Goal: Task Accomplishment & Management: Manage account settings

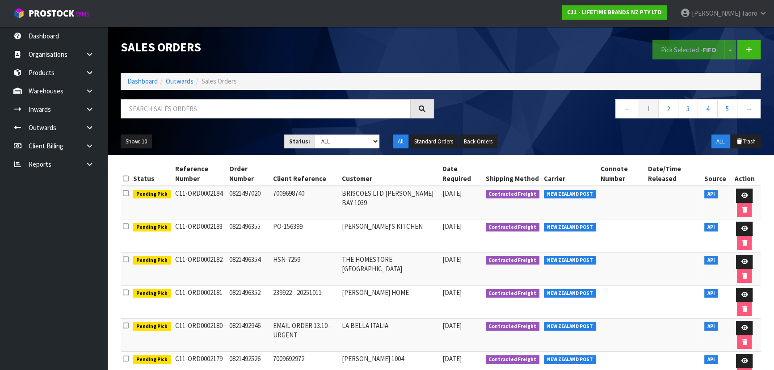
click at [100, 279] on ul "Dashboard Organisations Clients Consignees Carriers Products Categories Serial …" at bounding box center [53, 198] width 107 height 343
click at [100, 278] on ul "Dashboard Organisations Clients Consignees Carriers Products Categories Serial …" at bounding box center [53, 198] width 107 height 343
click at [143, 77] on link "Dashboard" at bounding box center [142, 81] width 30 height 8
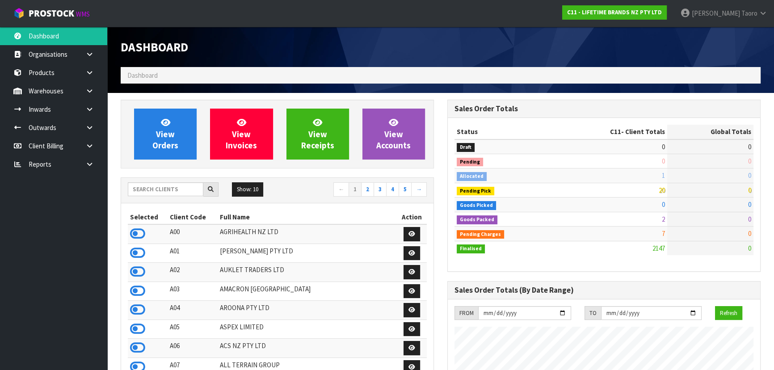
scroll to position [675, 326]
click at [165, 190] on input "text" at bounding box center [165, 189] width 75 height 14
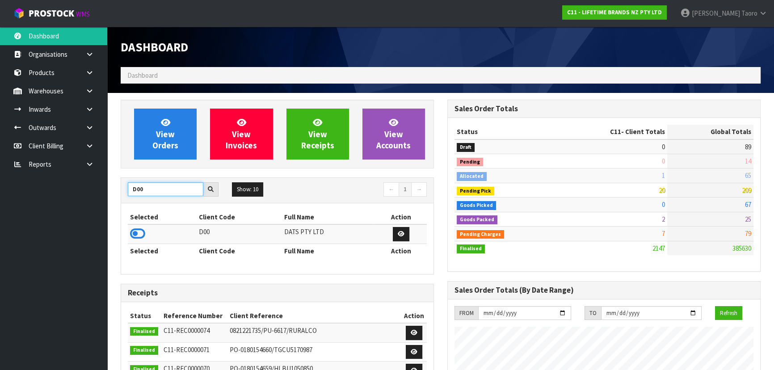
type input "D00"
drag, startPoint x: 141, startPoint y: 231, endPoint x: 149, endPoint y: 177, distance: 54.2
click at [139, 233] on icon at bounding box center [137, 233] width 15 height 13
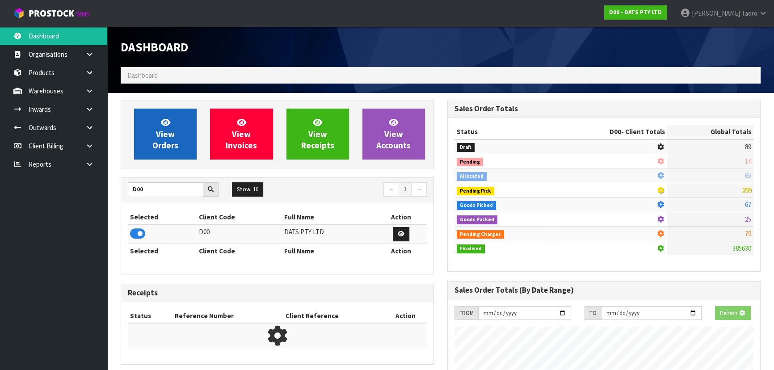
scroll to position [556, 326]
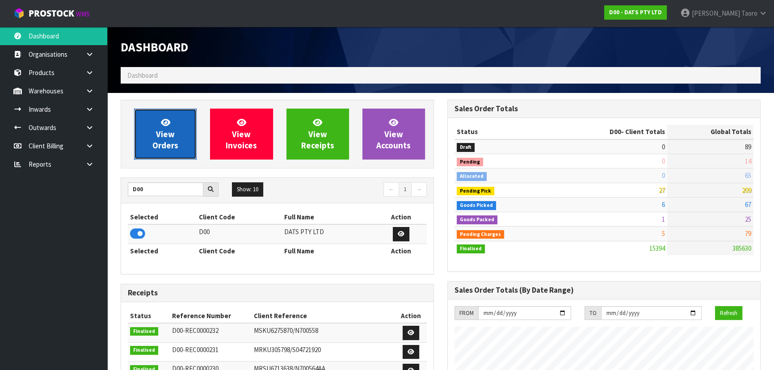
click at [156, 145] on span "View Orders" at bounding box center [165, 133] width 26 height 33
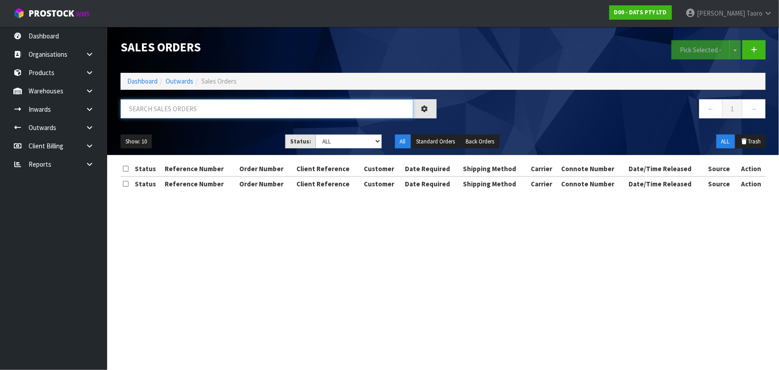
click at [175, 107] on input "text" at bounding box center [267, 108] width 293 height 19
type input "JOB-0416415"
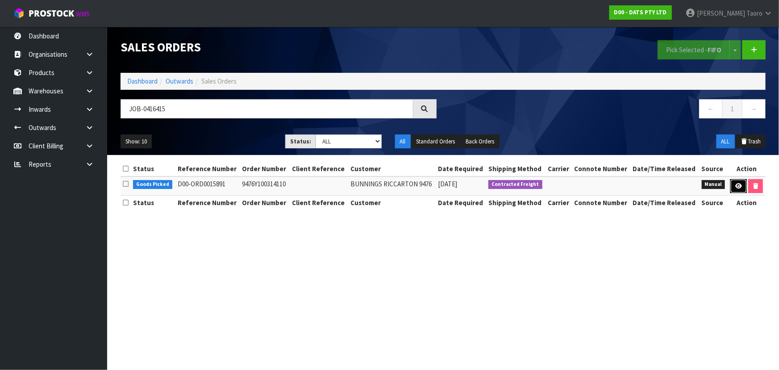
click at [741, 188] on icon at bounding box center [739, 186] width 7 height 6
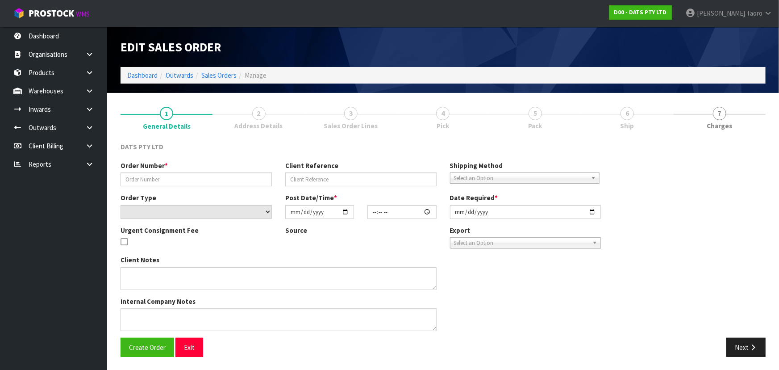
type input "9476Y100314110"
select select "number:0"
type input "2025-10-07"
type input "08:50:00.000"
type input "2025-10-07"
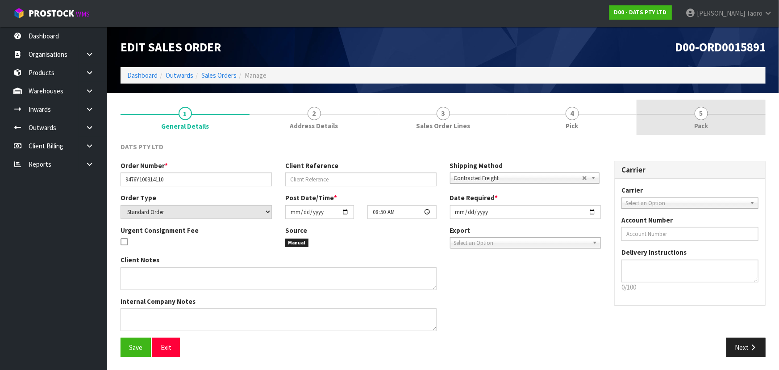
click at [714, 122] on link "5 Pack" at bounding box center [701, 117] width 129 height 35
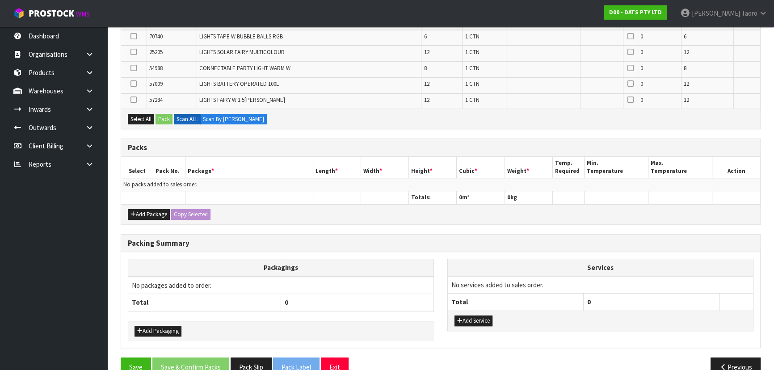
scroll to position [587, 0]
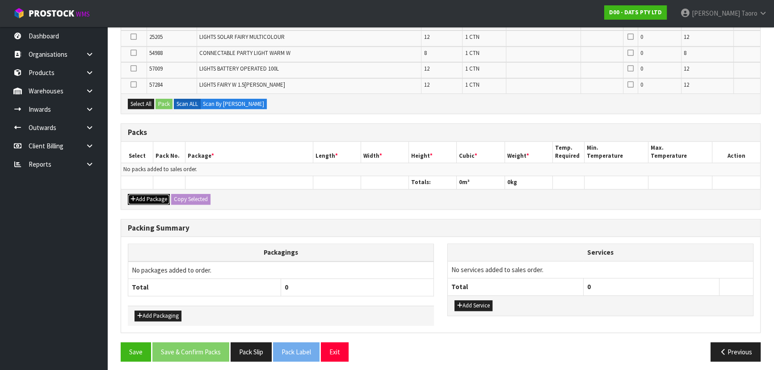
click at [146, 194] on button "Add Package" at bounding box center [149, 199] width 42 height 11
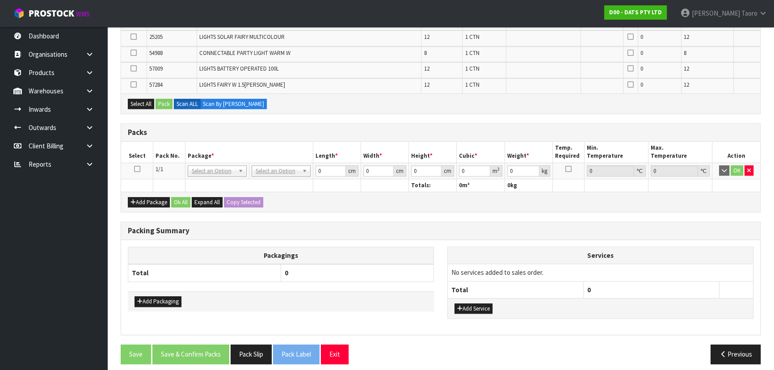
click at [134, 169] on icon at bounding box center [137, 169] width 6 height 0
click at [156, 142] on th "Pack No." at bounding box center [169, 152] width 32 height 21
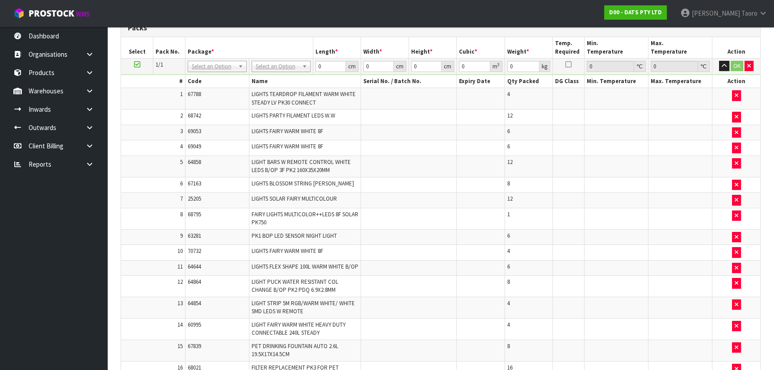
scroll to position [19, 0]
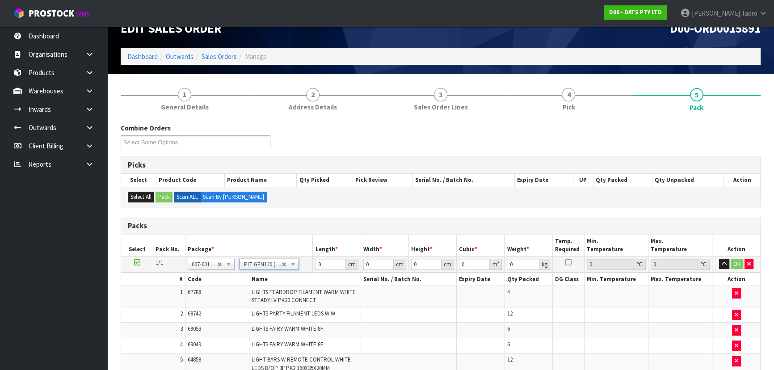
type input "120"
type input "100"
type input "166.77"
click at [331, 263] on input "120" at bounding box center [330, 264] width 30 height 11
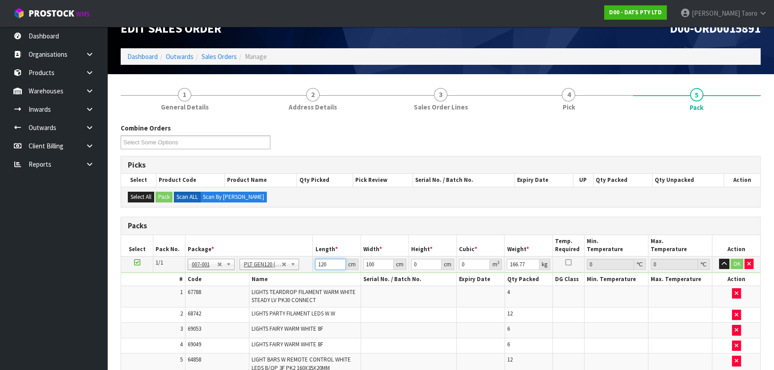
click at [331, 263] on input "120" at bounding box center [330, 264] width 30 height 11
type input "120"
type input "103"
type input "1"
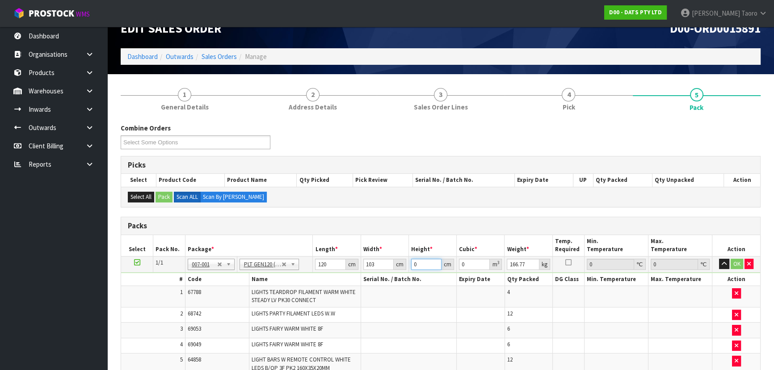
type input "0.01236"
type input "12"
type input "0.14832"
type input "129"
type input "1.59444"
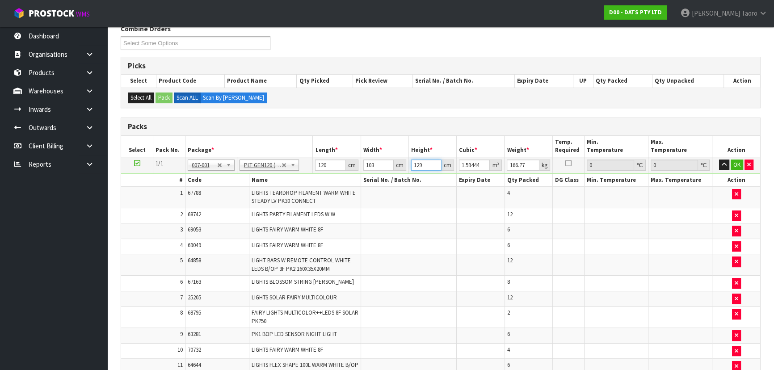
scroll to position [181, 0]
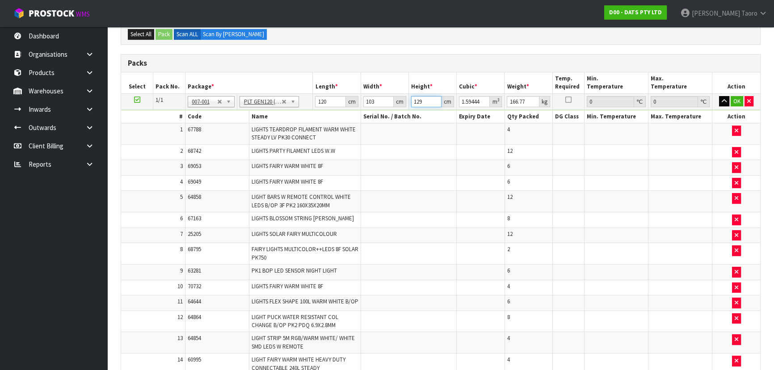
type input "129"
click at [720, 102] on button "button" at bounding box center [724, 101] width 10 height 11
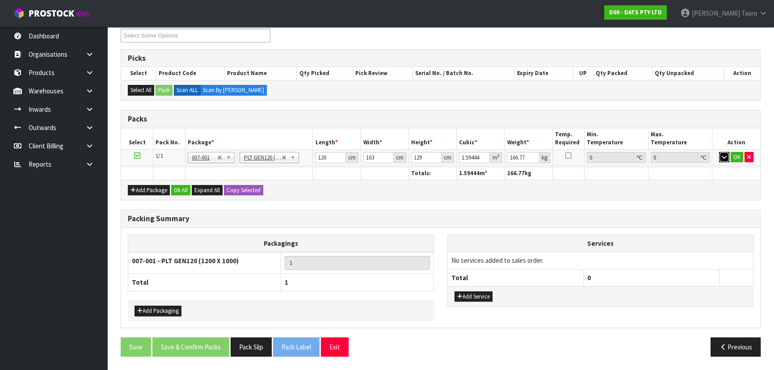
scroll to position [122, 0]
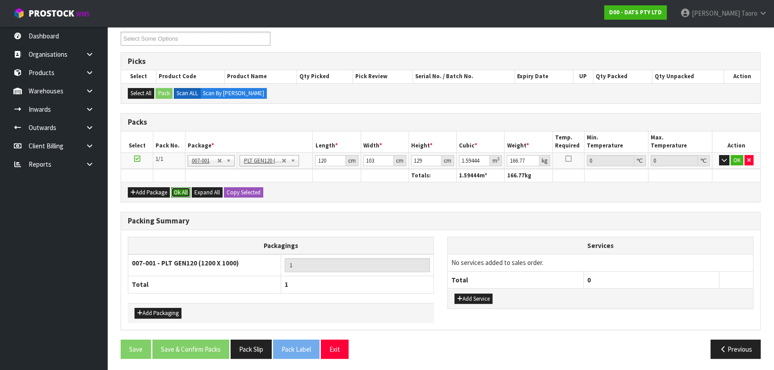
click at [184, 189] on button "Ok All" at bounding box center [180, 192] width 19 height 11
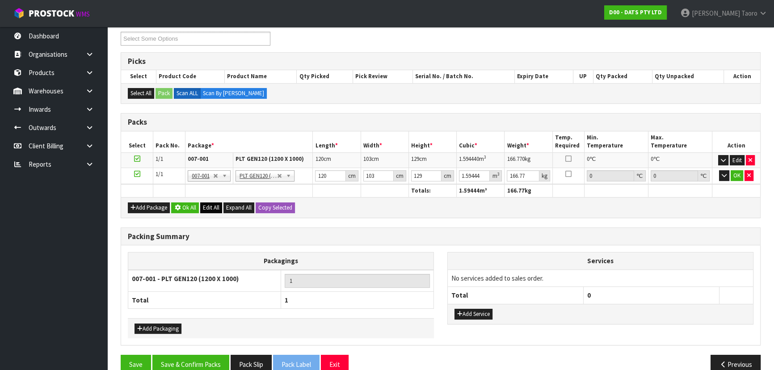
scroll to position [121, 0]
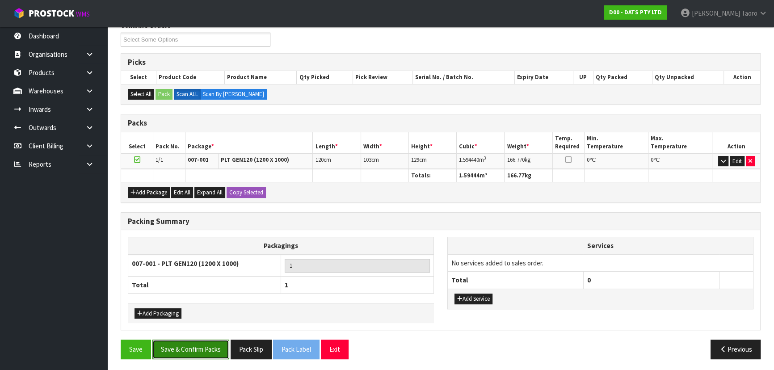
click at [197, 348] on button "Save & Confirm Packs" at bounding box center [190, 348] width 77 height 19
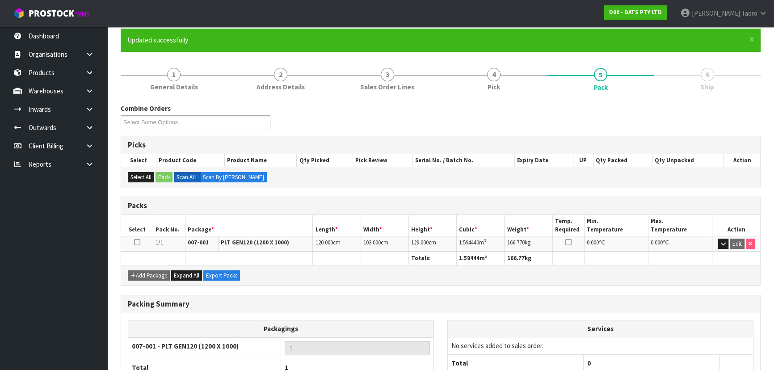
scroll to position [134, 0]
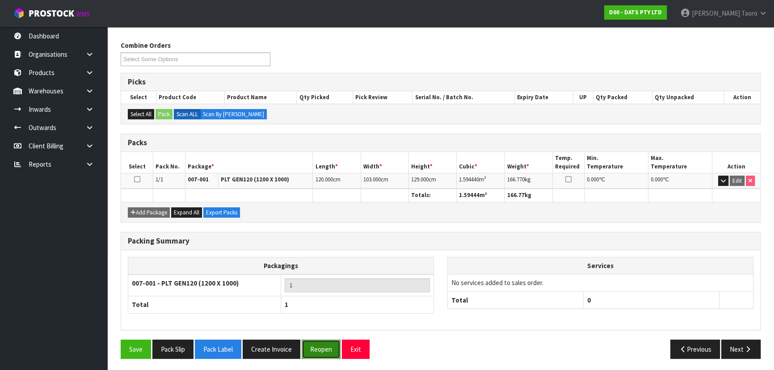
click at [318, 348] on button "Reopen" at bounding box center [320, 348] width 39 height 19
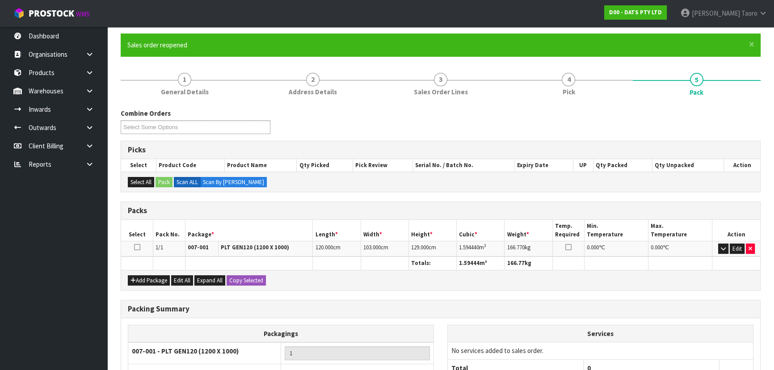
scroll to position [154, 0]
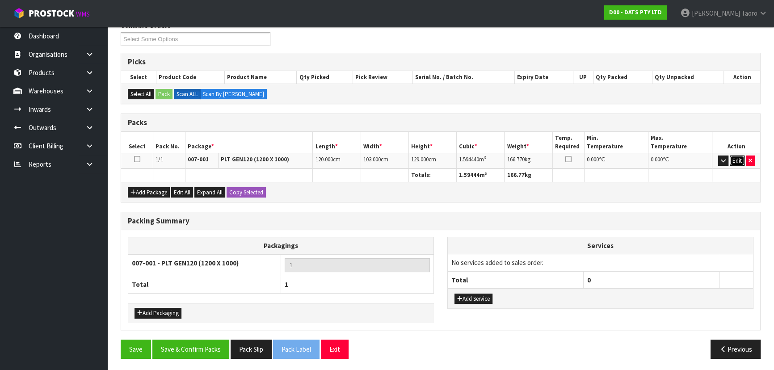
click at [736, 158] on button "Edit" at bounding box center [736, 160] width 15 height 11
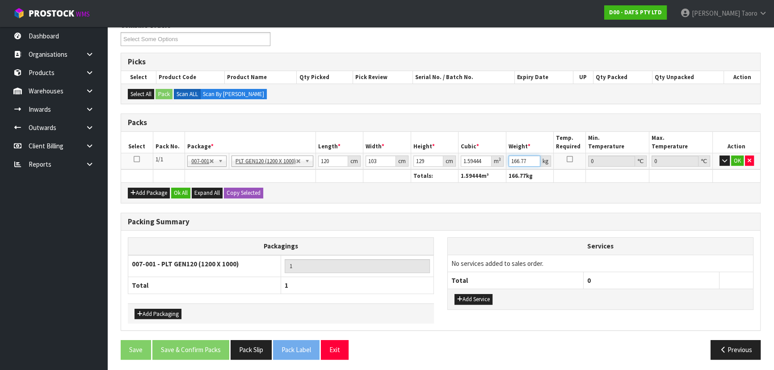
click at [510, 162] on input "166.77" at bounding box center [524, 160] width 32 height 11
type input "180"
click at [739, 156] on button "OK" at bounding box center [737, 160] width 13 height 11
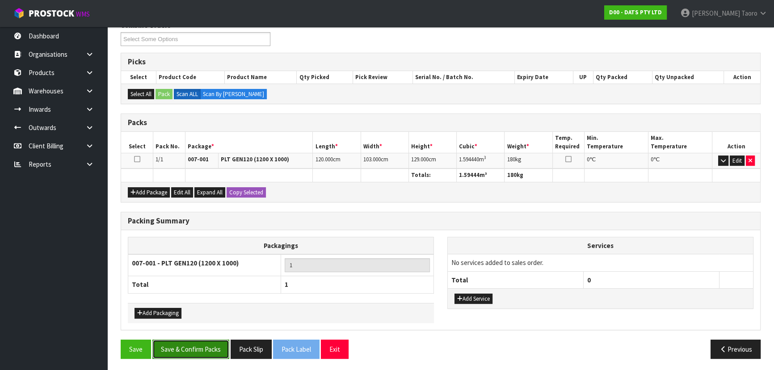
click at [197, 344] on button "Save & Confirm Packs" at bounding box center [190, 348] width 77 height 19
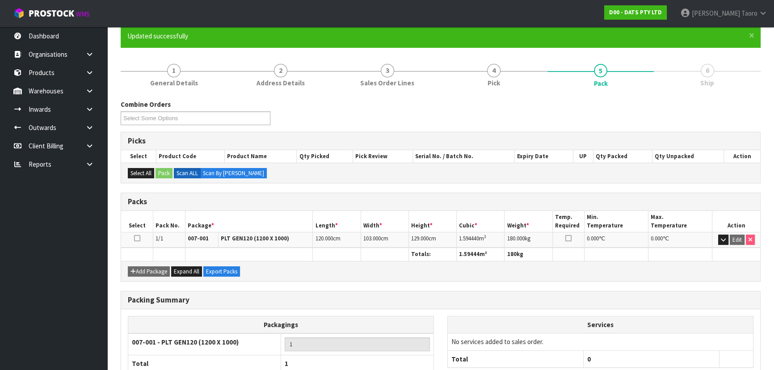
scroll to position [134, 0]
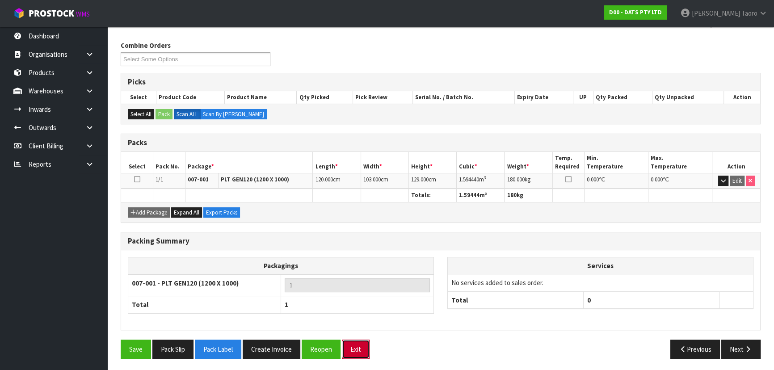
click at [356, 345] on button "Exit" at bounding box center [356, 348] width 28 height 19
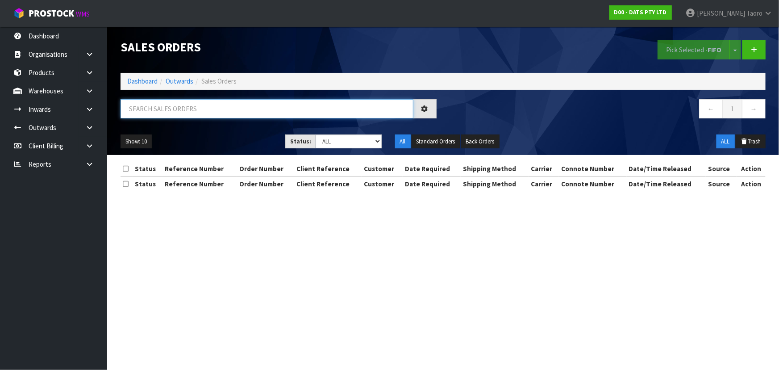
click at [205, 103] on input "text" at bounding box center [267, 108] width 293 height 19
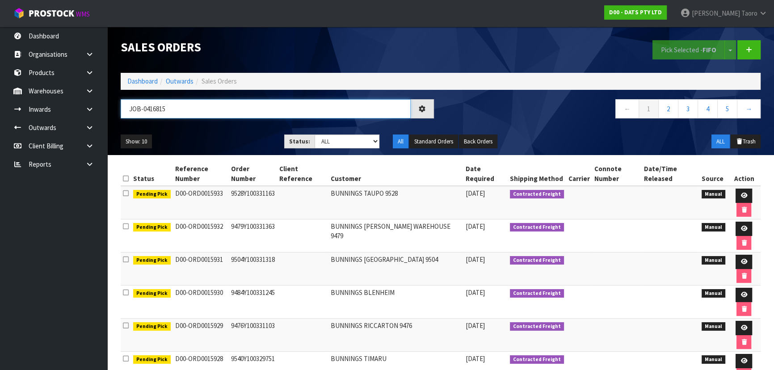
type input "JOB-0416815"
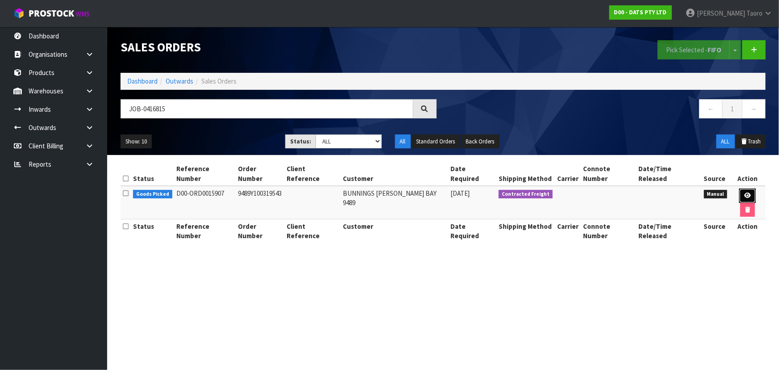
click at [740, 190] on link at bounding box center [748, 195] width 17 height 14
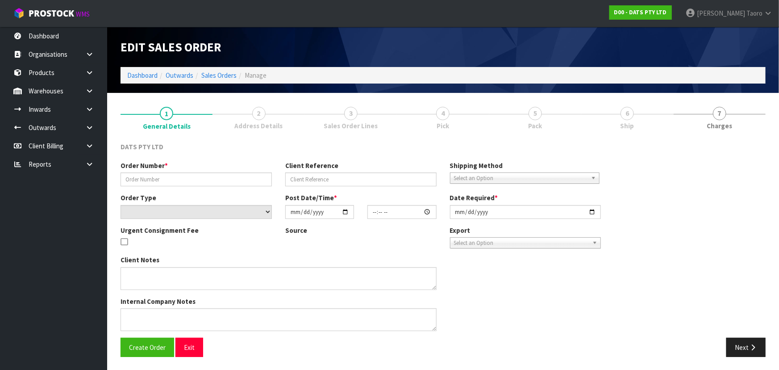
type input "9489Y100319543"
select select "number:0"
type input "2025-10-09"
type input "11:01:00.000"
type input "2025-10-09"
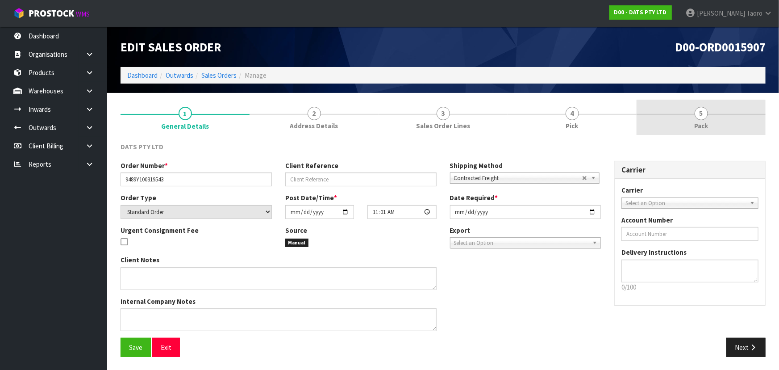
click at [715, 126] on link "5 Pack" at bounding box center [701, 117] width 129 height 35
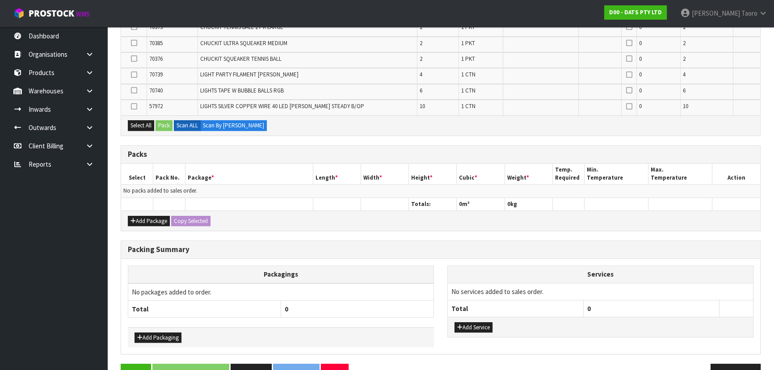
scroll to position [398, 0]
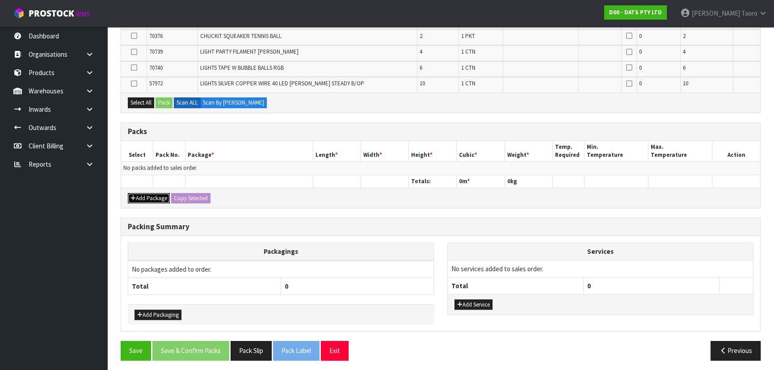
drag, startPoint x: 143, startPoint y: 193, endPoint x: 143, endPoint y: 183, distance: 10.3
click at [144, 193] on button "Add Package" at bounding box center [149, 198] width 42 height 11
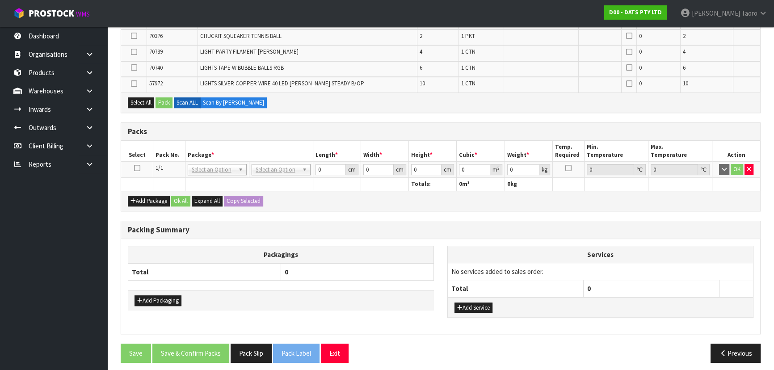
click at [137, 168] on icon at bounding box center [137, 168] width 6 height 0
click at [169, 151] on th "Pack No." at bounding box center [169, 151] width 32 height 21
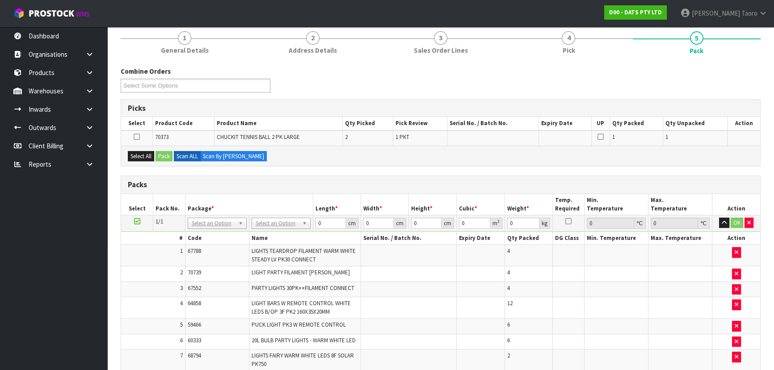
scroll to position [0, 0]
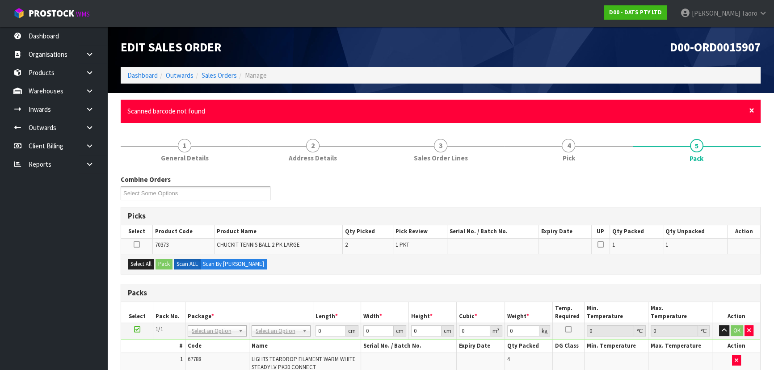
click at [750, 109] on span "×" at bounding box center [751, 110] width 5 height 13
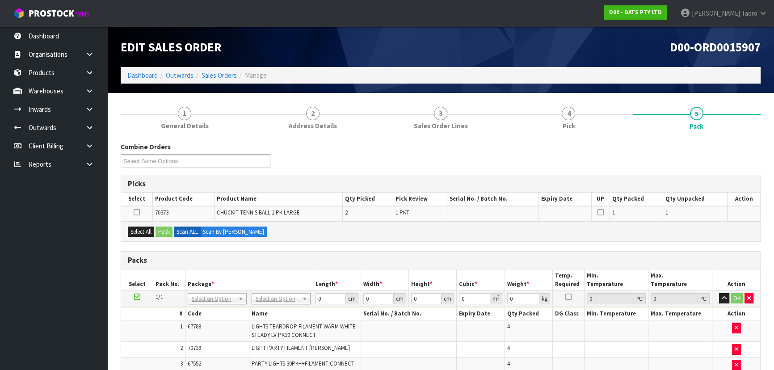
click at [753, 148] on div "Combine Orders D00-ORD0015891 D00-ORD0015896 D00-ORD0015897 D00-ORD0015898 D00-…" at bounding box center [440, 158] width 653 height 32
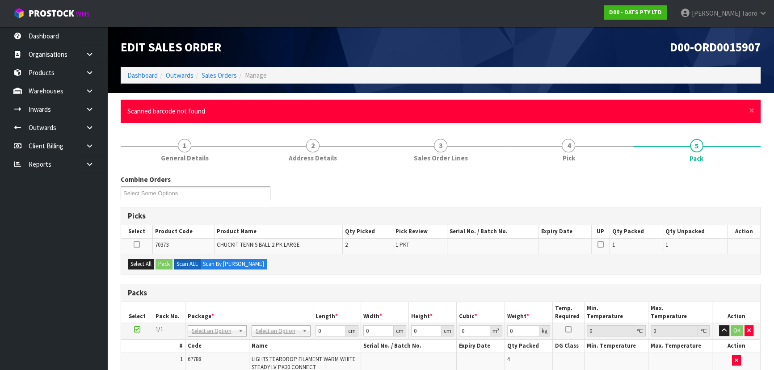
drag, startPoint x: 747, startPoint y: 109, endPoint x: 757, endPoint y: 114, distance: 11.2
click at [748, 109] on div "× Close Scanned barcode not found" at bounding box center [441, 111] width 640 height 23
click at [750, 107] on span "×" at bounding box center [751, 110] width 5 height 13
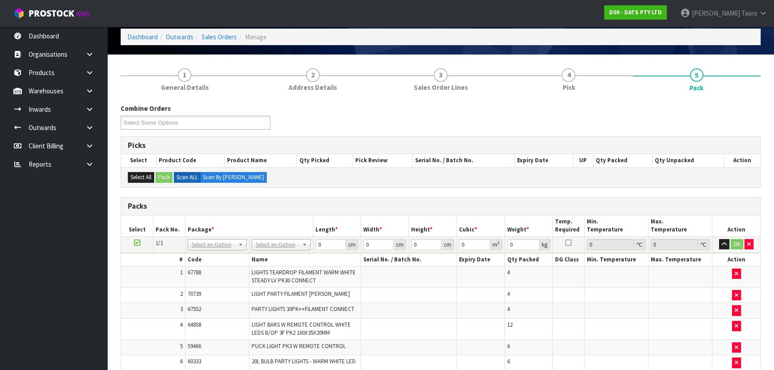
scroll to position [40, 0]
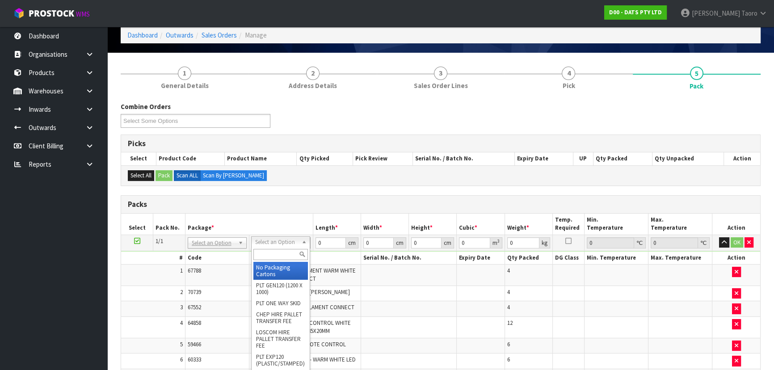
drag, startPoint x: 297, startPoint y: 241, endPoint x: 293, endPoint y: 269, distance: 28.4
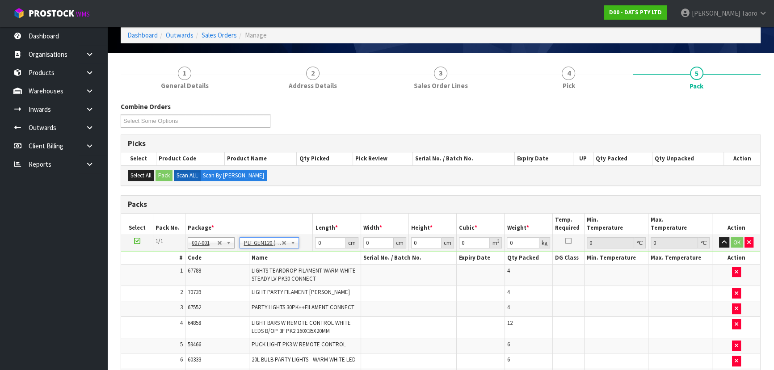
type input "120"
type input "100"
type input "77.02"
click at [327, 239] on input "120" at bounding box center [330, 242] width 30 height 11
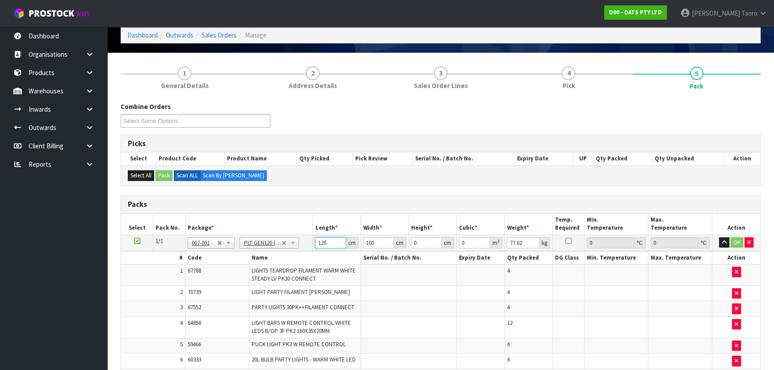
click at [327, 239] on input "120" at bounding box center [330, 242] width 30 height 11
type input "110"
type input "8"
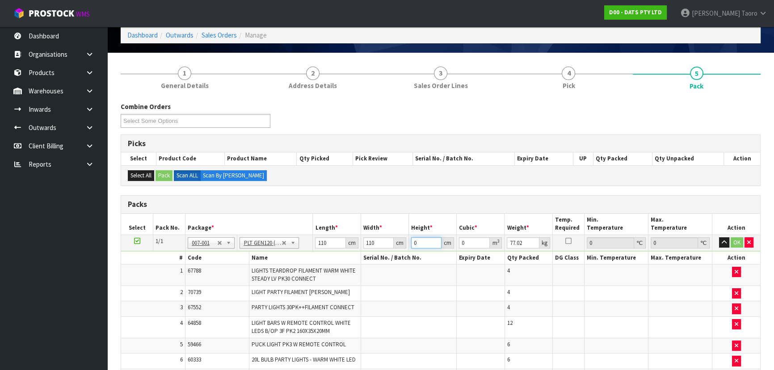
type input "0.0968"
type input "81"
type input "0.9801"
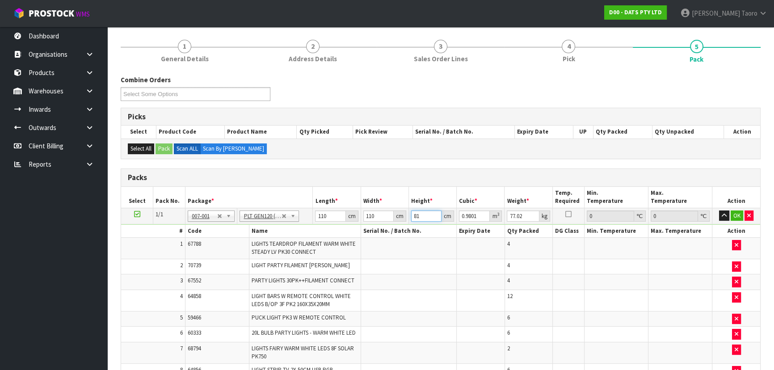
scroll to position [81, 0]
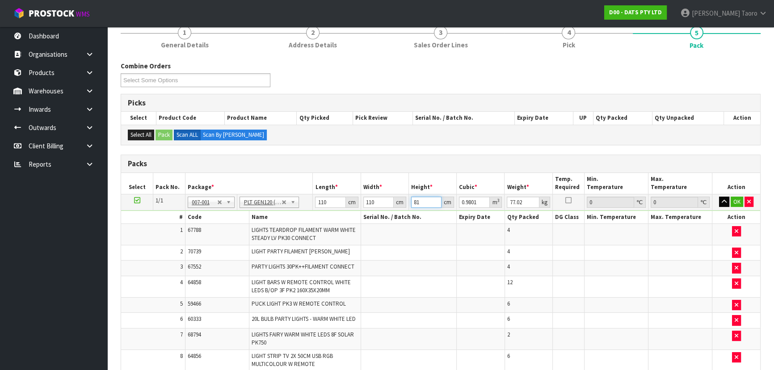
type input "81"
click at [724, 199] on icon "button" at bounding box center [723, 202] width 5 height 6
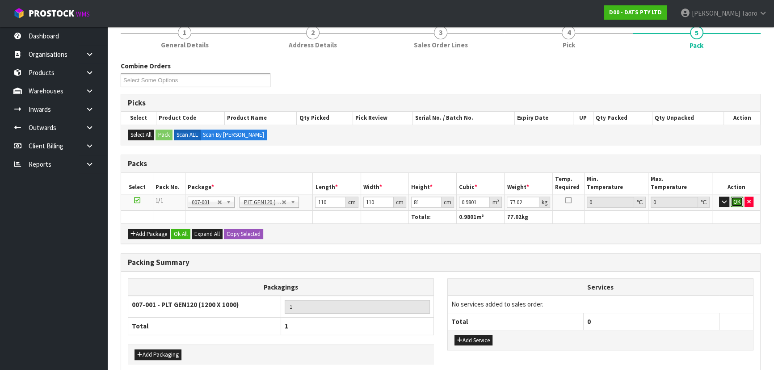
click at [735, 198] on button "OK" at bounding box center [736, 202] width 13 height 11
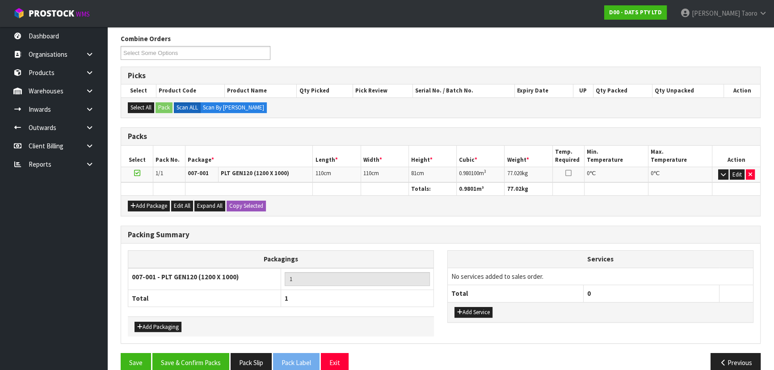
scroll to position [121, 0]
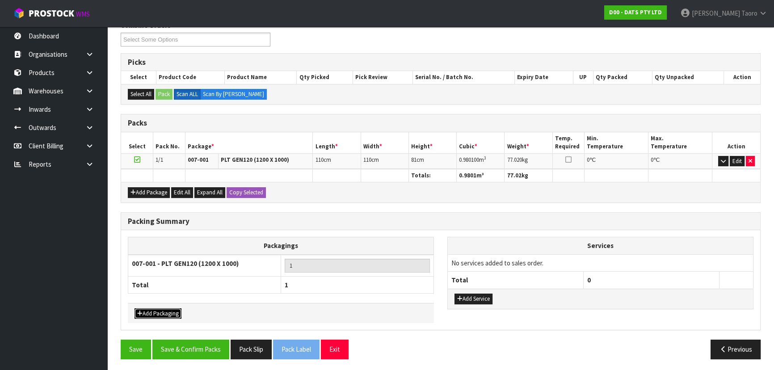
drag, startPoint x: 165, startPoint y: 310, endPoint x: 174, endPoint y: 299, distance: 14.6
click at [165, 311] on button "Add Packaging" at bounding box center [157, 313] width 47 height 11
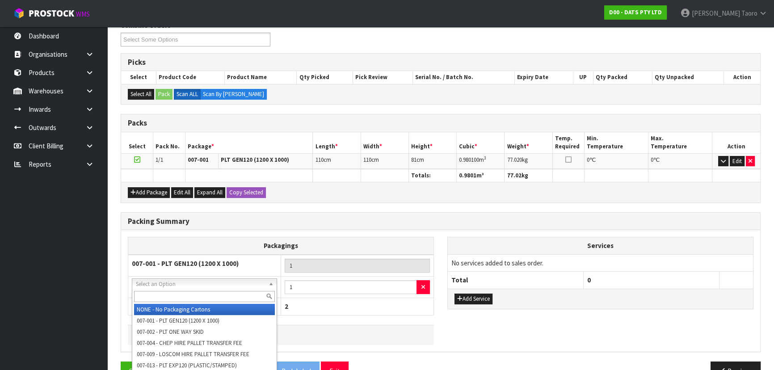
drag, startPoint x: 180, startPoint y: 286, endPoint x: 181, endPoint y: 293, distance: 7.4
click at [181, 299] on input "text" at bounding box center [204, 296] width 141 height 11
type input "OC"
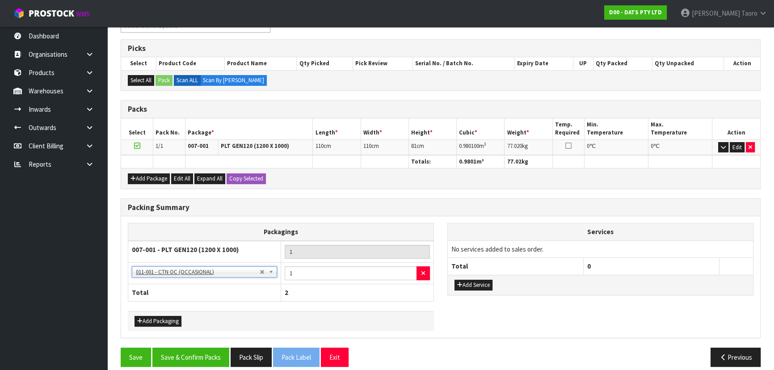
scroll to position [143, 0]
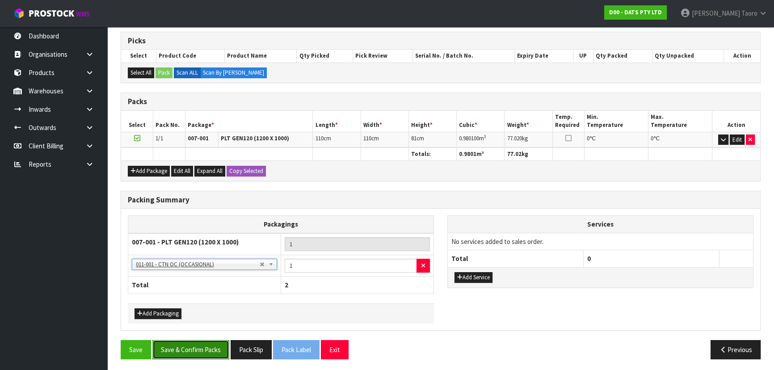
click at [207, 349] on button "Save & Confirm Packs" at bounding box center [190, 349] width 77 height 19
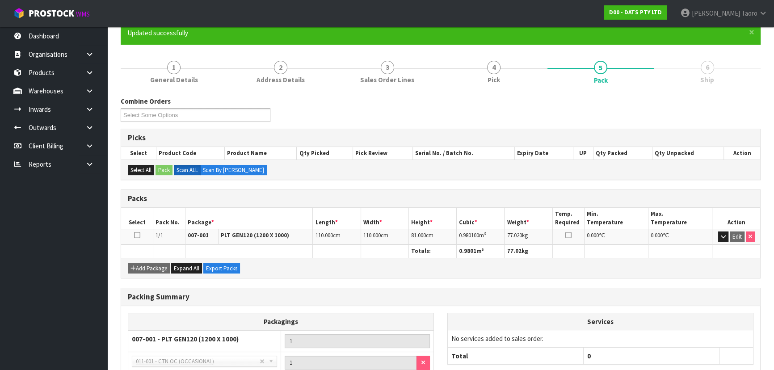
scroll to position [156, 0]
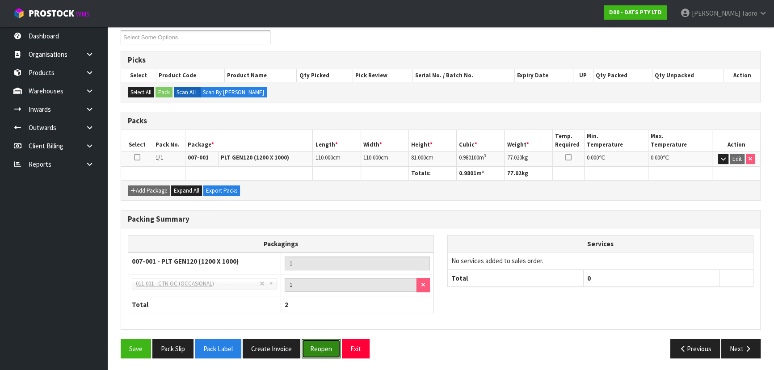
drag, startPoint x: 322, startPoint y: 343, endPoint x: 324, endPoint y: 335, distance: 8.2
click at [323, 343] on button "Reopen" at bounding box center [320, 348] width 39 height 19
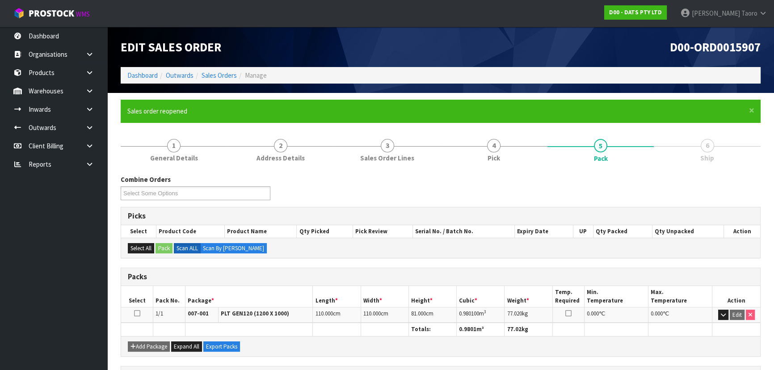
click at [334, 209] on div "Picks" at bounding box center [440, 216] width 639 height 18
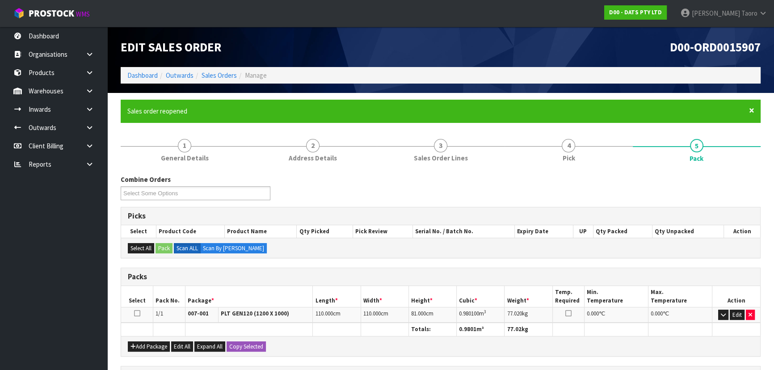
click at [749, 112] on span "×" at bounding box center [751, 110] width 5 height 13
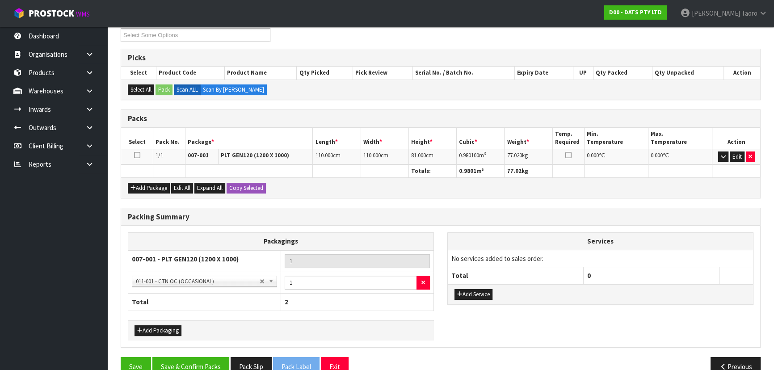
scroll to position [143, 0]
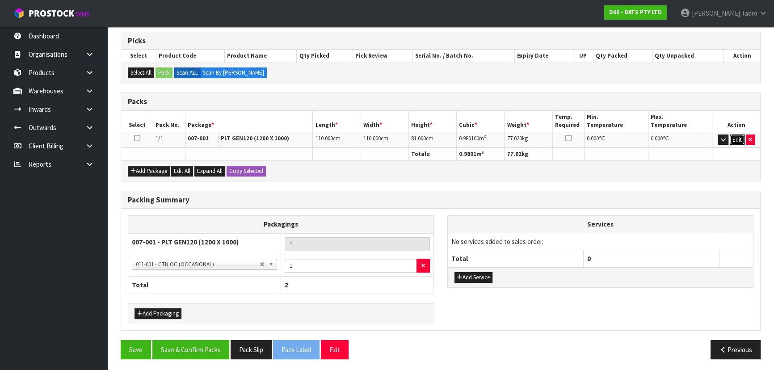
click at [737, 142] on button "Edit" at bounding box center [736, 139] width 15 height 11
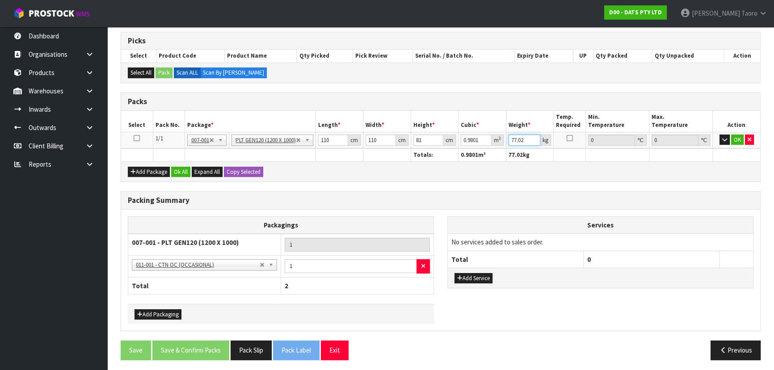
click at [517, 138] on input "77.02" at bounding box center [524, 139] width 32 height 11
click at [497, 95] on div "Packs" at bounding box center [440, 102] width 639 height 18
click at [519, 139] on input "number" at bounding box center [524, 139] width 32 height 11
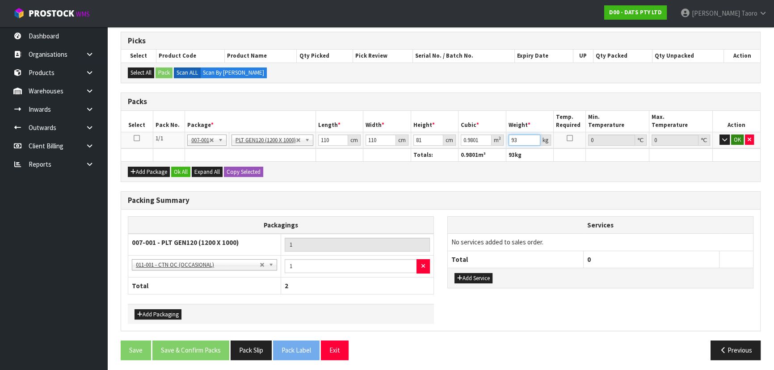
type input "93"
click at [740, 137] on button "OK" at bounding box center [737, 139] width 13 height 11
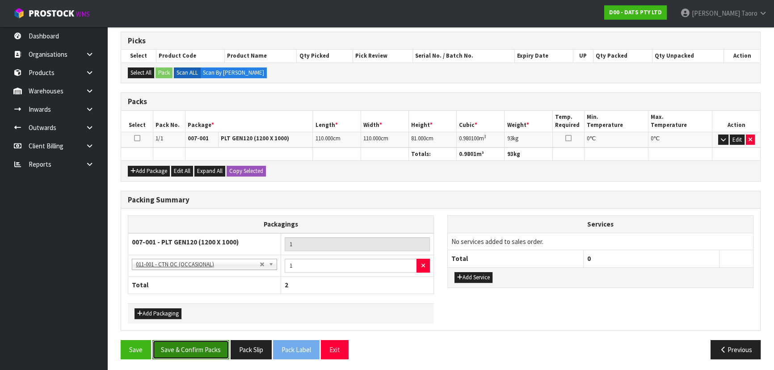
click at [213, 344] on button "Save & Confirm Packs" at bounding box center [190, 349] width 77 height 19
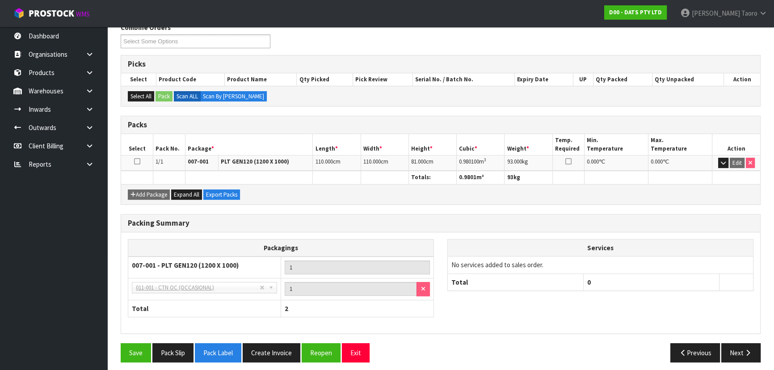
scroll to position [156, 0]
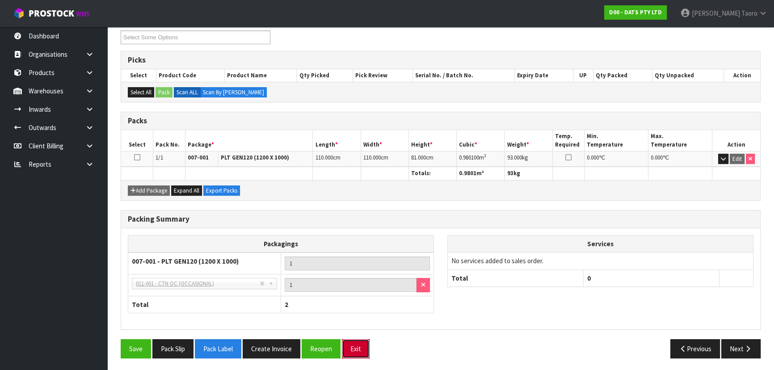
click at [356, 348] on button "Exit" at bounding box center [356, 348] width 28 height 19
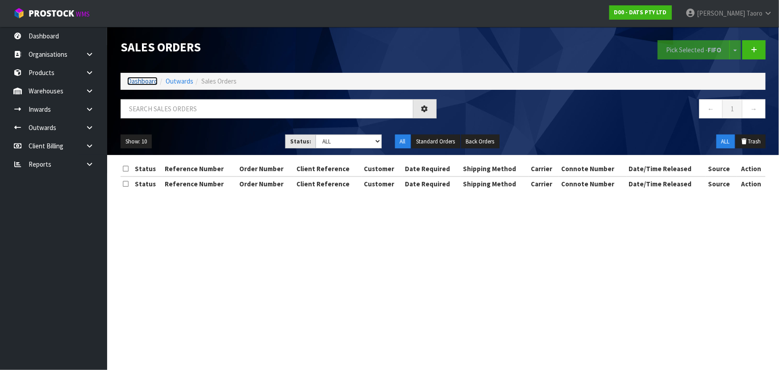
click at [142, 84] on link "Dashboard" at bounding box center [142, 81] width 30 height 8
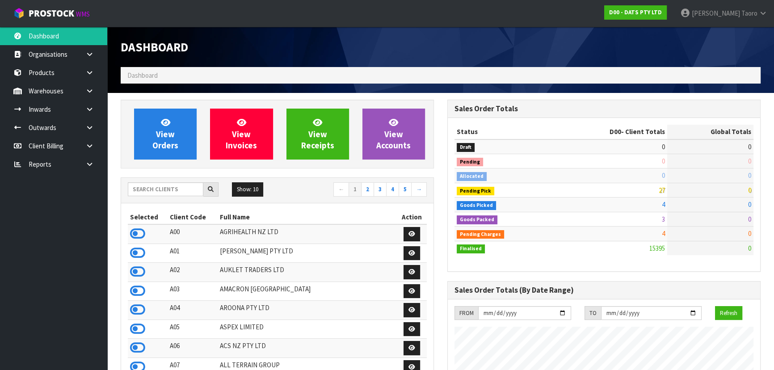
scroll to position [675, 326]
click at [175, 186] on input "text" at bounding box center [165, 189] width 75 height 14
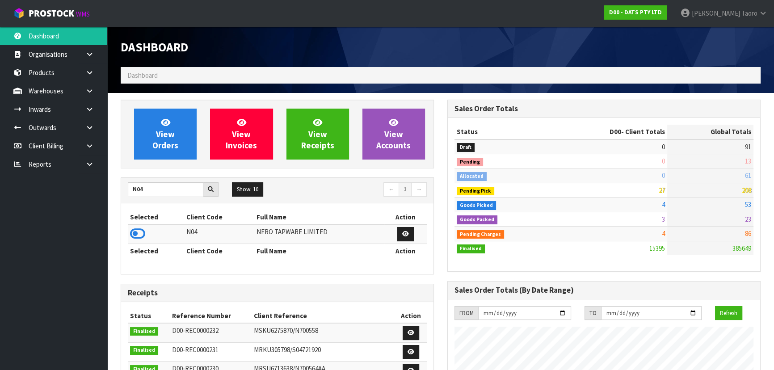
click at [150, 233] on td at bounding box center [156, 233] width 56 height 19
click at [138, 234] on icon at bounding box center [137, 233] width 15 height 13
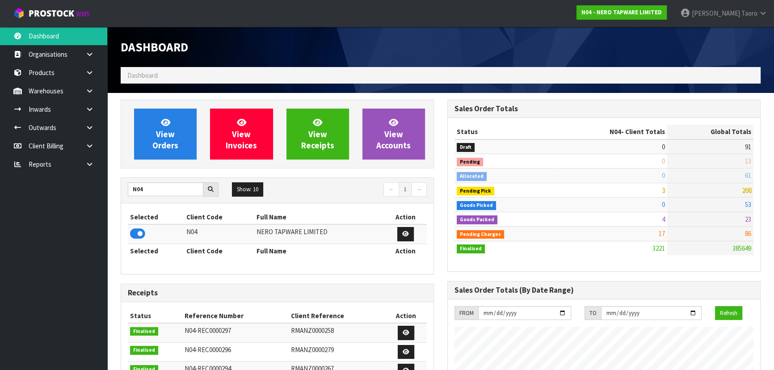
scroll to position [704, 326]
click at [156, 186] on input "N04" at bounding box center [165, 189] width 75 height 14
click at [142, 230] on icon at bounding box center [137, 233] width 15 height 13
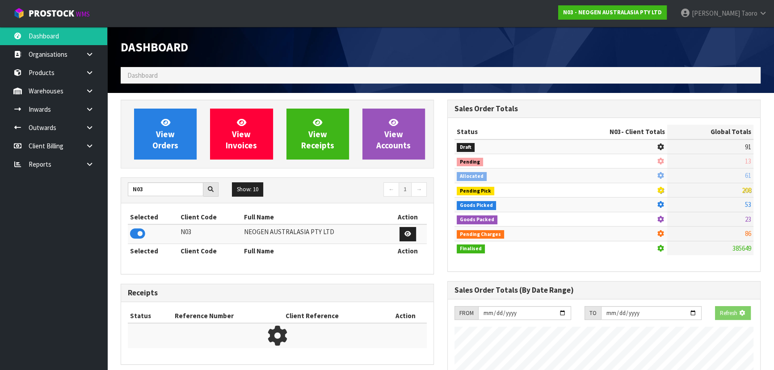
scroll to position [675, 326]
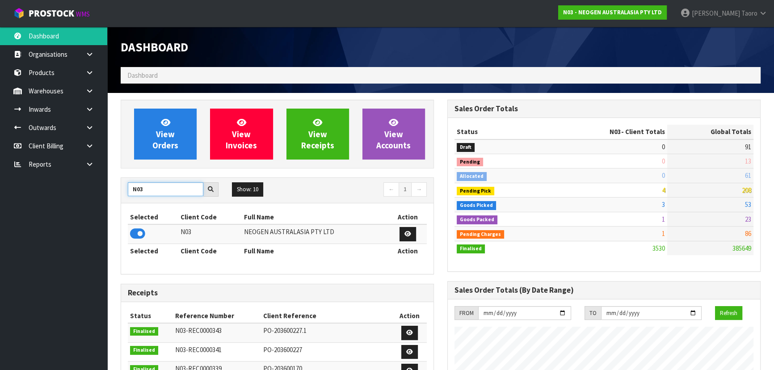
click at [159, 188] on input "N03" at bounding box center [165, 189] width 75 height 14
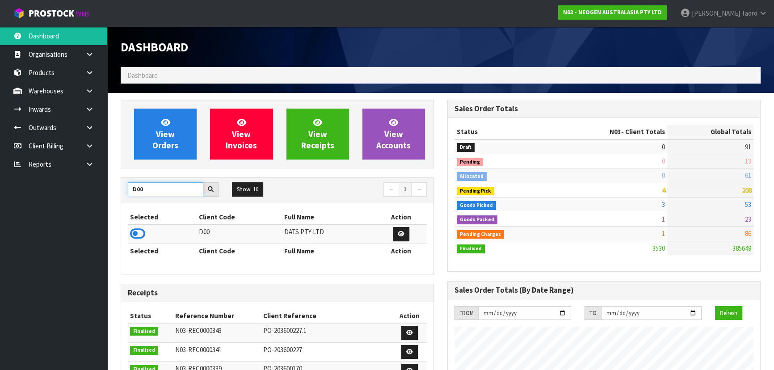
type input "D00"
click at [138, 233] on icon at bounding box center [137, 233] width 15 height 13
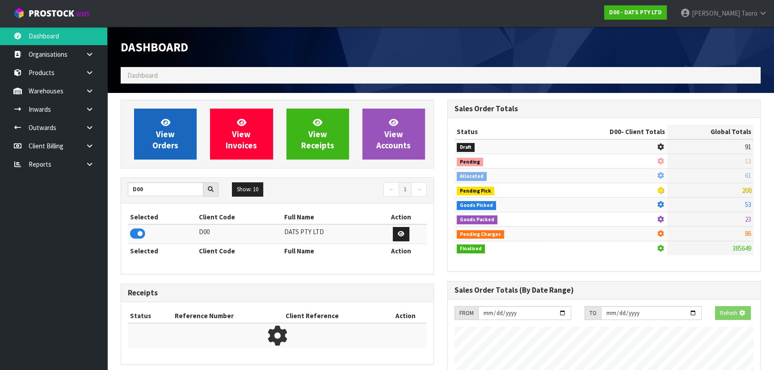
scroll to position [556, 326]
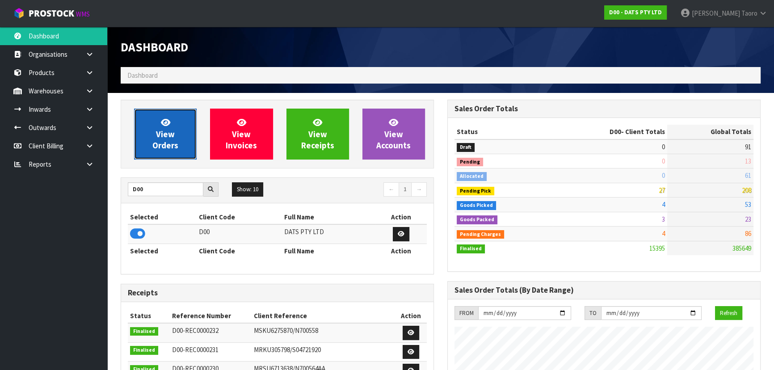
click at [155, 143] on span "View Orders" at bounding box center [165, 133] width 26 height 33
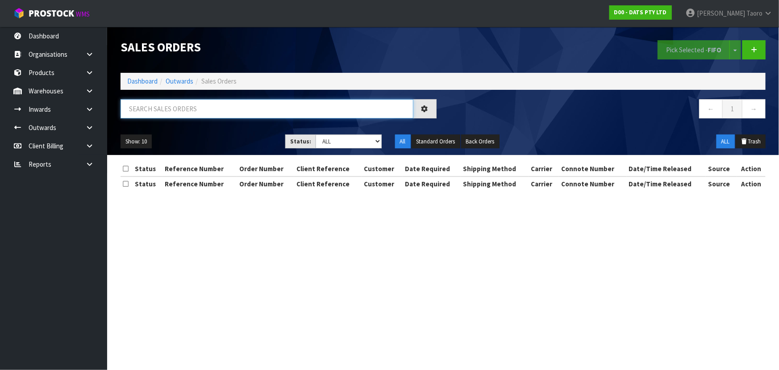
click at [161, 113] on input "text" at bounding box center [267, 108] width 293 height 19
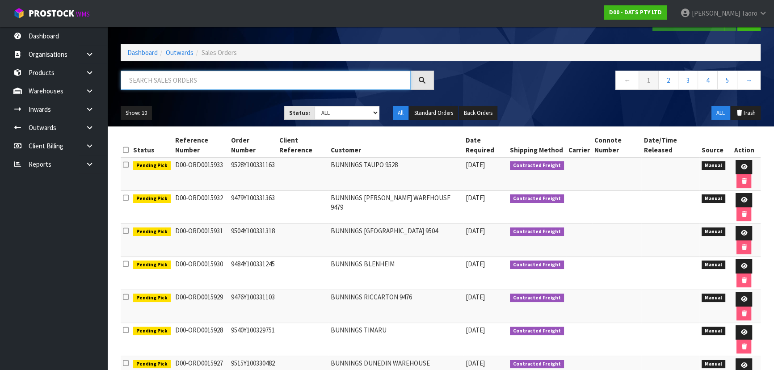
scroll to position [40, 0]
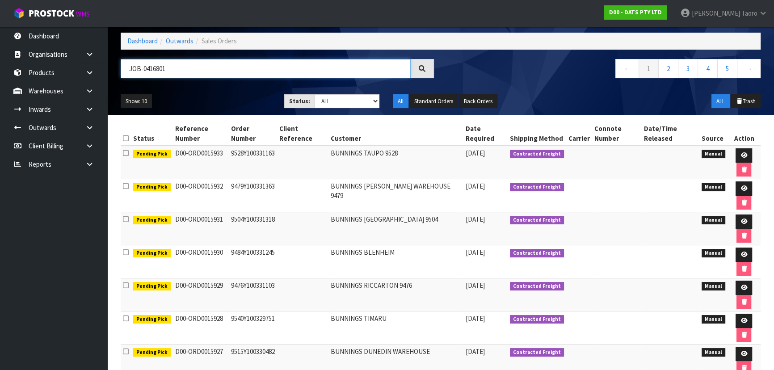
type input "JOB-0416801"
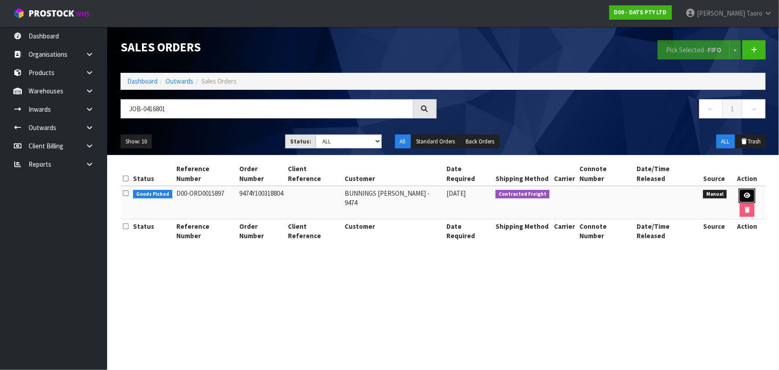
click at [742, 188] on link at bounding box center [747, 195] width 17 height 14
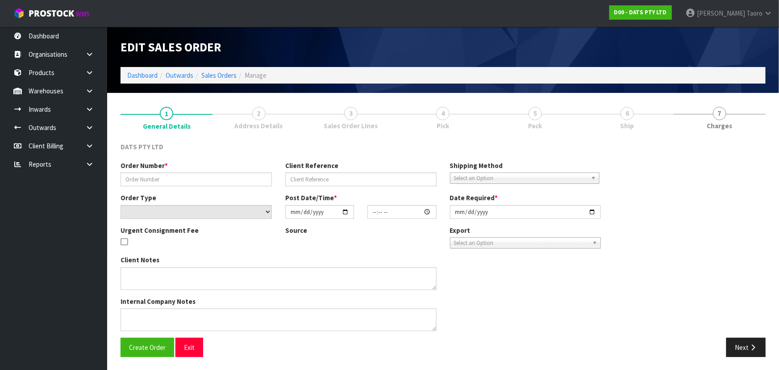
type input "9474Y100318804"
select select "number:0"
type input "2025-10-09"
type input "10:37:00.000"
type input "2025-10-09"
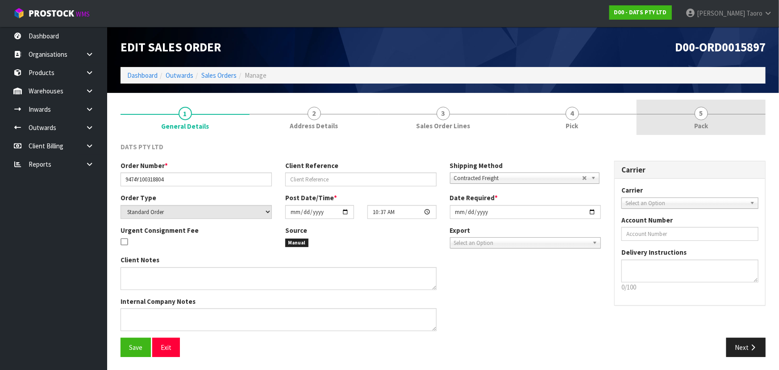
click at [706, 122] on span "Pack" at bounding box center [702, 125] width 14 height 9
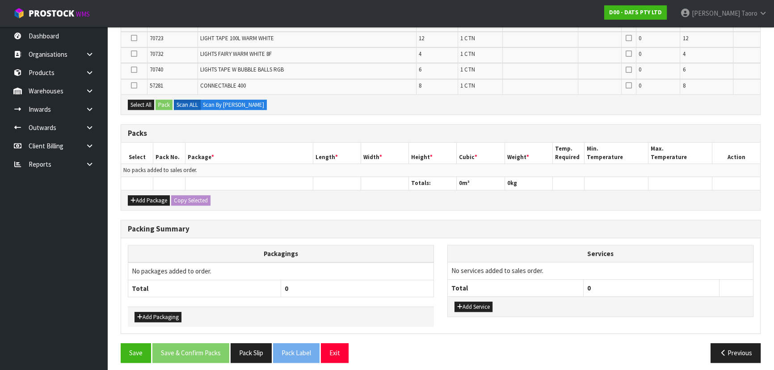
scroll to position [493, 0]
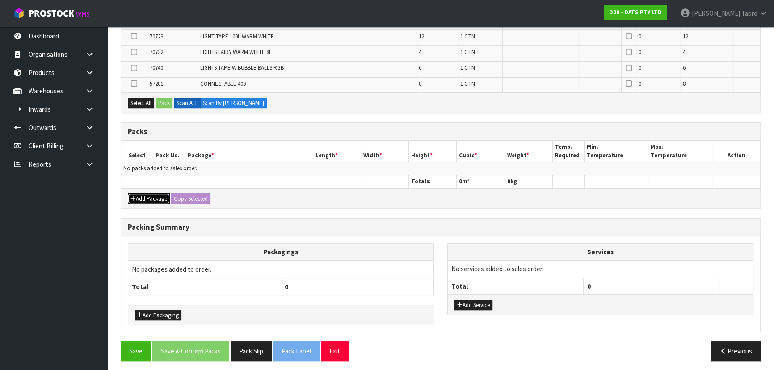
click at [134, 196] on icon "button" at bounding box center [132, 199] width 5 height 6
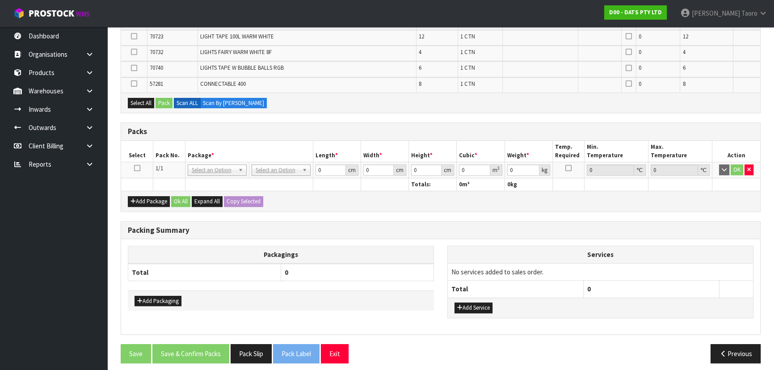
drag, startPoint x: 133, startPoint y: 161, endPoint x: 139, endPoint y: 163, distance: 6.6
click at [133, 162] on td at bounding box center [137, 170] width 32 height 16
click at [138, 168] on icon at bounding box center [137, 168] width 6 height 0
click at [163, 127] on h3 "Packs" at bounding box center [440, 131] width 625 height 8
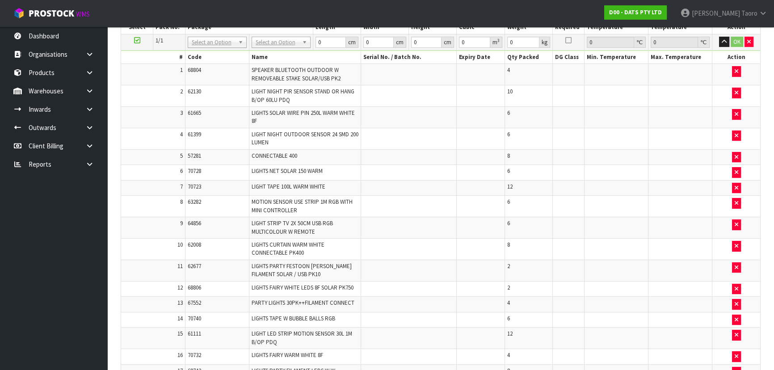
scroll to position [0, 0]
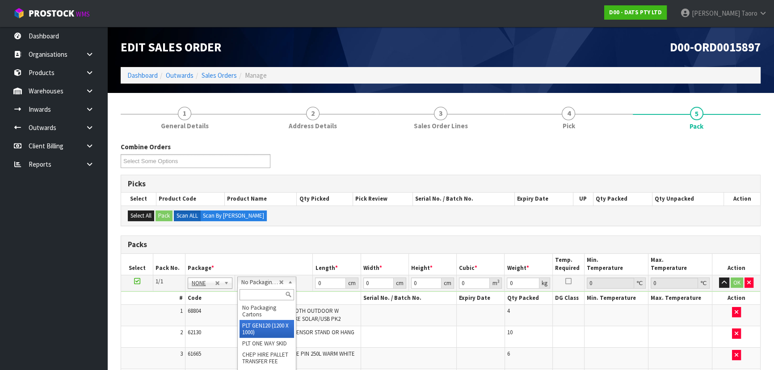
type input "120"
type input "100"
type input "99.62"
click at [720, 283] on button "button" at bounding box center [724, 282] width 10 height 11
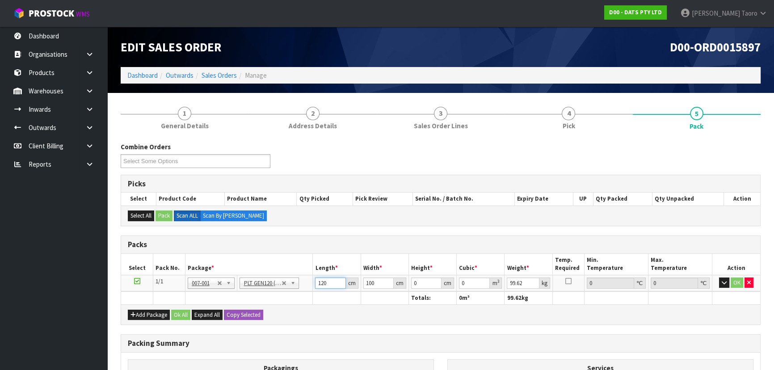
click at [320, 281] on input "120" at bounding box center [330, 282] width 30 height 11
type input "114"
type input "113"
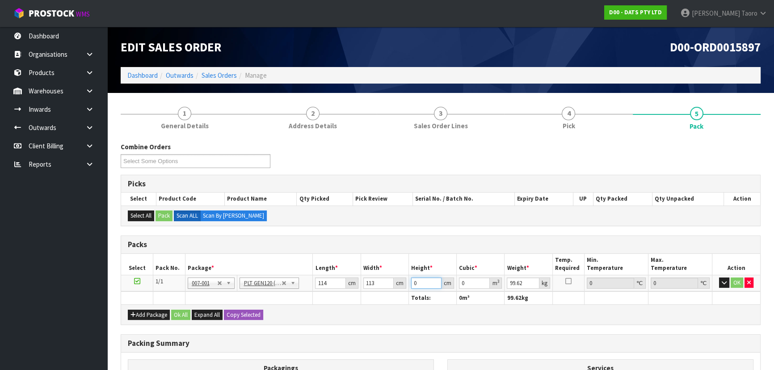
type input "1"
type input "0.012882"
type input "11"
type input "0.141702"
type input "116"
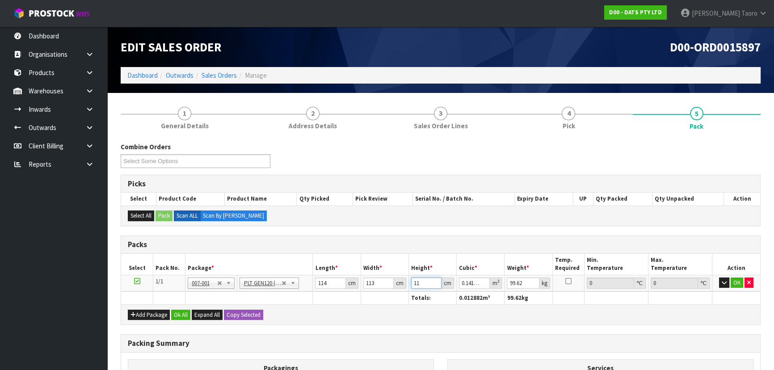
type input "1.494312"
type input "11"
type input "0.141702"
type input "1"
type input "0.012882"
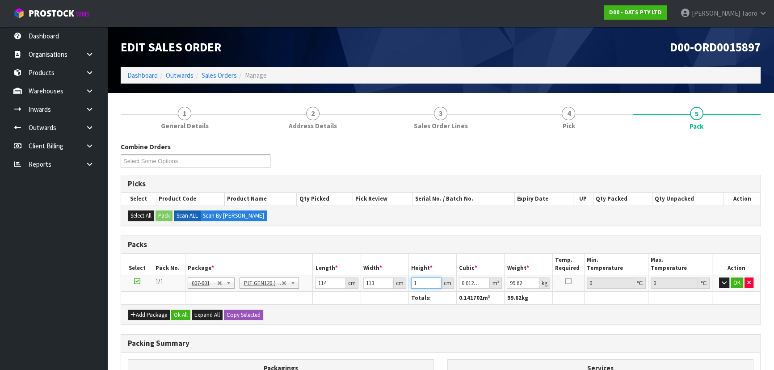
type input "0"
type input "9"
type input "0.115938"
type input "90"
type input "1.15938"
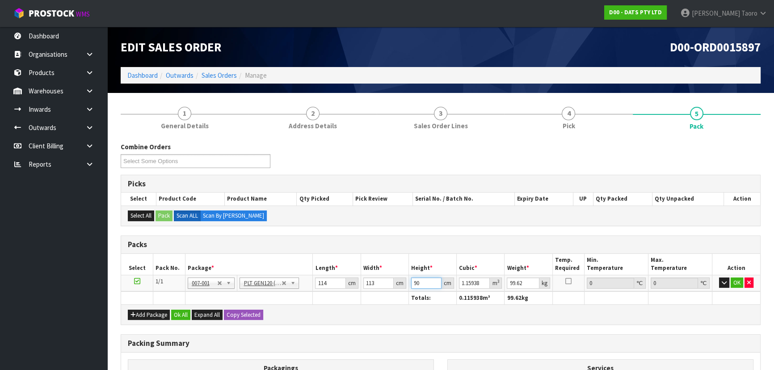
type input "90"
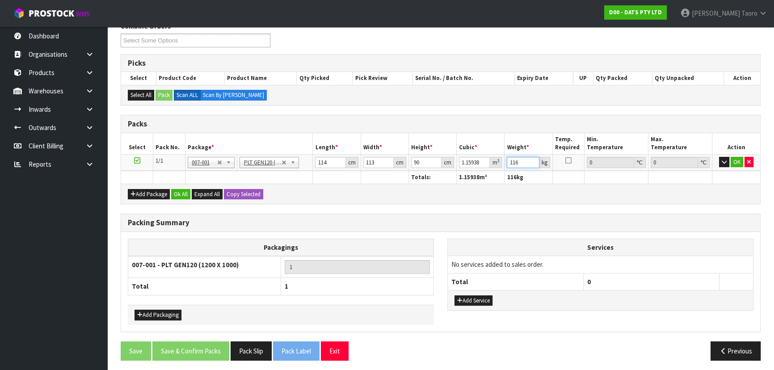
scroll to position [122, 0]
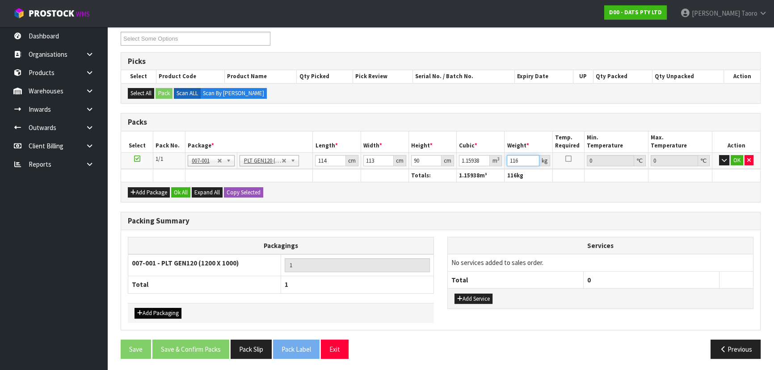
type input "116"
click at [176, 310] on button "Add Packaging" at bounding box center [157, 313] width 47 height 11
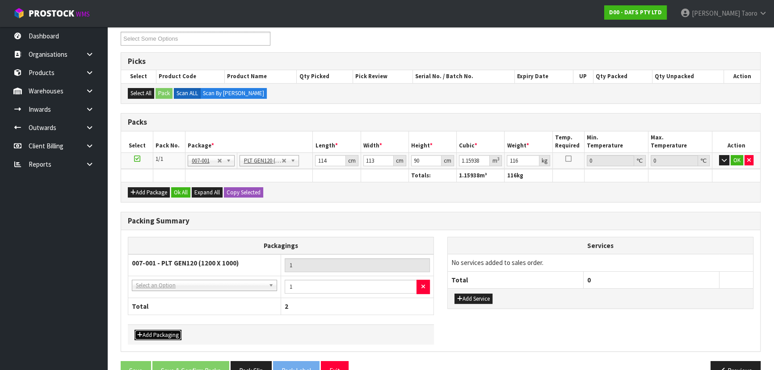
drag, startPoint x: 185, startPoint y: 286, endPoint x: 188, endPoint y: 290, distance: 5.1
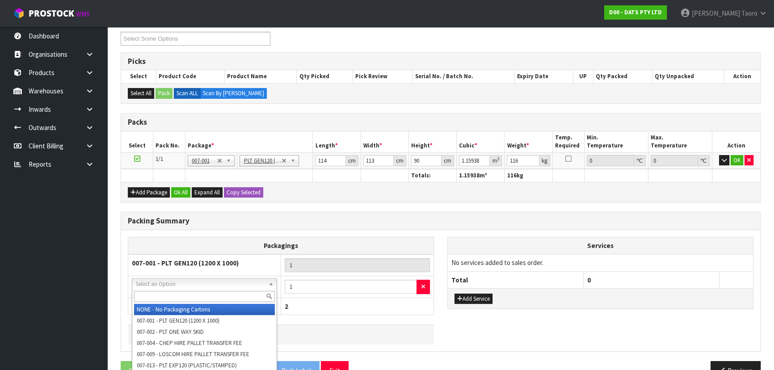
click at [188, 290] on div at bounding box center [204, 296] width 144 height 15
drag, startPoint x: 193, startPoint y: 299, endPoint x: 188, endPoint y: 290, distance: 9.8
click at [193, 298] on input "text" at bounding box center [204, 296] width 141 height 11
type input "OC"
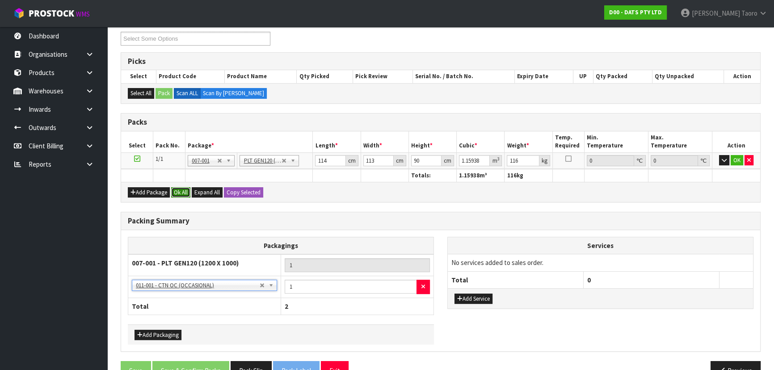
click at [184, 187] on button "Ok All" at bounding box center [180, 192] width 19 height 11
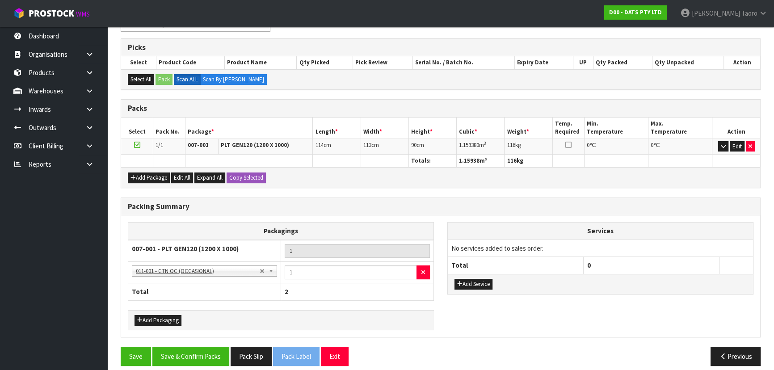
scroll to position [143, 0]
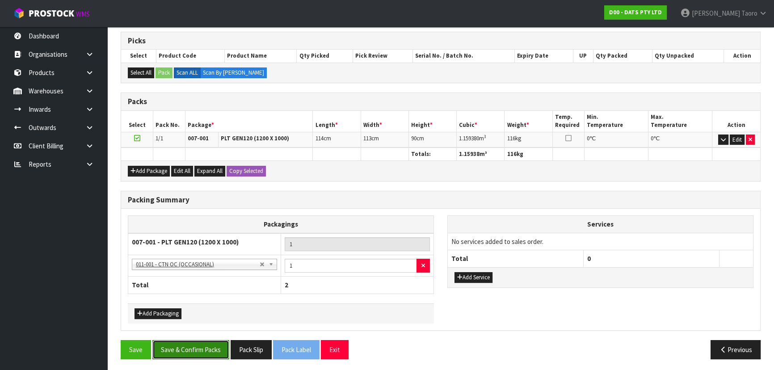
click at [208, 344] on button "Save & Confirm Packs" at bounding box center [190, 349] width 77 height 19
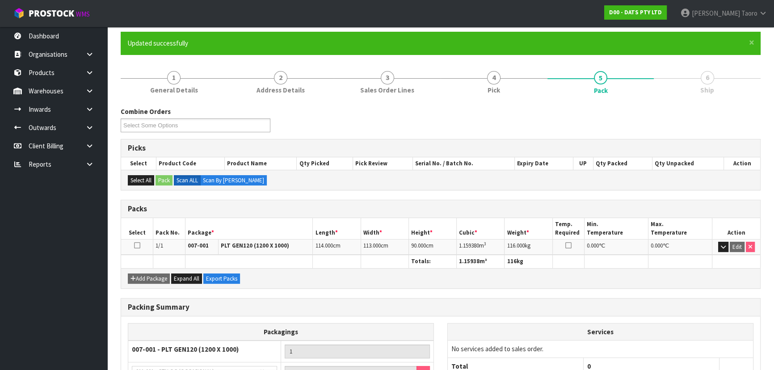
scroll to position [156, 0]
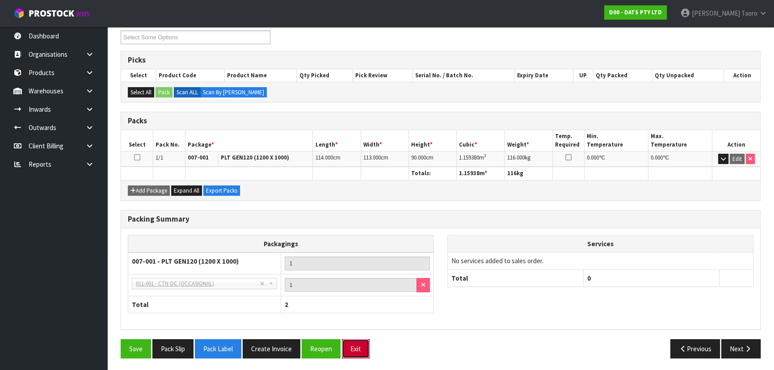
click at [356, 343] on button "Exit" at bounding box center [356, 348] width 28 height 19
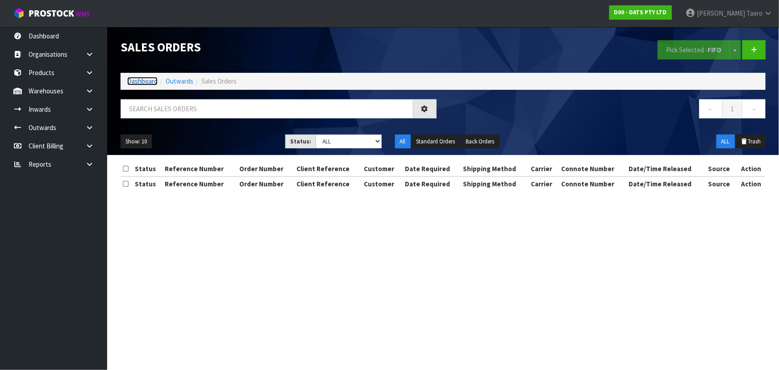
click at [135, 79] on link "Dashboard" at bounding box center [142, 81] width 30 height 8
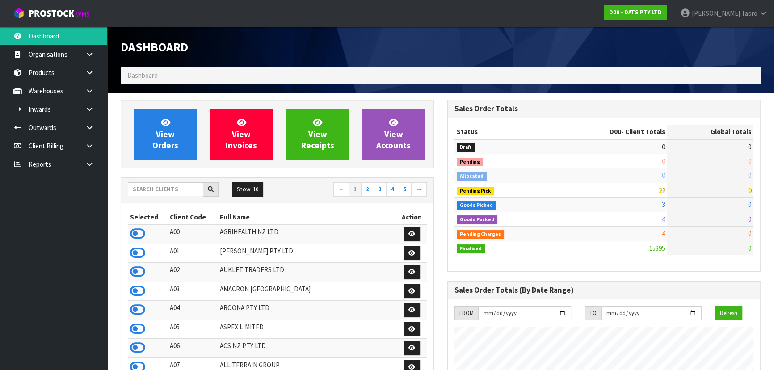
scroll to position [675, 326]
drag, startPoint x: 285, startPoint y: 298, endPoint x: 281, endPoint y: 301, distance: 4.8
click at [285, 298] on td "AMACRON NEW ZEALAND" at bounding box center [307, 290] width 179 height 19
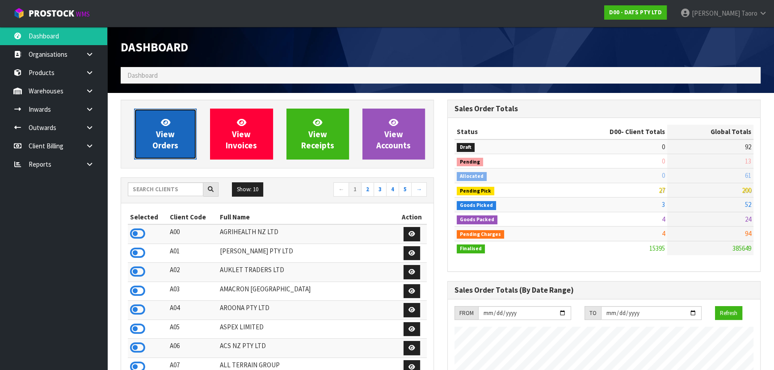
click at [168, 136] on span "View Orders" at bounding box center [165, 133] width 26 height 33
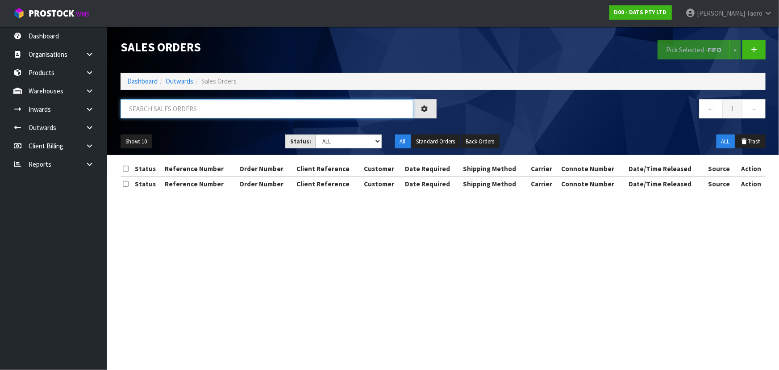
click at [180, 103] on input "text" at bounding box center [267, 108] width 293 height 19
type input "JOB-0416799"
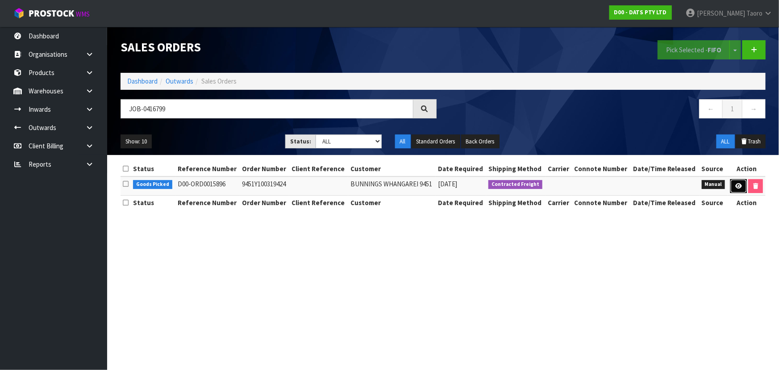
click at [741, 187] on icon at bounding box center [739, 186] width 7 height 6
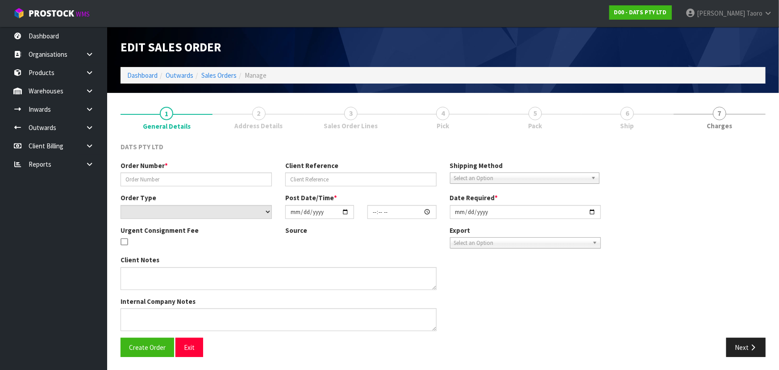
type input "9451Y100319424"
select select "number:0"
type input "2025-10-09"
type input "10:30:00.000"
type input "2025-10-09"
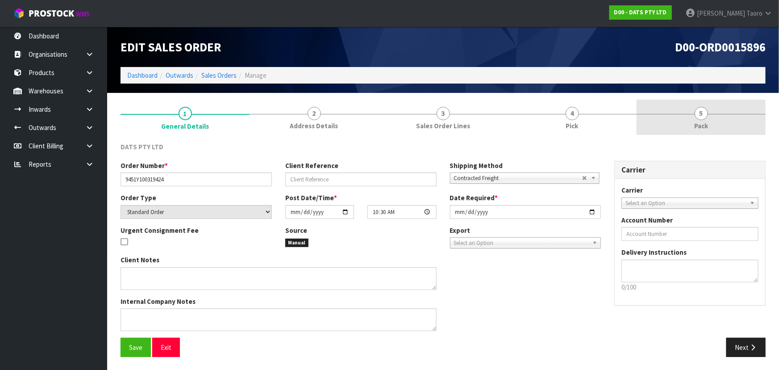
drag, startPoint x: 701, startPoint y: 123, endPoint x: 700, endPoint y: 117, distance: 6.3
click at [701, 122] on span "Pack" at bounding box center [702, 125] width 14 height 9
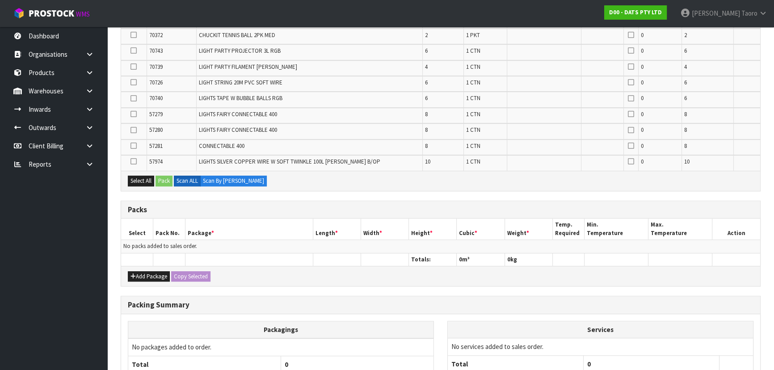
scroll to position [682, 0]
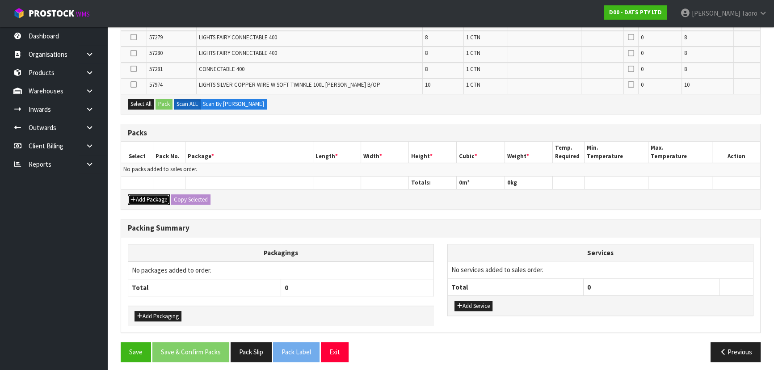
click at [142, 194] on button "Add Package" at bounding box center [149, 199] width 42 height 11
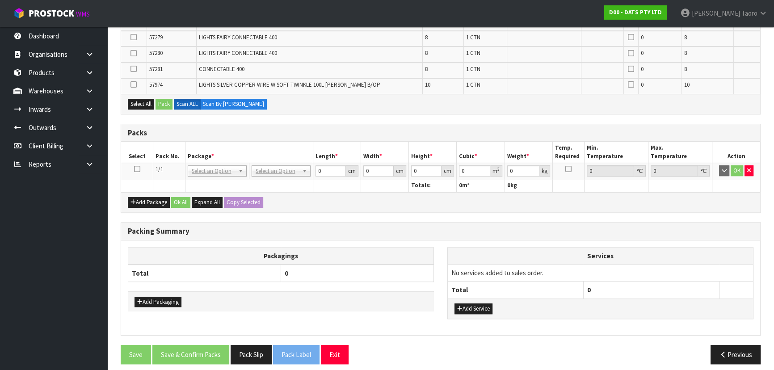
click at [136, 169] on icon at bounding box center [137, 169] width 6 height 0
click at [209, 143] on th "Package *" at bounding box center [249, 152] width 128 height 21
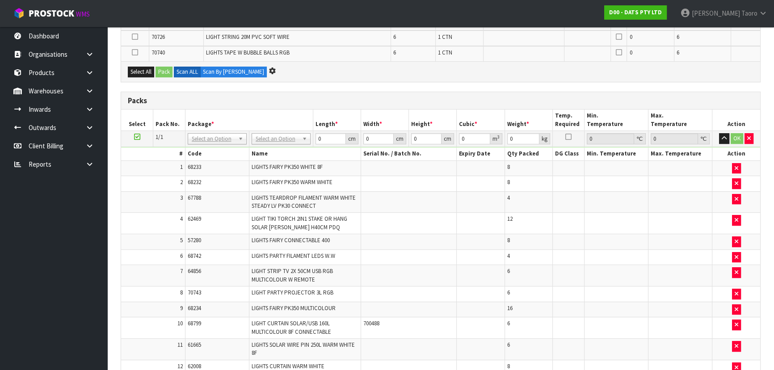
scroll to position [0, 0]
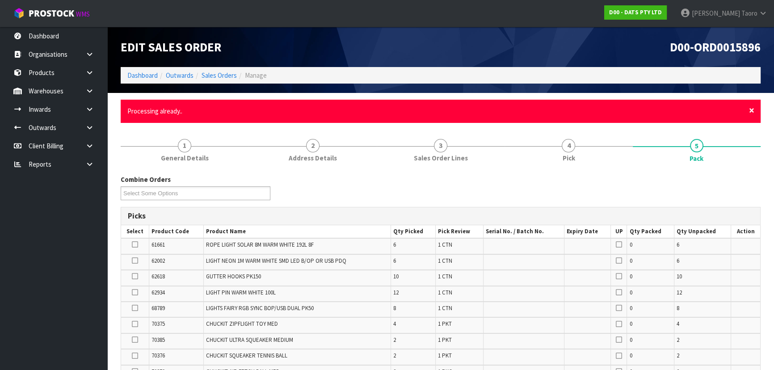
click at [750, 111] on span "×" at bounding box center [751, 110] width 5 height 13
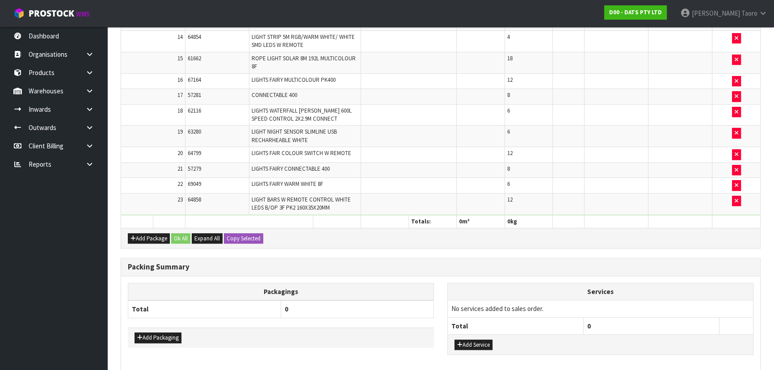
scroll to position [760, 0]
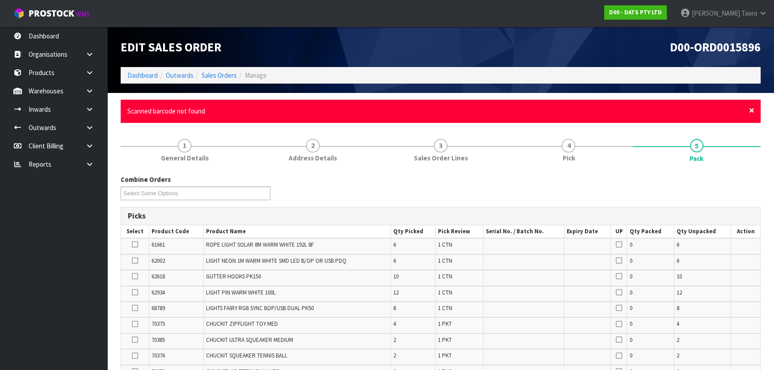
drag, startPoint x: 752, startPoint y: 109, endPoint x: 745, endPoint y: 99, distance: 12.5
click at [751, 109] on span "×" at bounding box center [751, 110] width 5 height 13
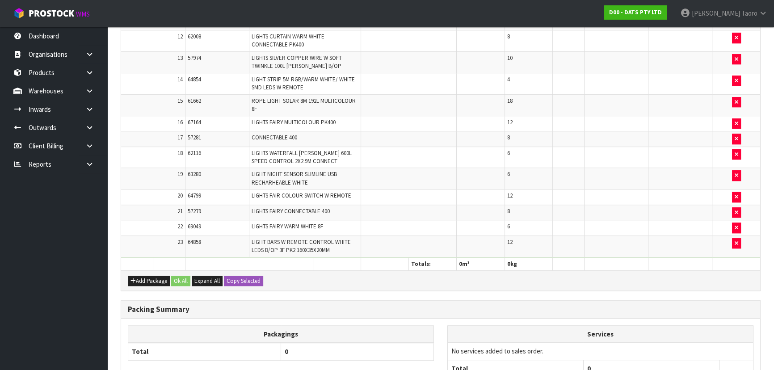
scroll to position [760, 0]
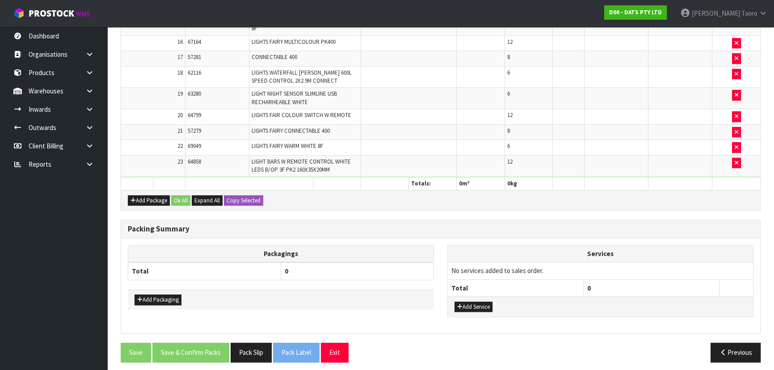
click at [592, 184] on th at bounding box center [616, 183] width 64 height 13
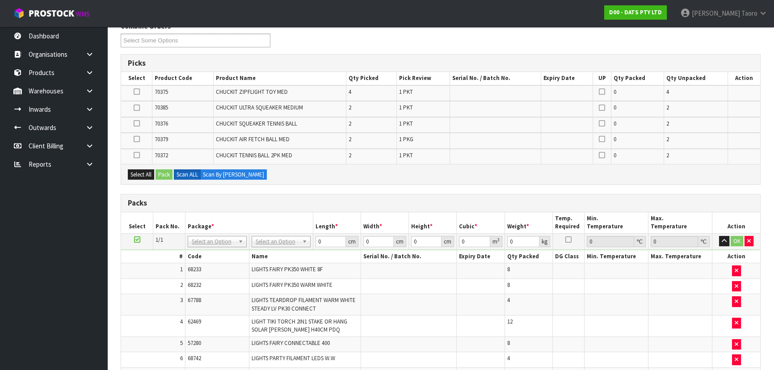
scroll to position [106, 0]
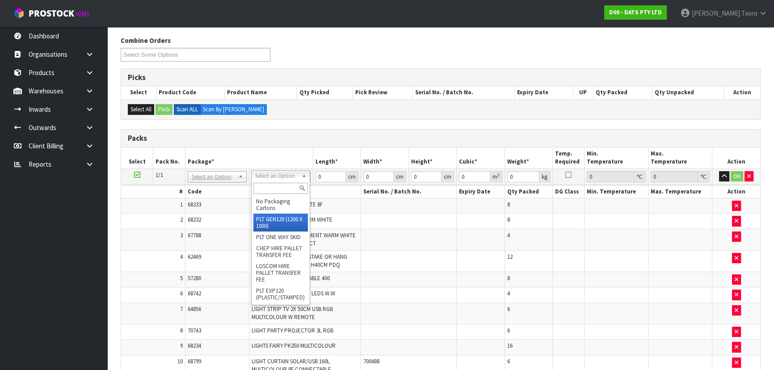
drag, startPoint x: 286, startPoint y: 223, endPoint x: 295, endPoint y: 220, distance: 9.2
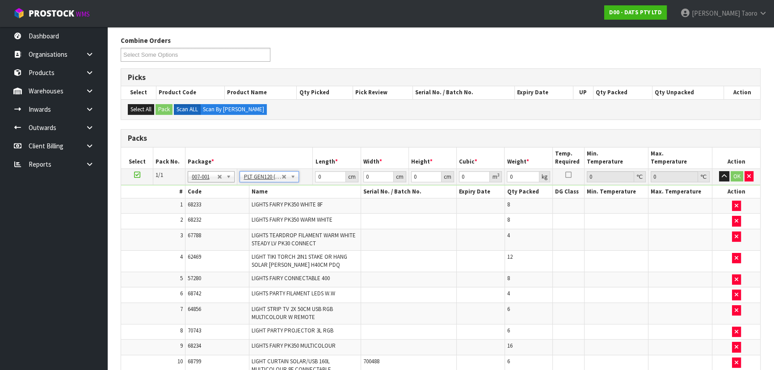
type input "120"
type input "100"
type input "165.87"
click at [329, 174] on input "120" at bounding box center [330, 176] width 30 height 11
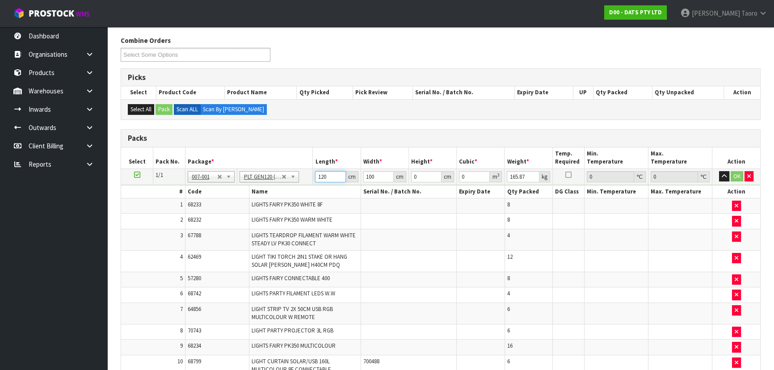
click at [329, 174] on input "120" at bounding box center [330, 176] width 30 height 11
type input "114"
type input "110"
type input "1"
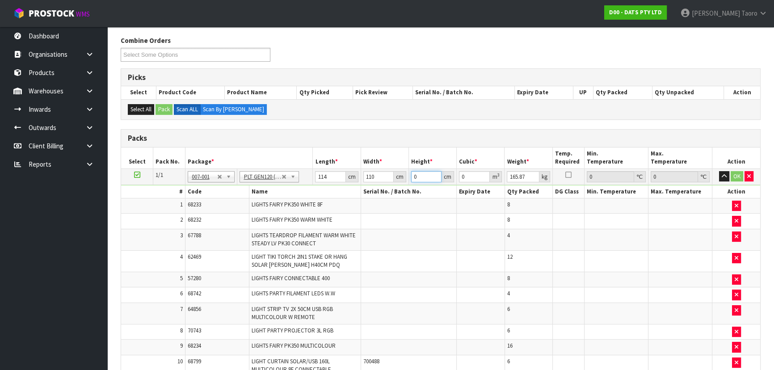
type input "0.01254"
type input "11"
type input "0.13794"
type input "119"
type input "1.49226"
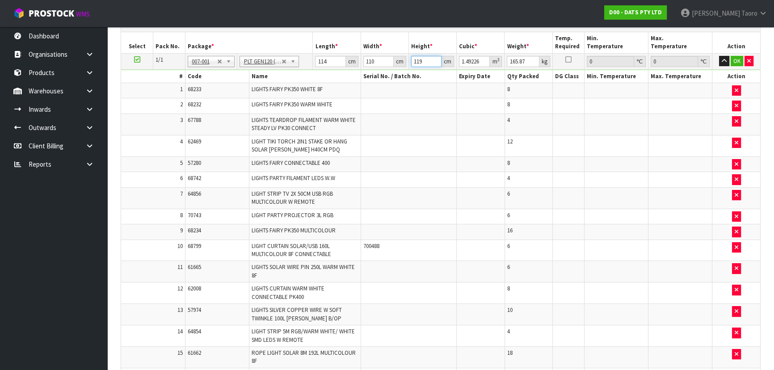
scroll to position [208, 0]
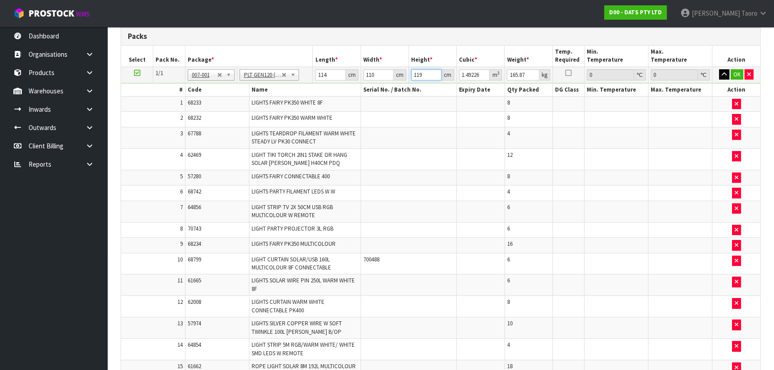
type input "119"
click at [722, 72] on icon "button" at bounding box center [723, 74] width 5 height 6
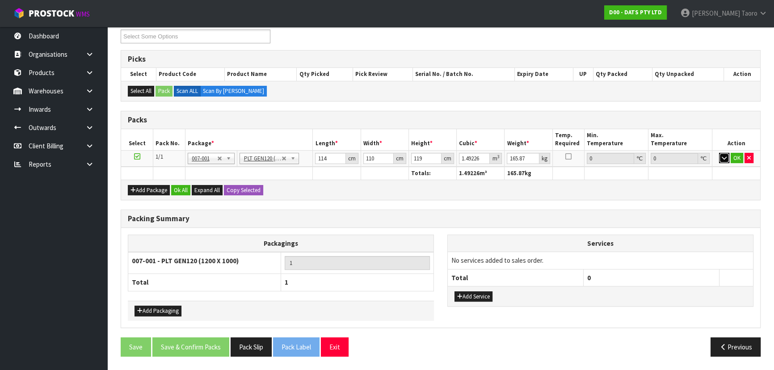
scroll to position [122, 0]
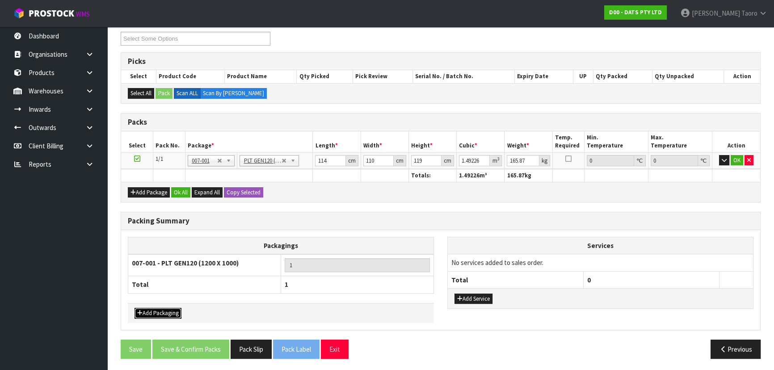
click at [170, 310] on button "Add Packaging" at bounding box center [157, 313] width 47 height 11
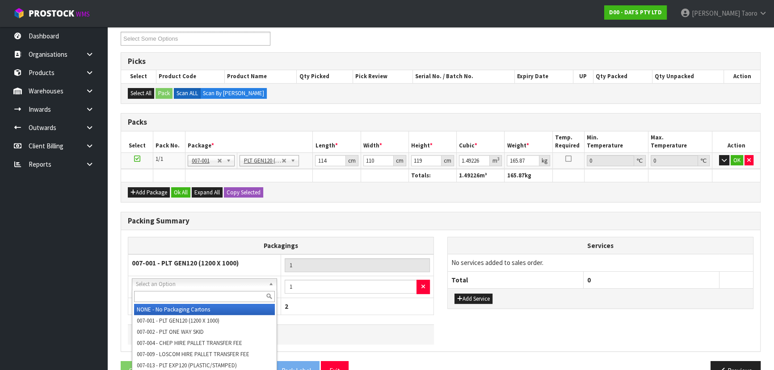
click at [201, 299] on input "text" at bounding box center [204, 296] width 141 height 11
type input "OC"
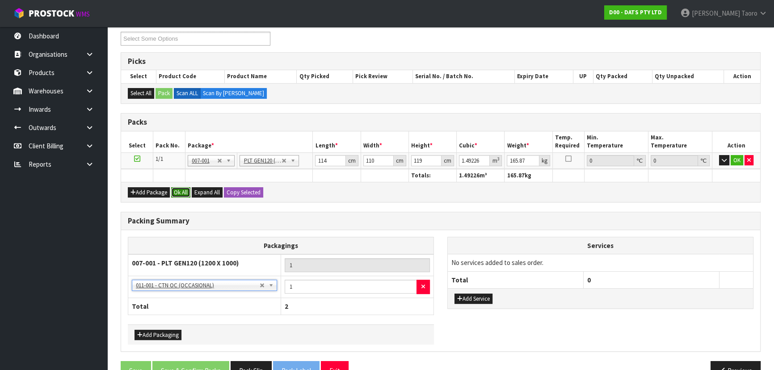
click at [187, 194] on button "Ok All" at bounding box center [180, 192] width 19 height 11
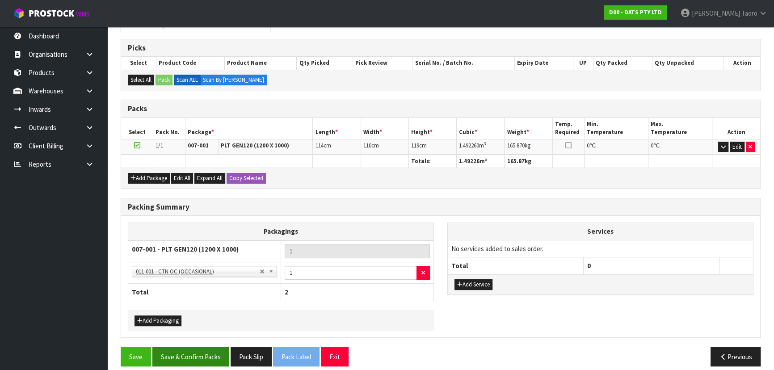
scroll to position [143, 0]
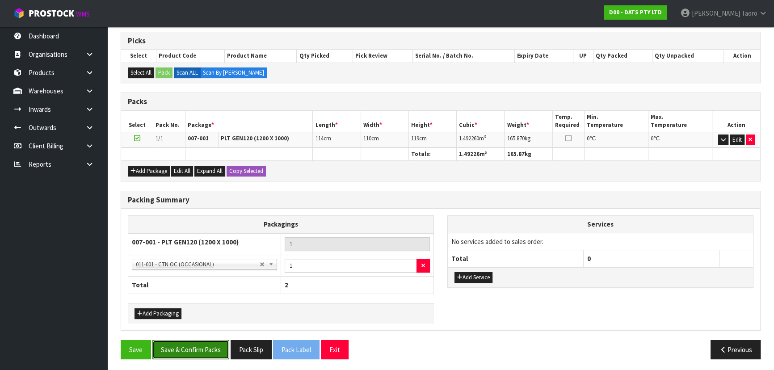
click at [209, 348] on button "Save & Confirm Packs" at bounding box center [190, 349] width 77 height 19
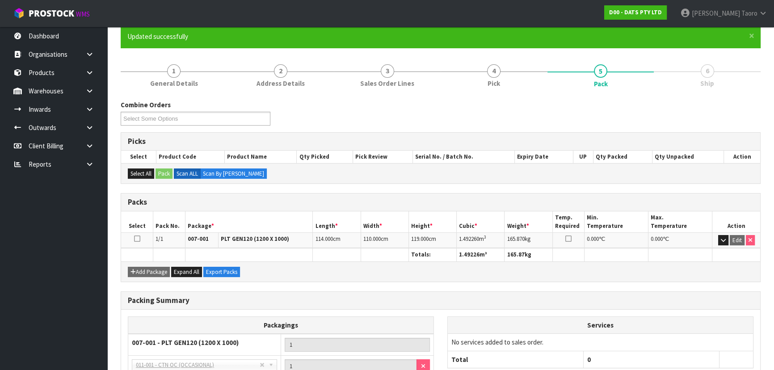
scroll to position [156, 0]
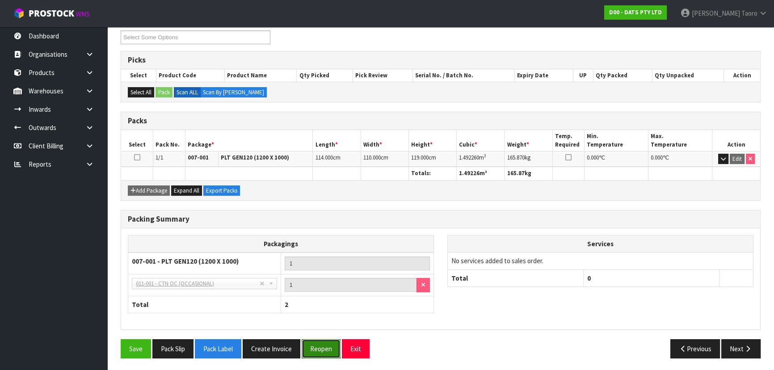
click at [316, 344] on button "Reopen" at bounding box center [320, 348] width 39 height 19
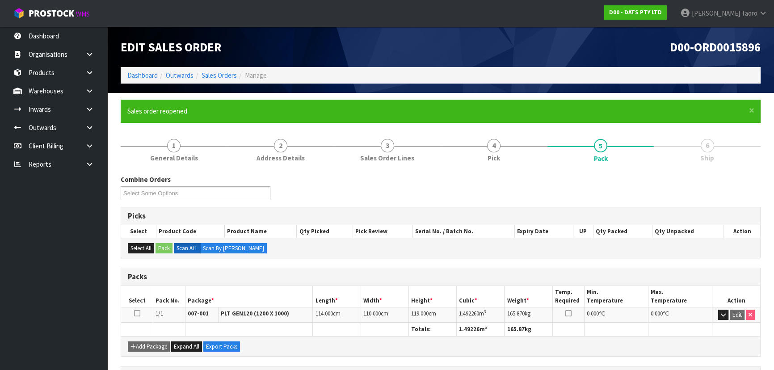
click at [302, 205] on div "Combine Orders D00-ORD0015896 D00-ORD0015897 D00-ORD0015898 D00-ORD0015899 D00-…" at bounding box center [440, 191] width 653 height 32
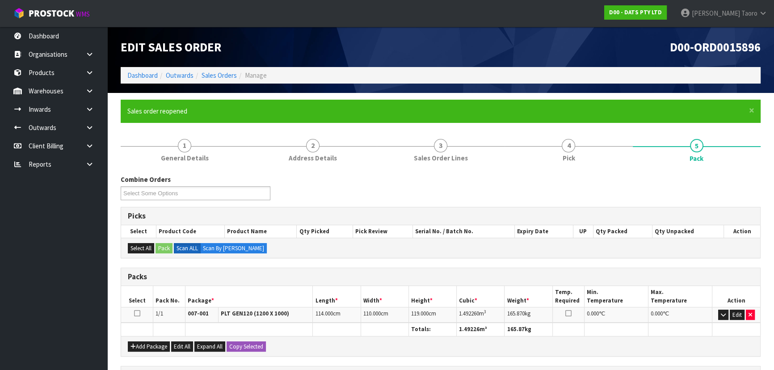
click at [34, 176] on ul "Dashboard Organisations Clients Consignees Carriers Products Categories Serial …" at bounding box center [53, 198] width 107 height 343
click at [737, 311] on button "Edit" at bounding box center [736, 315] width 15 height 11
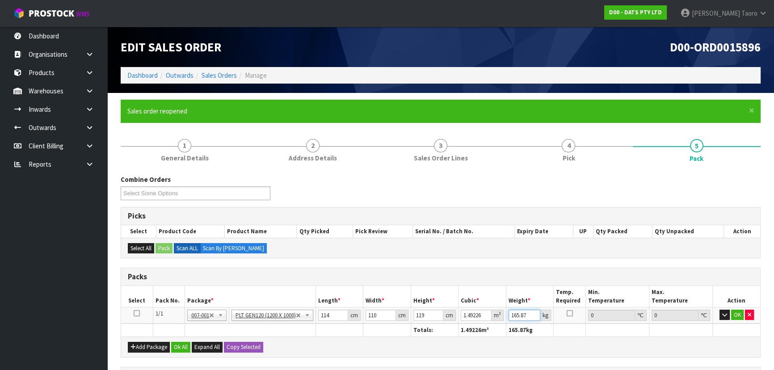
click at [518, 314] on input "165.87" at bounding box center [524, 315] width 32 height 11
type input "175"
click at [738, 313] on button "OK" at bounding box center [737, 315] width 13 height 11
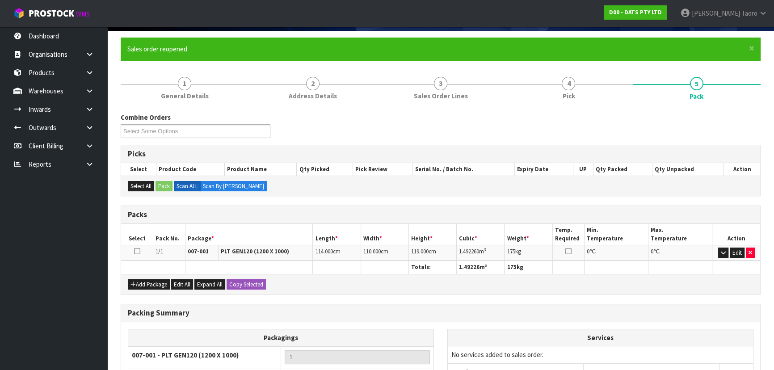
scroll to position [176, 0]
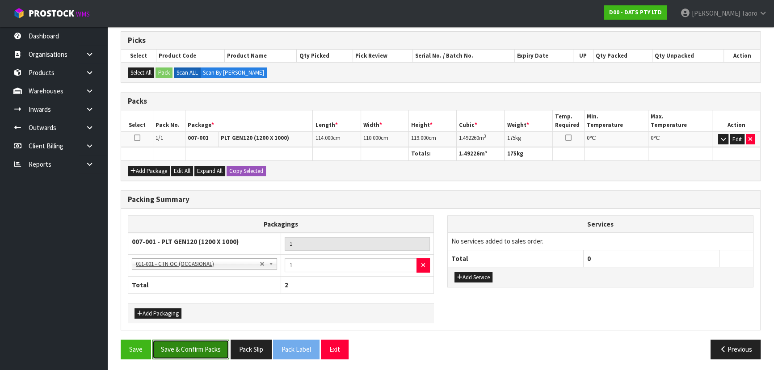
click at [203, 349] on button "Save & Confirm Packs" at bounding box center [190, 348] width 77 height 19
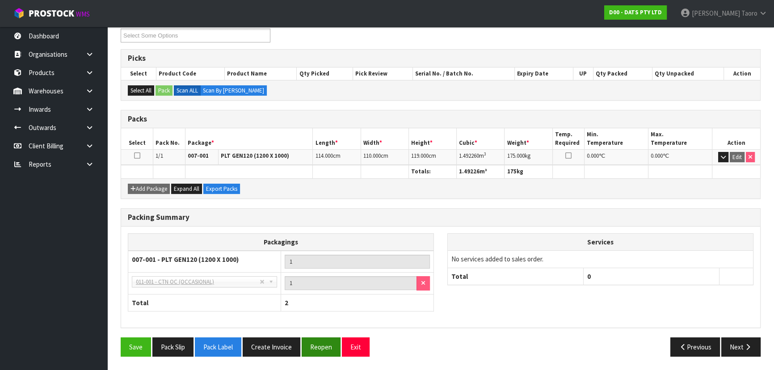
scroll to position [156, 0]
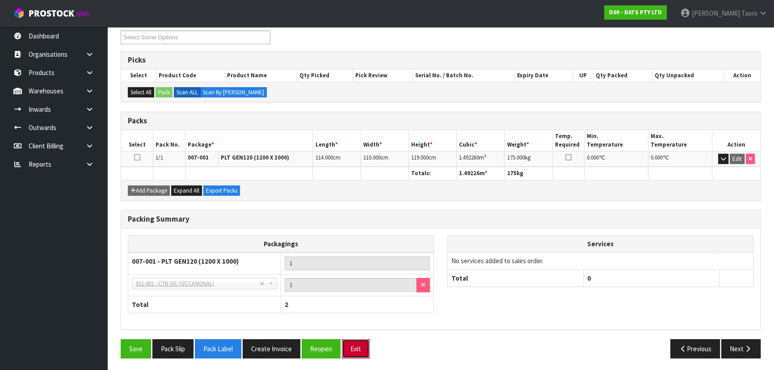
click at [354, 348] on button "Exit" at bounding box center [356, 348] width 28 height 19
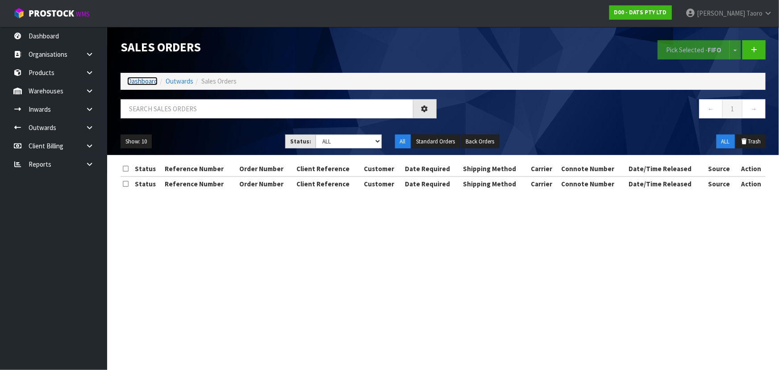
click at [143, 83] on link "Dashboard" at bounding box center [142, 81] width 30 height 8
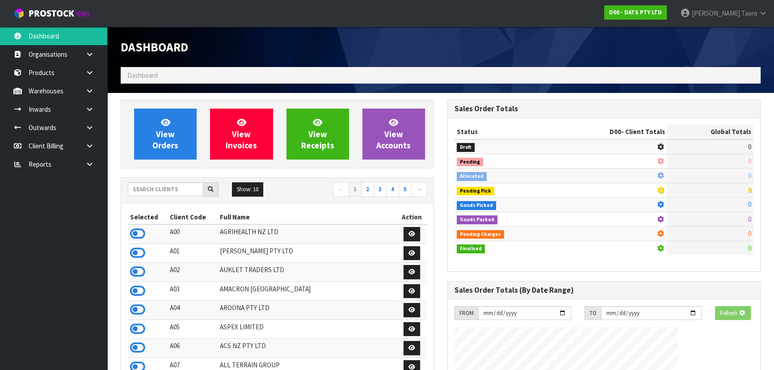
click at [243, 59] on div "Dashboard" at bounding box center [277, 47] width 327 height 40
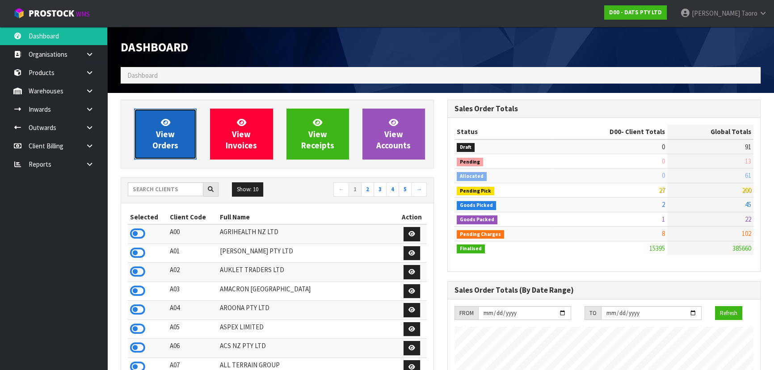
click at [159, 130] on span "View Orders" at bounding box center [165, 133] width 26 height 33
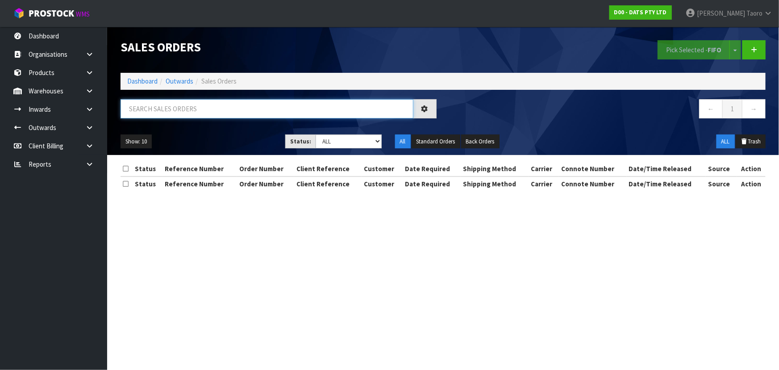
click at [175, 114] on input "text" at bounding box center [267, 108] width 293 height 19
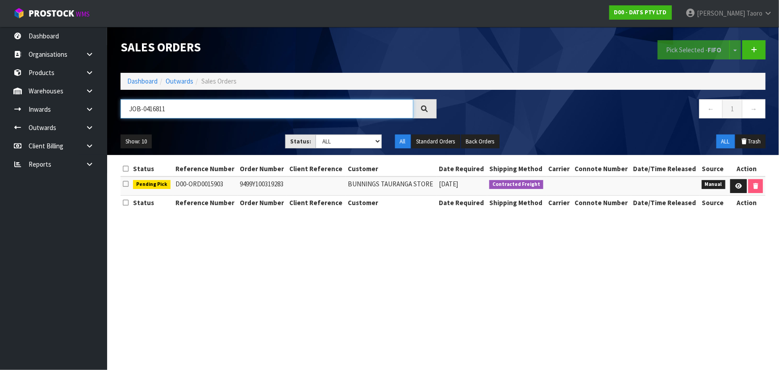
click at [166, 111] on input "JOB-0416811" at bounding box center [267, 108] width 293 height 19
type input "JOB-0416812"
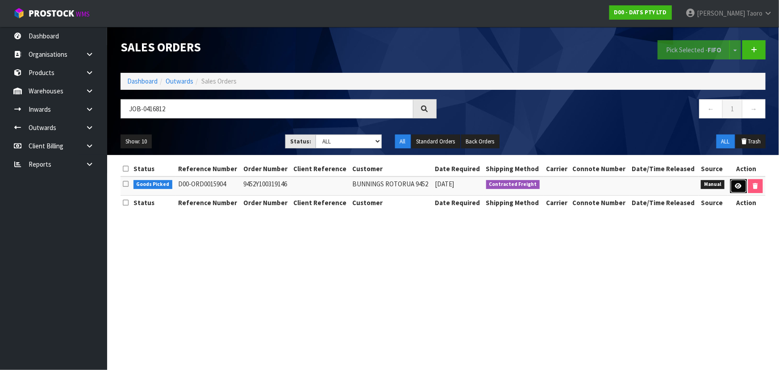
click at [736, 188] on link at bounding box center [739, 186] width 17 height 14
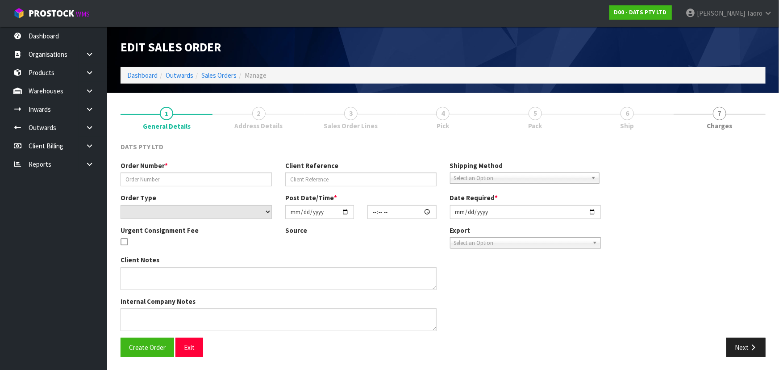
type input "9452Y100319146"
select select "number:0"
type input "2025-10-09"
type input "10:55:00.000"
type input "2025-10-09"
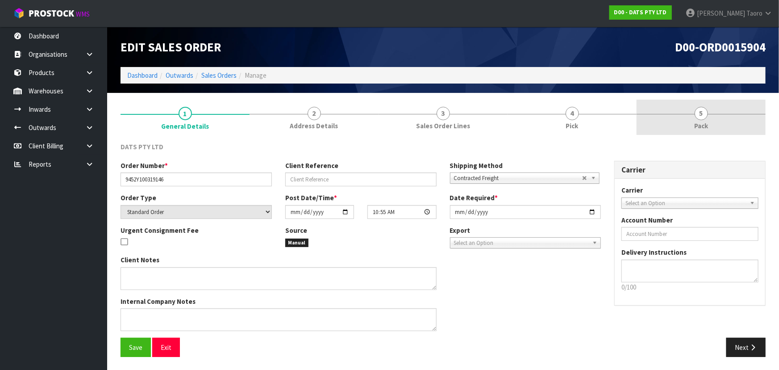
click at [709, 118] on link "5 Pack" at bounding box center [701, 117] width 129 height 35
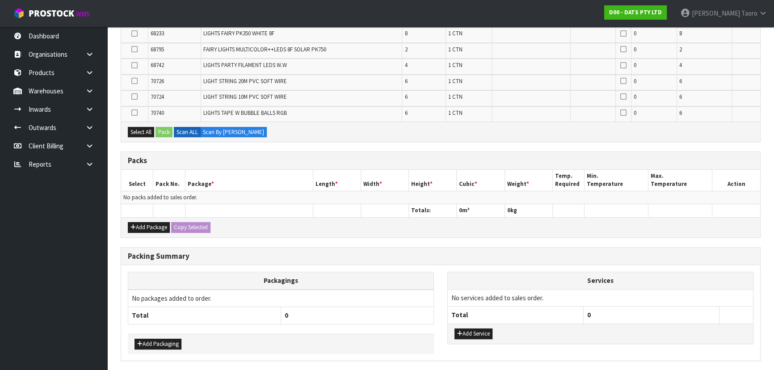
scroll to position [445, 0]
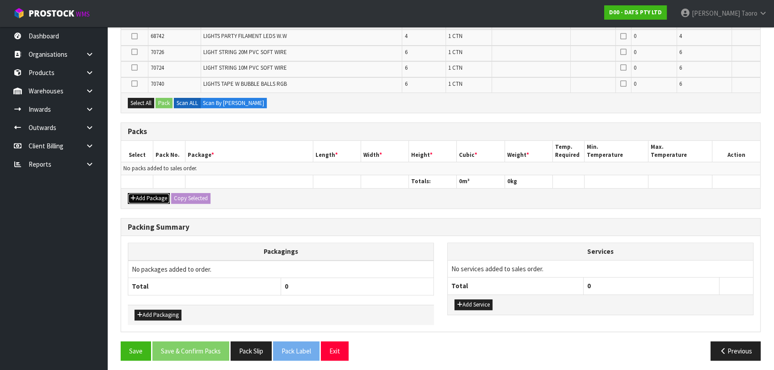
click at [133, 193] on button "Add Package" at bounding box center [149, 198] width 42 height 11
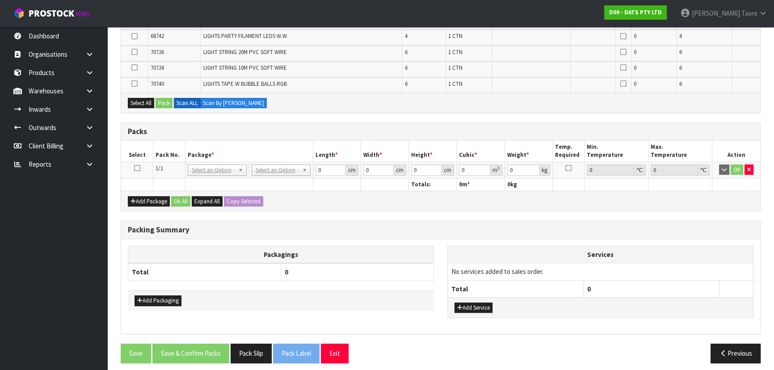
click at [138, 168] on icon at bounding box center [137, 168] width 6 height 0
click at [154, 158] on th "Pack No." at bounding box center [169, 151] width 32 height 21
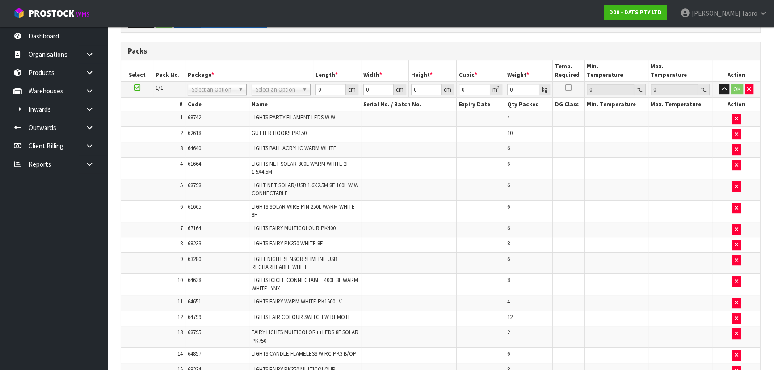
scroll to position [0, 0]
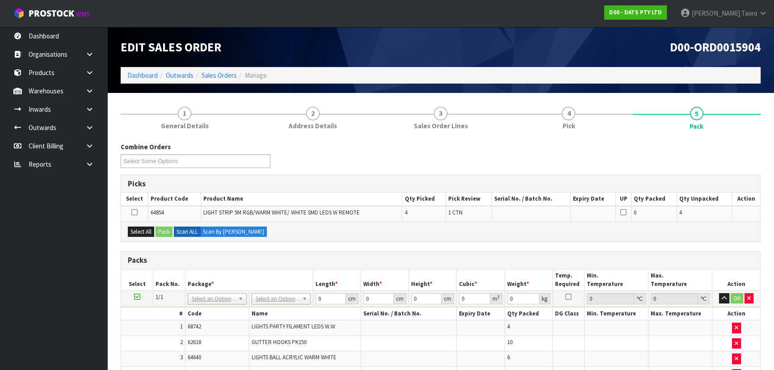
click at [402, 142] on div "Combine Orders D00-ORD0015896 D00-ORD0015898 D00-ORD0015899 D00-ORD0015900 D00-…" at bounding box center [440, 158] width 653 height 32
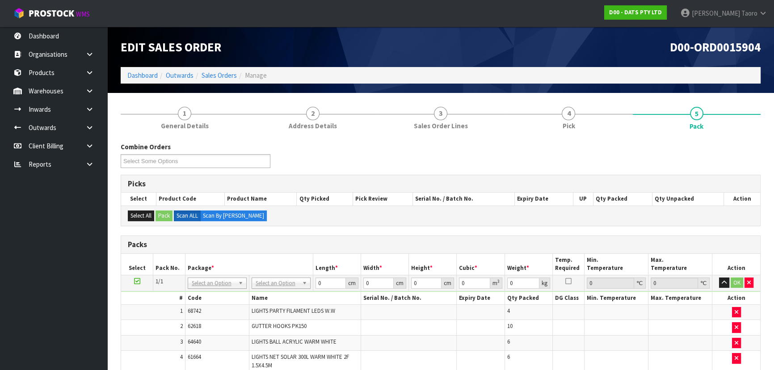
click at [280, 275] on td "No Packaging Cartons PLT GEN120 (1200 X 1000) PLT ONE WAY SKID CHEP HIRE PALLET…" at bounding box center [281, 283] width 64 height 16
click at [327, 282] on input "0" at bounding box center [330, 282] width 30 height 11
type input "120"
type input "100"
type input "99.43"
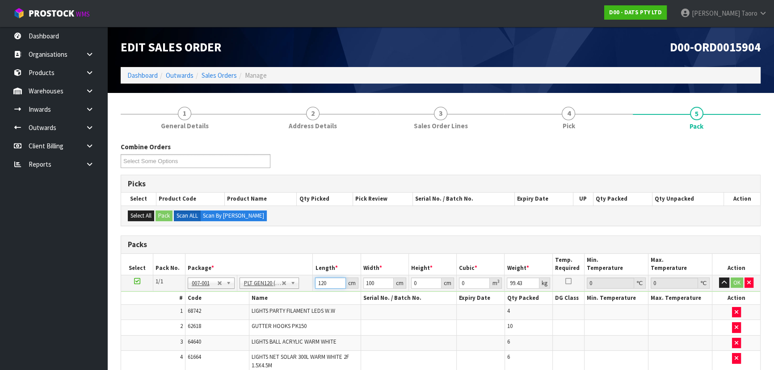
click at [327, 282] on input "120" at bounding box center [330, 282] width 30 height 11
type input "113"
type input "110"
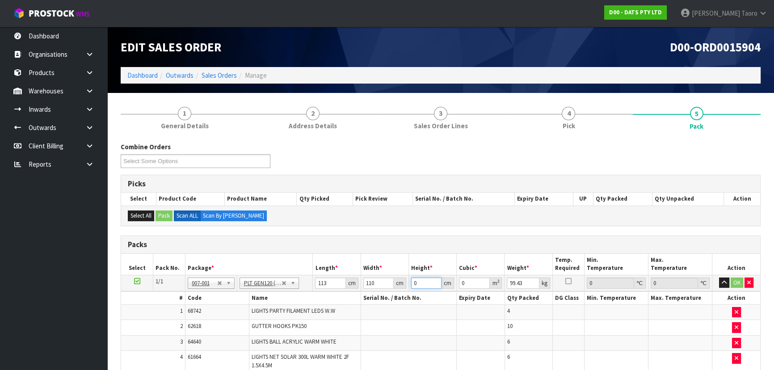
type input "8"
type input "0.09944"
type input "81"
type input "1.00683"
type input "81"
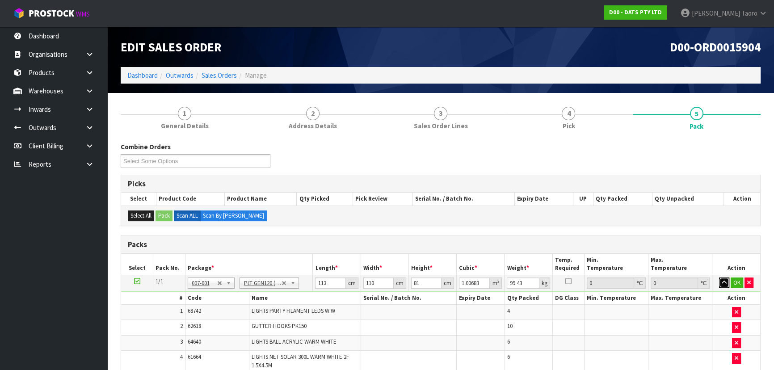
click at [727, 282] on button "button" at bounding box center [724, 282] width 10 height 11
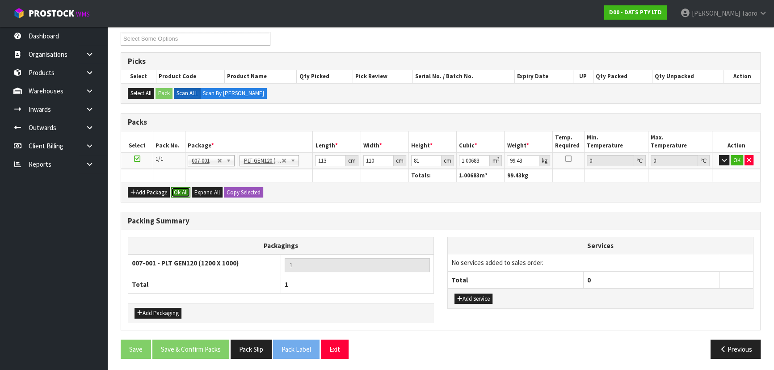
click at [180, 188] on button "Ok All" at bounding box center [180, 192] width 19 height 11
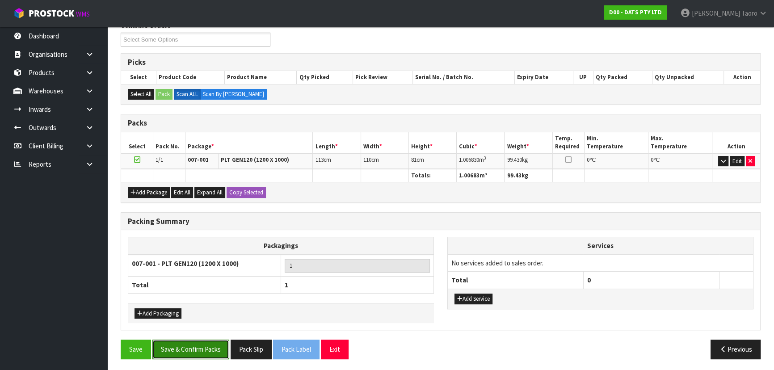
click at [203, 344] on button "Save & Confirm Packs" at bounding box center [190, 348] width 77 height 19
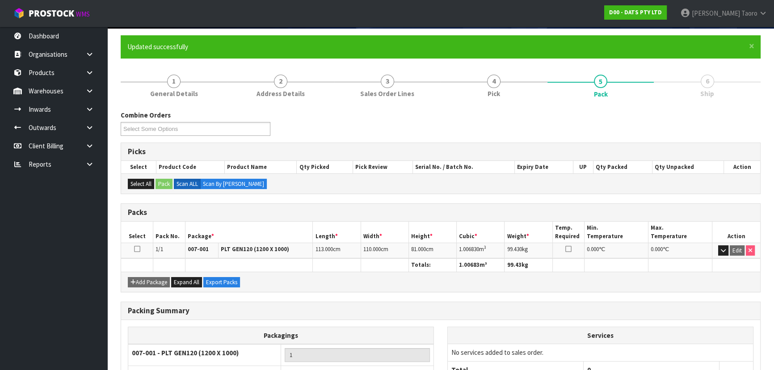
scroll to position [134, 0]
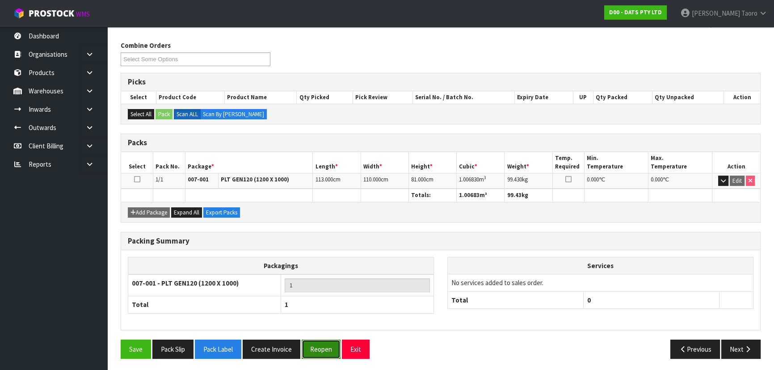
drag, startPoint x: 320, startPoint y: 352, endPoint x: 319, endPoint y: 343, distance: 9.0
click at [320, 352] on button "Reopen" at bounding box center [320, 348] width 39 height 19
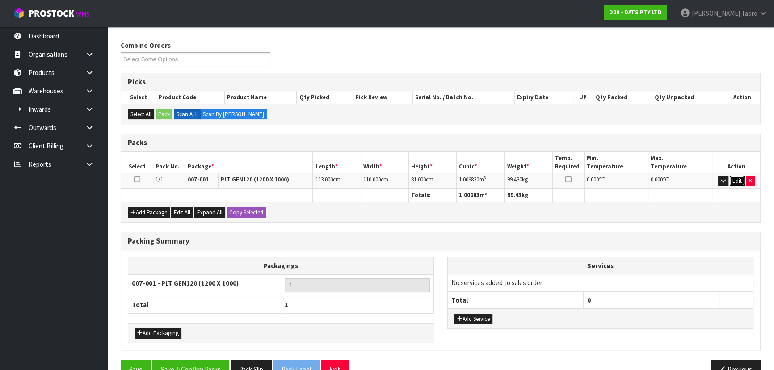
click at [737, 179] on button "Edit" at bounding box center [736, 181] width 15 height 11
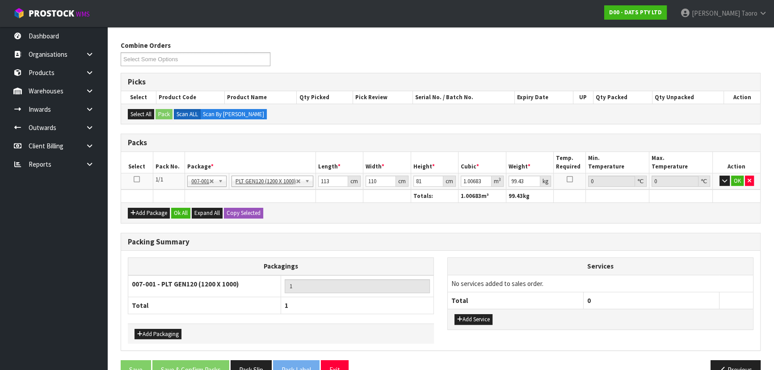
click at [719, 145] on h3 "Packs" at bounding box center [440, 142] width 625 height 8
click at [397, 147] on div "Packs" at bounding box center [440, 143] width 639 height 18
click at [530, 182] on input "99.43" at bounding box center [524, 181] width 32 height 11
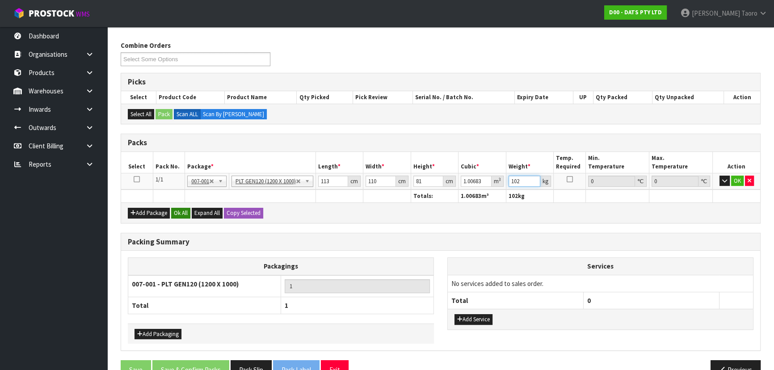
type input "102"
click at [179, 210] on button "Ok All" at bounding box center [180, 213] width 19 height 11
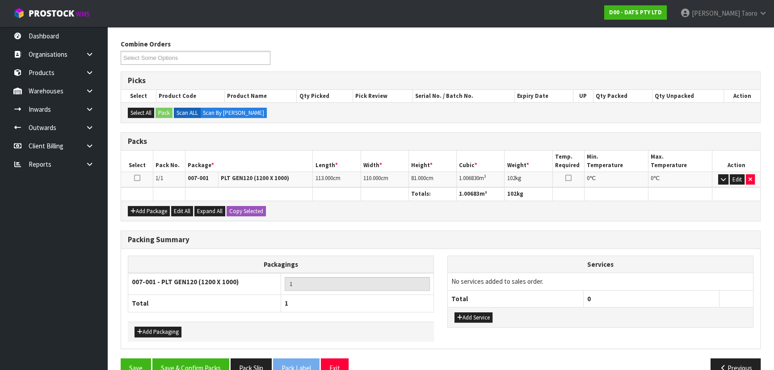
scroll to position [154, 0]
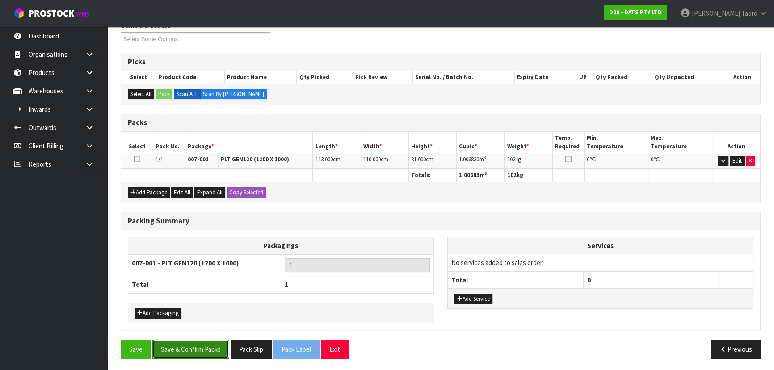
click at [223, 348] on button "Save & Confirm Packs" at bounding box center [190, 348] width 77 height 19
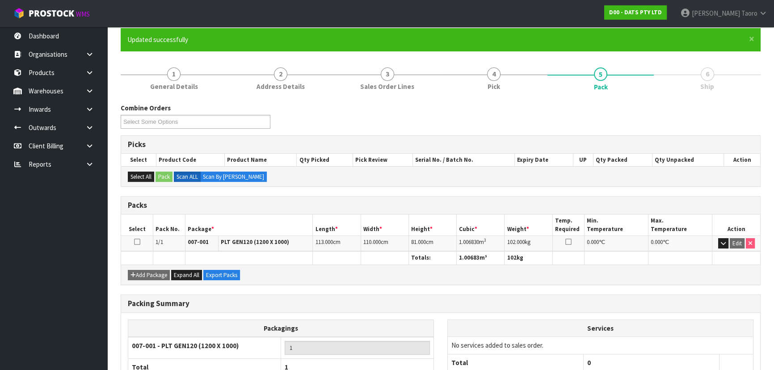
scroll to position [134, 0]
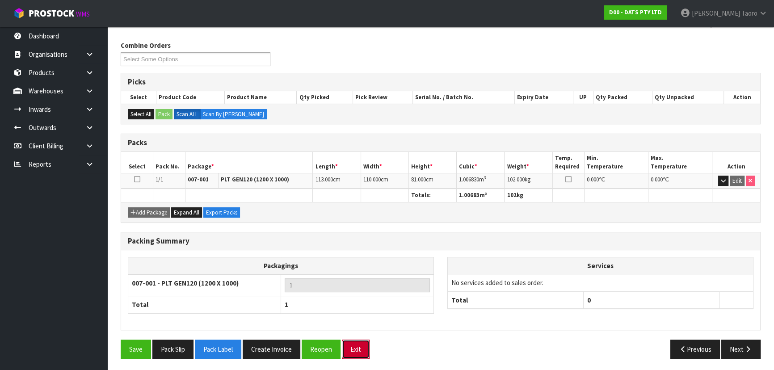
click at [352, 343] on button "Exit" at bounding box center [356, 348] width 28 height 19
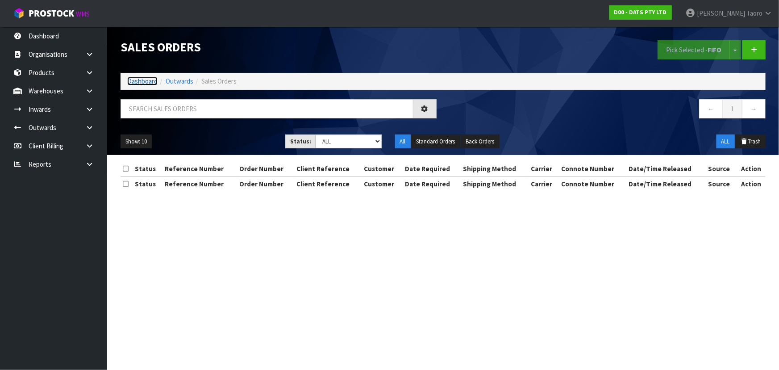
click at [148, 77] on link "Dashboard" at bounding box center [142, 81] width 30 height 8
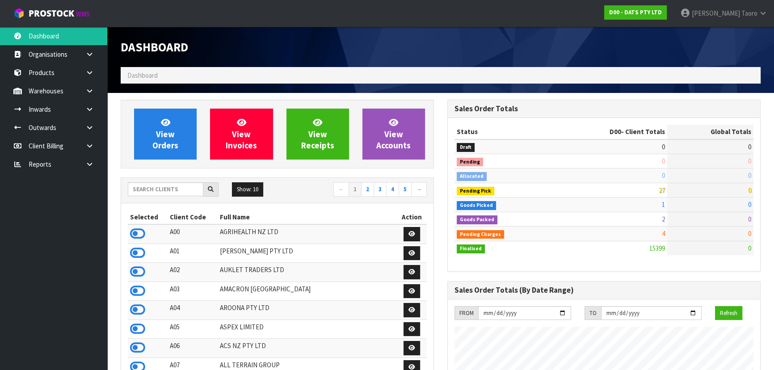
scroll to position [675, 326]
click at [179, 186] on input "text" at bounding box center [165, 189] width 75 height 14
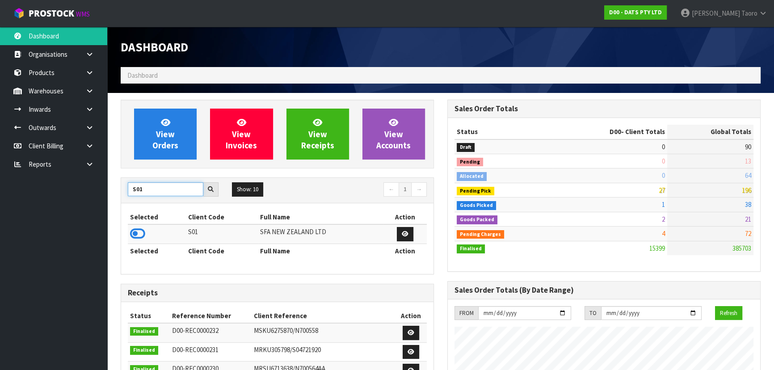
type input "S01"
click at [138, 229] on icon at bounding box center [137, 233] width 15 height 13
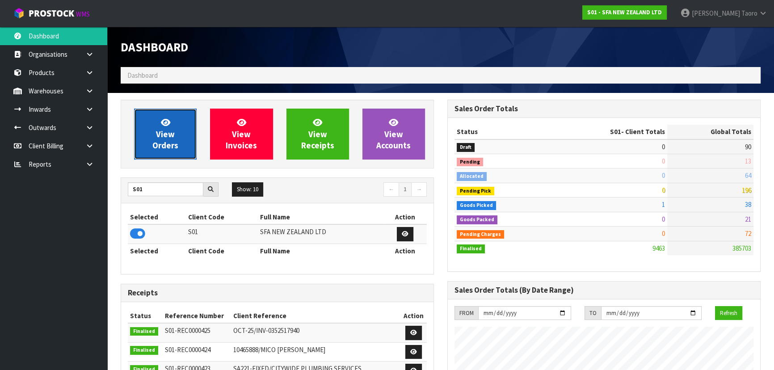
click at [177, 129] on link "View Orders" at bounding box center [165, 134] width 63 height 51
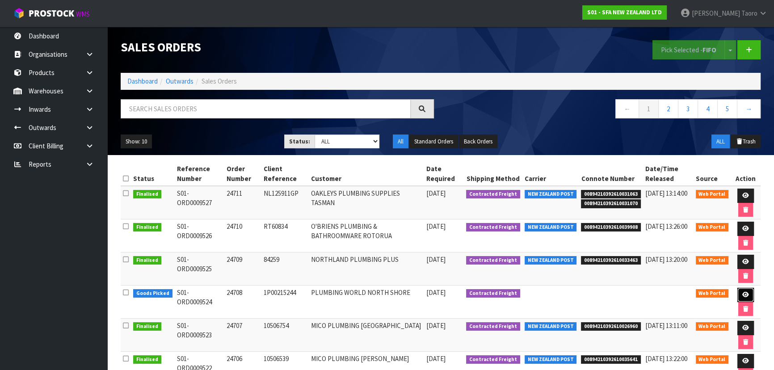
drag, startPoint x: 744, startPoint y: 296, endPoint x: 740, endPoint y: 285, distance: 11.7
click at [744, 296] on icon at bounding box center [745, 295] width 7 height 6
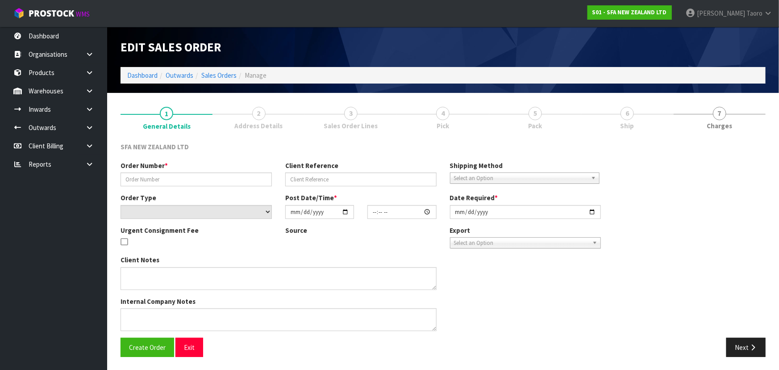
type input "24708"
type input "1P00215244"
select select "number:0"
type input "2025-10-14"
type input "09:56:00.000"
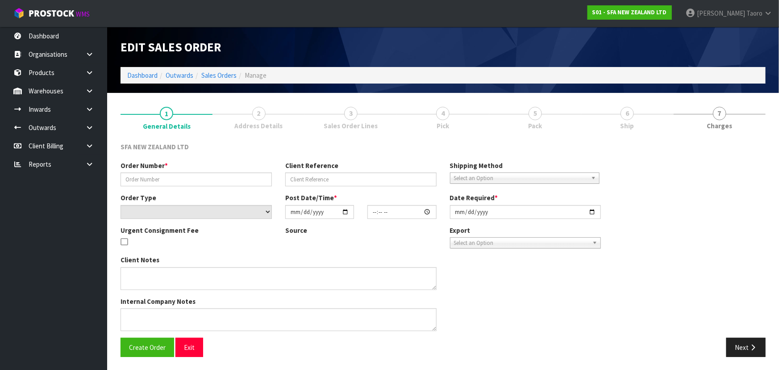
type input "2025-10-14"
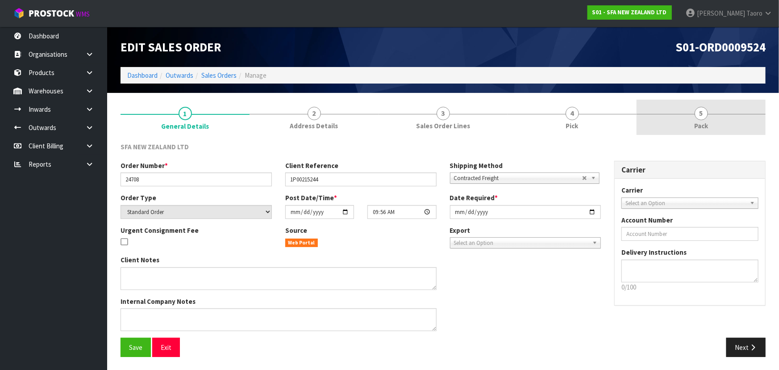
click at [706, 121] on span "Pack" at bounding box center [702, 125] width 14 height 9
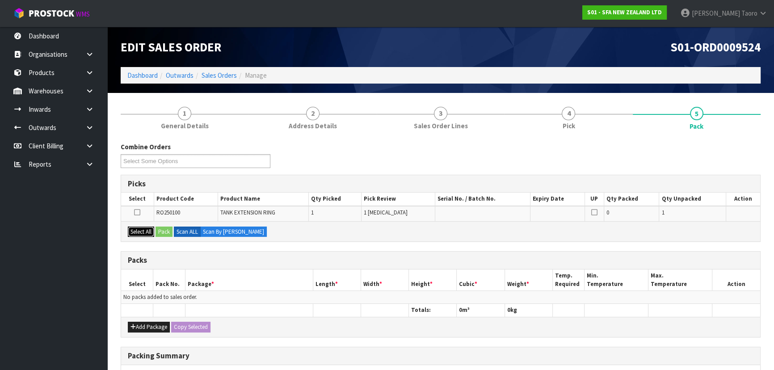
click at [148, 230] on button "Select All" at bounding box center [141, 231] width 26 height 11
click at [166, 231] on button "Pack" at bounding box center [163, 231] width 17 height 11
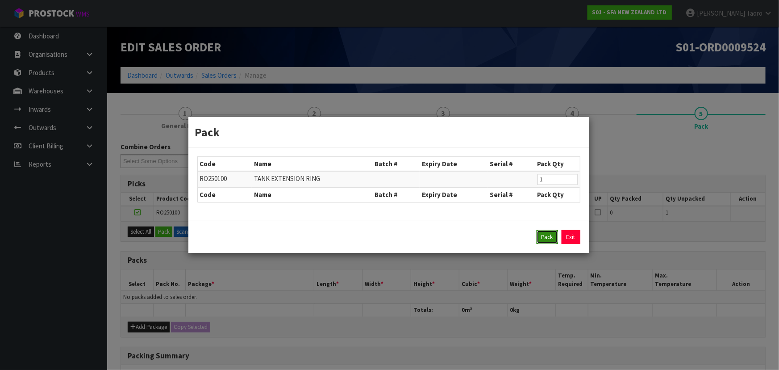
click at [544, 238] on button "Pack" at bounding box center [547, 237] width 21 height 14
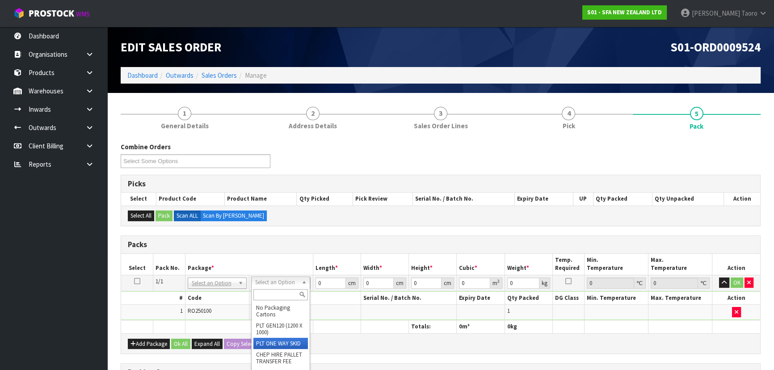
type input "28"
click at [325, 282] on input "0" at bounding box center [330, 282] width 30 height 11
type input "117"
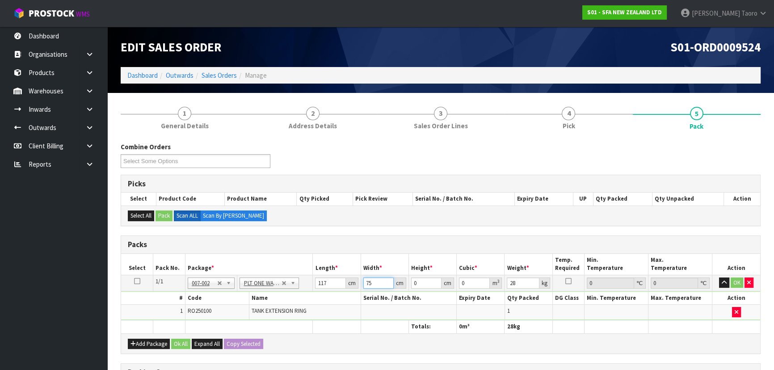
type input "75"
type input "6"
type input "0.05265"
type input "66"
type input "0.57915"
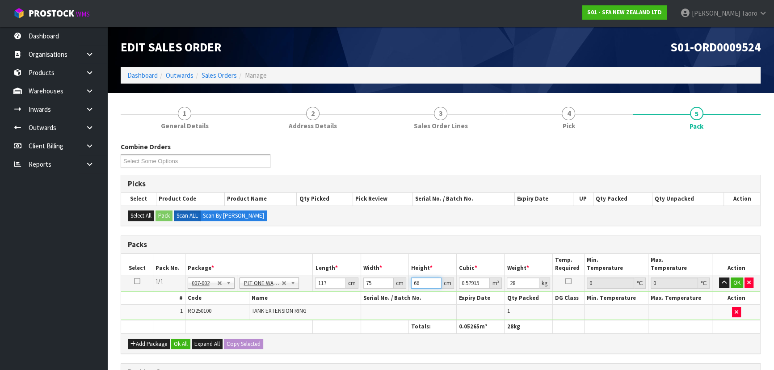
type input "66"
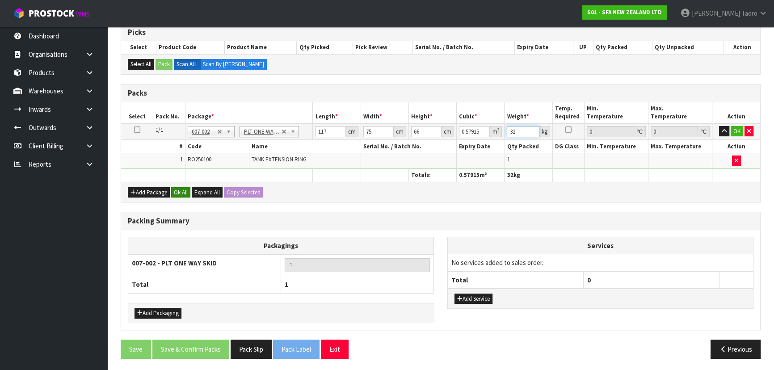
type input "32"
click at [183, 190] on button "Ok All" at bounding box center [180, 192] width 19 height 11
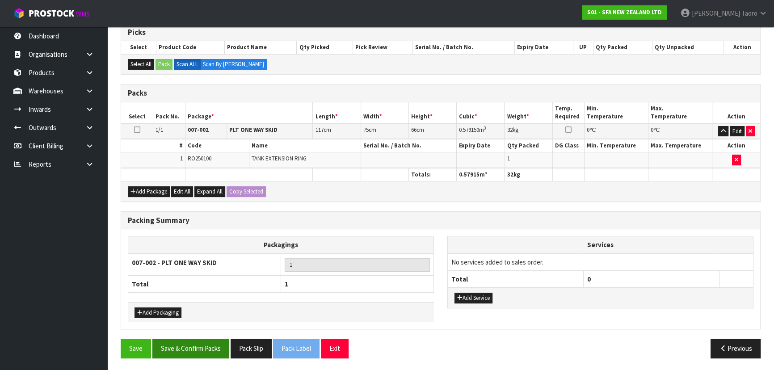
scroll to position [151, 0]
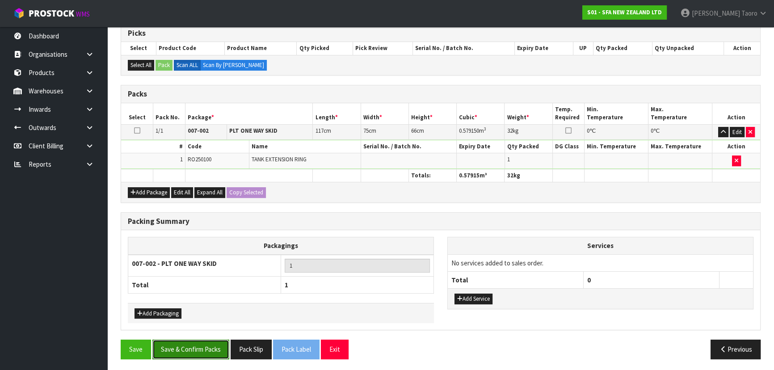
click at [218, 354] on button "Save & Confirm Packs" at bounding box center [190, 348] width 77 height 19
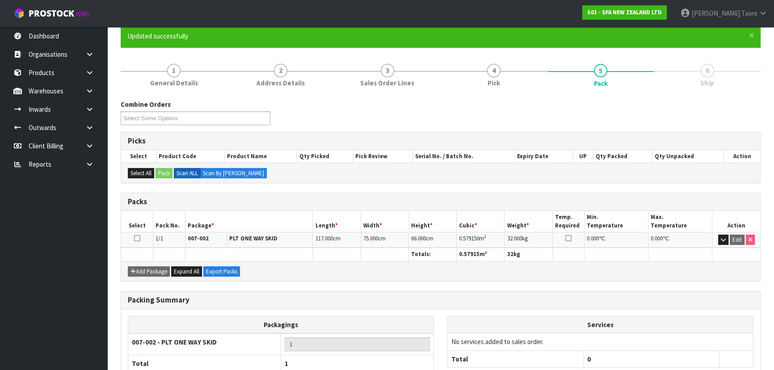
scroll to position [134, 0]
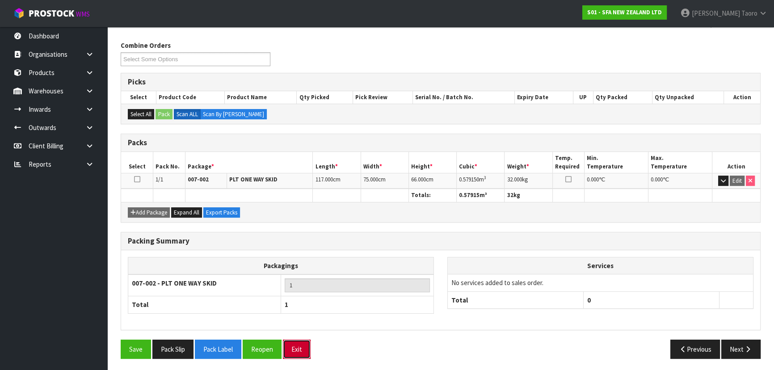
click at [296, 352] on button "Exit" at bounding box center [297, 348] width 28 height 19
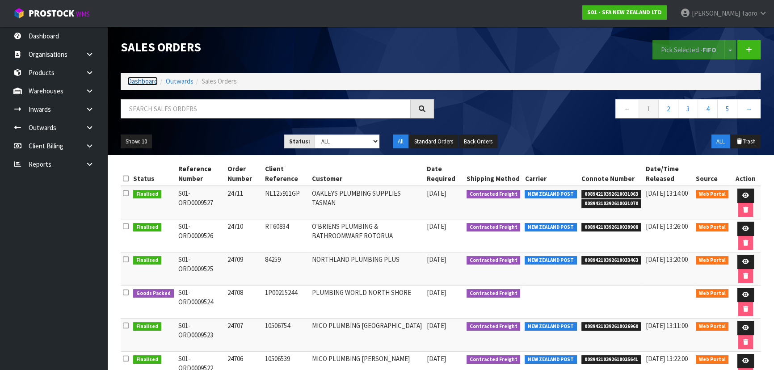
click at [150, 82] on link "Dashboard" at bounding box center [142, 81] width 30 height 8
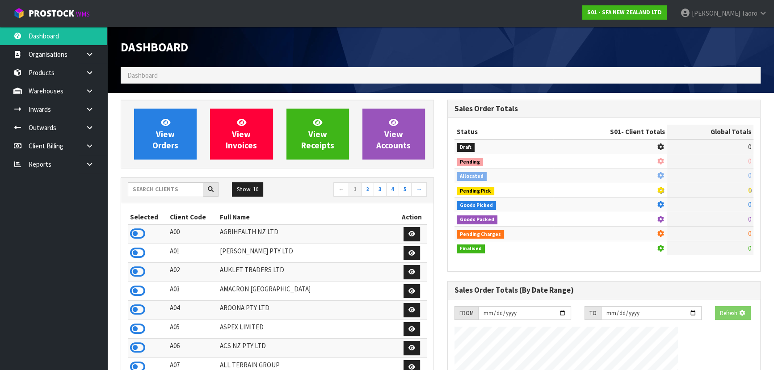
click at [300, 63] on div "Dashboard" at bounding box center [277, 47] width 327 height 40
click at [322, 14] on nav "Toggle navigation ProStock WMS S01 - SFA NEW ZEALAND LTD Harriet Taoro Logout" at bounding box center [387, 13] width 774 height 27
click at [162, 189] on input "text" at bounding box center [165, 189] width 75 height 14
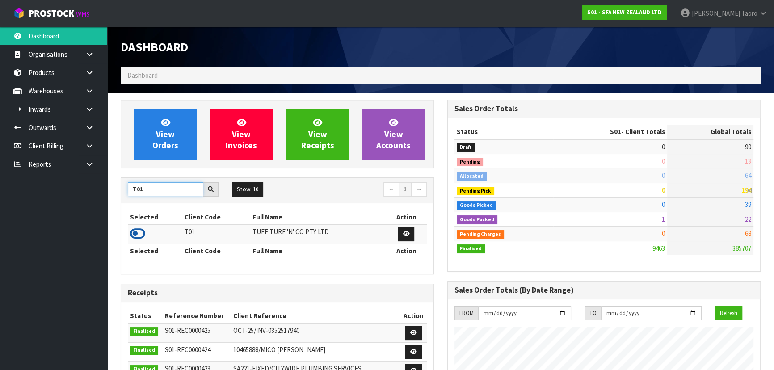
type input "T01"
click at [138, 233] on icon at bounding box center [137, 233] width 15 height 13
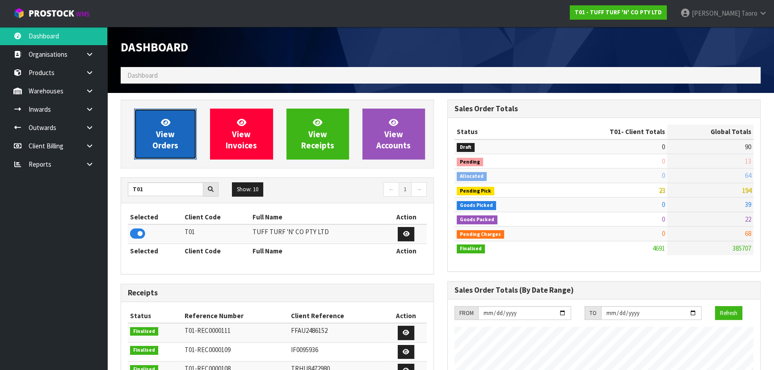
click at [183, 138] on link "View Orders" at bounding box center [165, 134] width 63 height 51
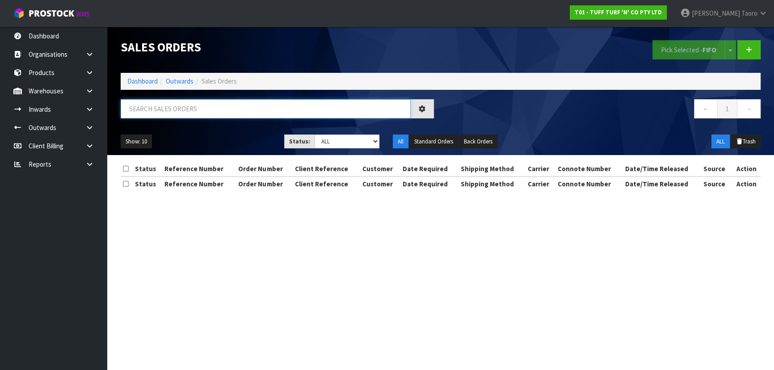
click at [192, 108] on input "text" at bounding box center [266, 108] width 290 height 19
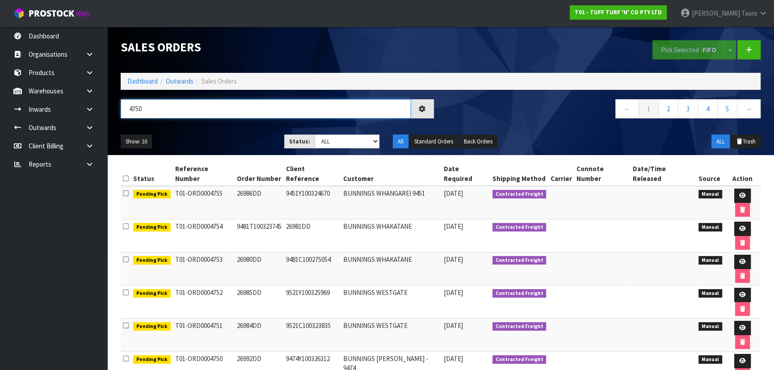
type input "4750"
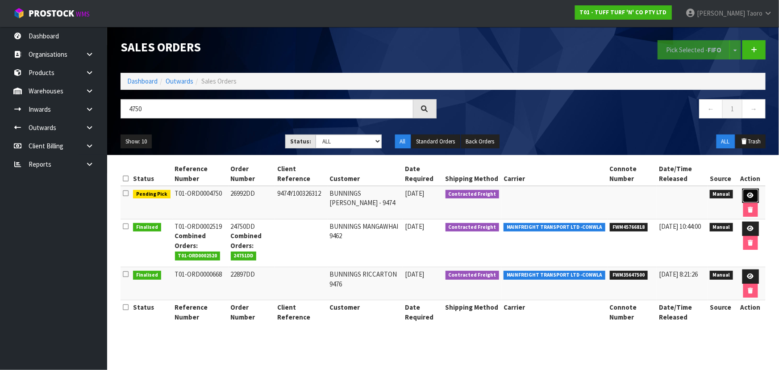
click at [752, 195] on icon at bounding box center [751, 196] width 7 height 6
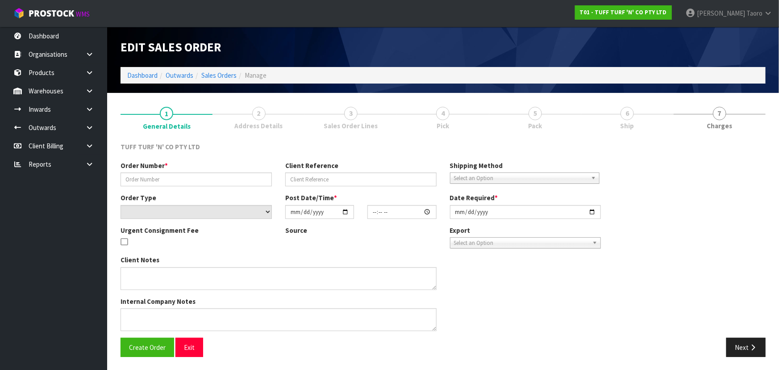
type input "26992DD"
type input "9474Y100326312"
select select "number:0"
type input "2025-10-13"
type input "13:10:00.000"
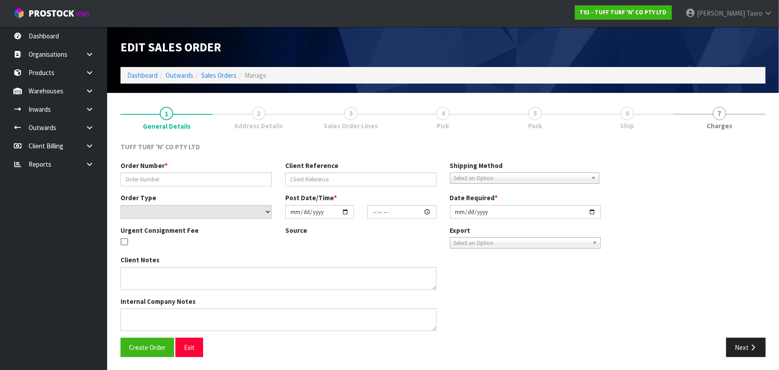
type input "2025-10-14"
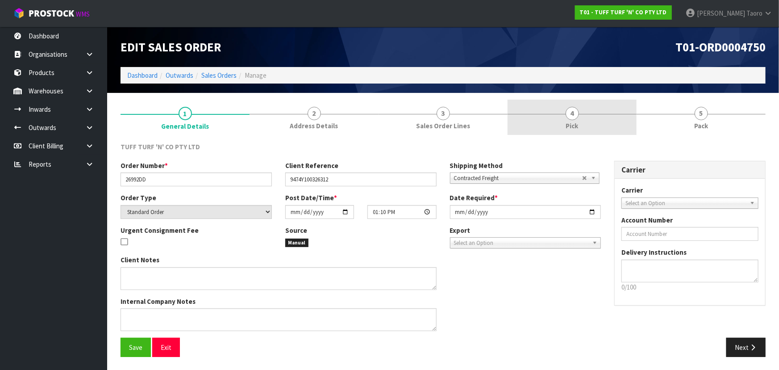
click at [614, 105] on link "4 Pick" at bounding box center [572, 117] width 129 height 35
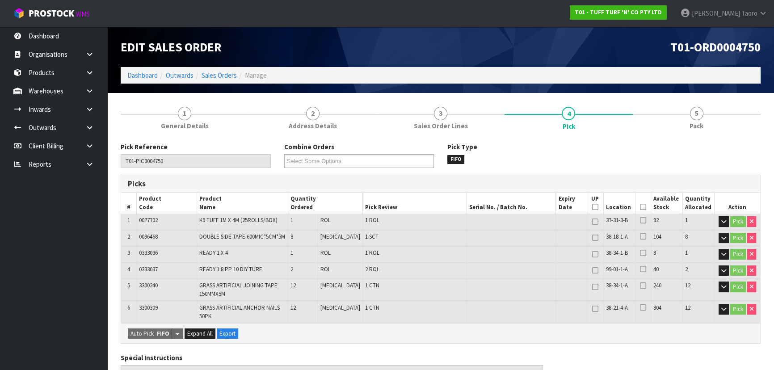
click at [640, 207] on icon at bounding box center [643, 207] width 6 height 0
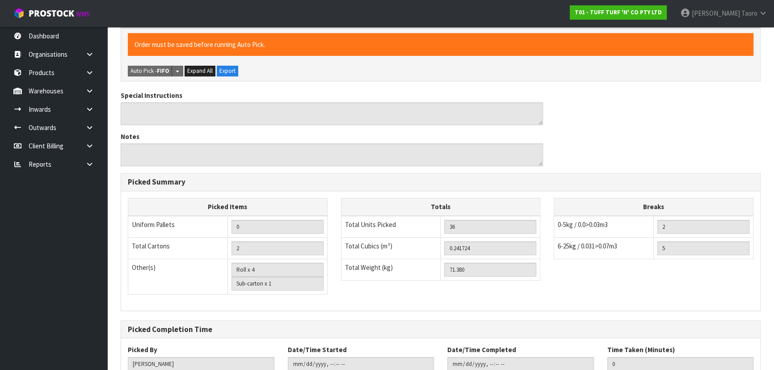
scroll to position [356, 0]
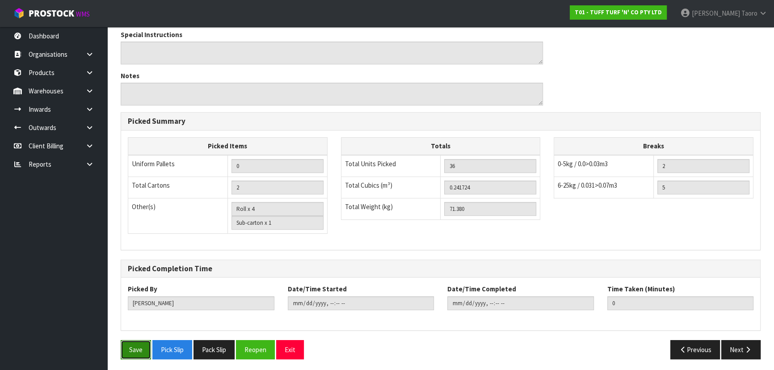
click at [131, 342] on button "Save" at bounding box center [136, 349] width 30 height 19
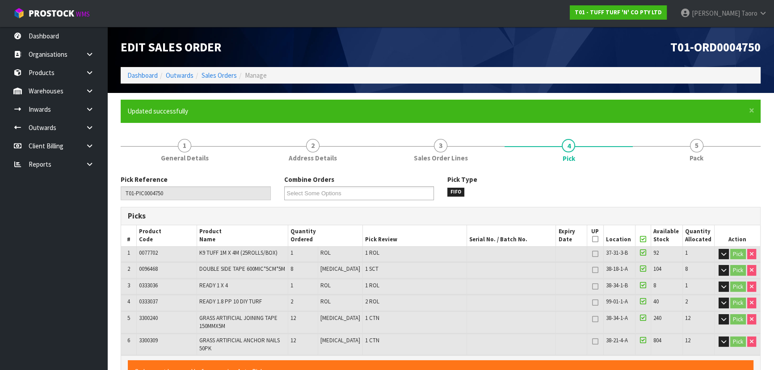
click at [705, 121] on div "× Close Updated successfully" at bounding box center [441, 111] width 640 height 23
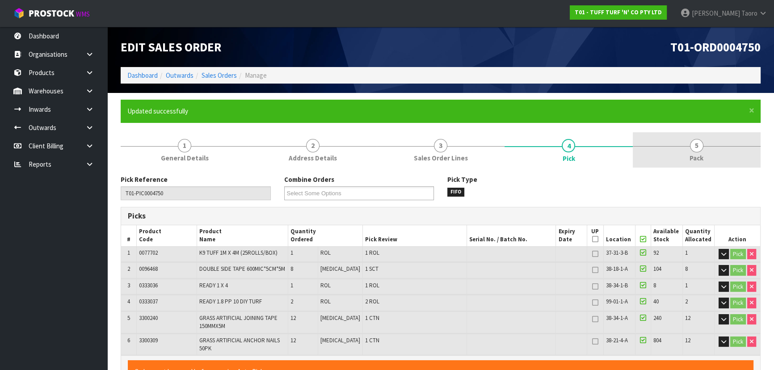
click at [707, 138] on link "5 Pack" at bounding box center [696, 149] width 128 height 35
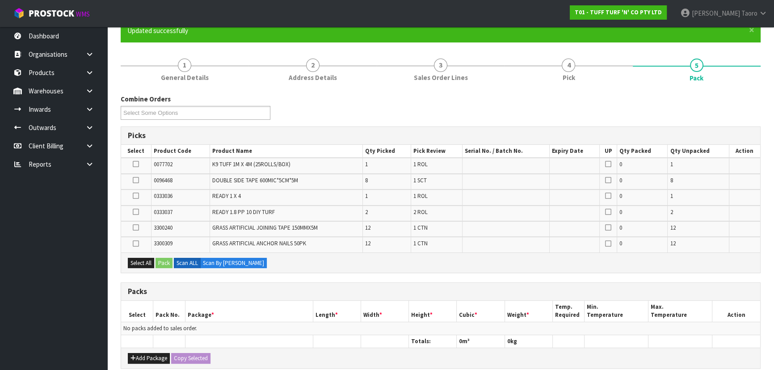
scroll to position [203, 0]
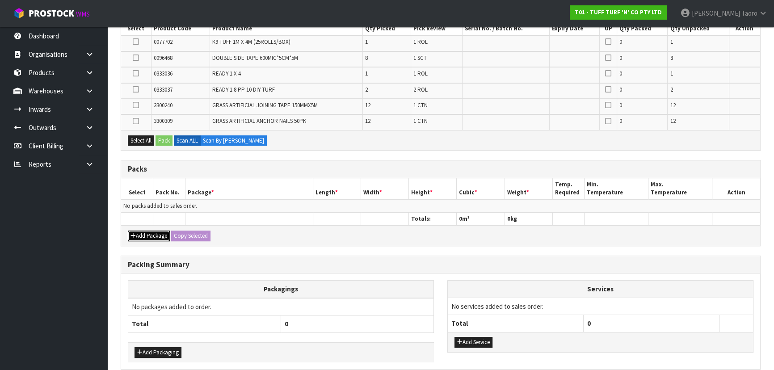
click at [147, 237] on button "Add Package" at bounding box center [149, 235] width 42 height 11
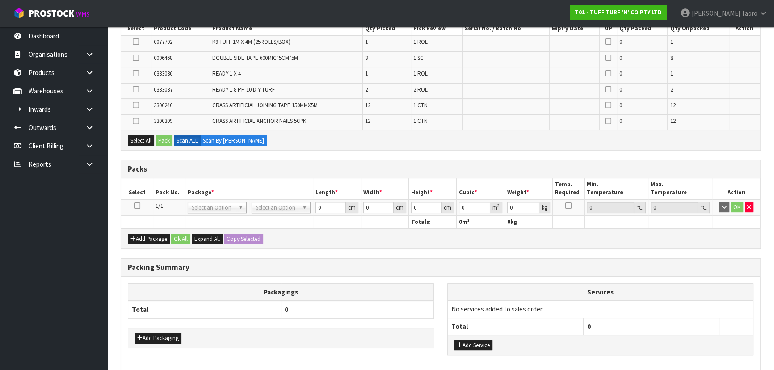
click at [138, 205] on icon at bounding box center [137, 205] width 6 height 0
click at [147, 152] on div "Combine Orders T01-ORD0004733 T01-ORD0004734 T01-ORD0004735 T01-ORD0004736 T01-…" at bounding box center [441, 189] width 640 height 435
click at [144, 140] on button "Select All" at bounding box center [141, 140] width 26 height 11
click at [167, 138] on button "Pack" at bounding box center [163, 140] width 17 height 11
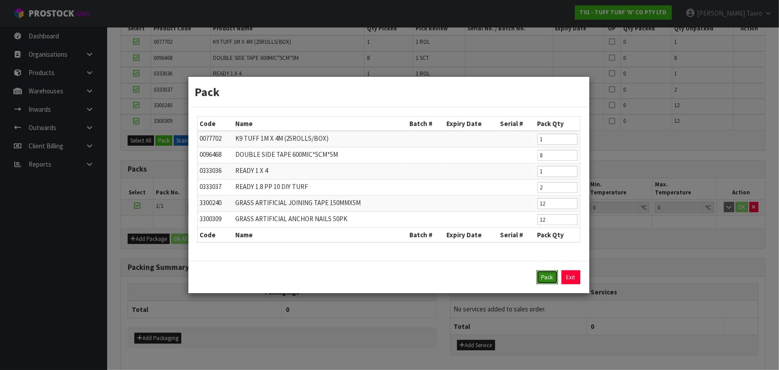
click at [545, 278] on button "Pack" at bounding box center [547, 277] width 21 height 14
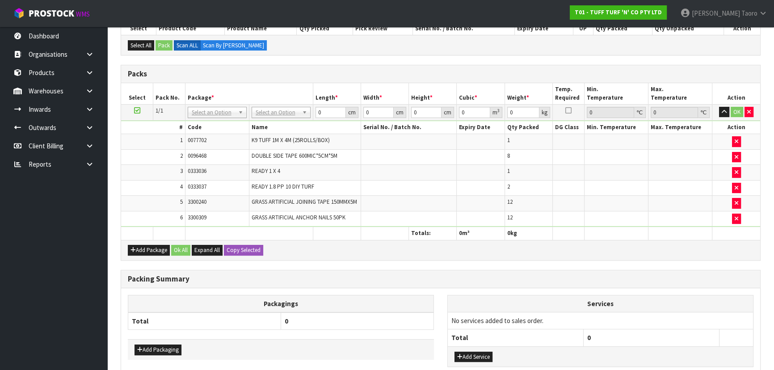
click at [281, 105] on td "No Packaging Cartons PLT GEN120 (1200 X 1000) PLT ONE WAY SKID CHEP HIRE PALLET…" at bounding box center [281, 112] width 64 height 16
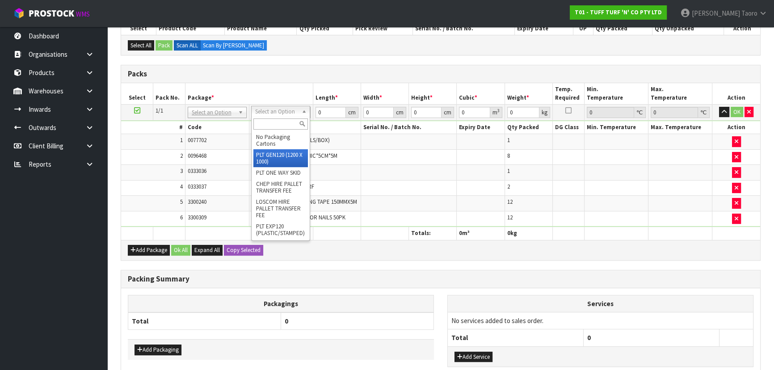
type input "120"
type input "100"
type input "71.38"
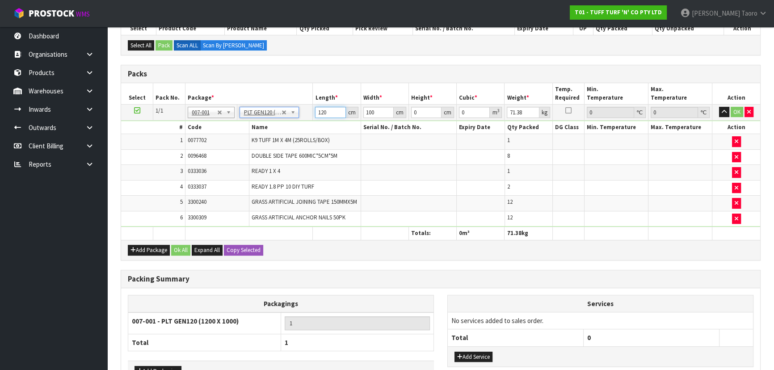
click at [325, 113] on input "120" at bounding box center [330, 112] width 30 height 11
type input "183"
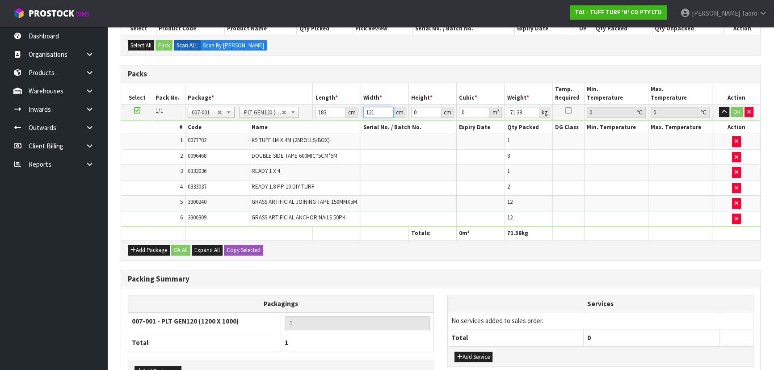
type input "121"
type input "5"
type input "0.110715"
type input "53"
type input "1.173579"
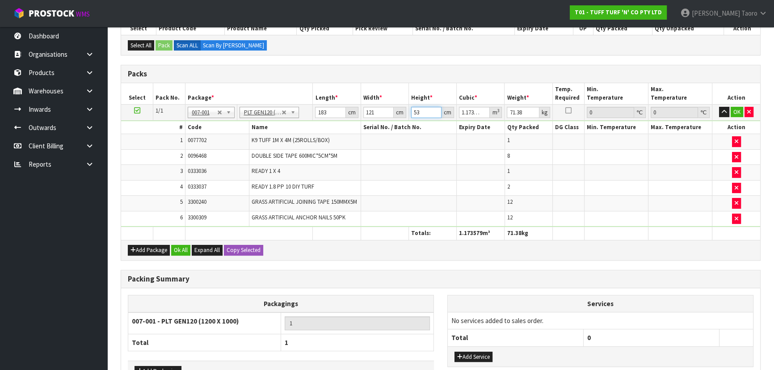
type input "53"
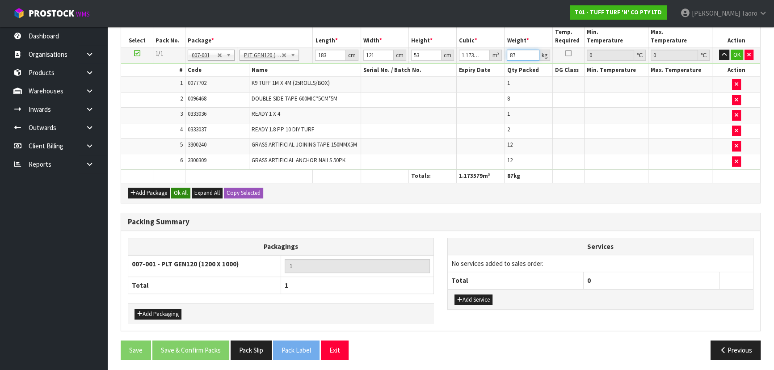
type input "87"
click at [184, 188] on button "Ok All" at bounding box center [180, 193] width 19 height 11
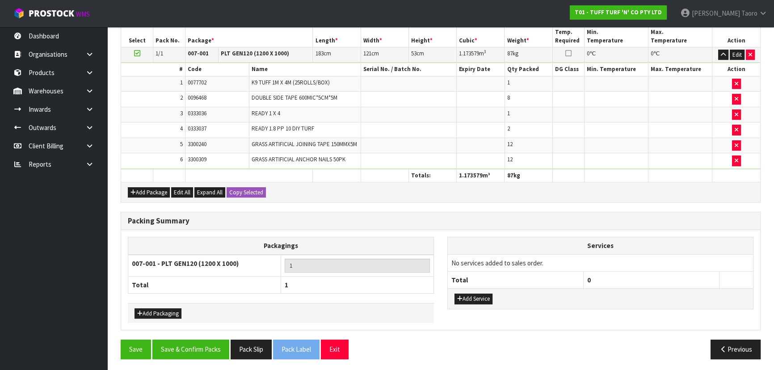
scroll to position [259, 0]
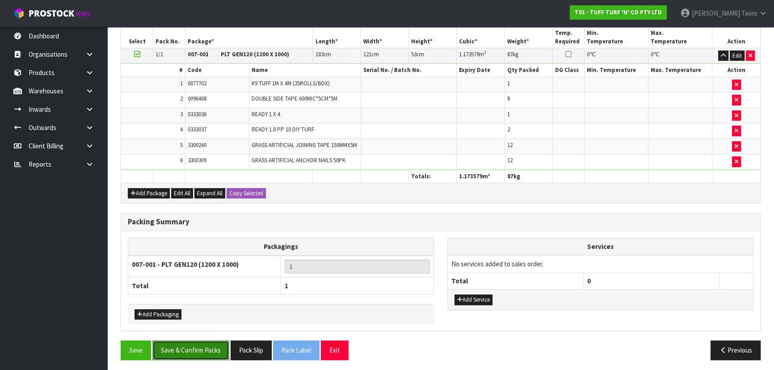
click at [216, 346] on button "Save & Confirm Packs" at bounding box center [190, 349] width 77 height 19
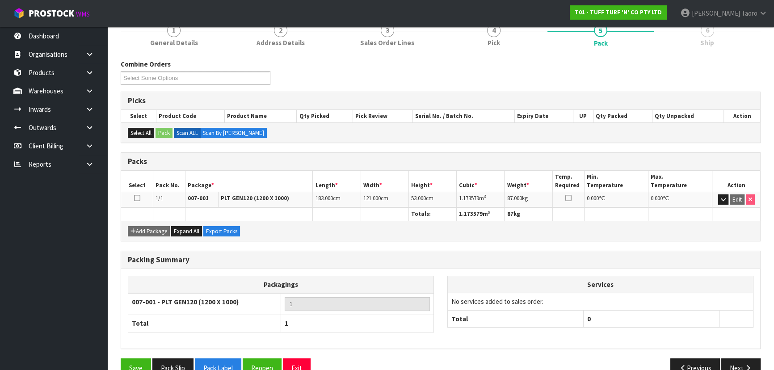
scroll to position [134, 0]
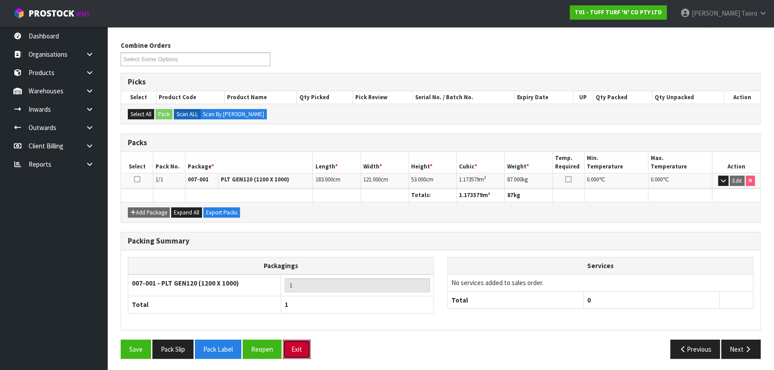
click at [298, 344] on button "Exit" at bounding box center [297, 348] width 28 height 19
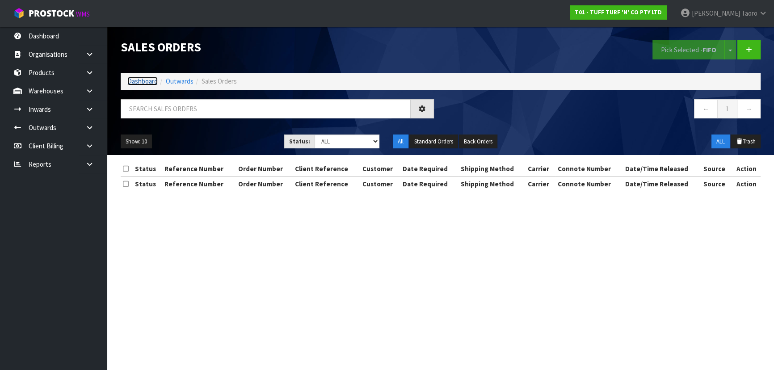
click at [144, 81] on link "Dashboard" at bounding box center [142, 81] width 30 height 8
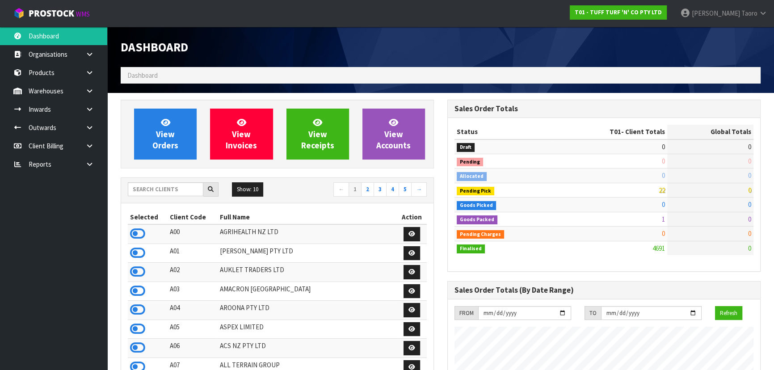
scroll to position [675, 326]
click at [147, 82] on ol "Dashboard" at bounding box center [441, 75] width 640 height 17
click at [179, 189] on input "text" at bounding box center [165, 189] width 75 height 14
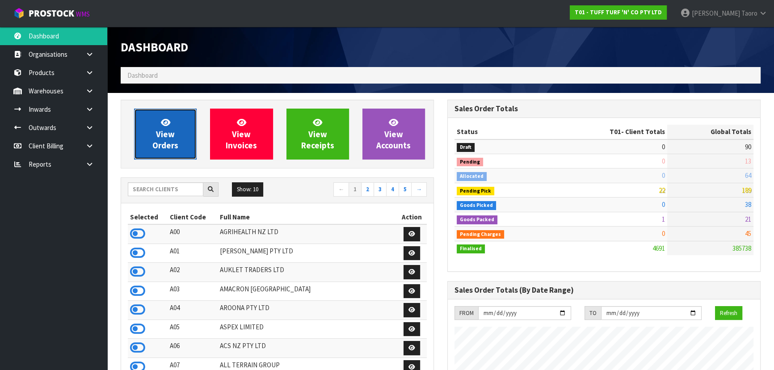
click at [180, 134] on link "View Orders" at bounding box center [165, 134] width 63 height 51
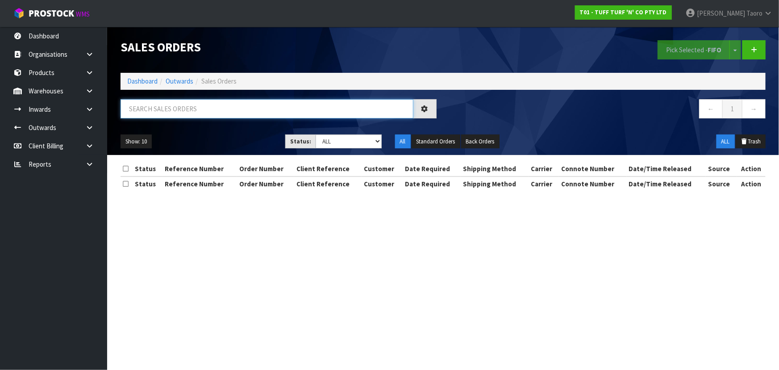
click at [186, 101] on input "text" at bounding box center [267, 108] width 293 height 19
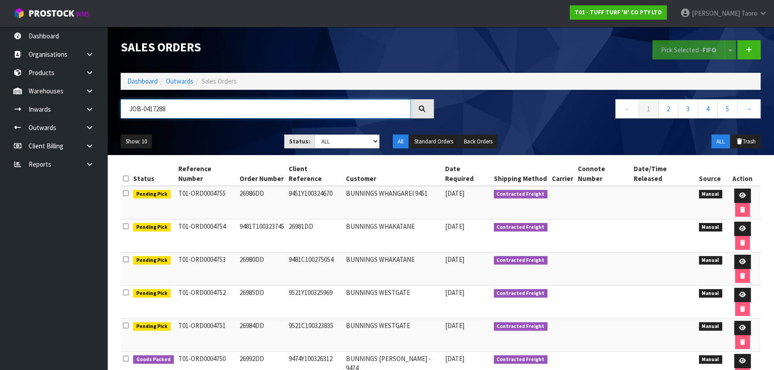
type input "JOB-0417288"
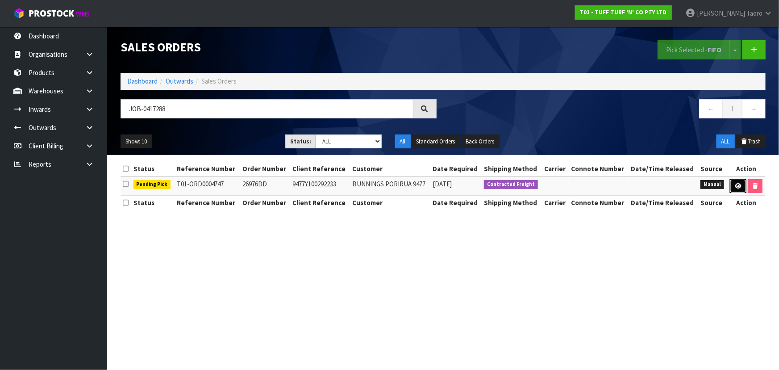
click at [732, 188] on link at bounding box center [738, 186] width 17 height 14
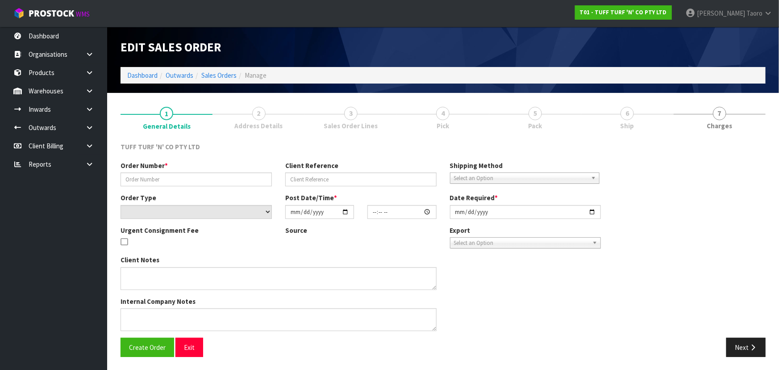
type input "26976DD"
type input "9477Y100292233"
select select "number:0"
type input "2025-10-13"
type input "13:05:00.000"
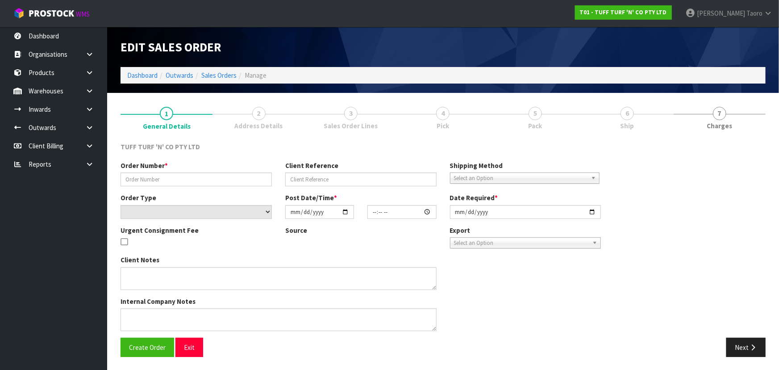
type input "2025-10-14"
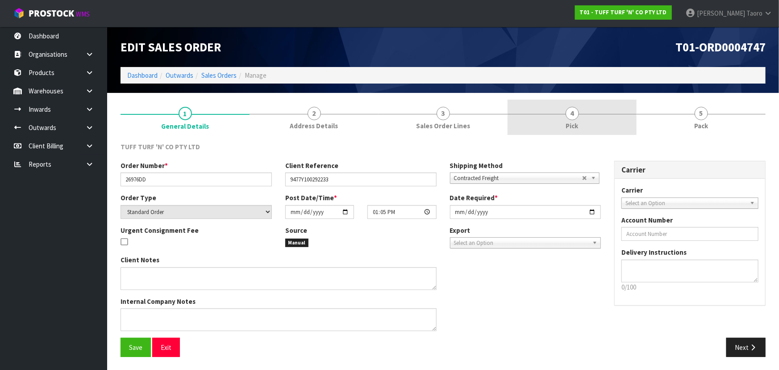
click at [589, 120] on link "4 Pick" at bounding box center [572, 117] width 129 height 35
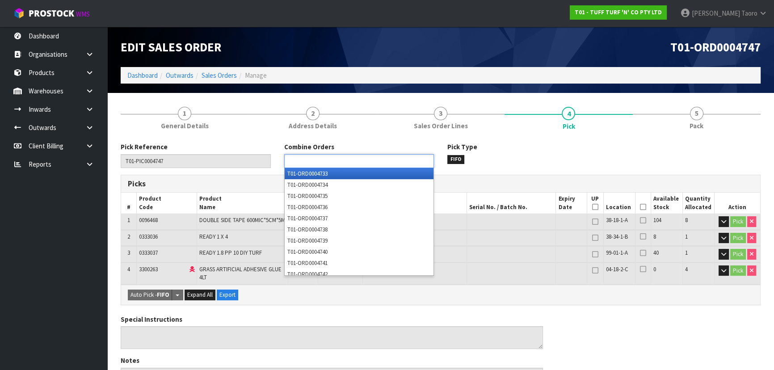
click at [393, 160] on ul at bounding box center [359, 161] width 150 height 14
type input "4748"
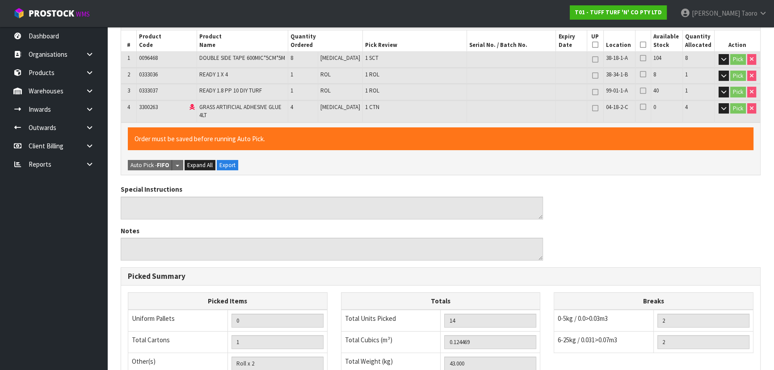
scroll to position [54, 0]
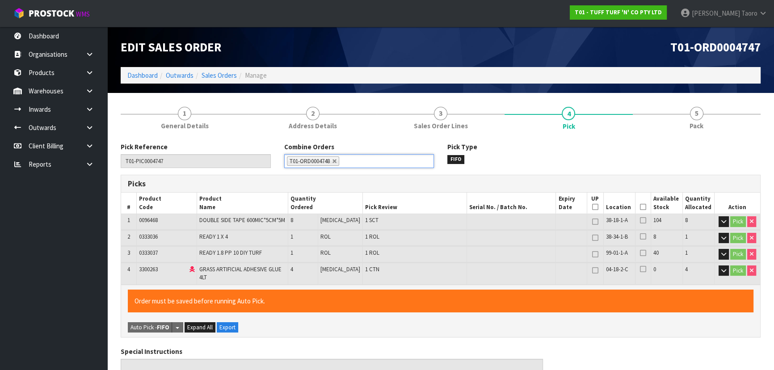
click at [641, 207] on icon at bounding box center [643, 207] width 6 height 0
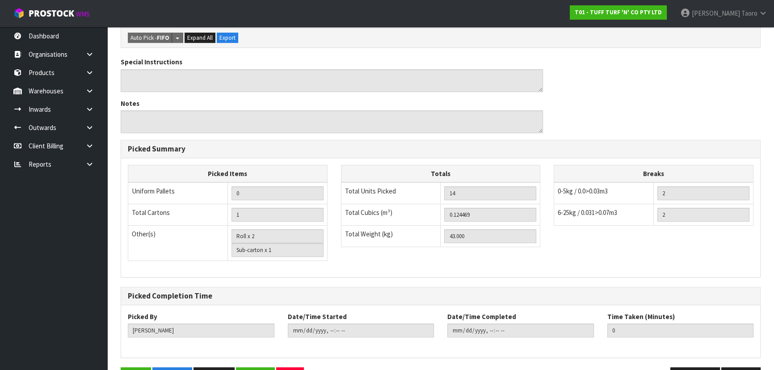
scroll to position [317, 0]
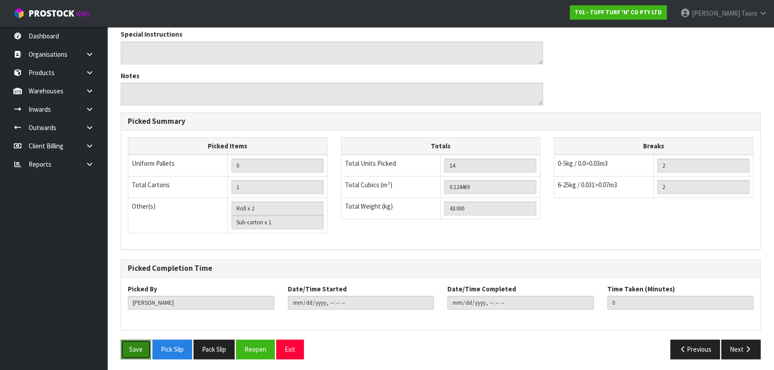
click at [144, 344] on button "Save" at bounding box center [136, 348] width 30 height 19
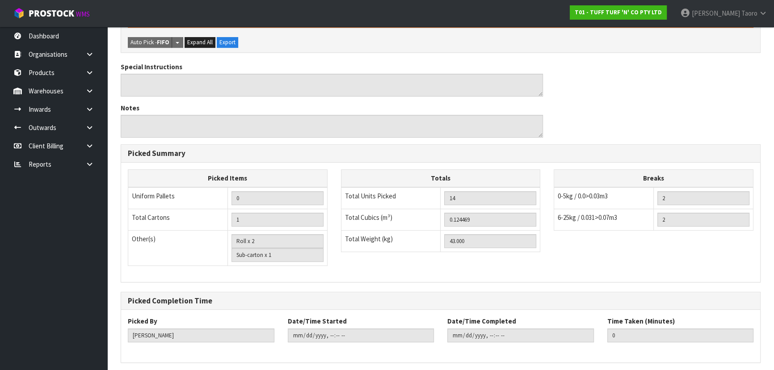
scroll to position [0, 0]
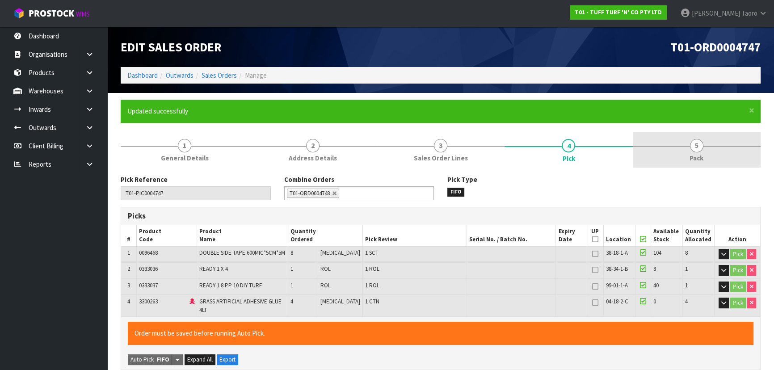
click at [694, 143] on span "5" at bounding box center [696, 145] width 13 height 13
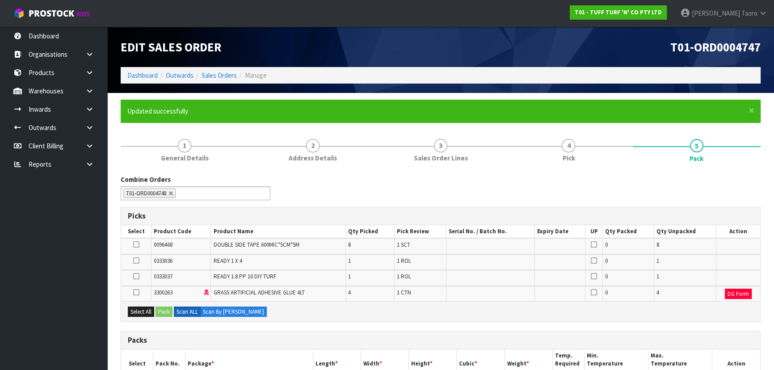
scroll to position [203, 0]
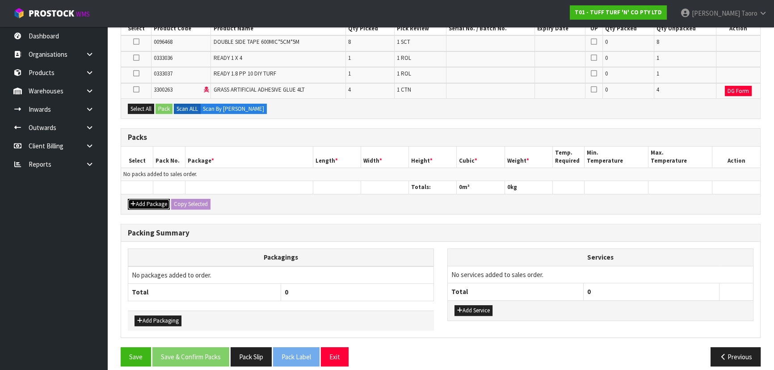
click at [134, 201] on icon "button" at bounding box center [132, 204] width 5 height 6
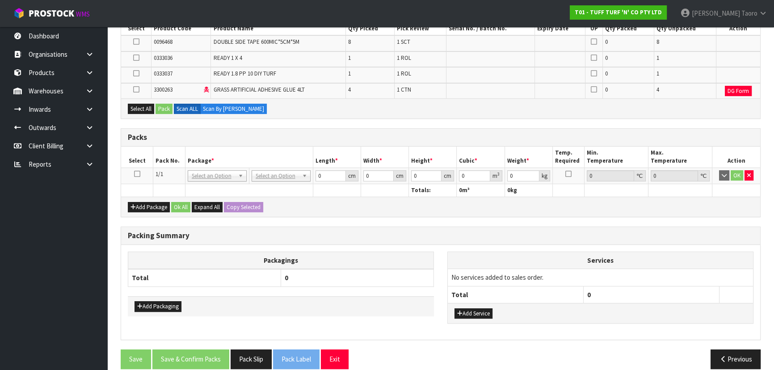
click at [137, 174] on icon at bounding box center [137, 174] width 6 height 0
click at [149, 107] on button "Select All" at bounding box center [141, 109] width 26 height 11
click at [163, 106] on button "Pack" at bounding box center [163, 109] width 17 height 11
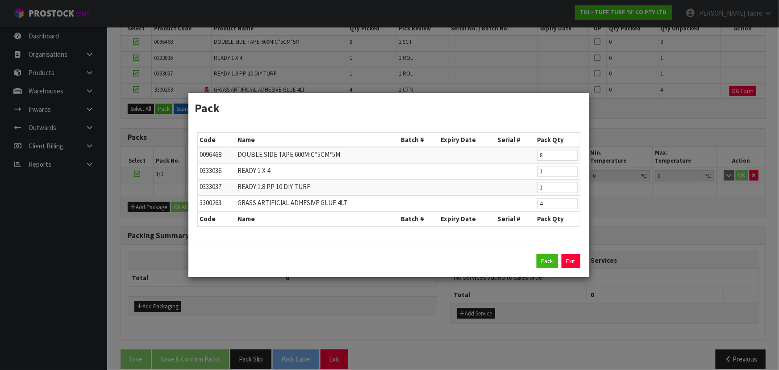
click at [543, 253] on div "Pack Exit" at bounding box center [388, 261] width 401 height 33
click at [548, 262] on button "Pack" at bounding box center [547, 261] width 21 height 14
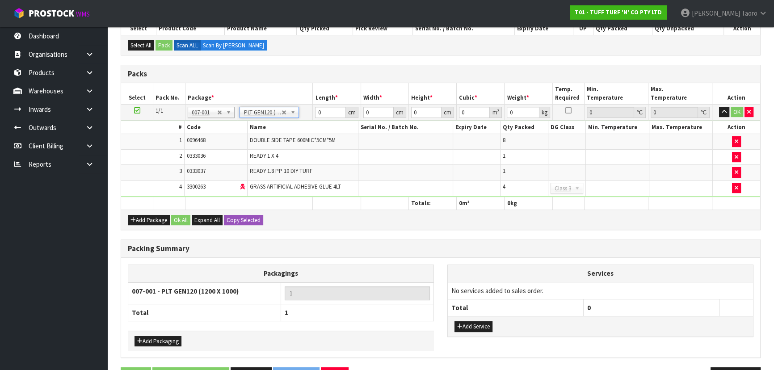
type input "120"
type input "100"
type input "43"
click at [330, 115] on input "120" at bounding box center [330, 112] width 30 height 11
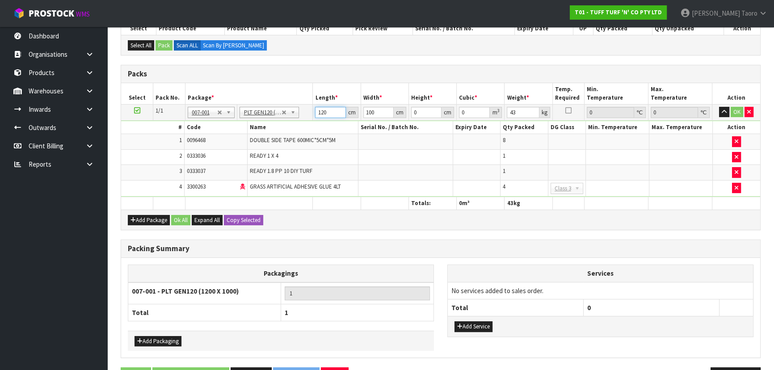
click at [330, 115] on input "120" at bounding box center [330, 112] width 30 height 11
type input "180"
type input "100"
type input "8"
type input "0.144"
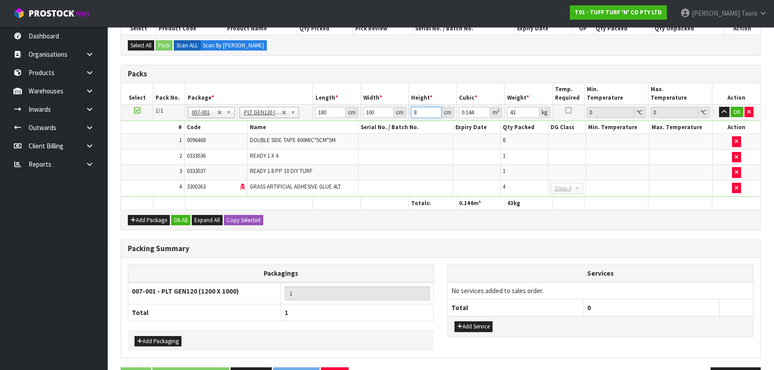
type input "83"
type input "1.494"
type input "83"
type input "2"
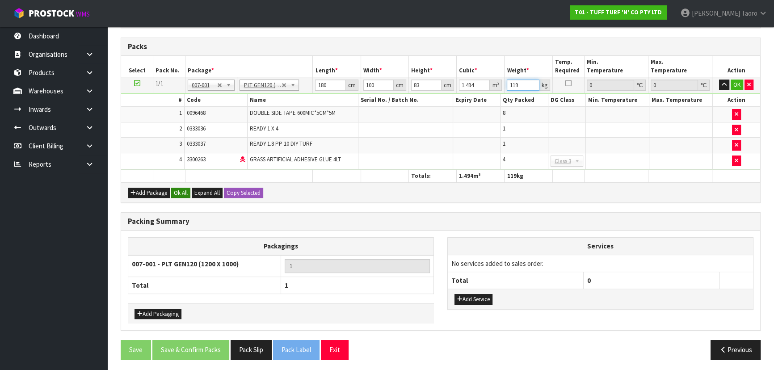
type input "119"
drag, startPoint x: 183, startPoint y: 189, endPoint x: 178, endPoint y: 366, distance: 176.9
click at [183, 190] on button "Ok All" at bounding box center [180, 193] width 19 height 11
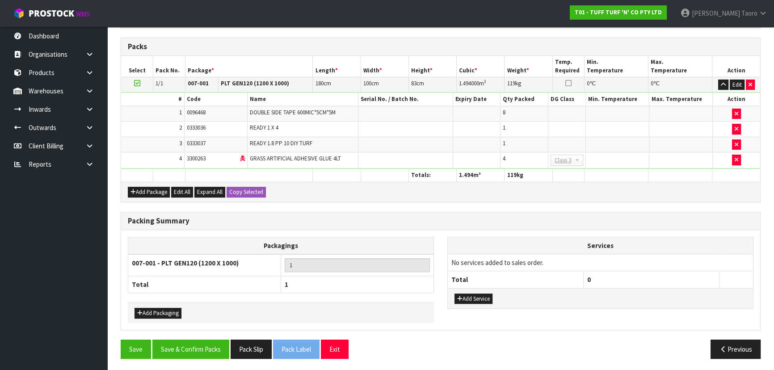
scroll to position [230, 0]
click at [188, 353] on button "Save & Confirm Packs" at bounding box center [190, 349] width 77 height 19
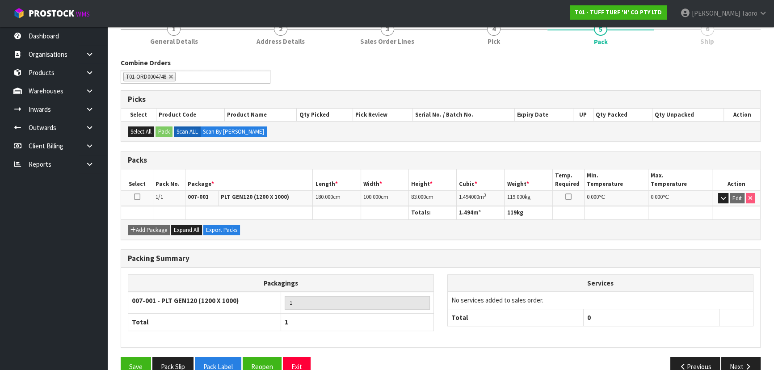
scroll to position [134, 0]
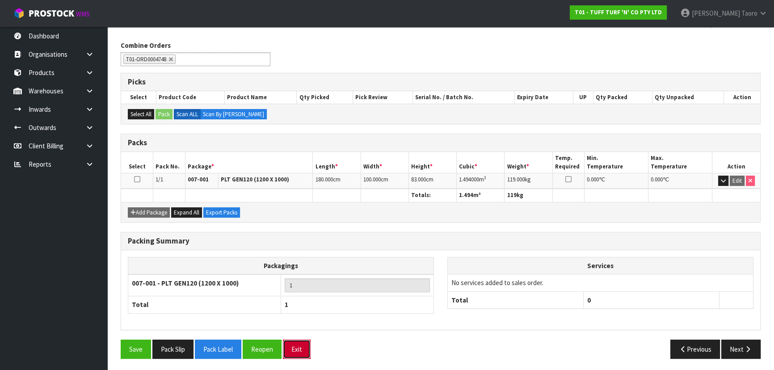
click at [303, 345] on button "Exit" at bounding box center [297, 348] width 28 height 19
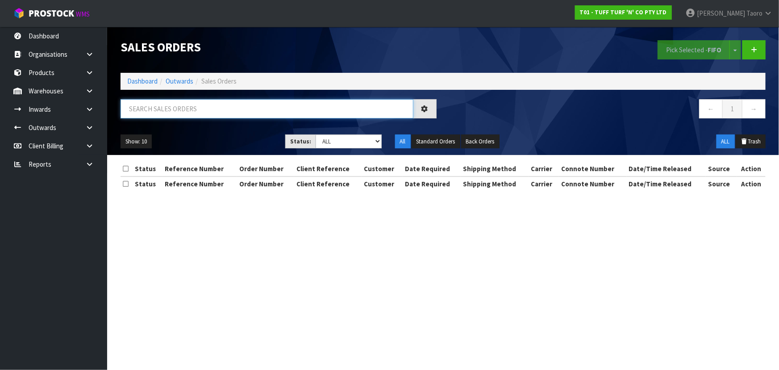
click at [294, 107] on input "text" at bounding box center [267, 108] width 293 height 19
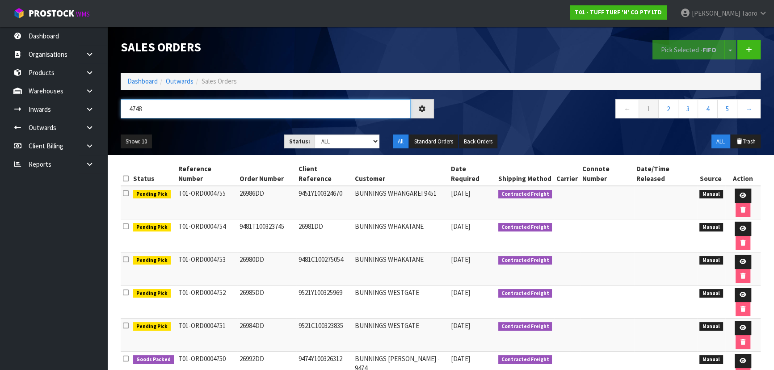
type input "4748"
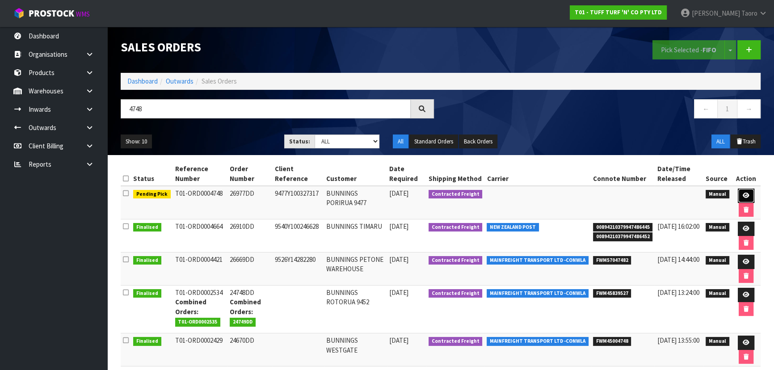
click at [739, 191] on link at bounding box center [745, 195] width 17 height 14
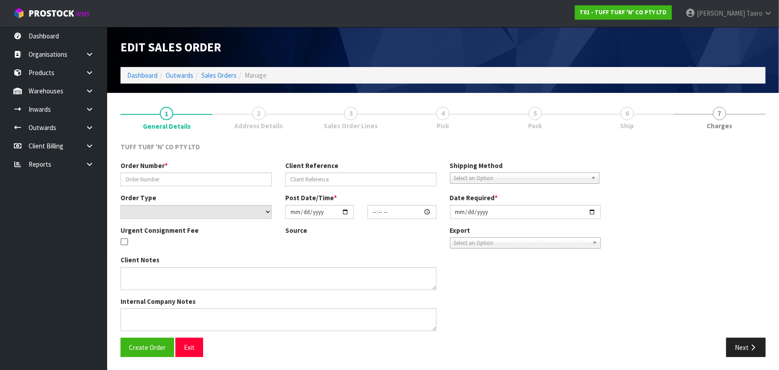
type input "26977DD"
type input "9477Y100327317"
select select "number:0"
type input "2025-10-13"
type input "13:07:00.000"
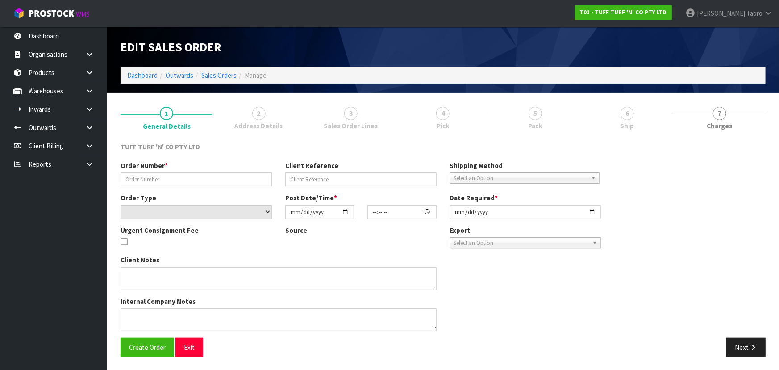
type input "2025-10-14"
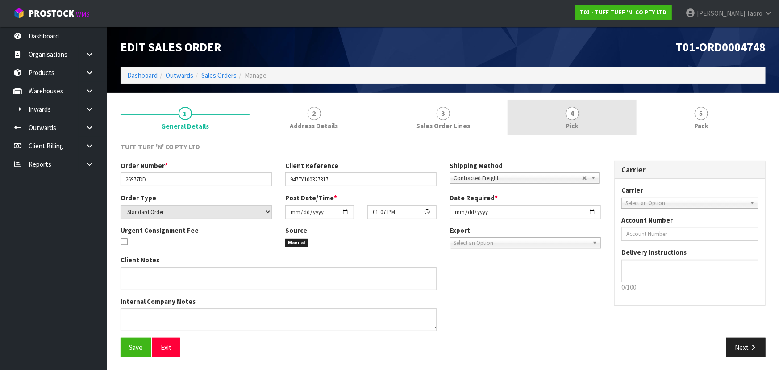
click at [630, 121] on link "4 Pick" at bounding box center [572, 117] width 129 height 35
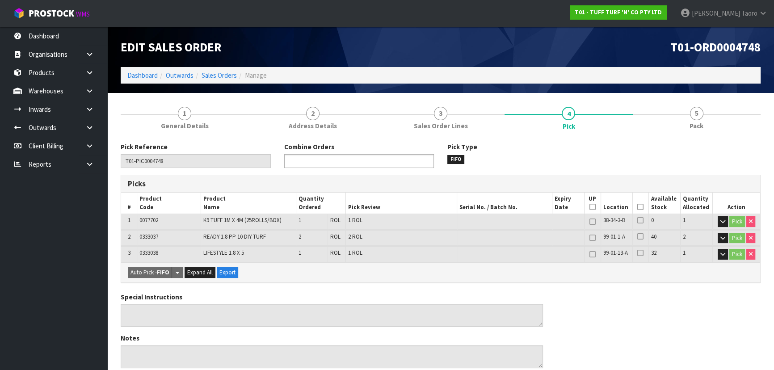
click at [415, 162] on ul at bounding box center [359, 161] width 150 height 14
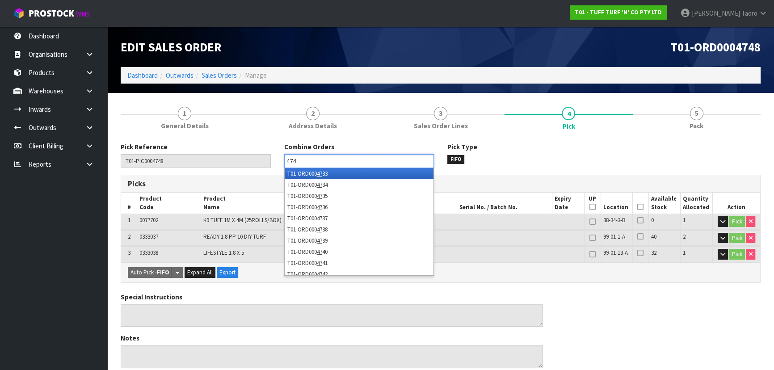
type input "4747"
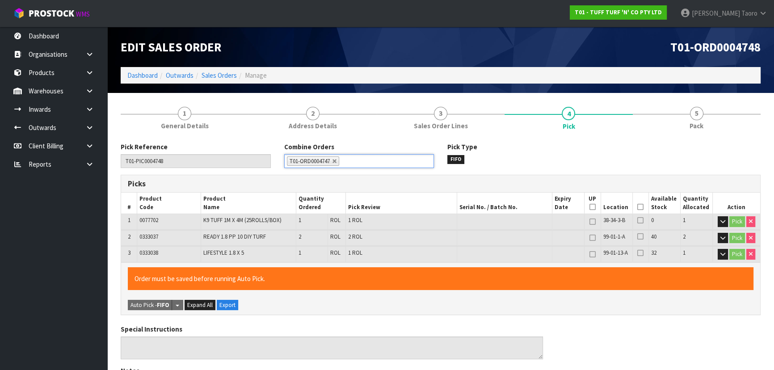
click at [640, 207] on icon at bounding box center [640, 207] width 6 height 0
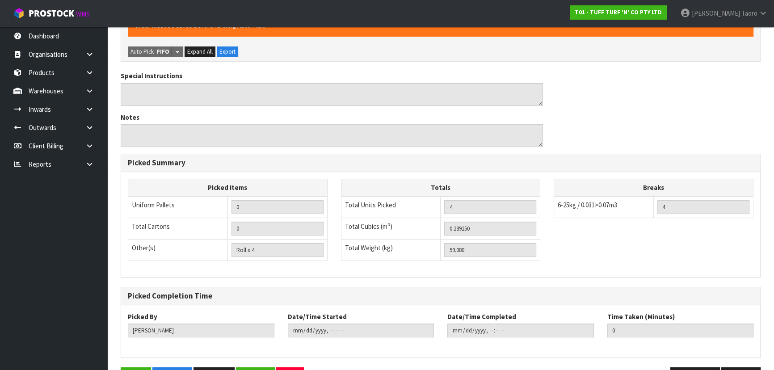
scroll to position [281, 0]
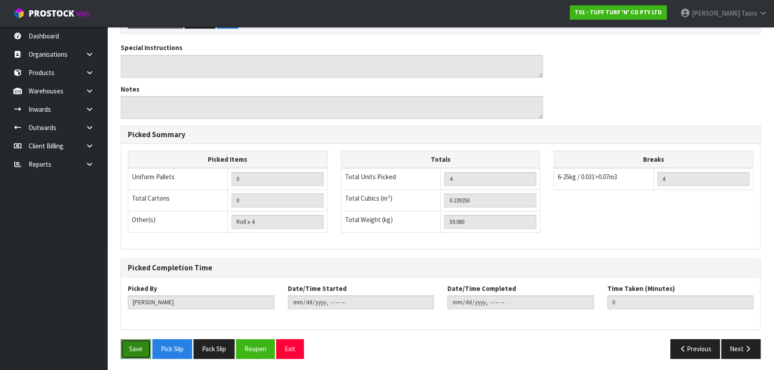
click at [136, 342] on button "Save" at bounding box center [136, 348] width 30 height 19
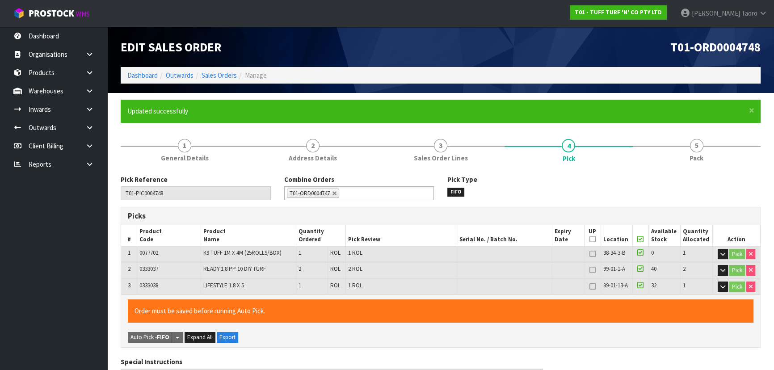
type input "Harriet Taoro"
type input "2025-10-14T16:06:09"
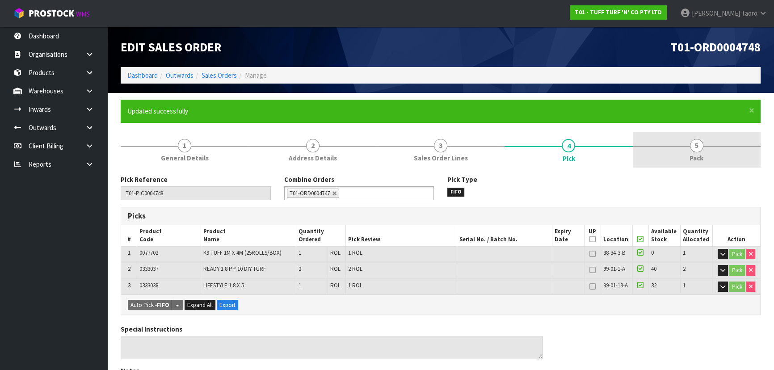
click at [703, 159] on link "5 Pack" at bounding box center [696, 149] width 128 height 35
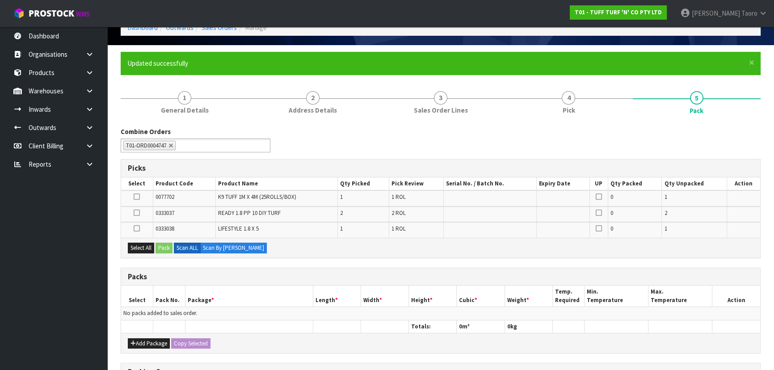
scroll to position [162, 0]
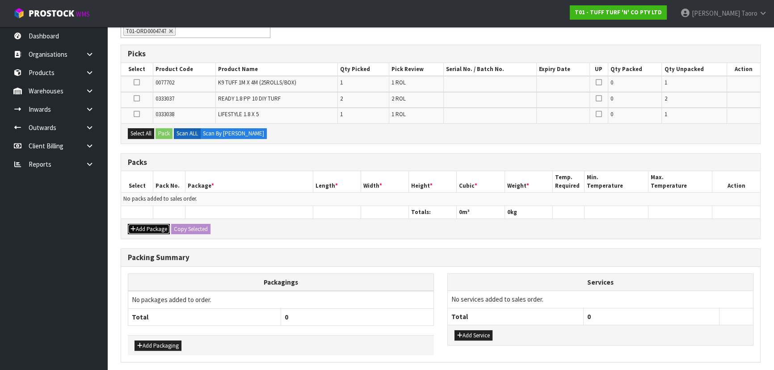
click at [153, 227] on button "Add Package" at bounding box center [149, 229] width 42 height 11
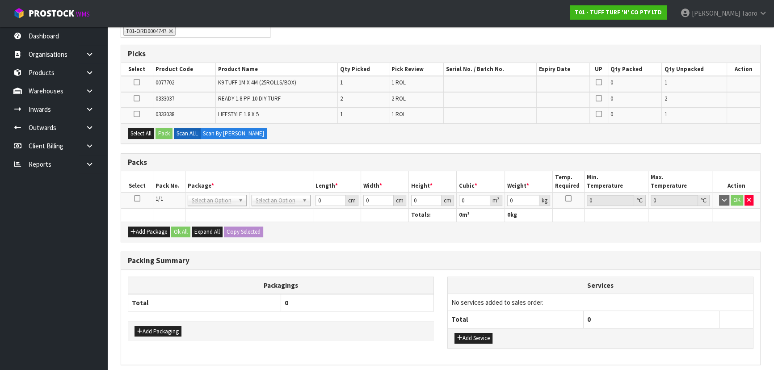
click at [136, 198] on icon at bounding box center [137, 198] width 6 height 0
click at [144, 137] on button "Select All" at bounding box center [141, 133] width 26 height 11
click at [165, 131] on button "Pack" at bounding box center [163, 133] width 17 height 11
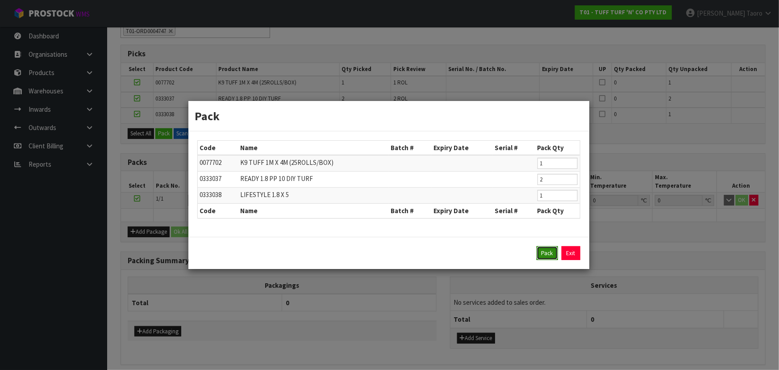
click at [547, 255] on button "Pack" at bounding box center [547, 253] width 21 height 14
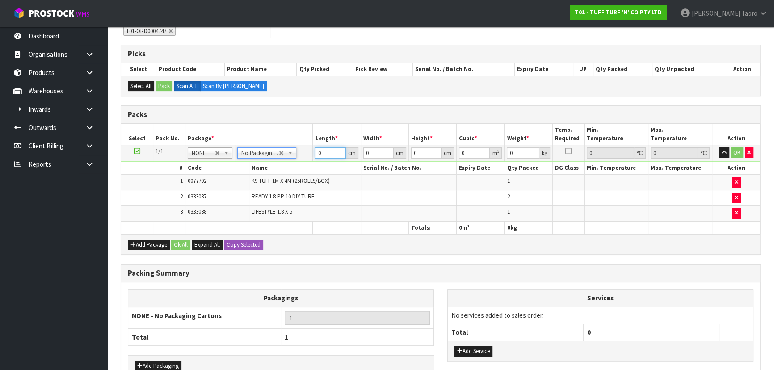
click at [333, 155] on input "0" at bounding box center [330, 152] width 30 height 11
type input "180"
type input "100"
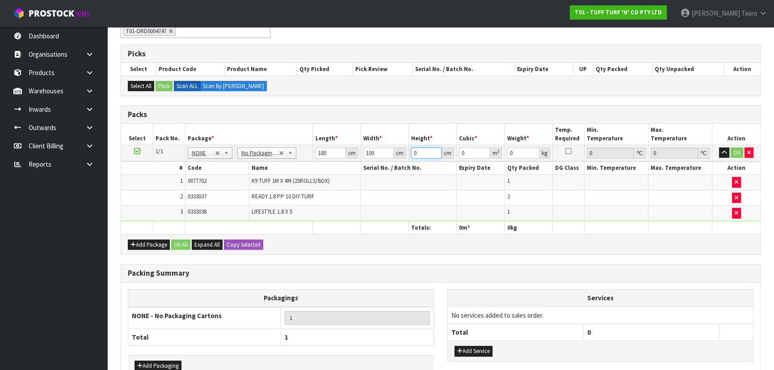
type input "8"
type input "0.144"
type input "83"
type input "1.494"
type input "83"
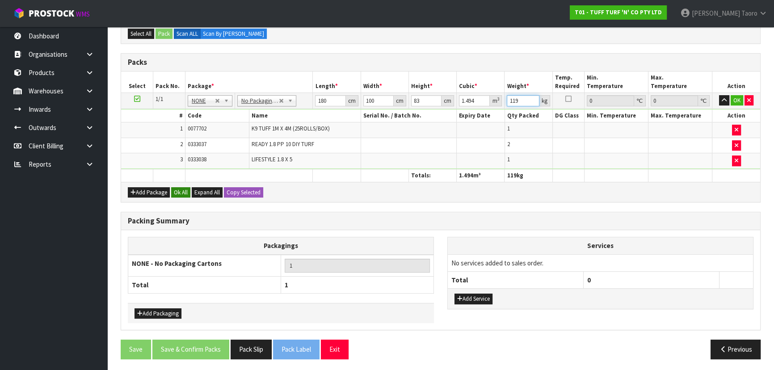
type input "119"
click at [184, 191] on button "Ok All" at bounding box center [180, 192] width 19 height 11
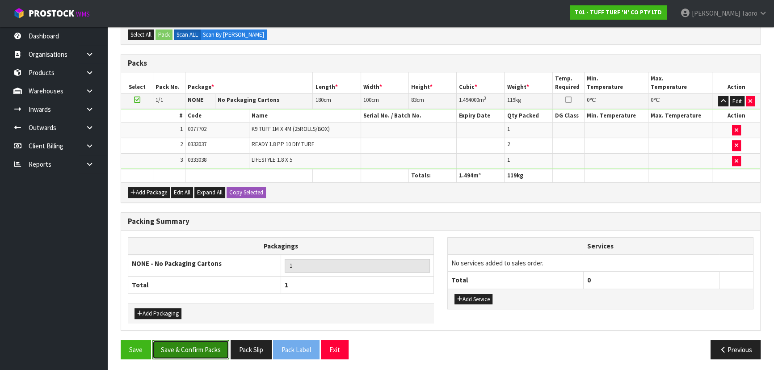
click at [211, 342] on button "Save & Confirm Packs" at bounding box center [190, 349] width 77 height 19
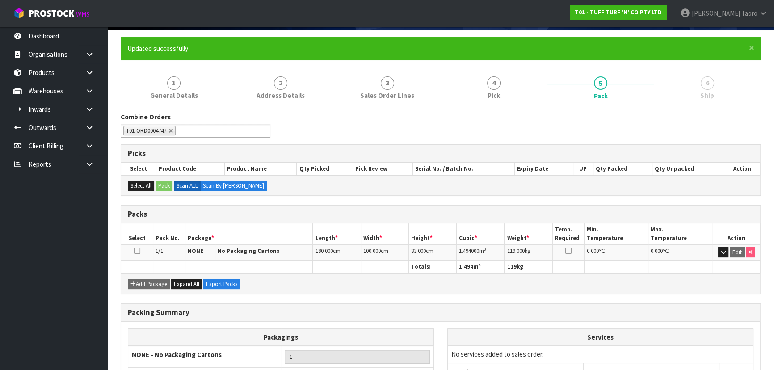
scroll to position [134, 0]
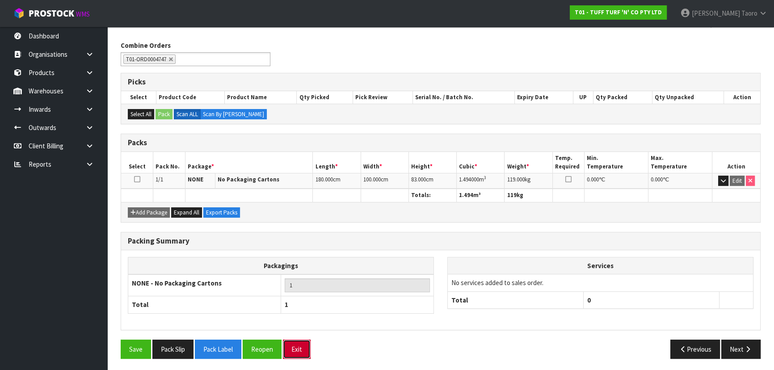
click at [305, 344] on button "Exit" at bounding box center [297, 348] width 28 height 19
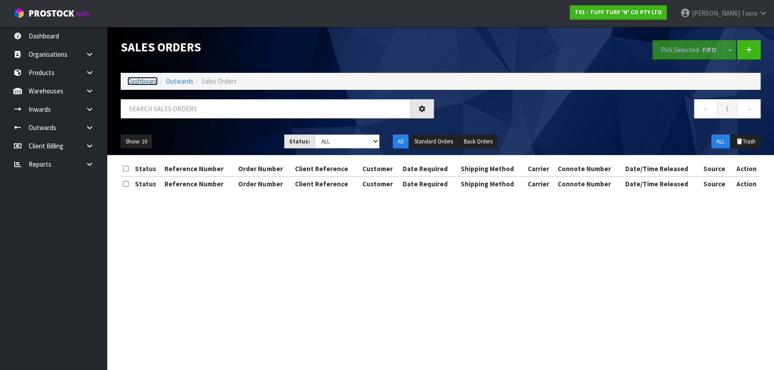
click at [151, 78] on link "Dashboard" at bounding box center [142, 81] width 30 height 8
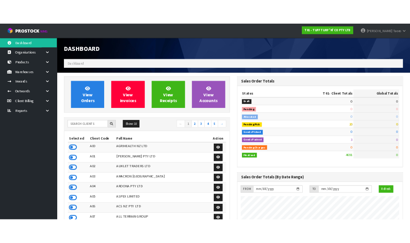
scroll to position [675, 326]
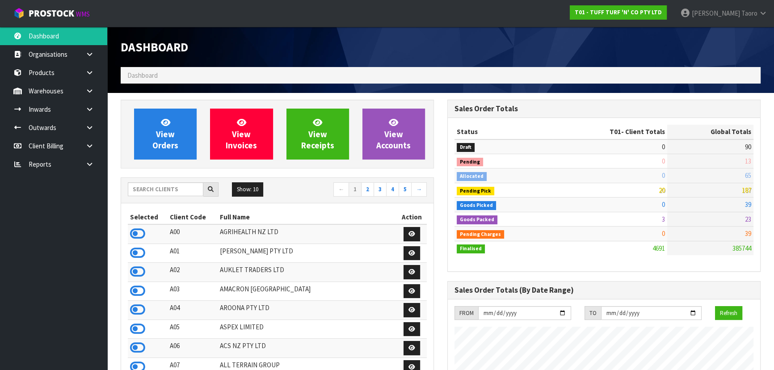
click at [164, 132] on span "View Orders" at bounding box center [165, 133] width 26 height 33
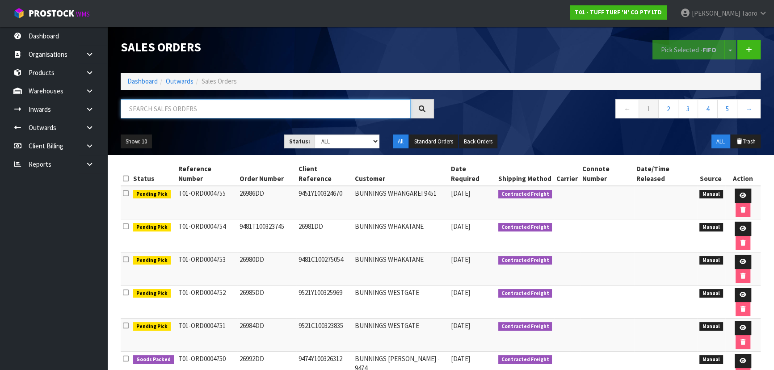
click at [160, 112] on input "text" at bounding box center [266, 108] width 290 height 19
type input "JOB-0417293"
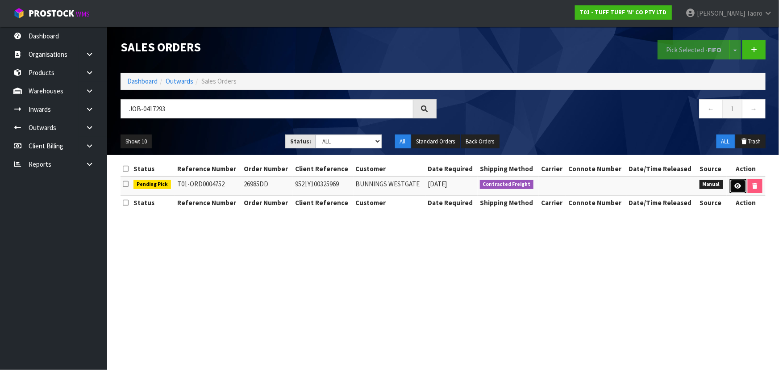
click at [739, 184] on icon at bounding box center [738, 186] width 7 height 6
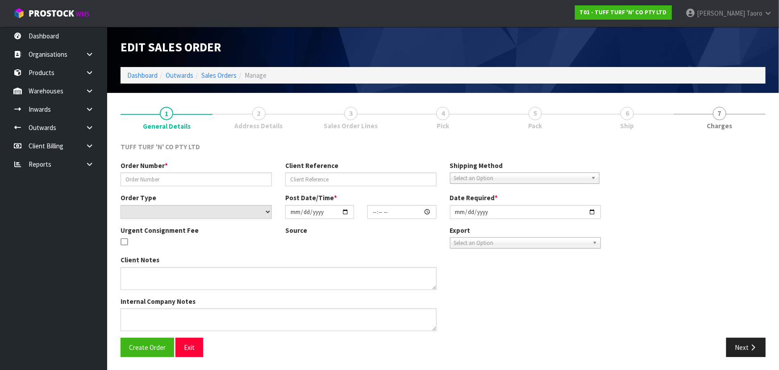
type input "26985DD"
type input "9521Y100325969"
select select "number:0"
type input "2025-10-13"
type input "13:14:00.000"
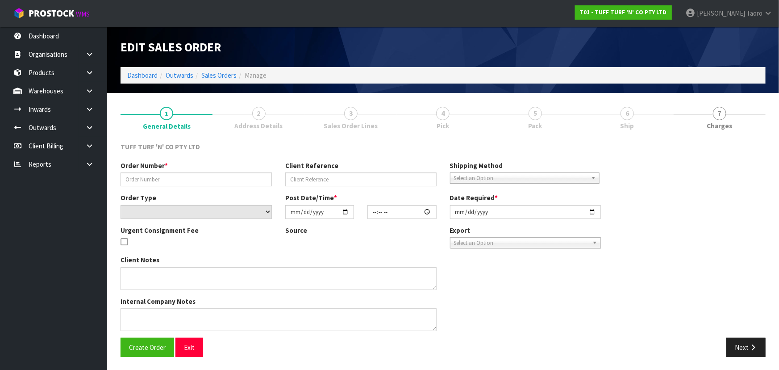
type input "2025-10-14"
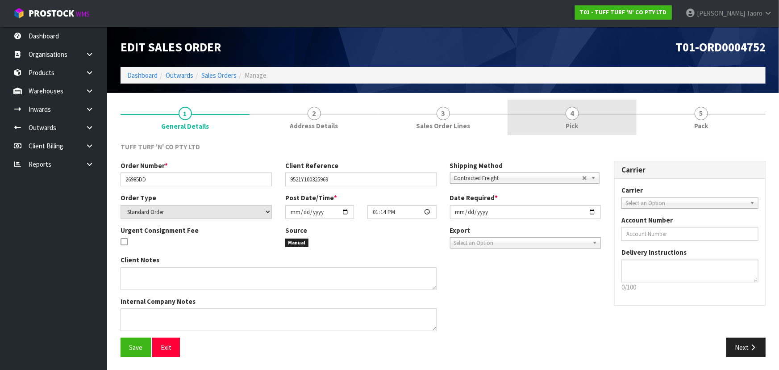
click at [608, 102] on link "4 Pick" at bounding box center [572, 117] width 129 height 35
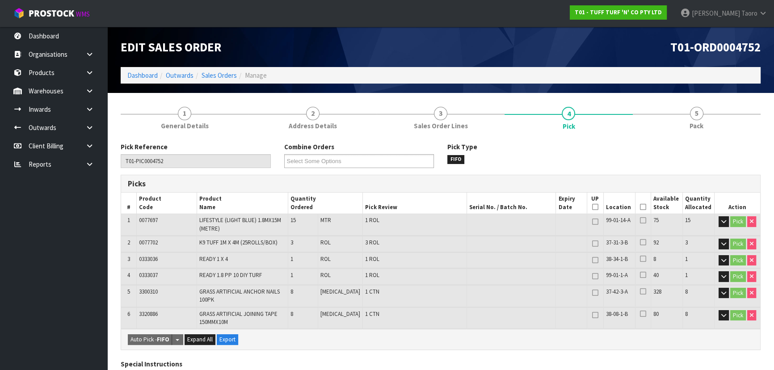
click at [594, 207] on icon at bounding box center [595, 207] width 6 height 0
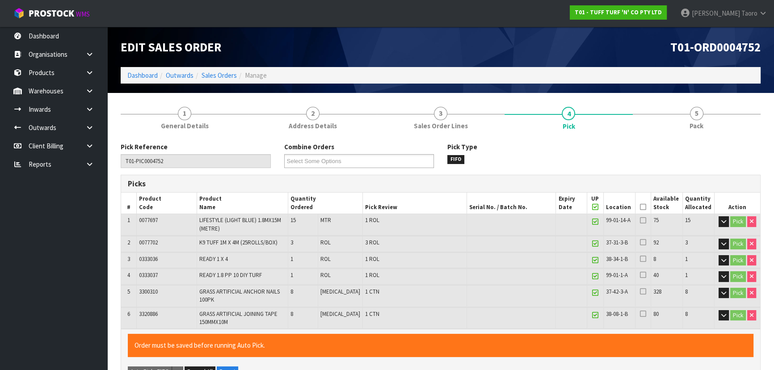
click at [593, 207] on icon at bounding box center [595, 207] width 6 height 0
type input "0"
click at [641, 207] on icon at bounding box center [643, 207] width 6 height 0
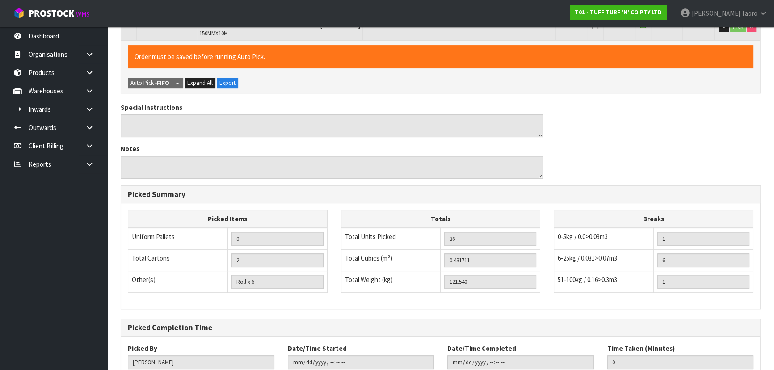
scroll to position [348, 0]
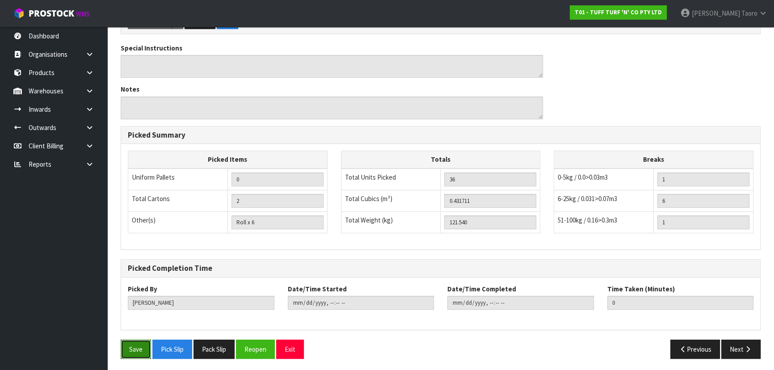
click at [122, 353] on button "Save" at bounding box center [136, 348] width 30 height 19
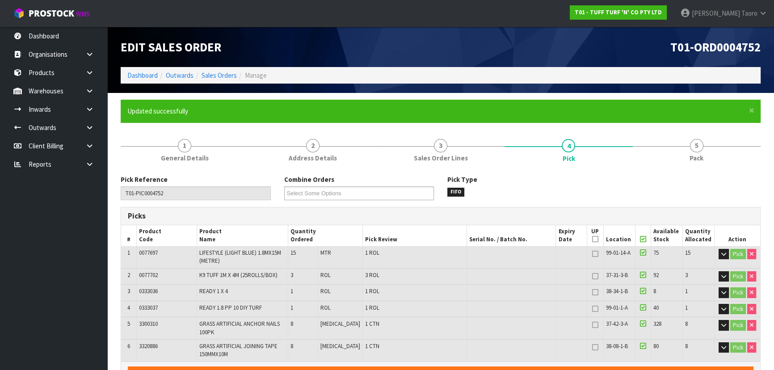
type input "Harriet Taoro"
type input "2025-10-14T16:26:39"
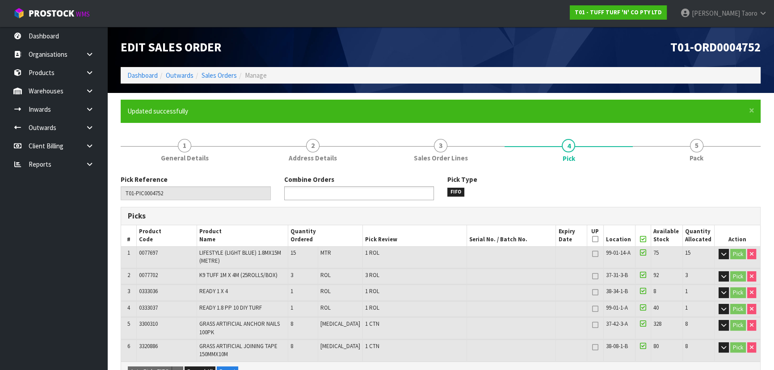
click at [345, 191] on input "text" at bounding box center [320, 193] width 66 height 11
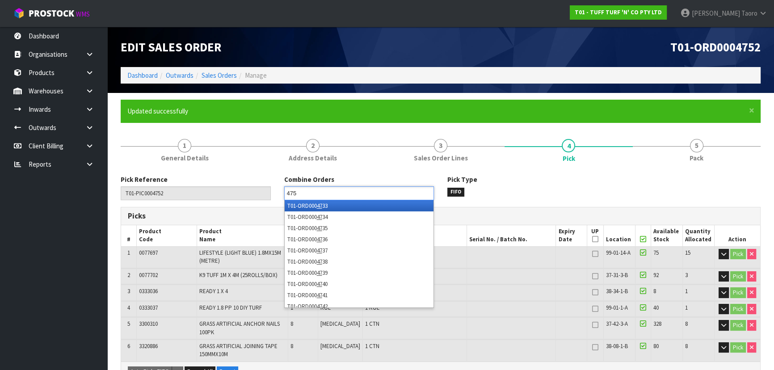
type input "4751"
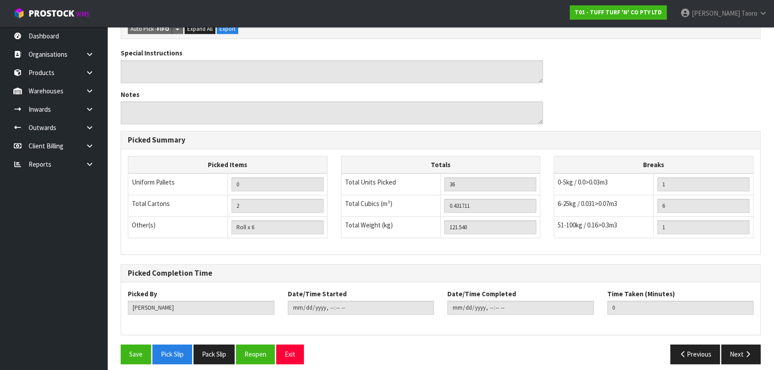
scroll to position [380, 0]
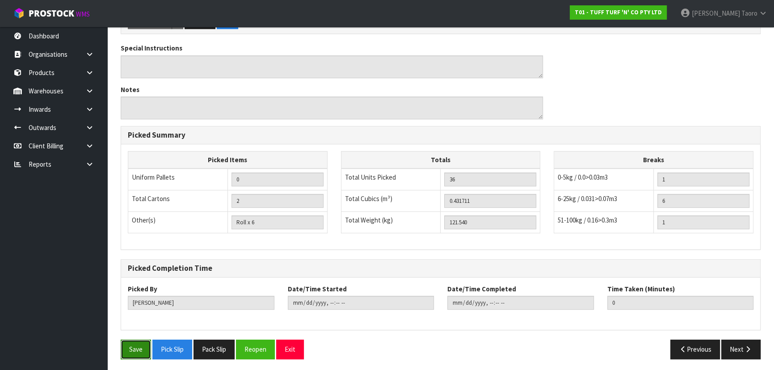
drag, startPoint x: 142, startPoint y: 349, endPoint x: 138, endPoint y: 339, distance: 10.2
click at [142, 348] on button "Save" at bounding box center [136, 348] width 30 height 19
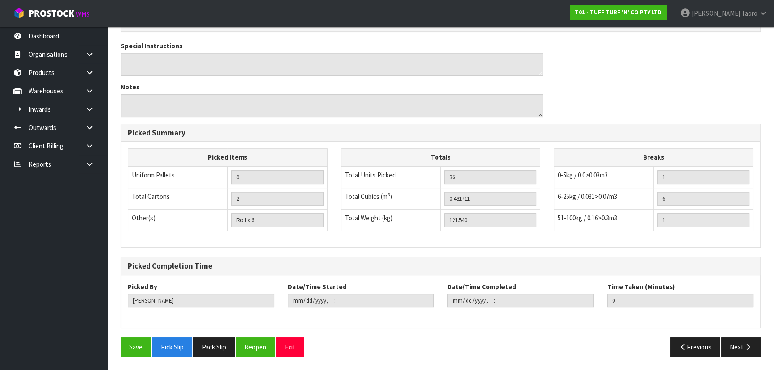
scroll to position [0, 0]
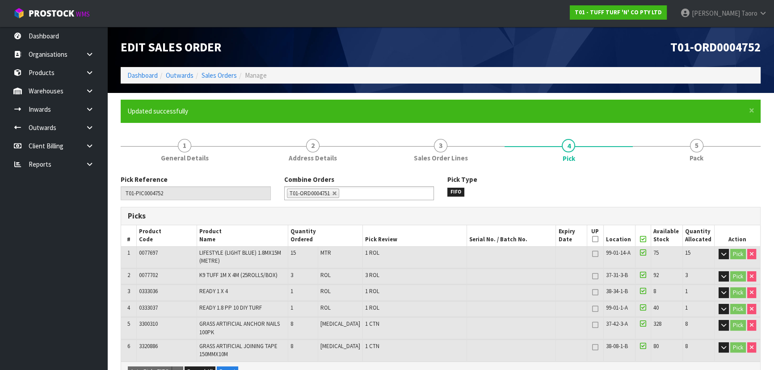
type input "2025-10-14T16:26:44"
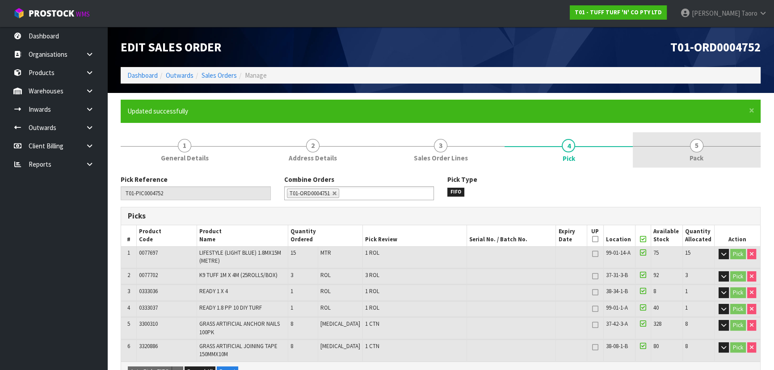
click at [678, 148] on link "5 Pack" at bounding box center [696, 149] width 128 height 35
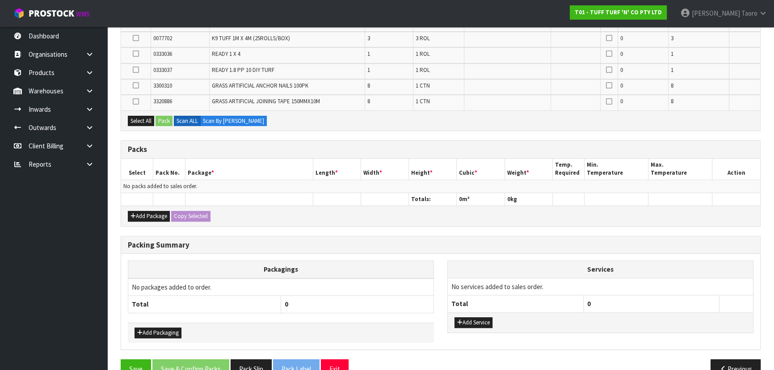
scroll to position [241, 0]
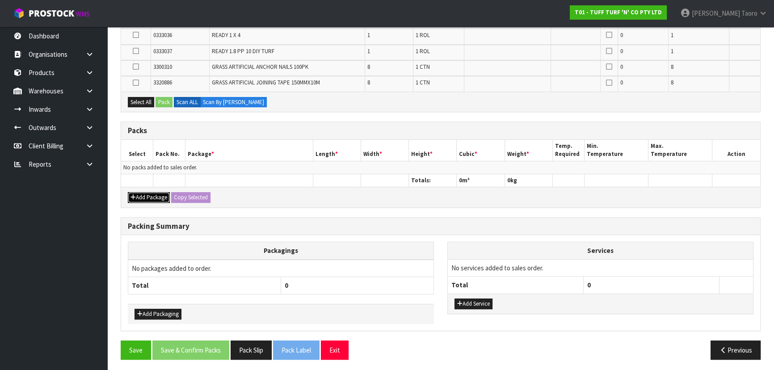
click at [141, 189] on div "Add Package Copy Selected" at bounding box center [440, 197] width 639 height 20
click at [142, 185] on div "Packs Select Pack No. Package * Length * Width * Height * Cubic * Weight * Temp…" at bounding box center [441, 164] width 640 height 86
click at [142, 193] on button "Add Package" at bounding box center [149, 197] width 42 height 11
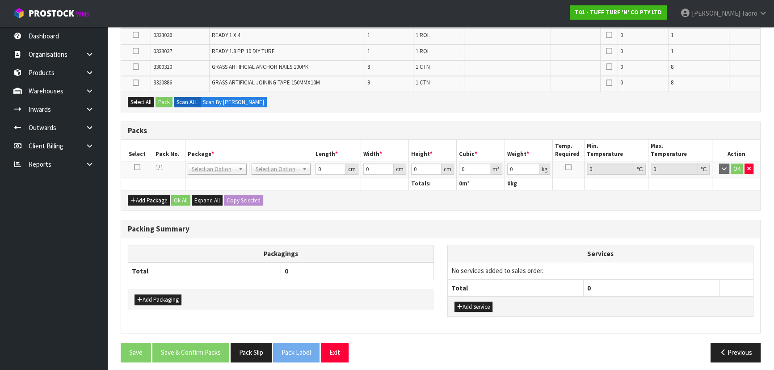
click at [137, 167] on icon at bounding box center [137, 167] width 6 height 0
click at [142, 98] on button "Select All" at bounding box center [141, 102] width 26 height 11
click at [164, 99] on button "Pack" at bounding box center [163, 102] width 17 height 11
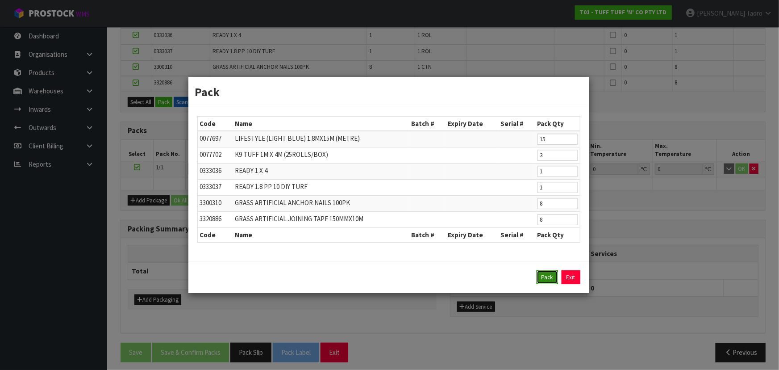
click at [547, 273] on button "Pack" at bounding box center [547, 277] width 21 height 14
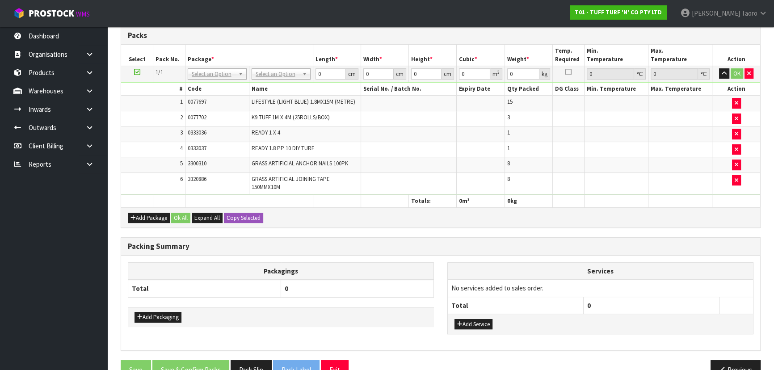
click at [525, 218] on div "Add Package Ok All Expand All Copy Selected" at bounding box center [440, 217] width 639 height 20
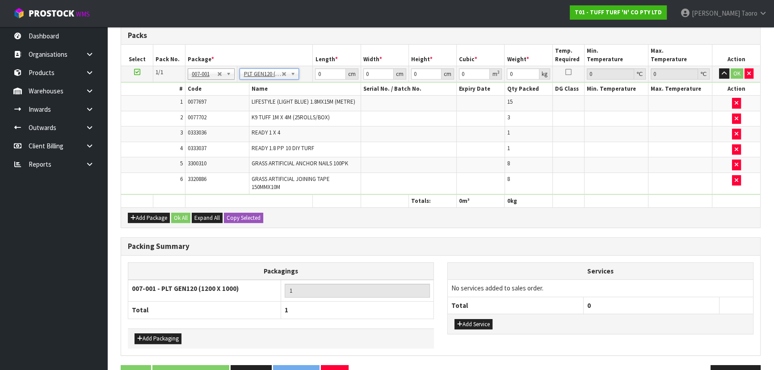
type input "120"
type input "100"
type input "121.54"
click at [332, 75] on input "120" at bounding box center [330, 73] width 30 height 11
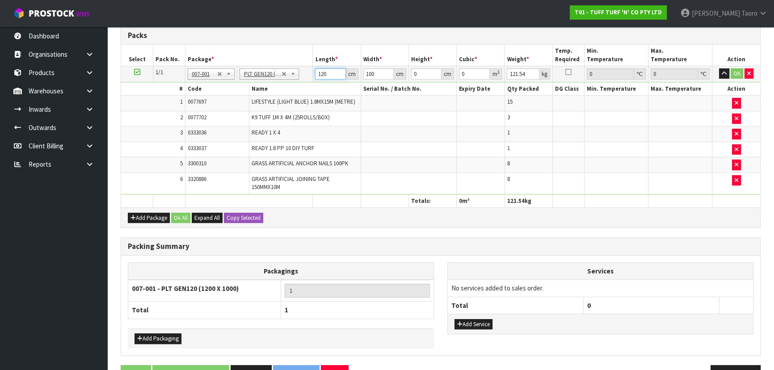
click at [332, 75] on input "120" at bounding box center [330, 73] width 30 height 11
type input "183"
type input "112"
type input "6"
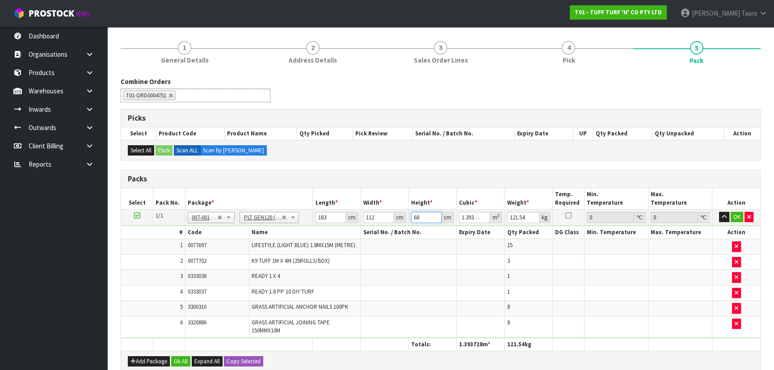
scroll to position [0, 0]
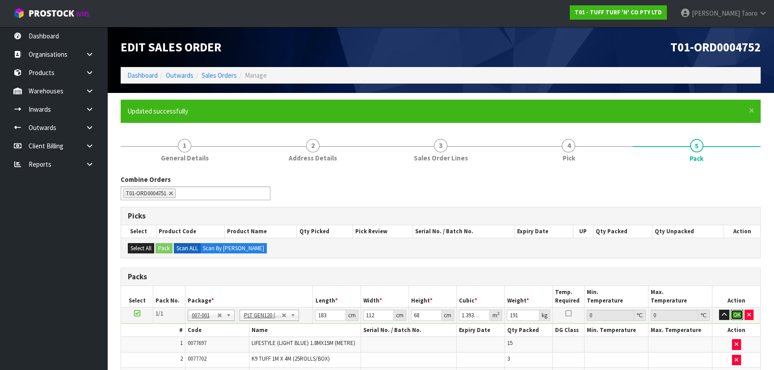
click at [740, 317] on button "OK" at bounding box center [736, 315] width 13 height 11
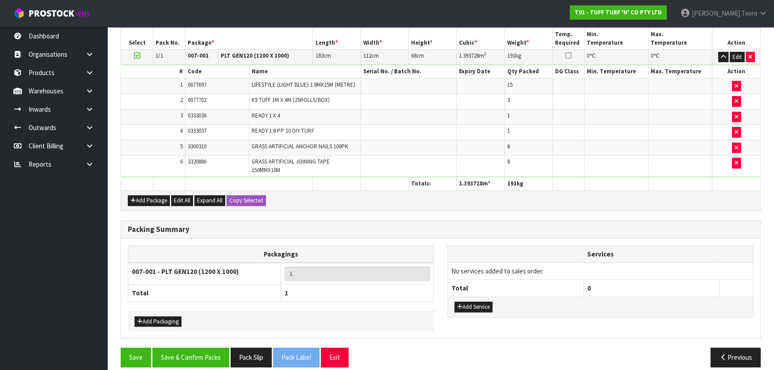
scroll to position [265, 0]
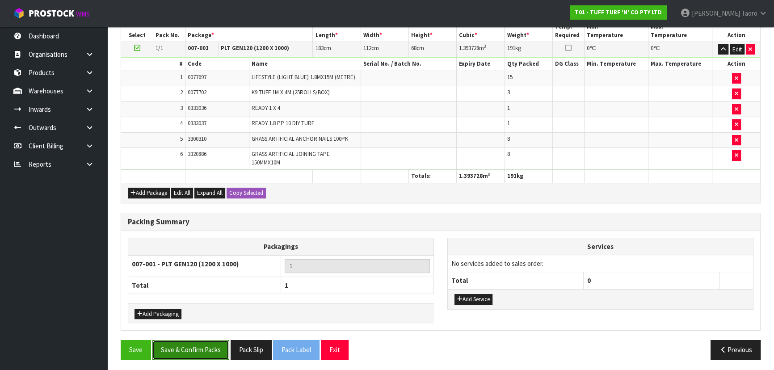
click at [192, 350] on button "Save & Confirm Packs" at bounding box center [190, 349] width 77 height 19
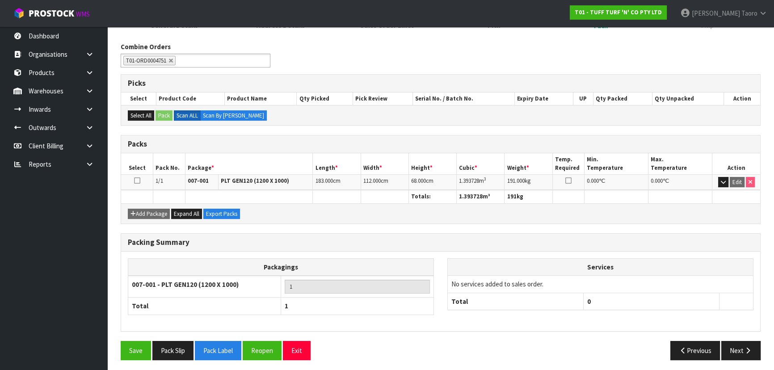
scroll to position [134, 0]
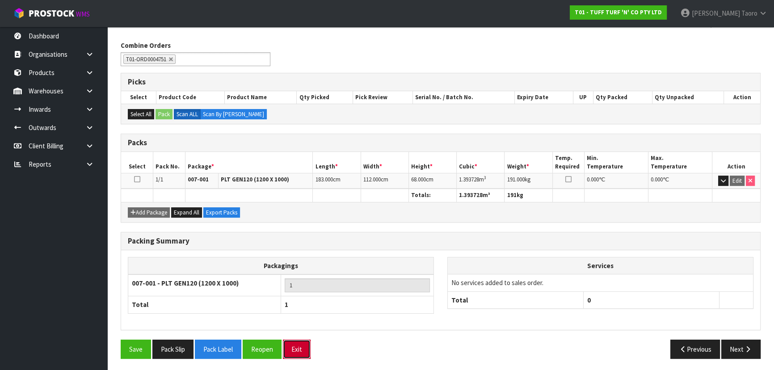
drag, startPoint x: 303, startPoint y: 349, endPoint x: 290, endPoint y: 339, distance: 17.2
click at [303, 349] on button "Exit" at bounding box center [297, 348] width 28 height 19
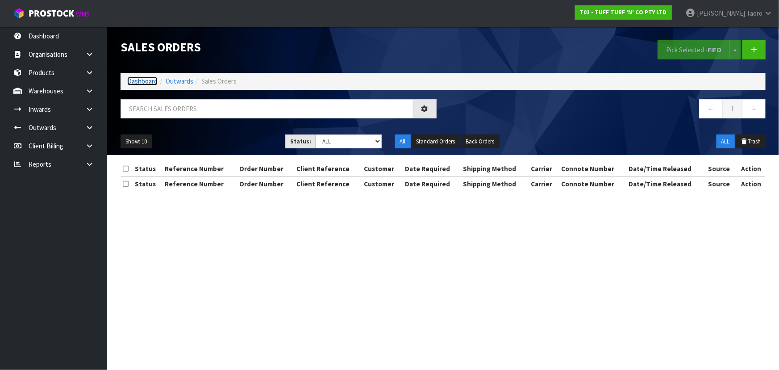
drag, startPoint x: 145, startPoint y: 79, endPoint x: 138, endPoint y: 71, distance: 10.5
click at [145, 79] on link "Dashboard" at bounding box center [142, 81] width 30 height 8
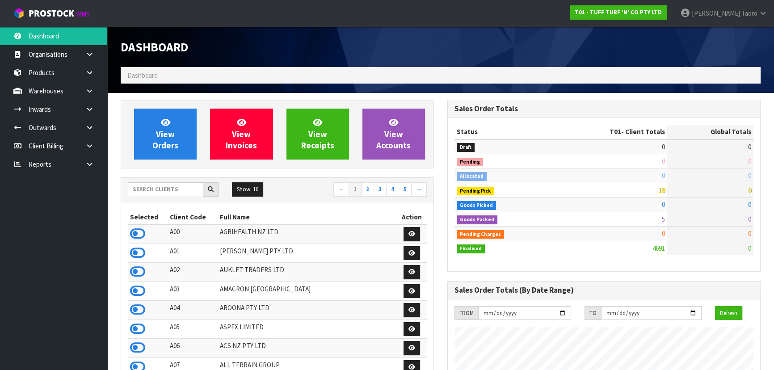
scroll to position [675, 326]
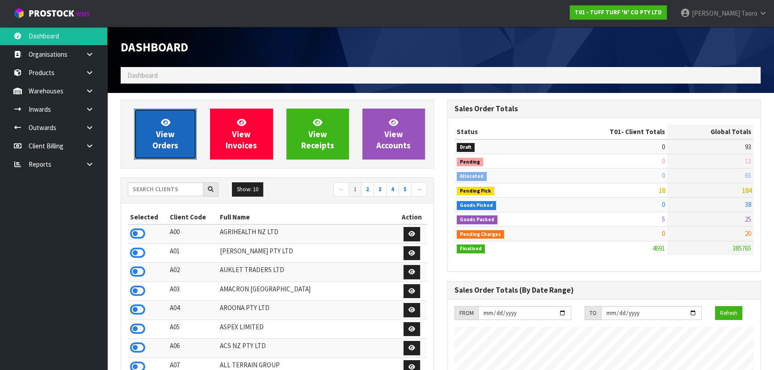
click at [167, 138] on span "View Orders" at bounding box center [165, 133] width 26 height 33
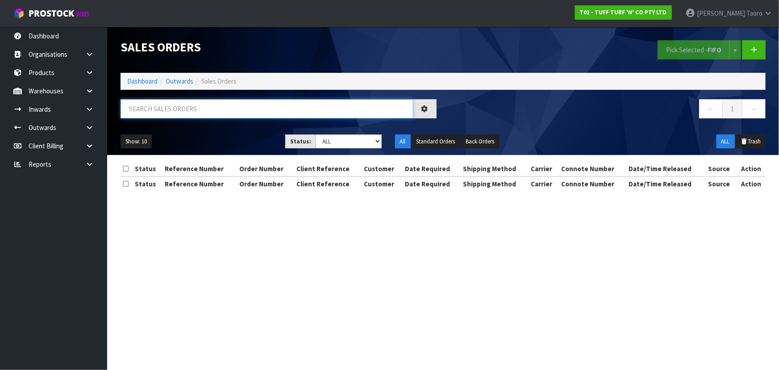
click at [178, 111] on input "text" at bounding box center [267, 108] width 293 height 19
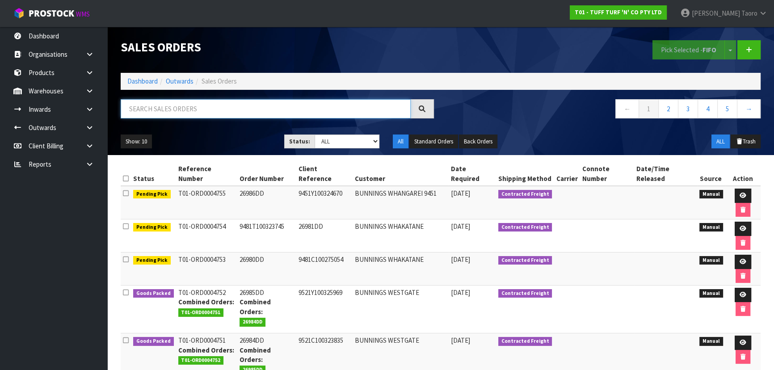
click at [213, 103] on input "text" at bounding box center [266, 108] width 290 height 19
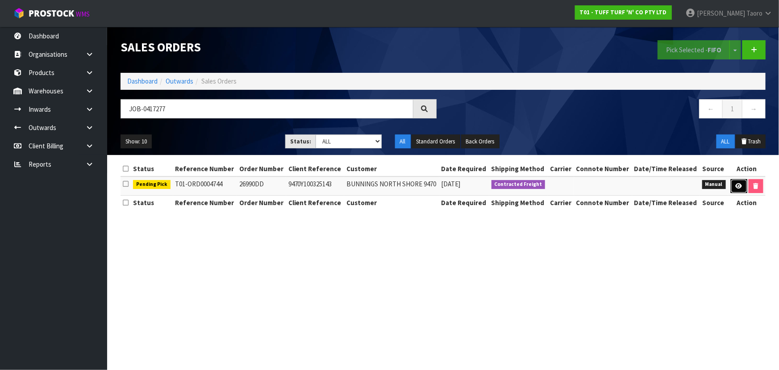
click at [737, 184] on icon at bounding box center [739, 186] width 7 height 6
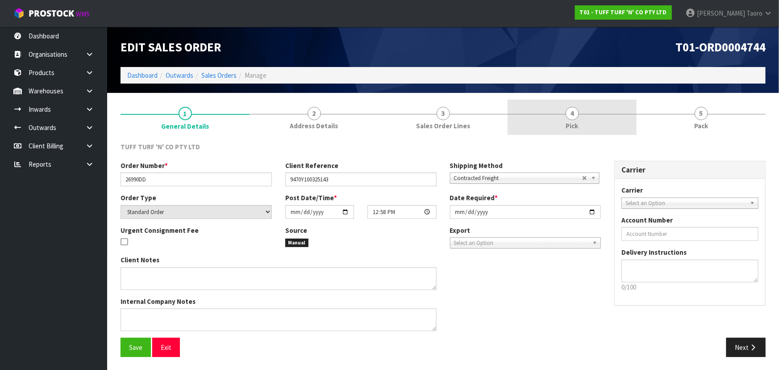
click at [596, 117] on link "4 Pick" at bounding box center [572, 117] width 129 height 35
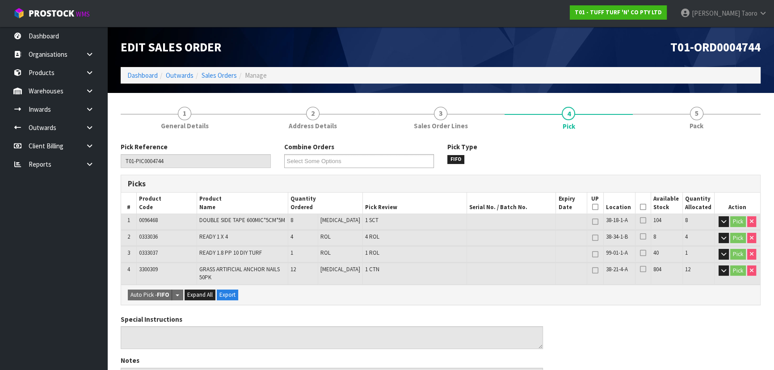
click at [641, 207] on icon at bounding box center [643, 207] width 6 height 0
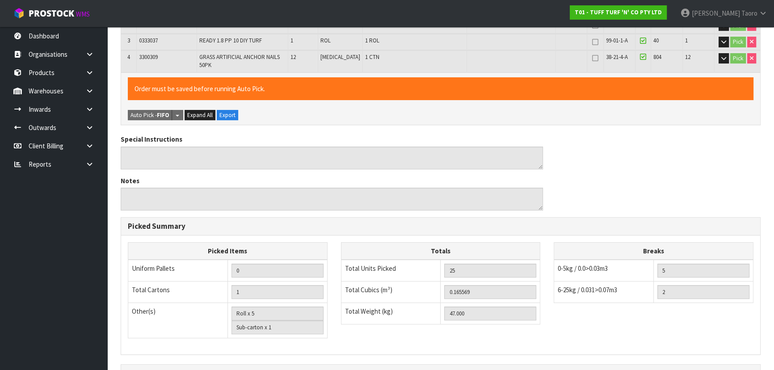
scroll to position [317, 0]
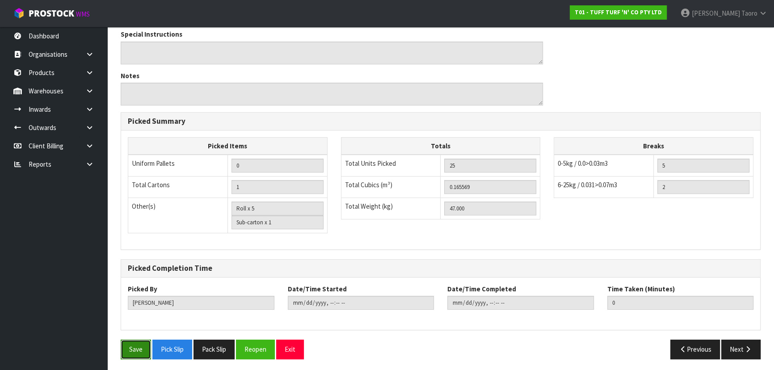
click at [141, 349] on button "Save" at bounding box center [136, 348] width 30 height 19
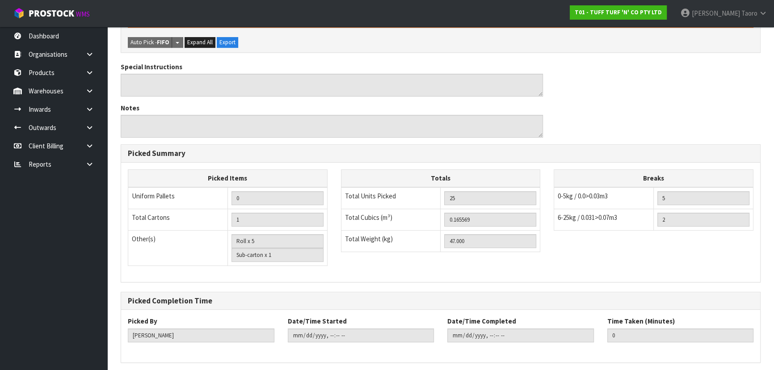
scroll to position [0, 0]
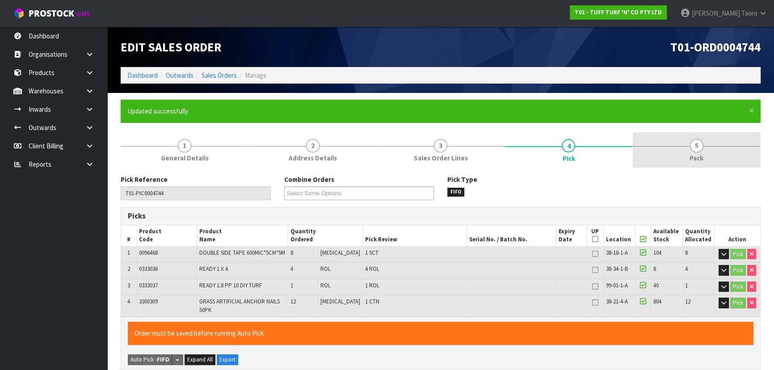
click at [697, 144] on span "5" at bounding box center [696, 145] width 13 height 13
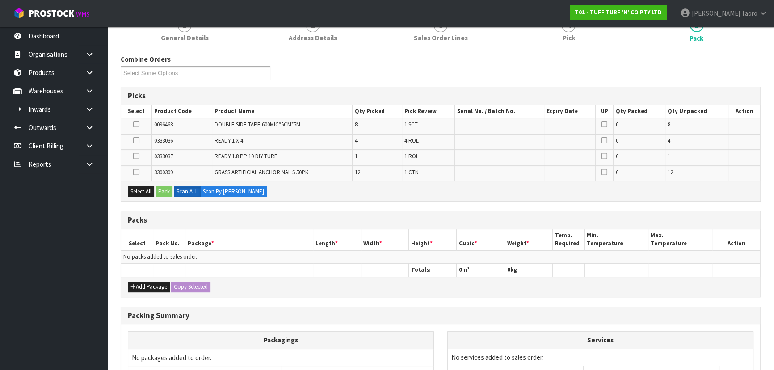
scroll to position [121, 0]
click at [144, 280] on button "Add Package" at bounding box center [149, 285] width 42 height 11
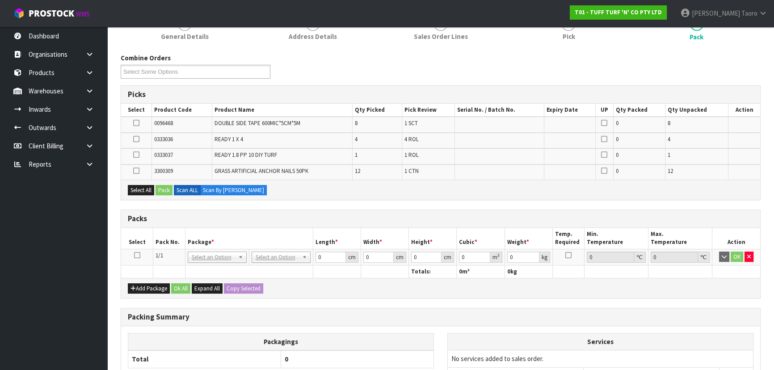
click at [138, 255] on icon at bounding box center [137, 255] width 6 height 0
click at [143, 193] on button "Select All" at bounding box center [141, 190] width 26 height 11
click at [167, 190] on button "Pack" at bounding box center [163, 190] width 17 height 11
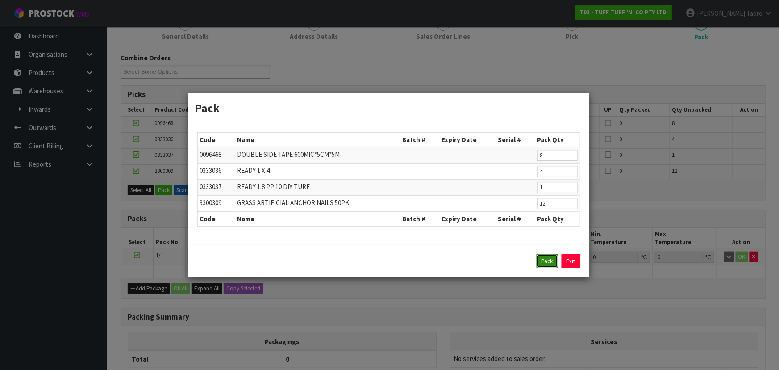
click at [546, 260] on button "Pack" at bounding box center [547, 261] width 21 height 14
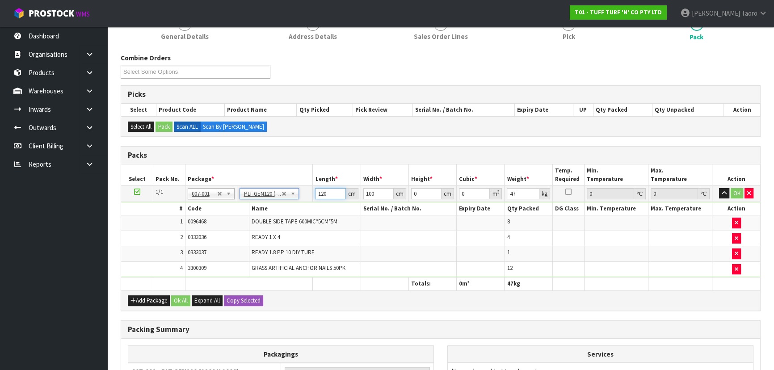
click at [331, 192] on input "120" at bounding box center [330, 193] width 30 height 11
click at [181, 300] on button "Ok All" at bounding box center [180, 300] width 19 height 11
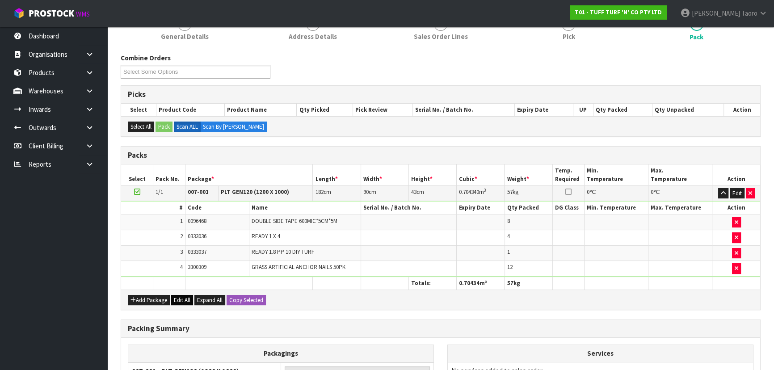
scroll to position [229, 0]
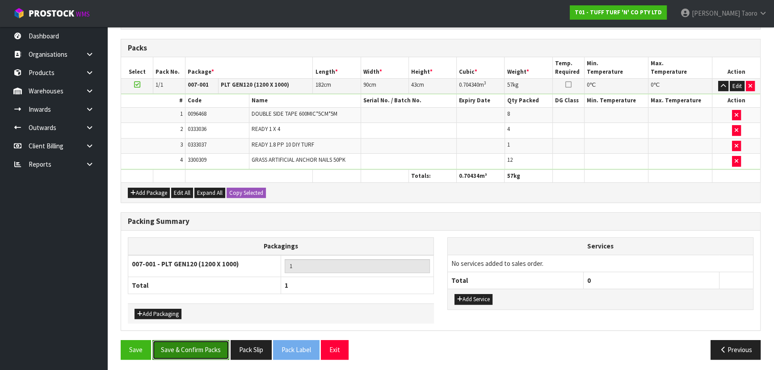
click at [201, 340] on button "Save & Confirm Packs" at bounding box center [190, 349] width 77 height 19
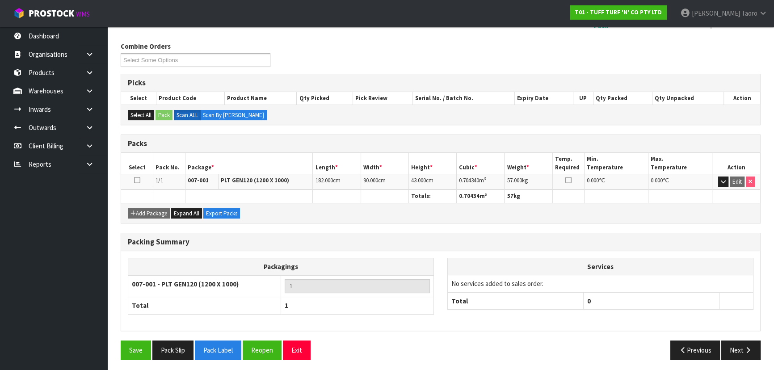
scroll to position [134, 0]
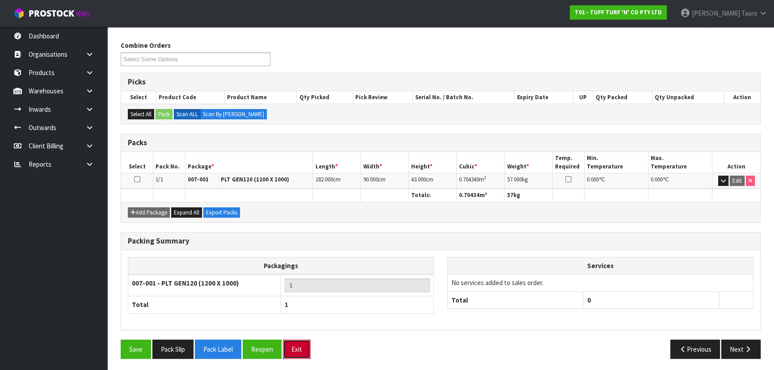
click at [301, 348] on button "Exit" at bounding box center [297, 348] width 28 height 19
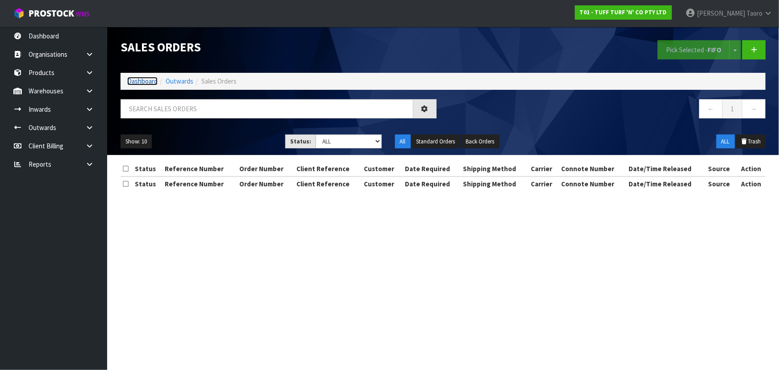
click at [142, 82] on link "Dashboard" at bounding box center [142, 81] width 30 height 8
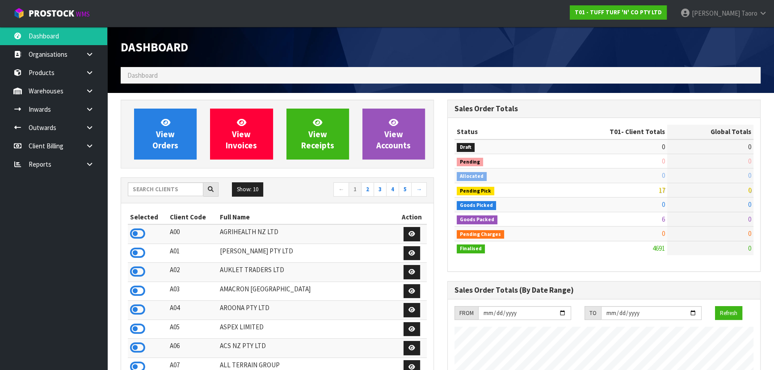
scroll to position [675, 326]
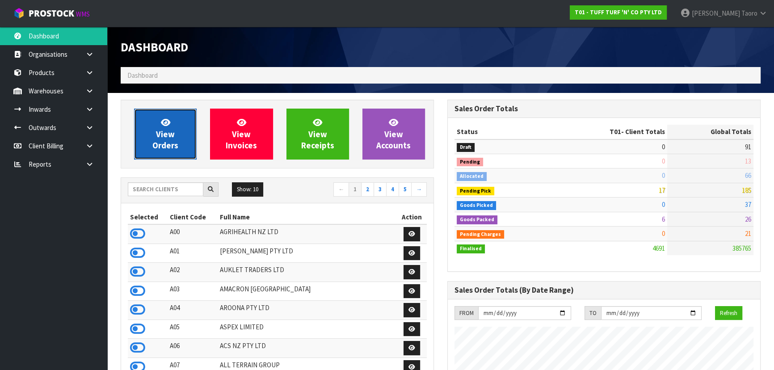
click at [165, 132] on span "View Orders" at bounding box center [165, 133] width 26 height 33
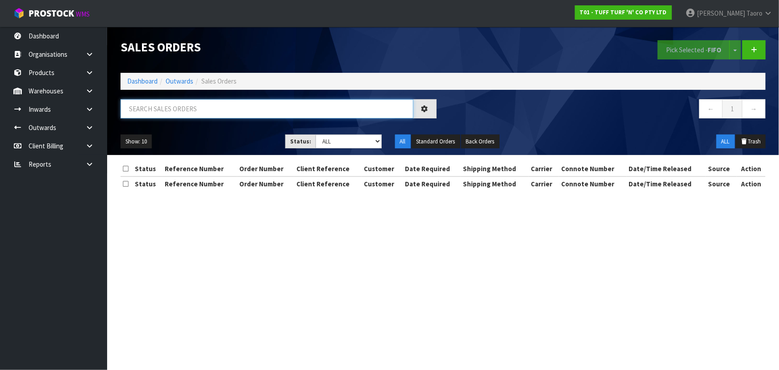
click at [190, 111] on input "text" at bounding box center [267, 108] width 293 height 19
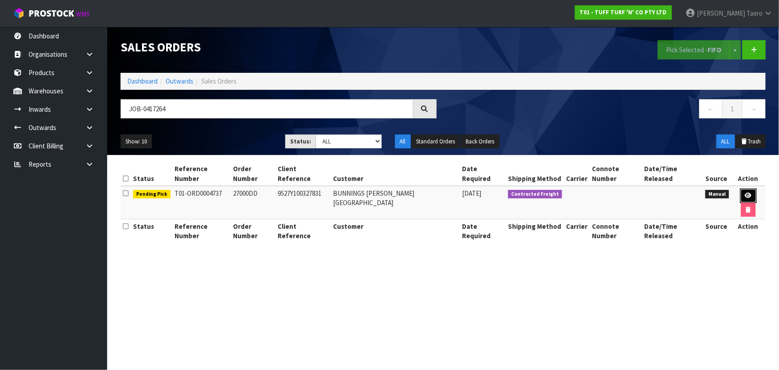
click at [745, 193] on icon at bounding box center [748, 196] width 7 height 6
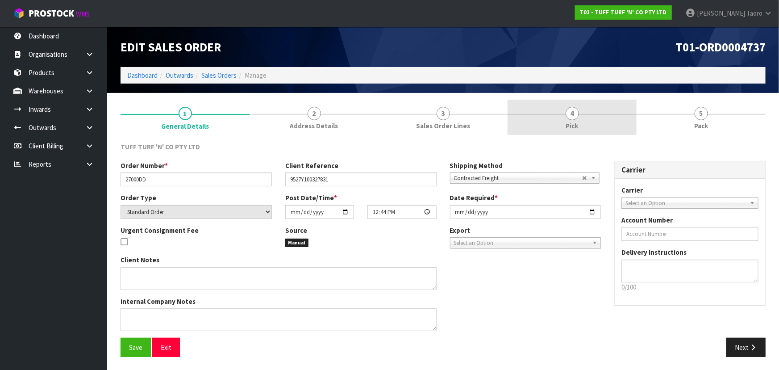
click at [593, 121] on link "4 Pick" at bounding box center [572, 117] width 129 height 35
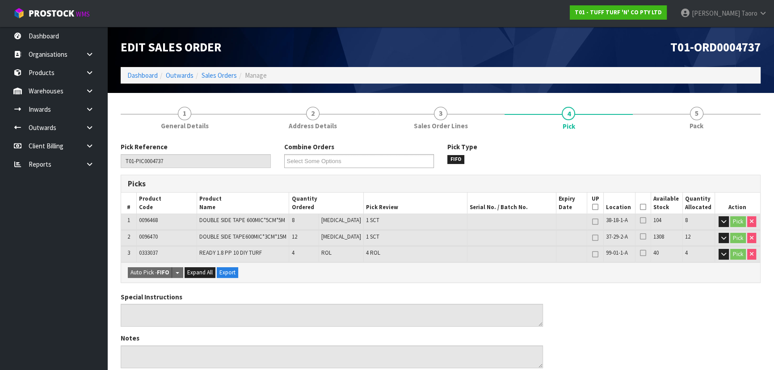
click at [641, 207] on icon at bounding box center [643, 207] width 6 height 0
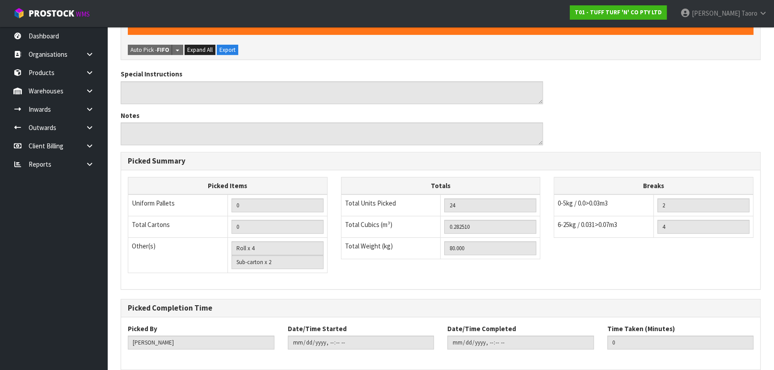
scroll to position [295, 0]
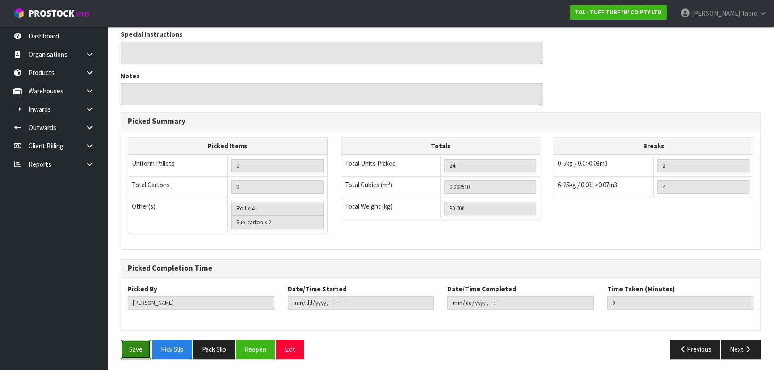
drag, startPoint x: 142, startPoint y: 348, endPoint x: 142, endPoint y: 335, distance: 13.0
click at [142, 348] on button "Save" at bounding box center [136, 348] width 30 height 19
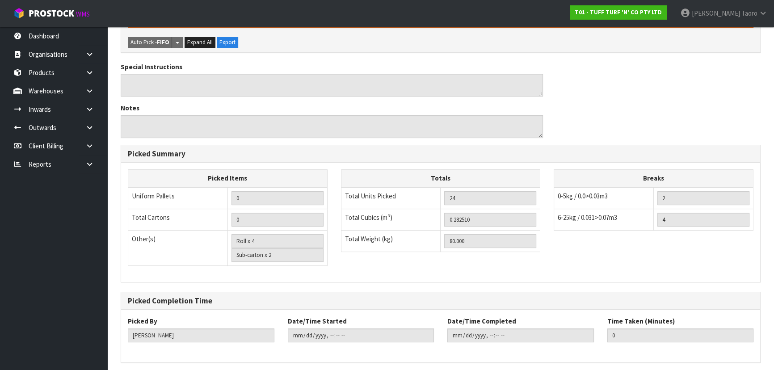
scroll to position [0, 0]
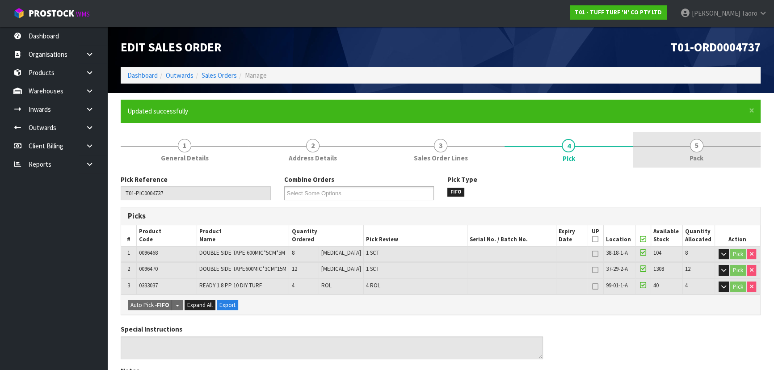
drag, startPoint x: 712, startPoint y: 142, endPoint x: 711, endPoint y: 129, distance: 13.1
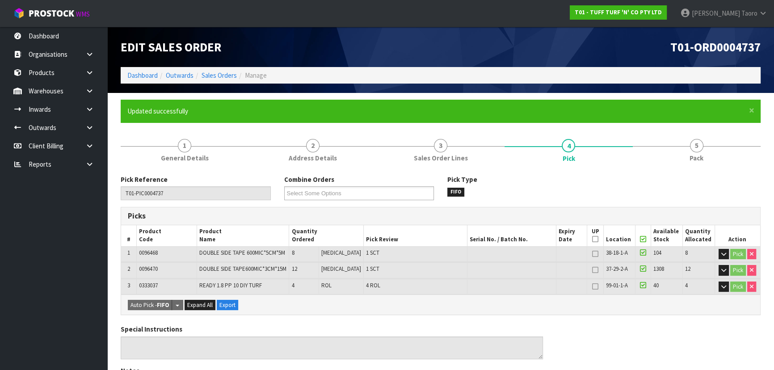
click at [713, 140] on link "5 Pack" at bounding box center [696, 149] width 128 height 35
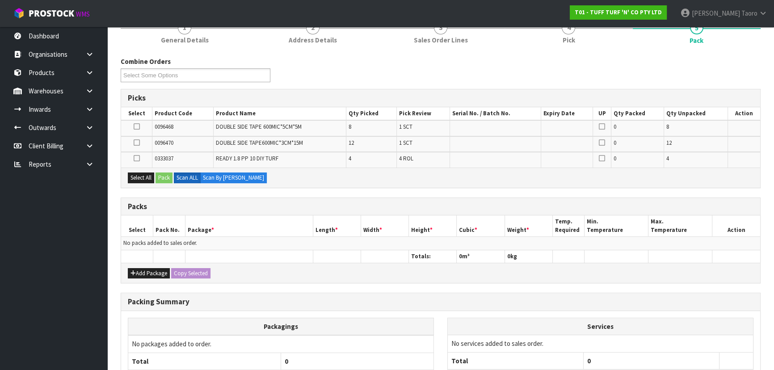
scroll to position [121, 0]
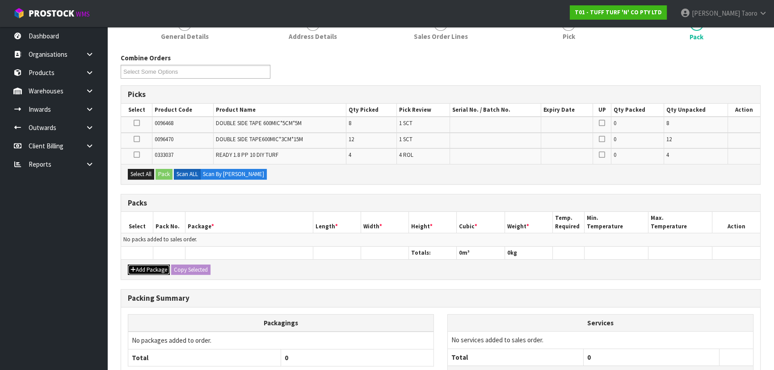
click at [133, 267] on icon "button" at bounding box center [132, 270] width 5 height 6
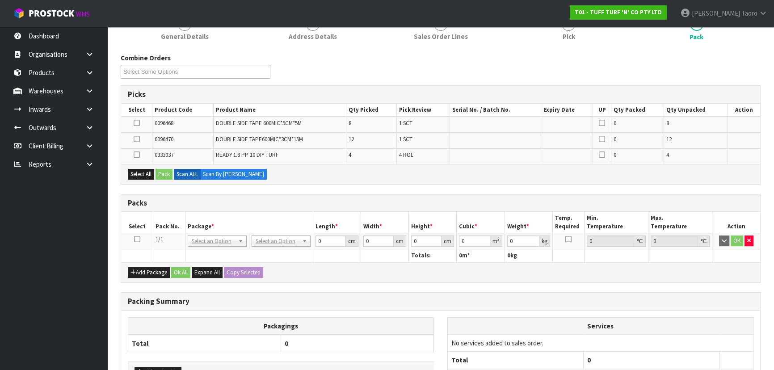
click at [136, 239] on icon at bounding box center [137, 239] width 6 height 0
click at [138, 173] on button "Select All" at bounding box center [141, 174] width 26 height 11
click at [163, 172] on button "Pack" at bounding box center [163, 174] width 17 height 11
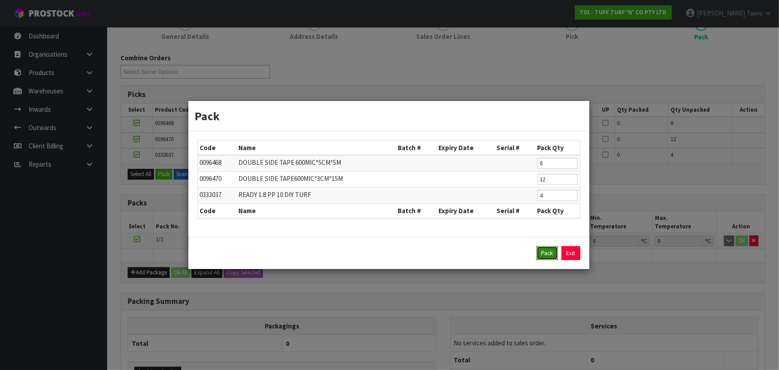
click at [550, 257] on button "Pack" at bounding box center [547, 253] width 21 height 14
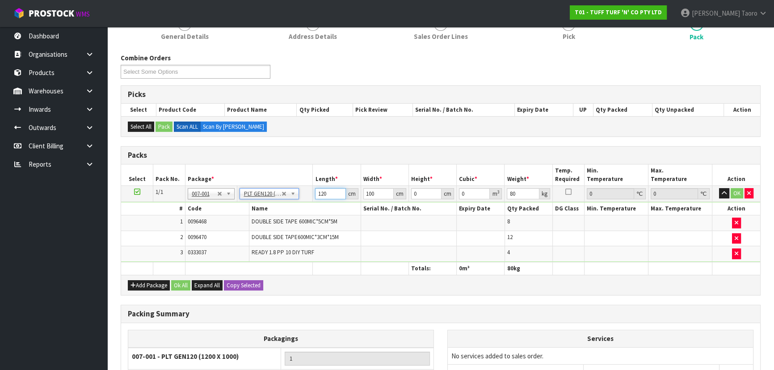
click at [326, 192] on input "120" at bounding box center [330, 193] width 30 height 11
drag, startPoint x: 272, startPoint y: 193, endPoint x: 272, endPoint y: 203, distance: 10.3
click at [322, 194] on input "0" at bounding box center [330, 193] width 30 height 11
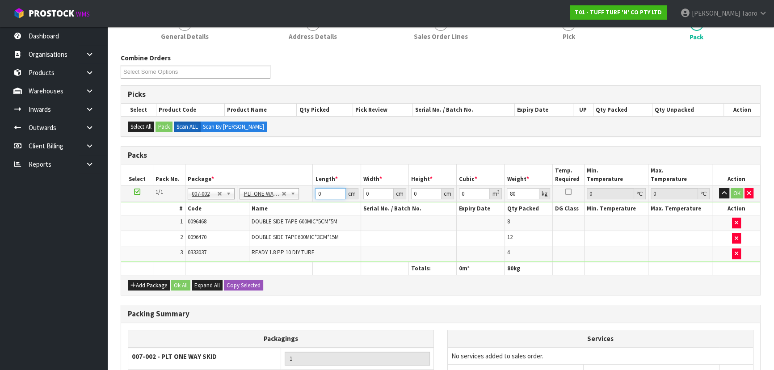
click at [322, 194] on input "0" at bounding box center [330, 193] width 30 height 11
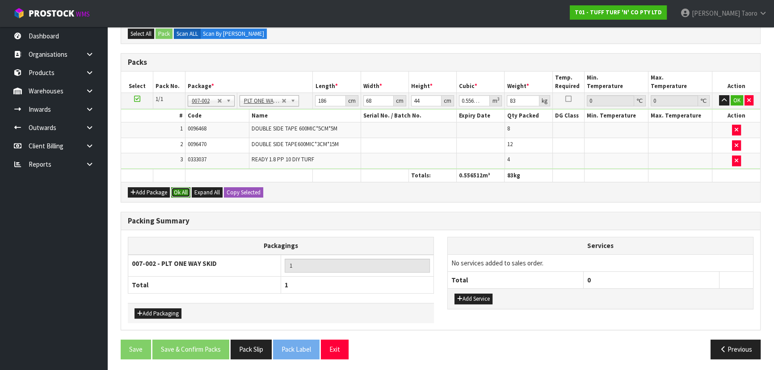
click at [185, 192] on button "Ok All" at bounding box center [180, 192] width 19 height 11
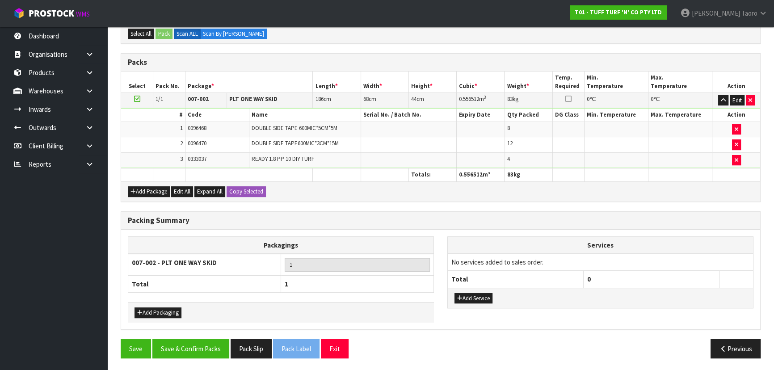
scroll to position [214, 0]
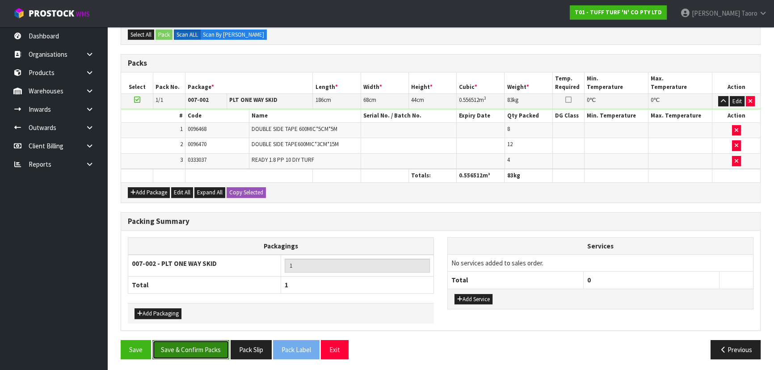
click at [212, 353] on button "Save & Confirm Packs" at bounding box center [190, 349] width 77 height 19
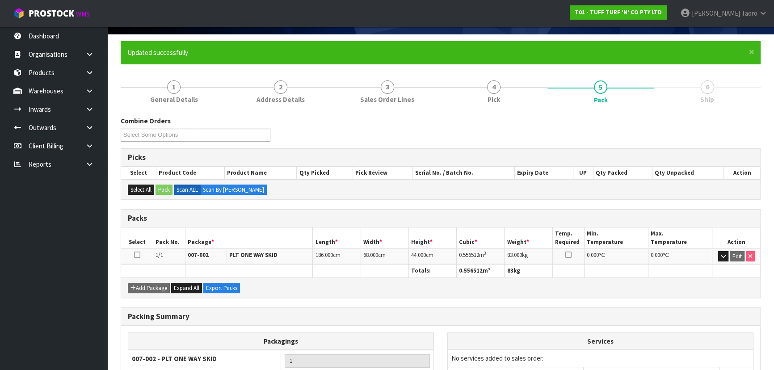
scroll to position [134, 0]
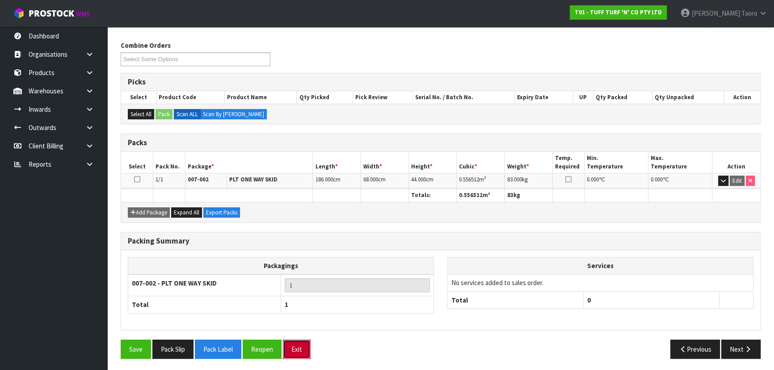
click at [301, 343] on button "Exit" at bounding box center [297, 348] width 28 height 19
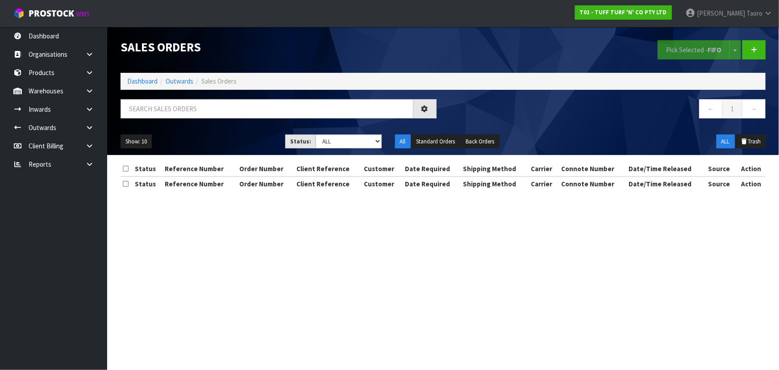
click at [323, 62] on div "Sales Orders" at bounding box center [279, 47] width 330 height 40
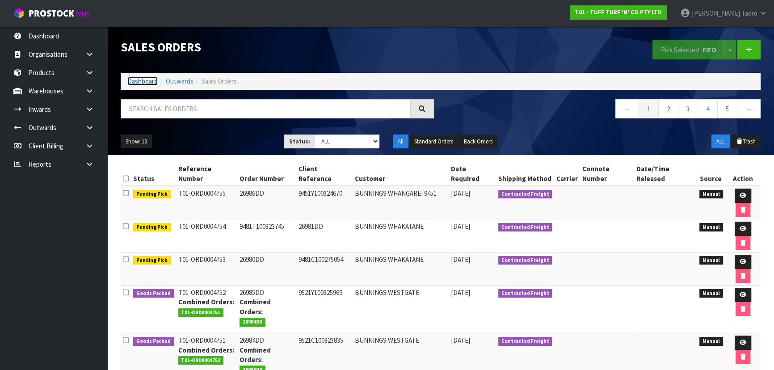
click at [132, 84] on link "Dashboard" at bounding box center [142, 81] width 30 height 8
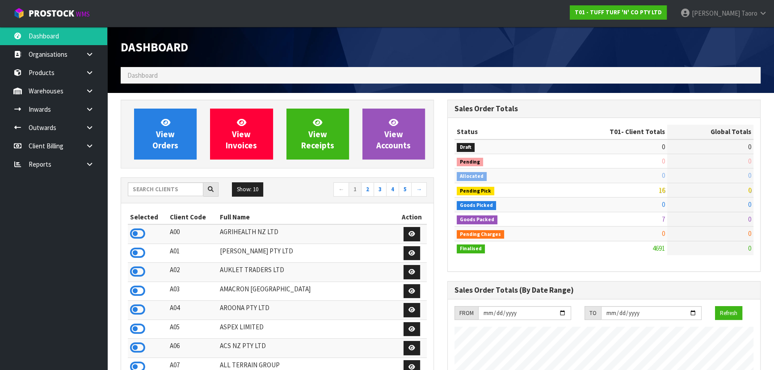
scroll to position [675, 326]
click at [186, 191] on input "text" at bounding box center [165, 189] width 75 height 14
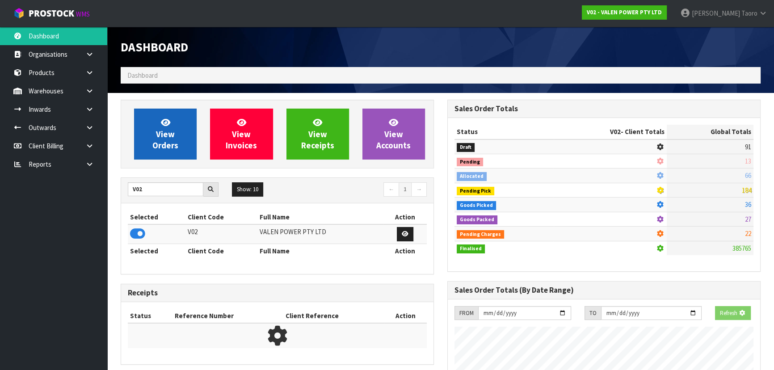
scroll to position [446103, 446333]
click at [152, 138] on link "View Orders" at bounding box center [165, 134] width 63 height 51
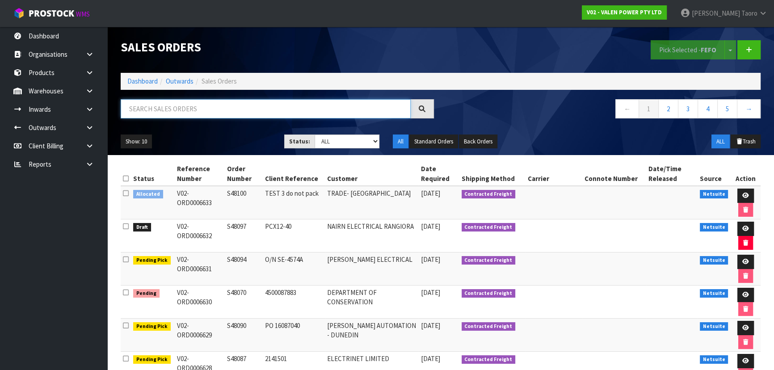
click at [176, 116] on input "text" at bounding box center [266, 108] width 290 height 19
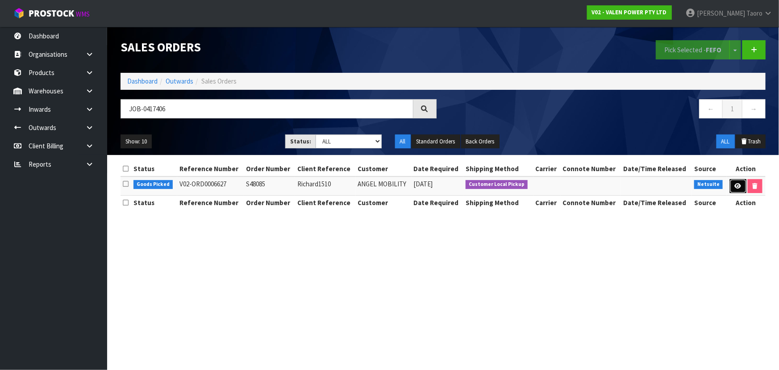
click at [735, 187] on icon at bounding box center [738, 186] width 7 height 6
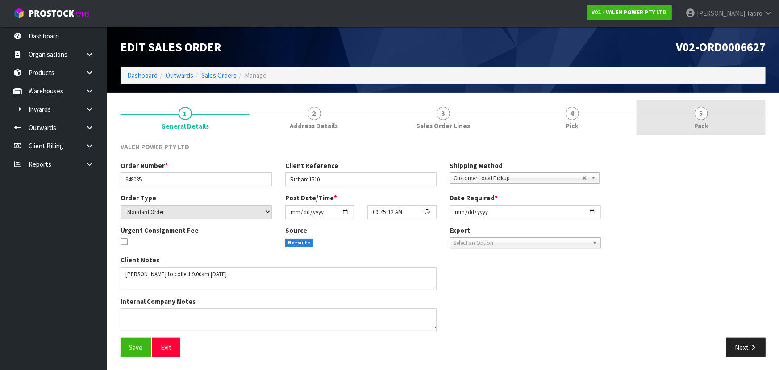
drag, startPoint x: 715, startPoint y: 111, endPoint x: 714, endPoint y: 99, distance: 12.1
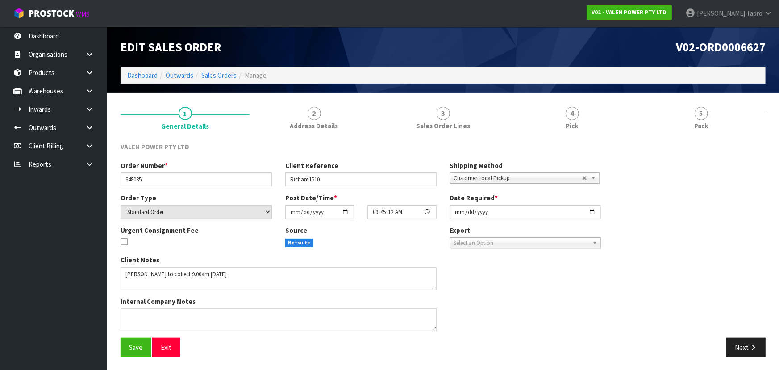
click at [715, 110] on link "5 Pack" at bounding box center [701, 117] width 129 height 35
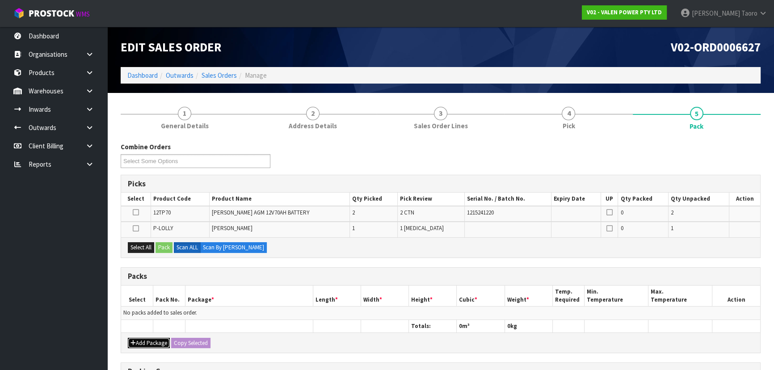
click at [147, 338] on button "Add Package" at bounding box center [149, 343] width 42 height 11
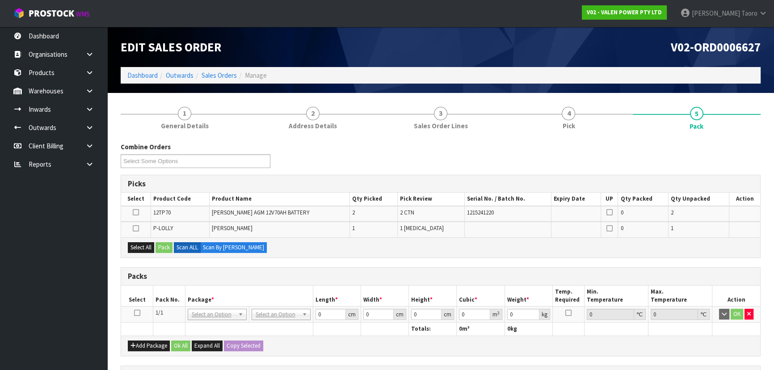
click at [137, 313] on icon at bounding box center [137, 313] width 6 height 0
click at [146, 242] on button "Select All" at bounding box center [141, 247] width 26 height 11
click at [166, 248] on button "Pack" at bounding box center [163, 247] width 17 height 11
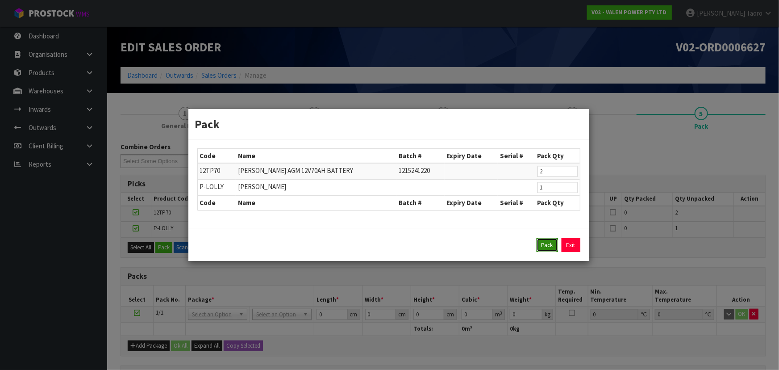
click at [543, 250] on button "Pack" at bounding box center [547, 245] width 21 height 14
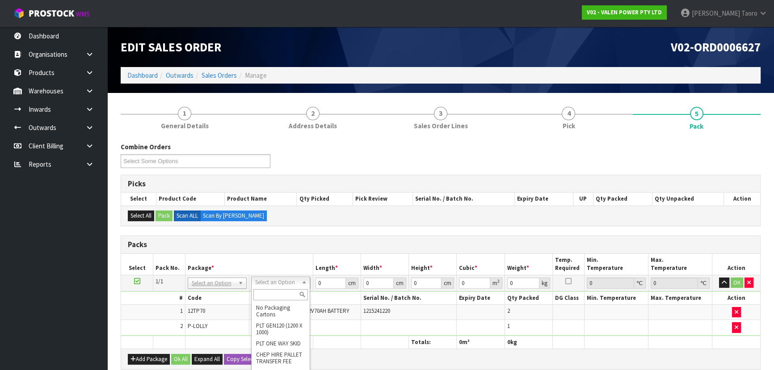
click at [277, 290] on input "text" at bounding box center [280, 294] width 54 height 11
click at [322, 286] on input "0" at bounding box center [330, 282] width 30 height 11
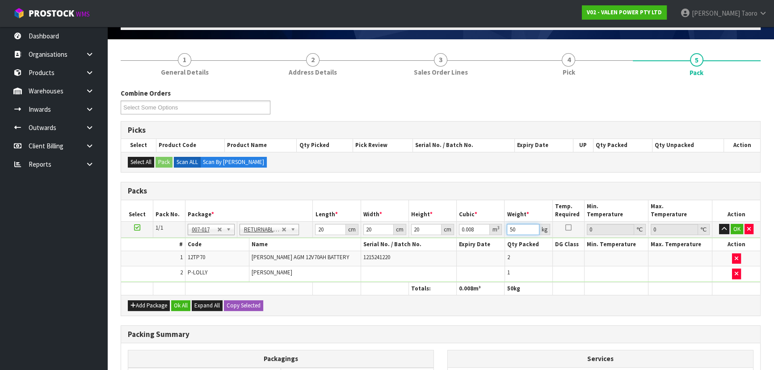
scroll to position [162, 0]
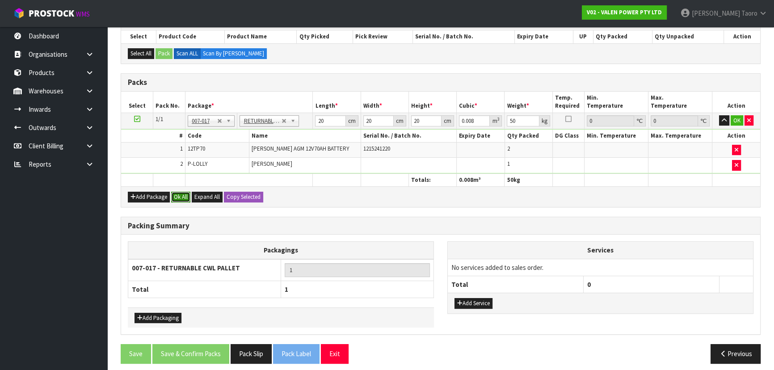
click at [184, 193] on button "Ok All" at bounding box center [180, 197] width 19 height 11
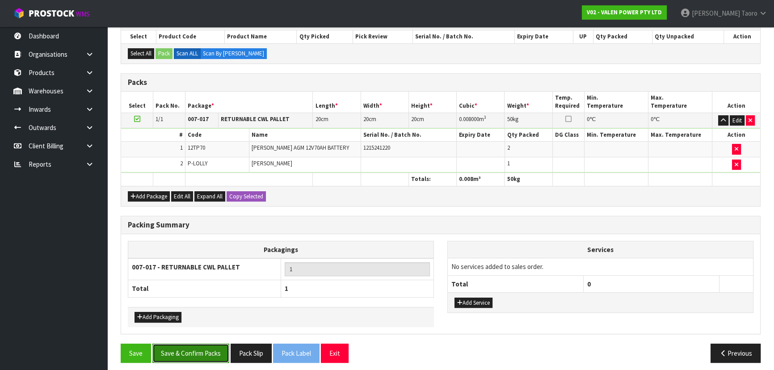
click at [215, 345] on button "Save & Confirm Packs" at bounding box center [190, 352] width 77 height 19
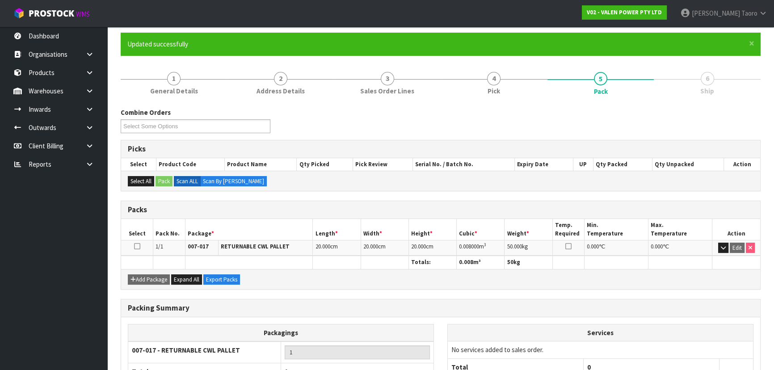
scroll to position [134, 0]
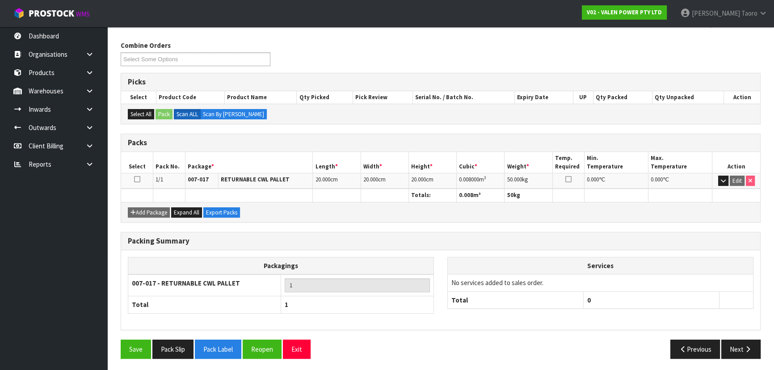
click at [262, 358] on div "Save Pack Slip Pack Label Reopen Exit Previous Next" at bounding box center [440, 352] width 653 height 26
click at [255, 349] on button "Reopen" at bounding box center [262, 348] width 39 height 19
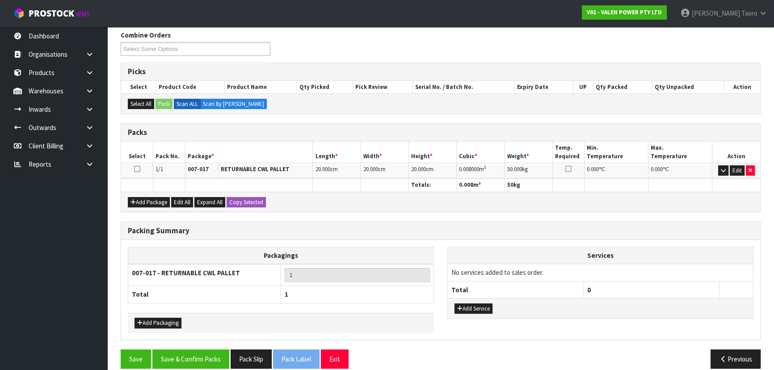
scroll to position [154, 0]
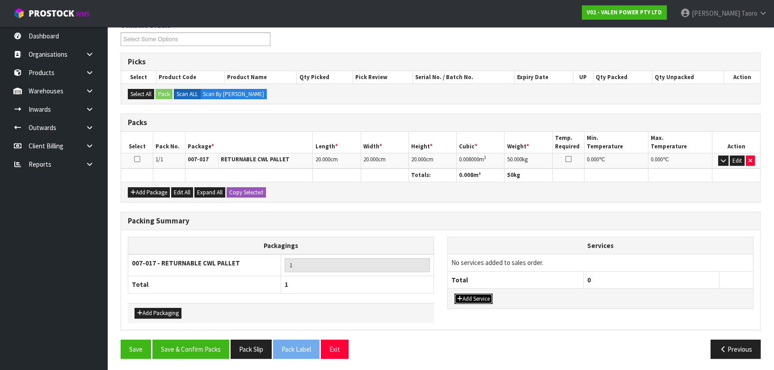
click at [491, 300] on button "Add Service" at bounding box center [473, 298] width 38 height 11
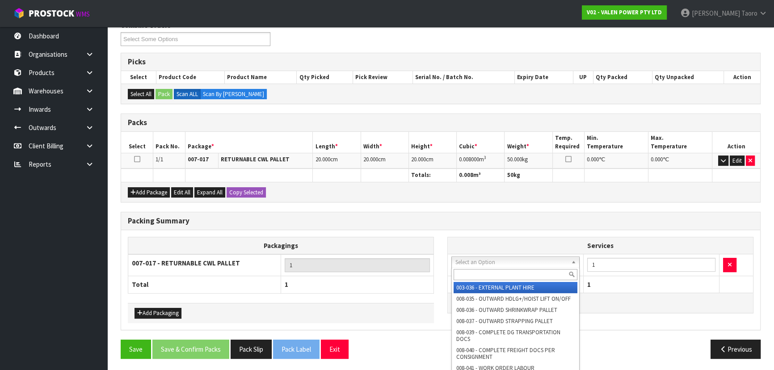
click at [499, 269] on input "text" at bounding box center [515, 274] width 124 height 11
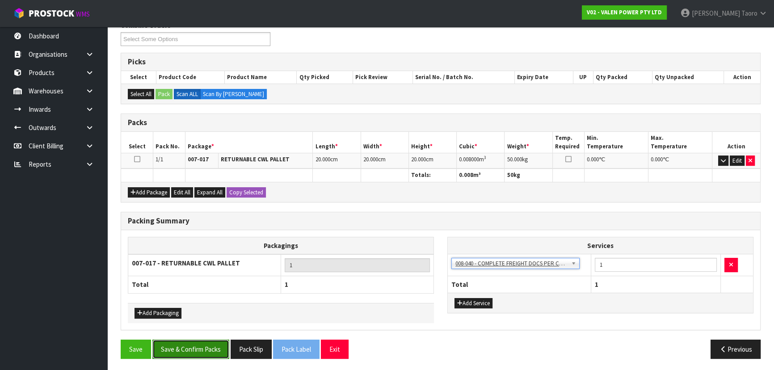
click at [216, 340] on button "Save & Confirm Packs" at bounding box center [190, 348] width 77 height 19
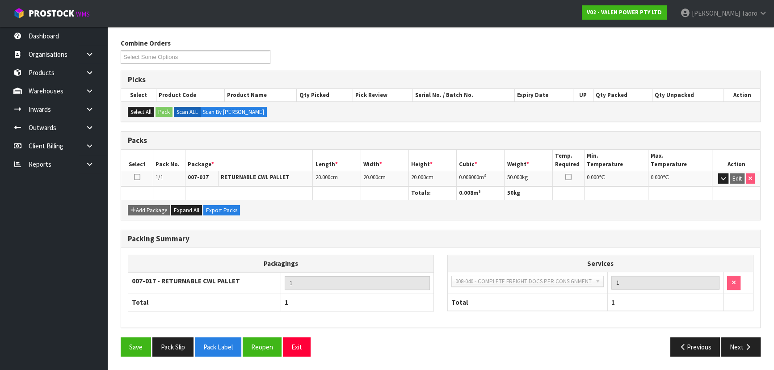
scroll to position [134, 0]
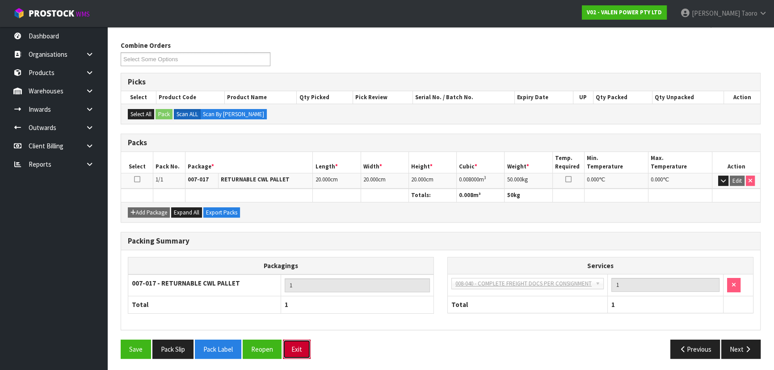
click at [299, 350] on button "Exit" at bounding box center [297, 348] width 28 height 19
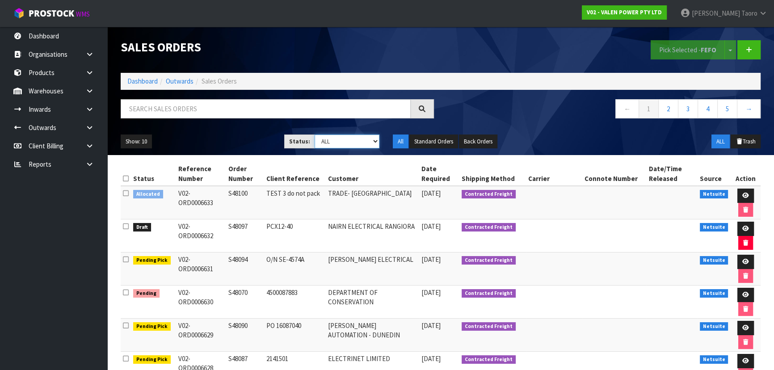
drag, startPoint x: 342, startPoint y: 137, endPoint x: 342, endPoint y: 147, distance: 9.4
click at [342, 137] on select "Draft Pending Allocated Pending Pick Goods Picked Goods Packed Pending Charges …" at bounding box center [346, 141] width 65 height 14
click at [314, 134] on select "Draft Pending Allocated Pending Pick Goods Picked Goods Packed Pending Charges …" at bounding box center [346, 141] width 65 height 14
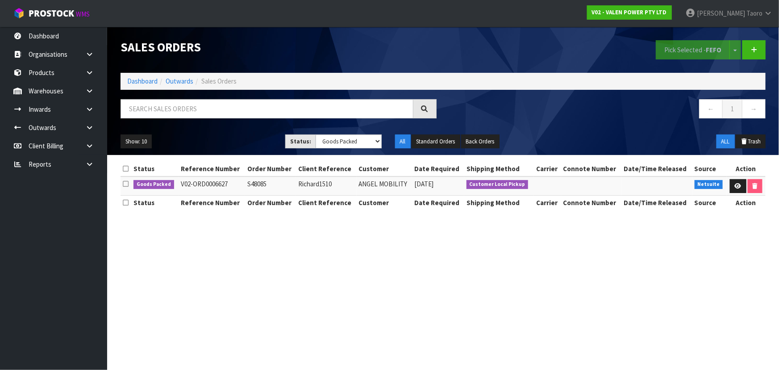
click at [43, 321] on ul "Dashboard Organisations Clients Consignees Carriers Products Categories Serial …" at bounding box center [53, 198] width 107 height 343
click at [149, 75] on ol "Dashboard Outwards Sales Orders" at bounding box center [443, 81] width 645 height 17
click at [147, 80] on link "Dashboard" at bounding box center [142, 81] width 30 height 8
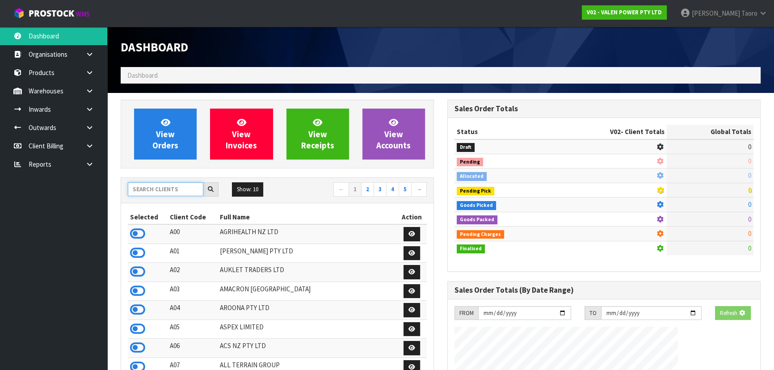
click at [182, 193] on input "text" at bounding box center [165, 189] width 75 height 14
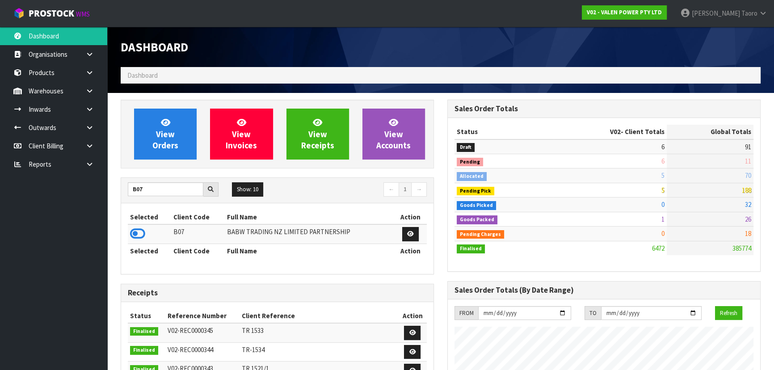
drag, startPoint x: 140, startPoint y: 232, endPoint x: 142, endPoint y: 214, distance: 18.4
click at [141, 232] on icon at bounding box center [137, 233] width 15 height 13
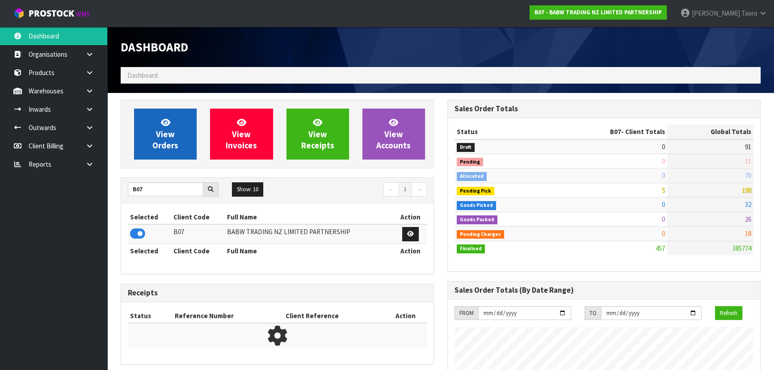
scroll to position [675, 326]
click at [170, 135] on span "View Orders" at bounding box center [165, 133] width 26 height 33
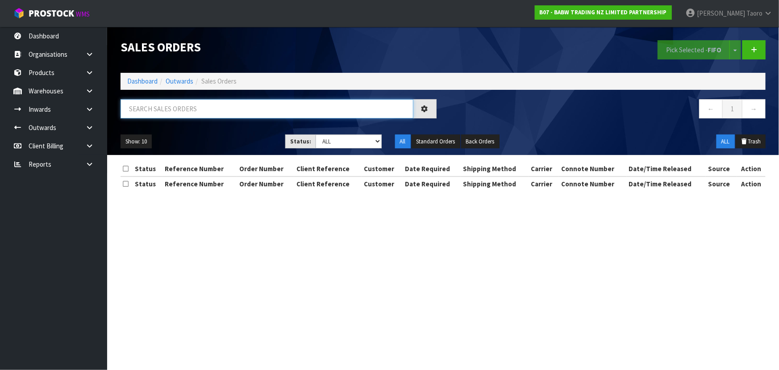
click at [183, 114] on input "text" at bounding box center [267, 108] width 293 height 19
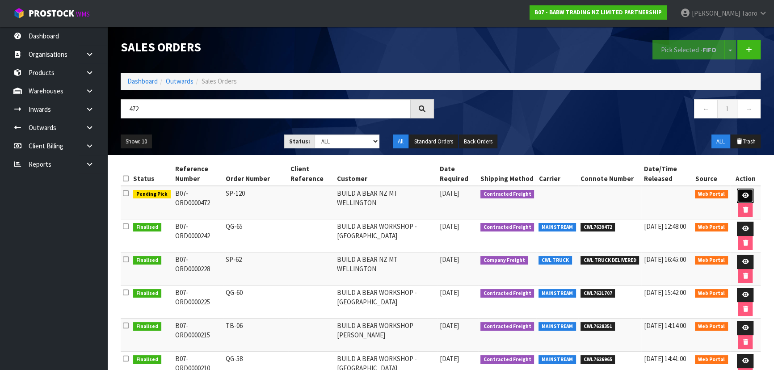
click at [737, 190] on link at bounding box center [745, 195] width 17 height 14
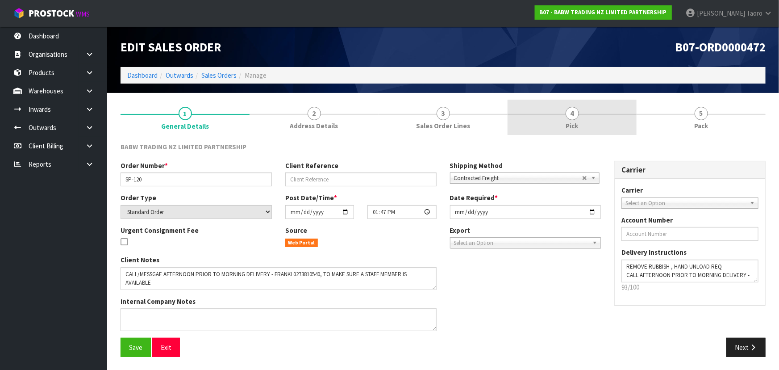
click at [616, 114] on link "4 Pick" at bounding box center [572, 117] width 129 height 35
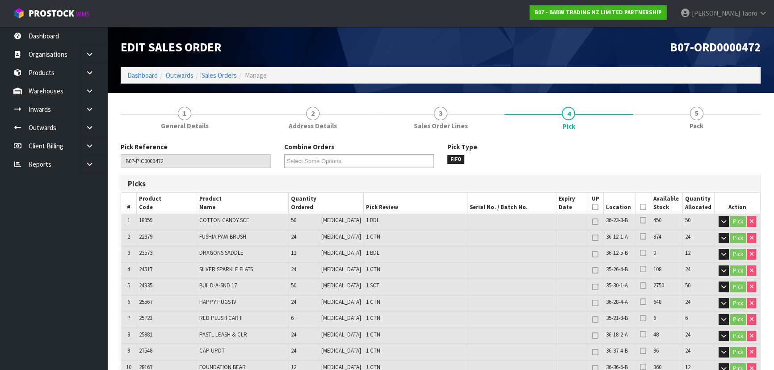
click at [640, 207] on icon at bounding box center [643, 207] width 6 height 0
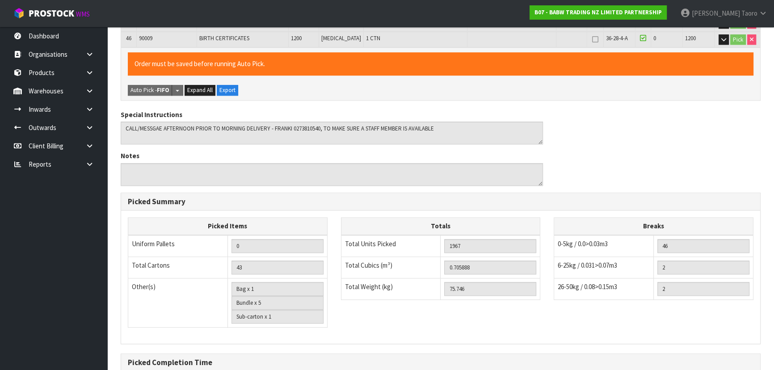
scroll to position [1001, 0]
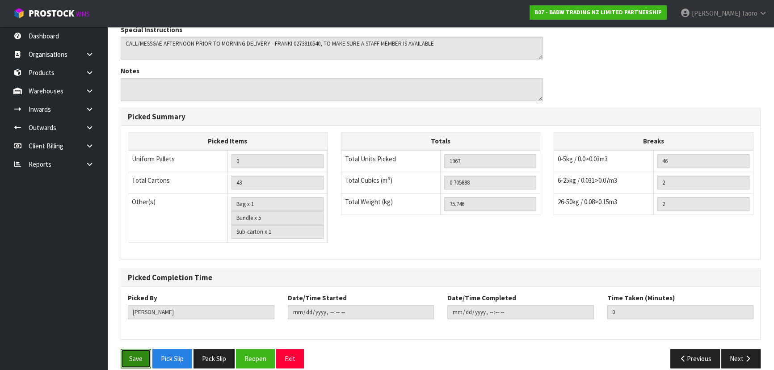
drag, startPoint x: 140, startPoint y: 345, endPoint x: 139, endPoint y: 339, distance: 6.8
click at [141, 349] on button "Save" at bounding box center [136, 358] width 30 height 19
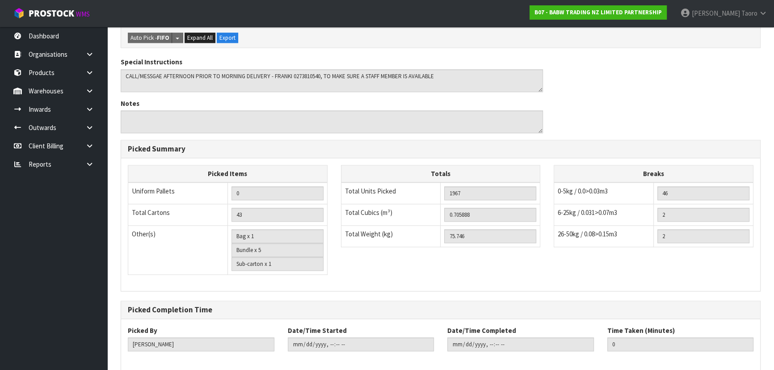
scroll to position [0, 0]
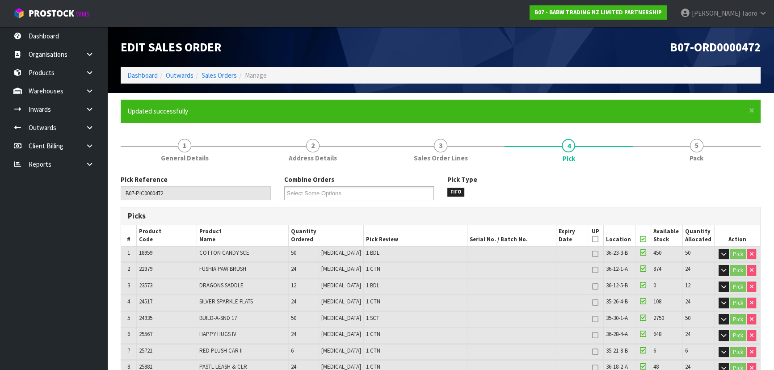
click at [697, 147] on span "5" at bounding box center [696, 145] width 13 height 13
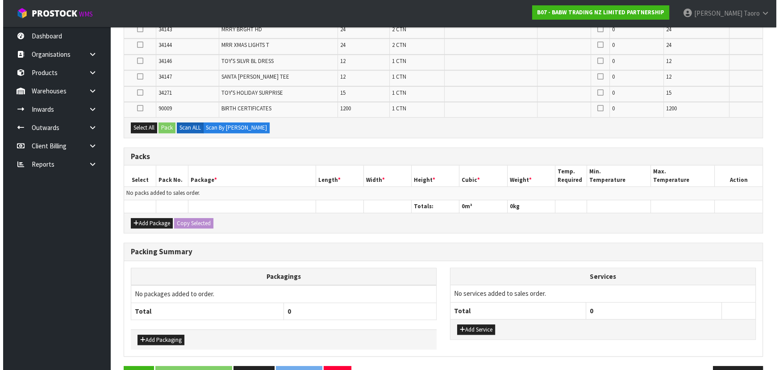
scroll to position [871, 0]
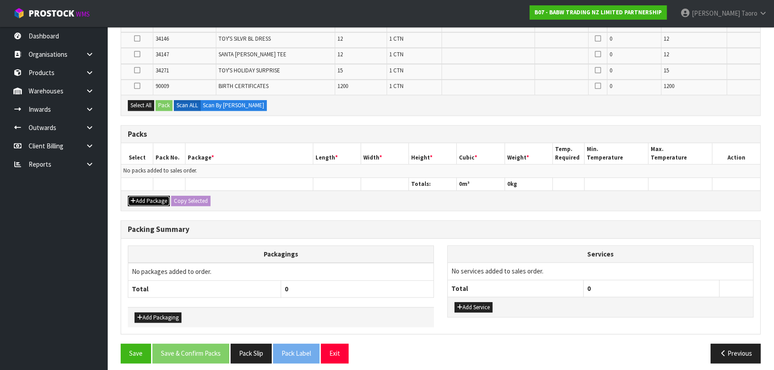
click at [147, 196] on button "Add Package" at bounding box center [149, 201] width 42 height 11
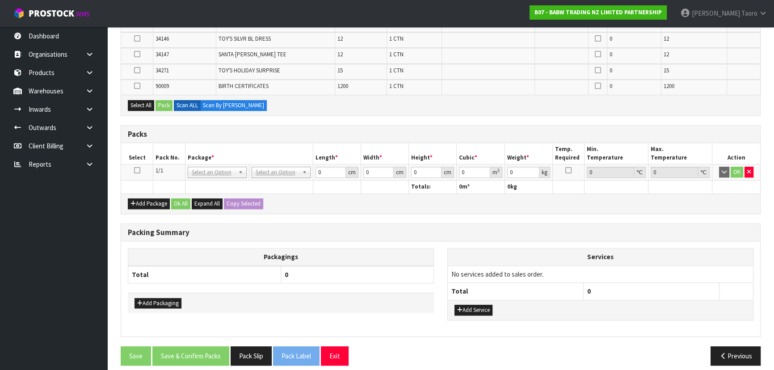
click at [138, 170] on icon at bounding box center [137, 170] width 6 height 0
click at [142, 101] on button "Select All" at bounding box center [141, 105] width 26 height 11
click at [161, 100] on button "Pack" at bounding box center [163, 105] width 17 height 11
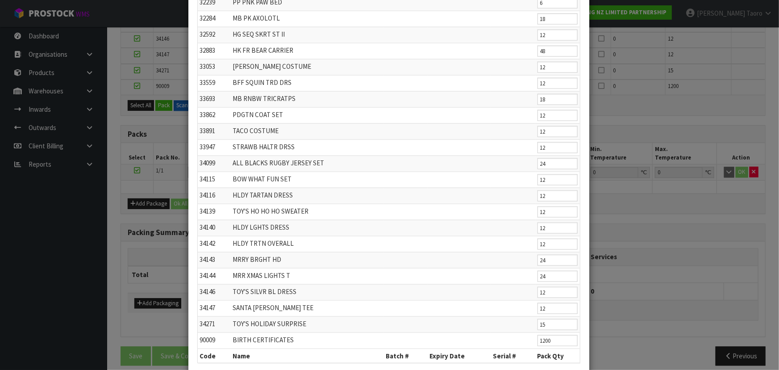
scroll to position [515, 0]
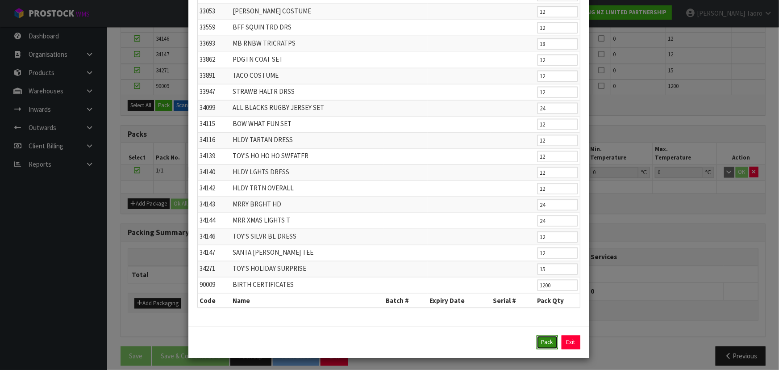
click at [545, 336] on button "Pack" at bounding box center [547, 342] width 21 height 14
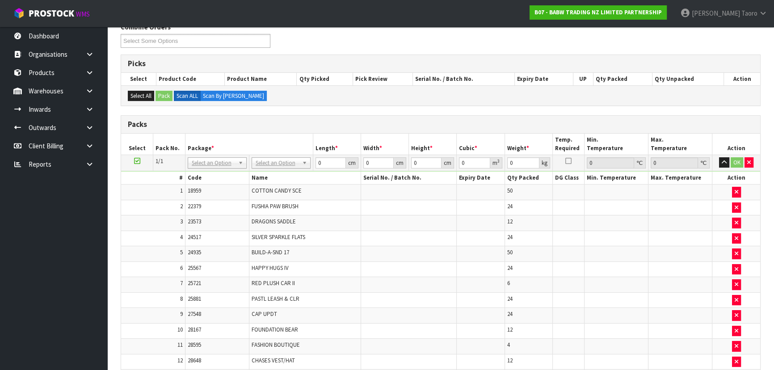
scroll to position [13, 0]
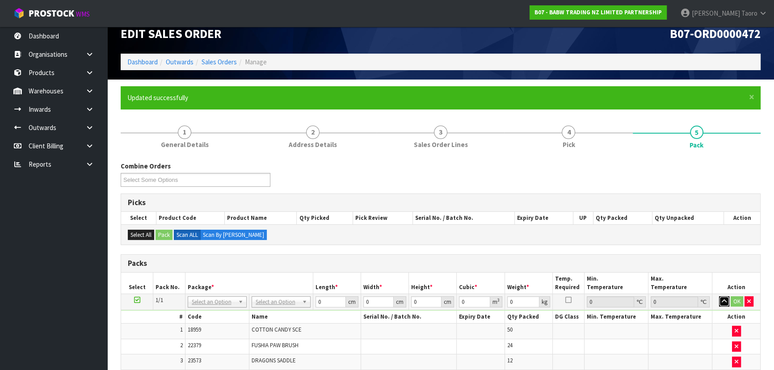
drag, startPoint x: 723, startPoint y: 301, endPoint x: 711, endPoint y: 299, distance: 12.1
click at [723, 301] on icon "button" at bounding box center [723, 301] width 5 height 6
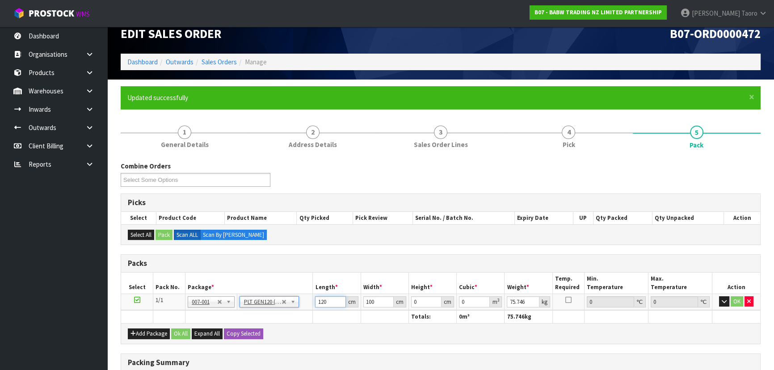
click at [324, 301] on input "120" at bounding box center [330, 301] width 30 height 11
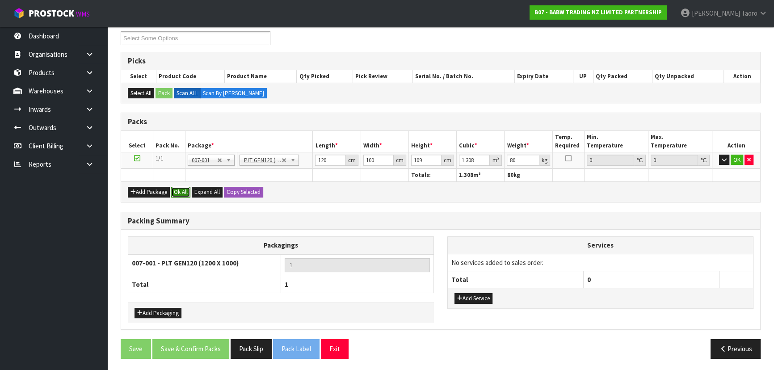
click at [180, 192] on button "Ok All" at bounding box center [180, 192] width 19 height 11
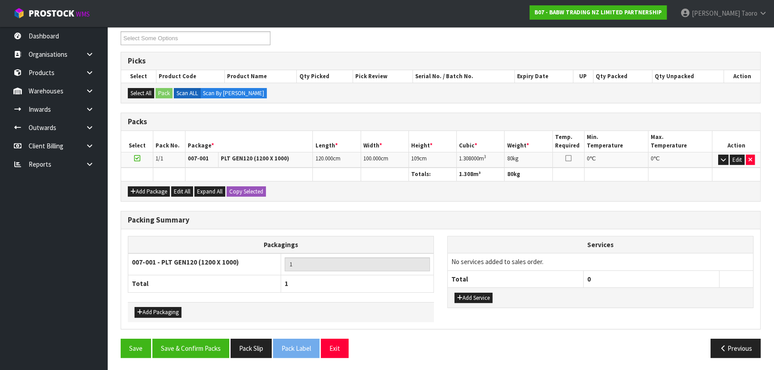
scroll to position [154, 0]
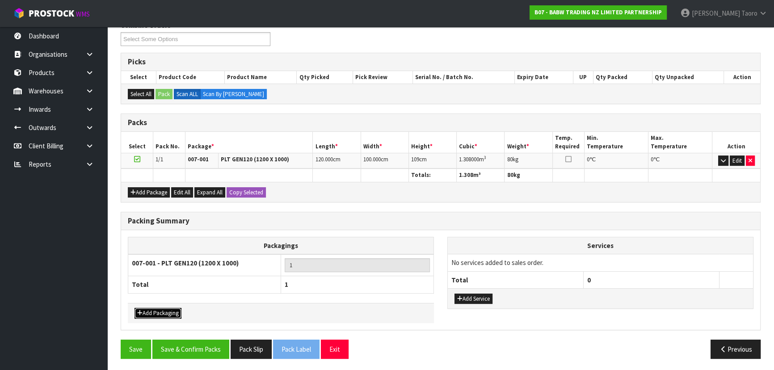
click at [175, 308] on button "Add Packaging" at bounding box center [157, 313] width 47 height 11
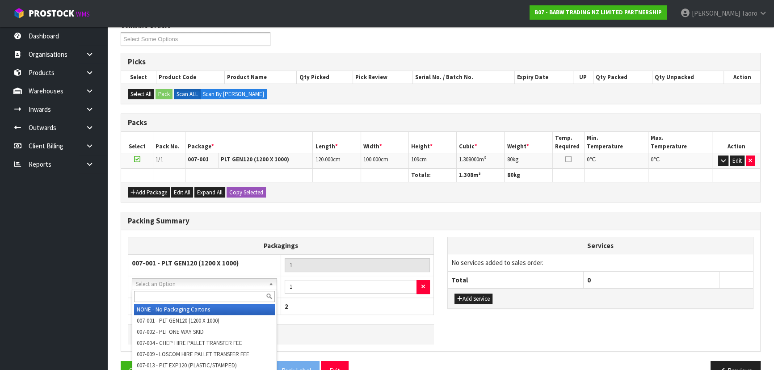
click at [193, 290] on div at bounding box center [204, 296] width 144 height 15
click at [194, 291] on input "text" at bounding box center [204, 296] width 141 height 11
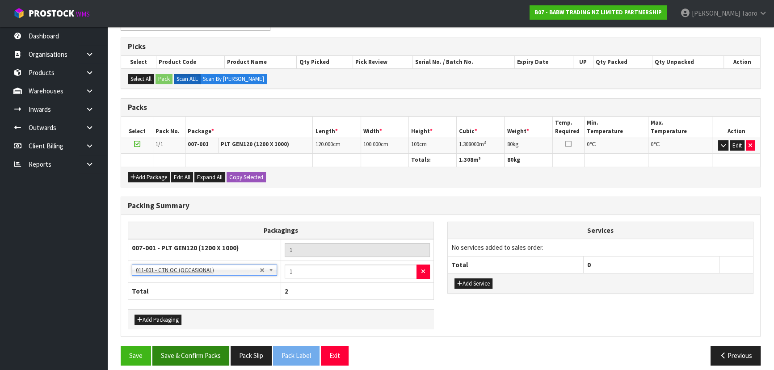
scroll to position [176, 0]
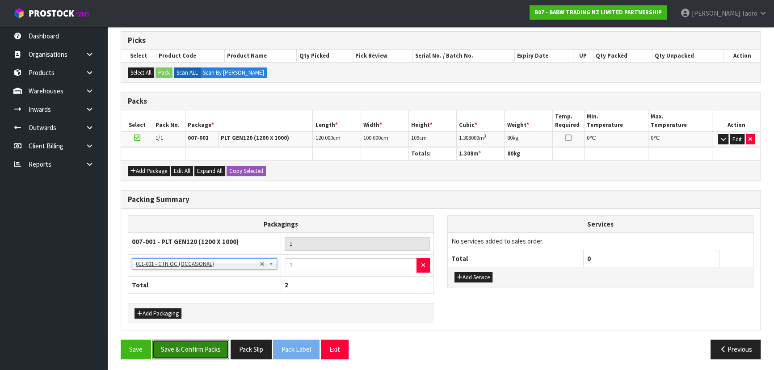
drag, startPoint x: 200, startPoint y: 352, endPoint x: 192, endPoint y: 342, distance: 12.1
click at [200, 351] on button "Save & Confirm Packs" at bounding box center [190, 348] width 77 height 19
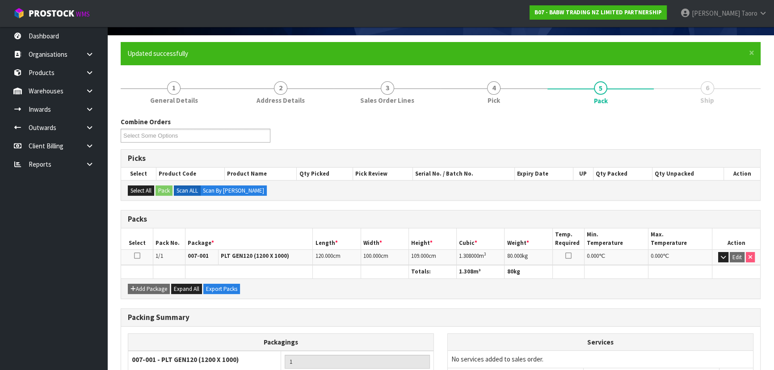
scroll to position [156, 0]
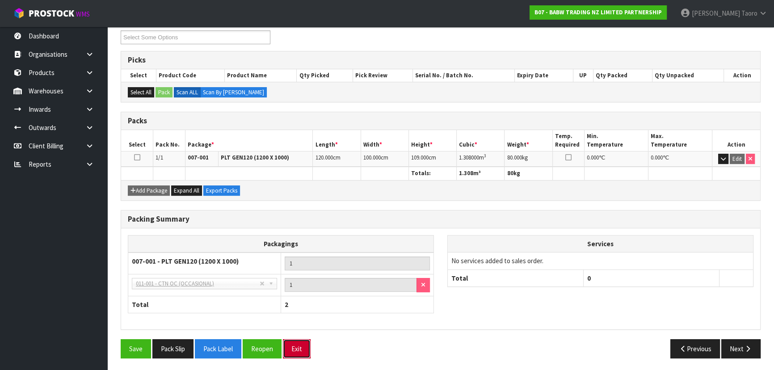
click at [306, 339] on button "Exit" at bounding box center [297, 348] width 28 height 19
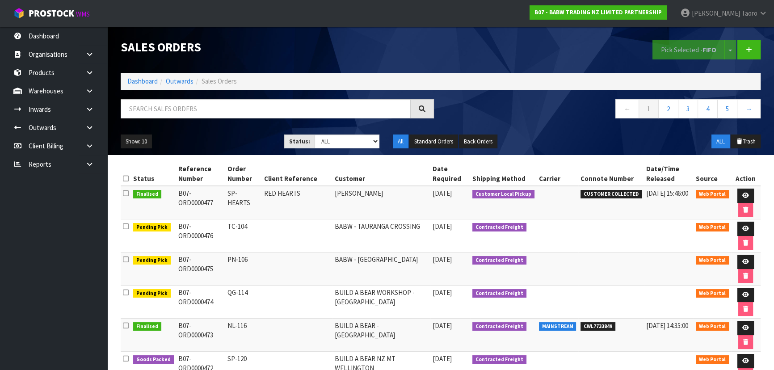
click at [245, 134] on div "Show: 10 5 10 25 50 Status: Draft Pending Allocated Pending Pick Goods Picked G…" at bounding box center [440, 142] width 653 height 28
click at [146, 82] on link "Dashboard" at bounding box center [142, 81] width 30 height 8
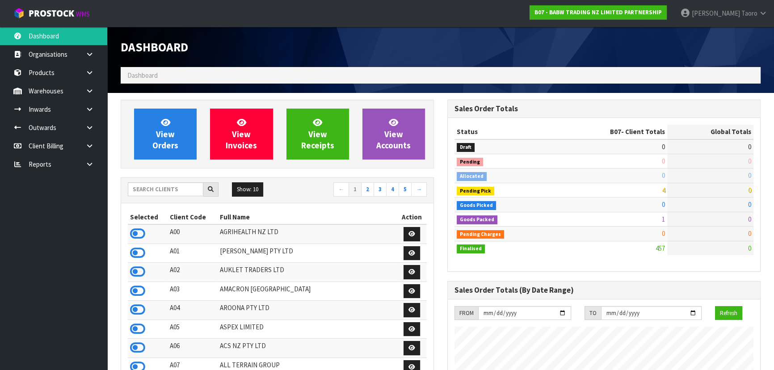
scroll to position [675, 326]
click at [156, 185] on input "text" at bounding box center [165, 189] width 75 height 14
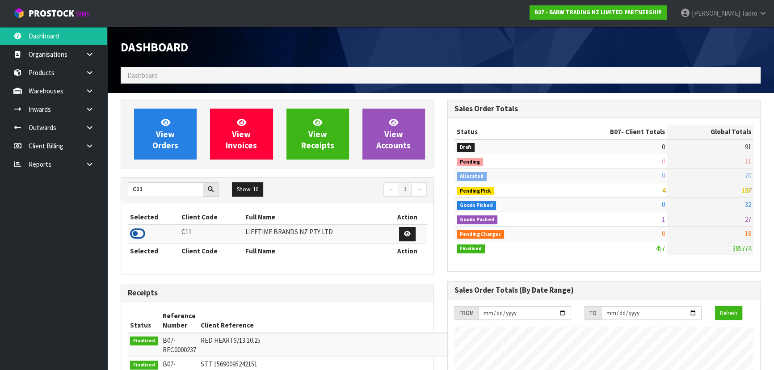
click at [141, 236] on icon at bounding box center [137, 233] width 15 height 13
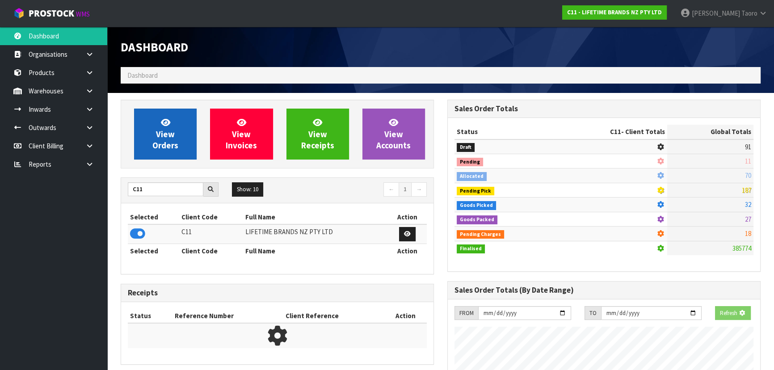
scroll to position [446103, 446333]
click at [170, 112] on link "View Orders" at bounding box center [165, 134] width 63 height 51
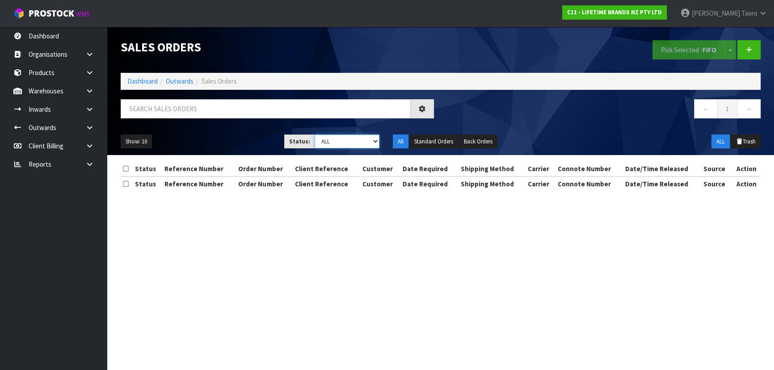
click at [337, 144] on select "Draft Pending Allocated Pending Pick Goods Picked Goods Packed Pending Charges …" at bounding box center [346, 141] width 65 height 14
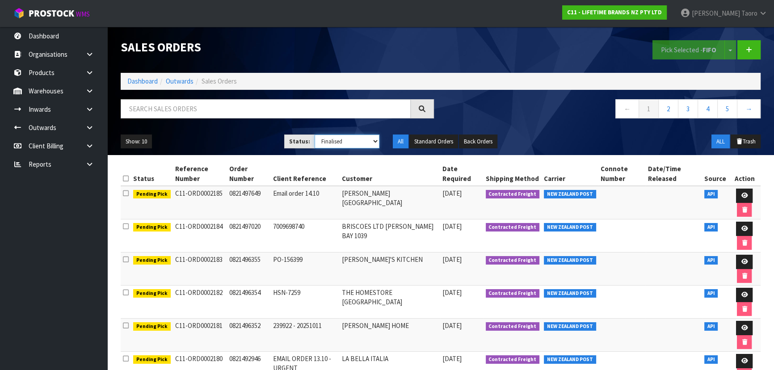
click at [314, 134] on select "Draft Pending Allocated Pending Pick Goods Picked Goods Packed Pending Charges …" at bounding box center [346, 141] width 65 height 14
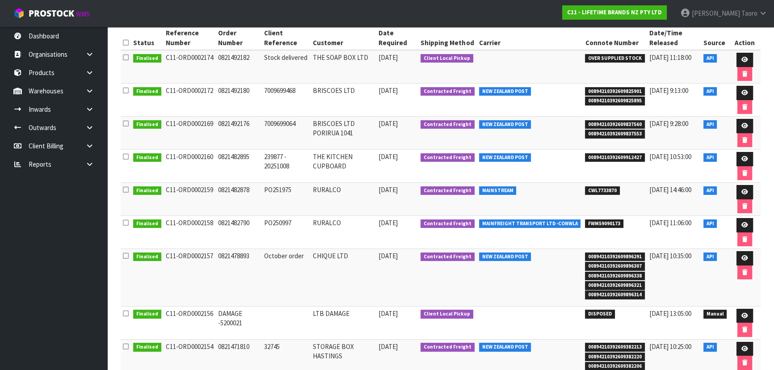
scroll to position [121, 0]
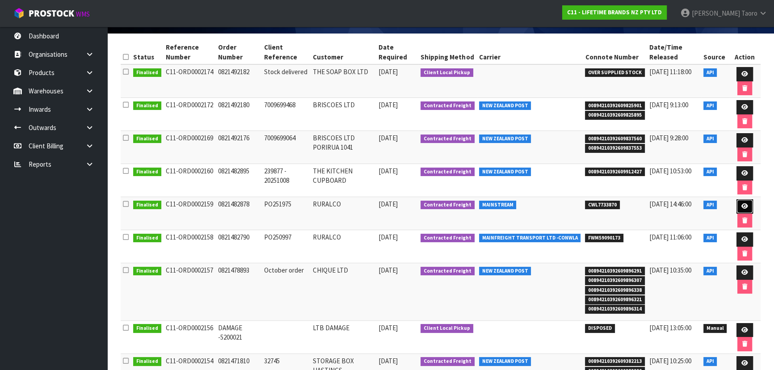
drag, startPoint x: 745, startPoint y: 208, endPoint x: 746, endPoint y: 201, distance: 6.7
click at [745, 208] on link at bounding box center [744, 206] width 17 height 14
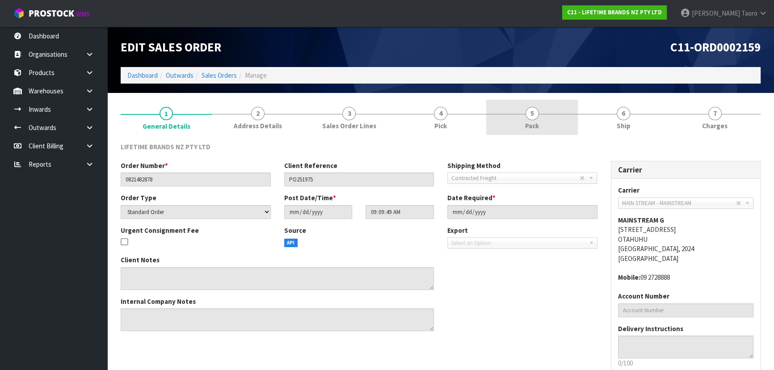
click at [542, 119] on link "5 Pack" at bounding box center [532, 117] width 92 height 35
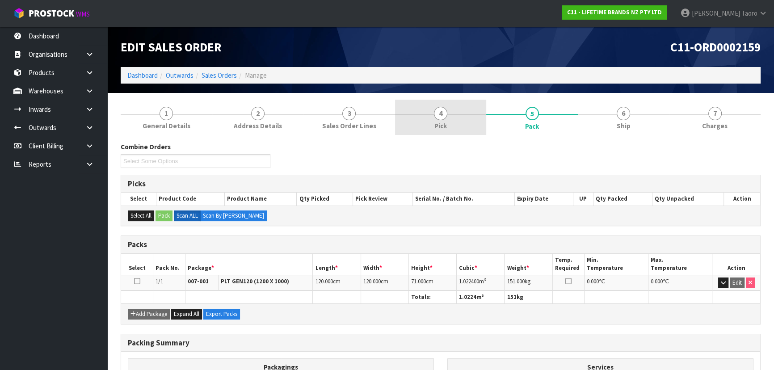
click at [433, 118] on link "4 Pick" at bounding box center [441, 117] width 92 height 35
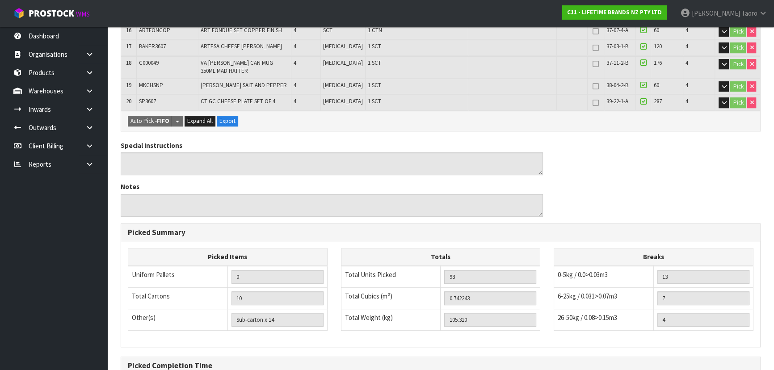
scroll to position [559, 0]
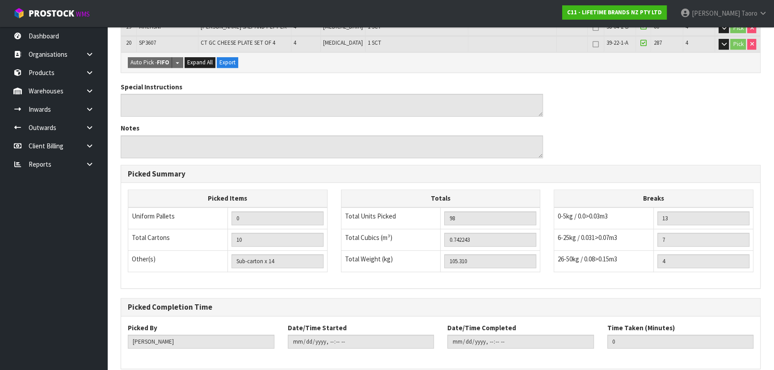
drag, startPoint x: 219, startPoint y: 347, endPoint x: 220, endPoint y: 341, distance: 5.8
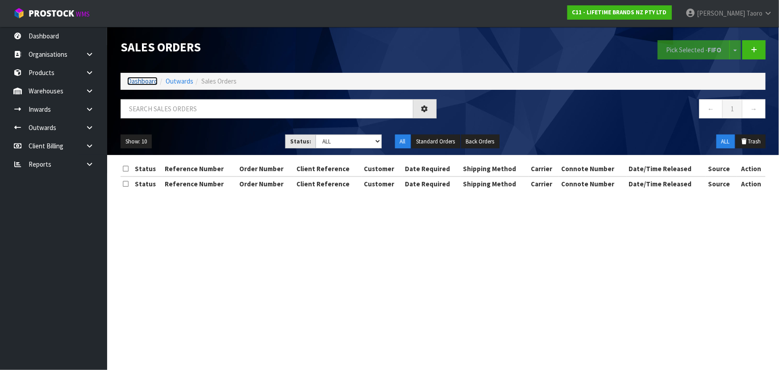
click at [152, 78] on link "Dashboard" at bounding box center [142, 81] width 30 height 8
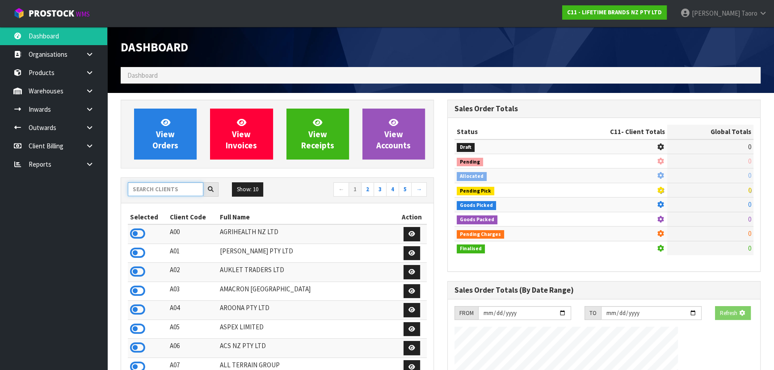
click at [180, 190] on input "text" at bounding box center [165, 189] width 75 height 14
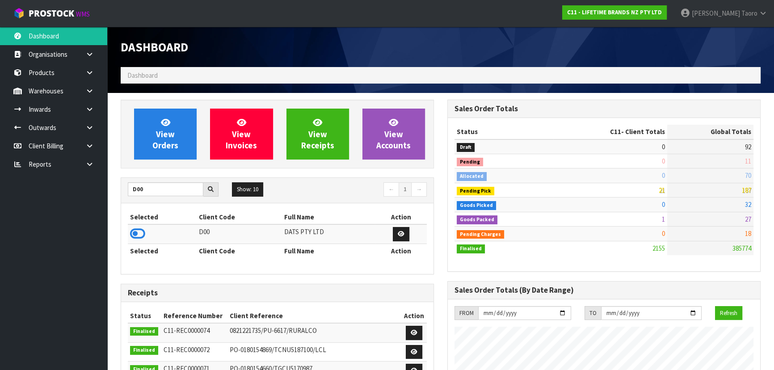
click at [140, 237] on icon at bounding box center [137, 233] width 15 height 13
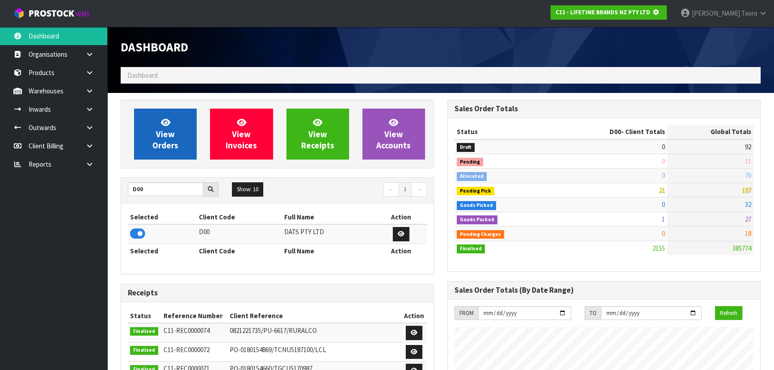
scroll to position [446103, 446333]
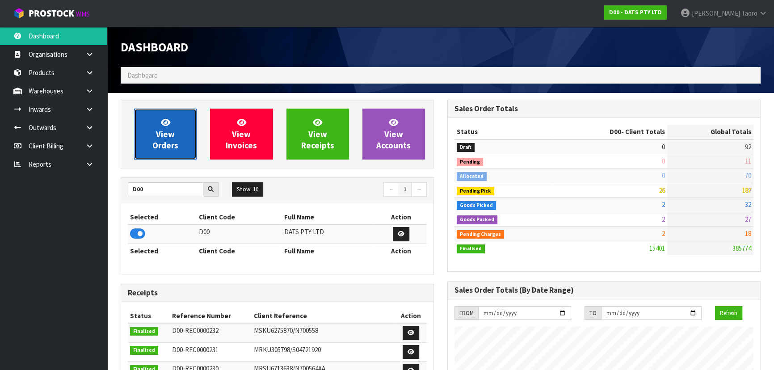
click at [171, 136] on span "View Orders" at bounding box center [165, 133] width 26 height 33
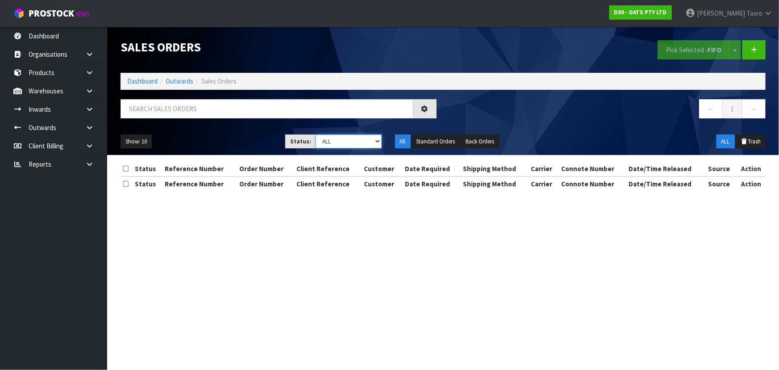
click at [352, 142] on select "Draft Pending Allocated Pending Pick Goods Picked Goods Packed Pending Charges …" at bounding box center [349, 141] width 66 height 14
click at [316, 134] on select "Draft Pending Allocated Pending Pick Goods Picked Goods Packed Pending Charges …" at bounding box center [349, 141] width 66 height 14
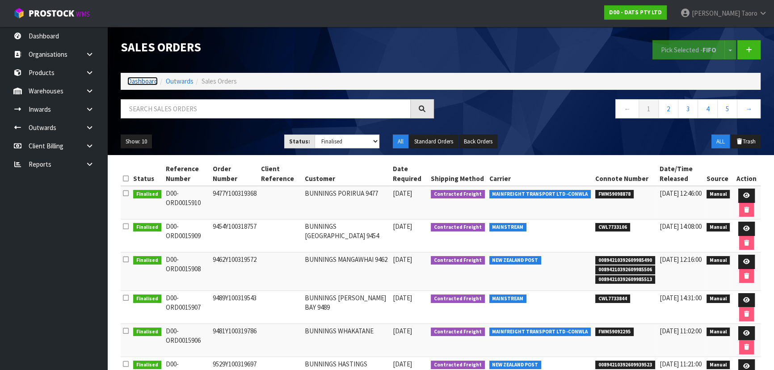
click at [141, 82] on link "Dashboard" at bounding box center [142, 81] width 30 height 8
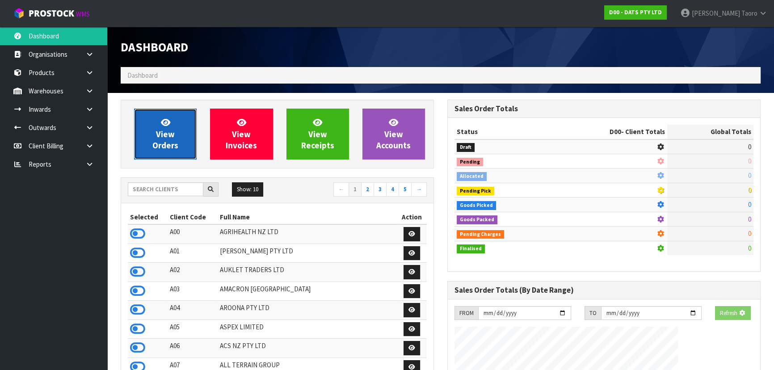
click at [158, 136] on span "View Orders" at bounding box center [165, 133] width 26 height 33
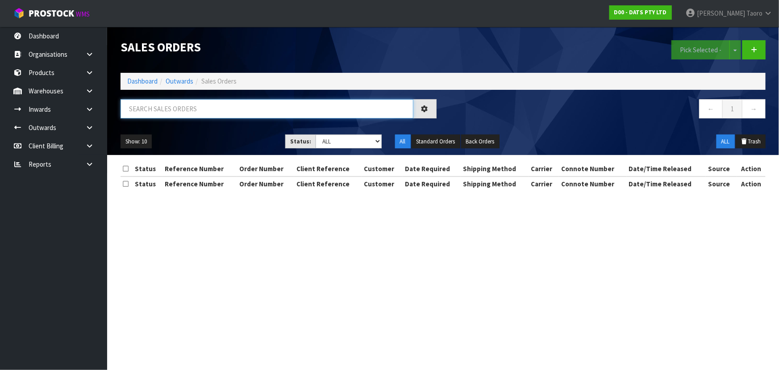
click at [167, 107] on input "text" at bounding box center [267, 108] width 293 height 19
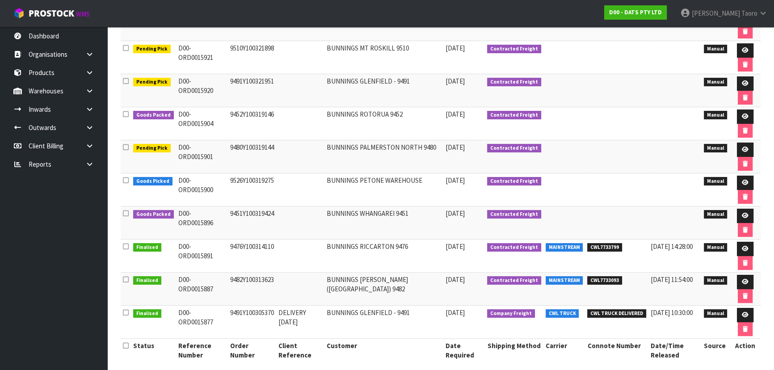
scroll to position [184, 0]
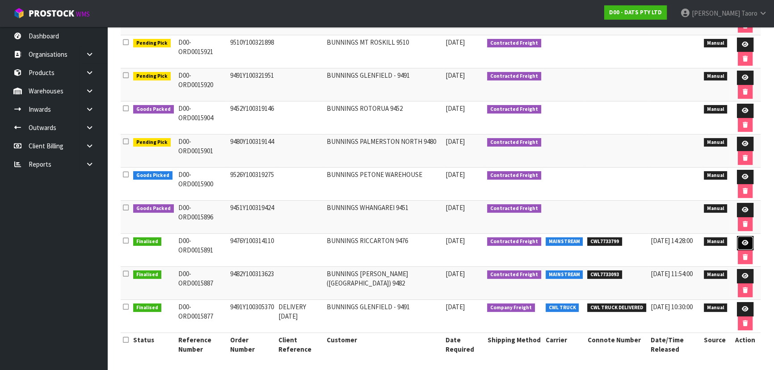
click at [746, 240] on icon at bounding box center [744, 243] width 7 height 6
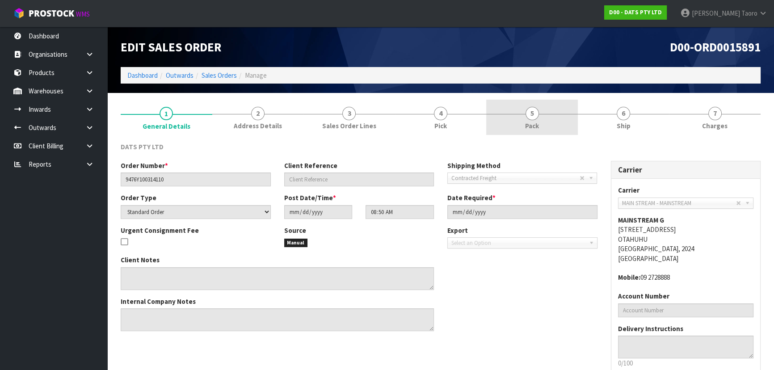
click at [535, 126] on span "Pack" at bounding box center [532, 125] width 14 height 9
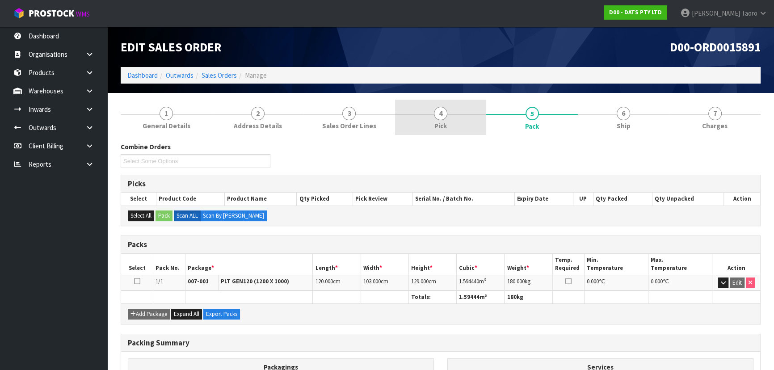
click at [430, 127] on link "4 Pick" at bounding box center [441, 117] width 92 height 35
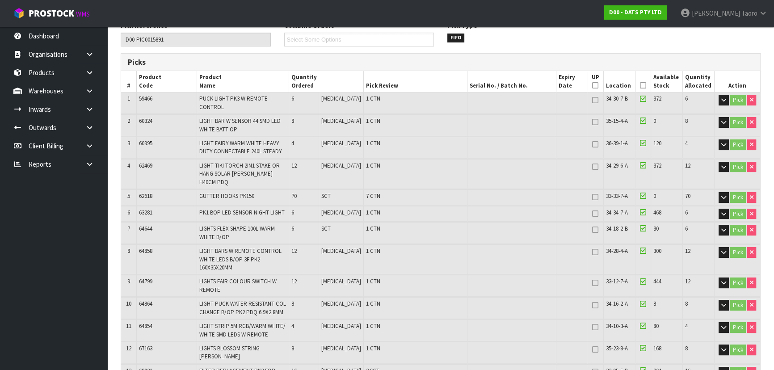
scroll to position [162, 0]
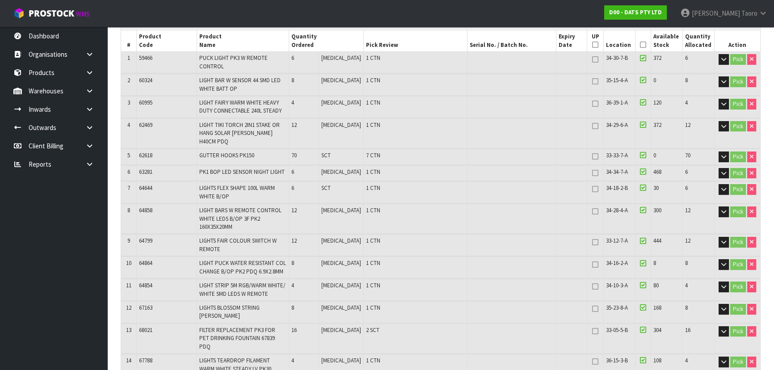
click at [610, 281] on span "34-10-3-A" at bounding box center [617, 285] width 22 height 8
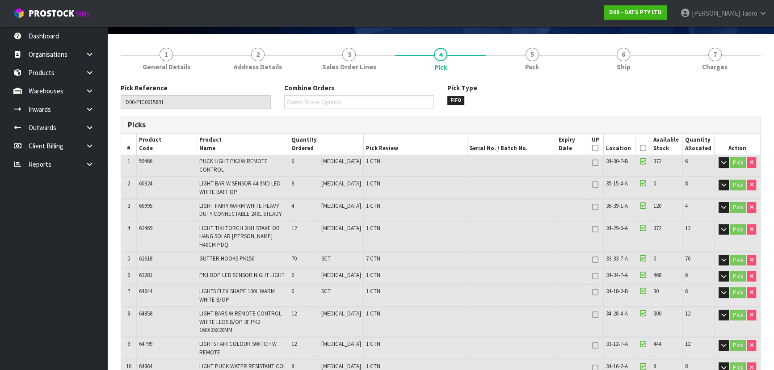
scroll to position [0, 0]
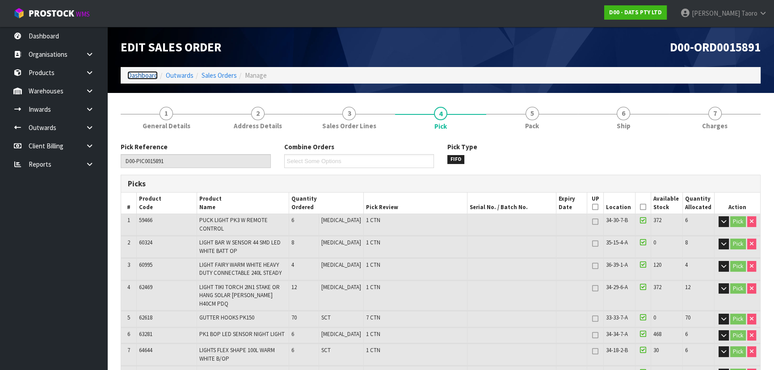
click at [147, 76] on link "Dashboard" at bounding box center [142, 75] width 30 height 8
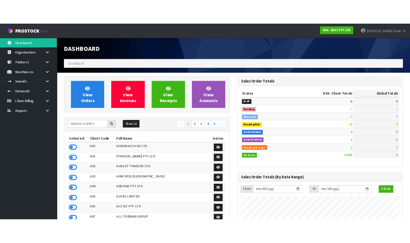
scroll to position [675, 326]
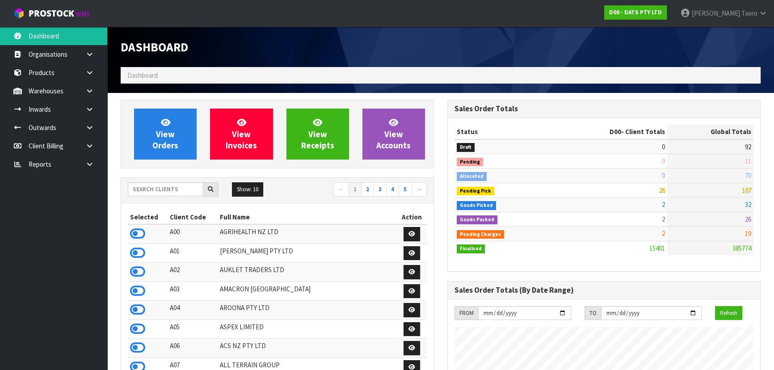
click at [349, 47] on h1 "Dashboard" at bounding box center [277, 46] width 313 height 13
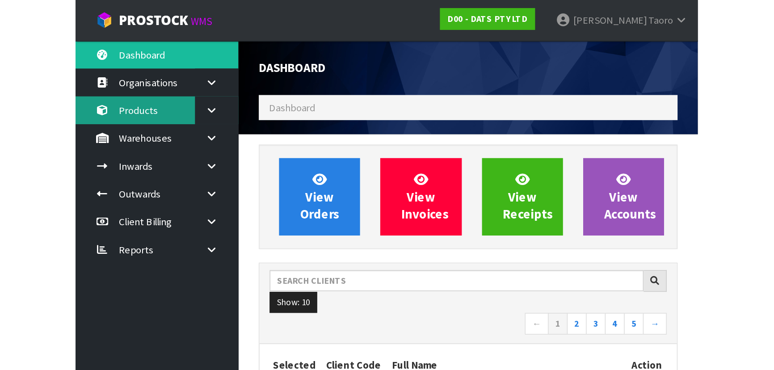
scroll to position [727, 289]
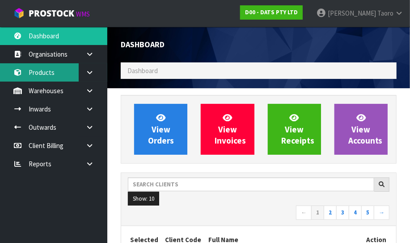
click at [1, 64] on link "Products" at bounding box center [53, 72] width 107 height 18
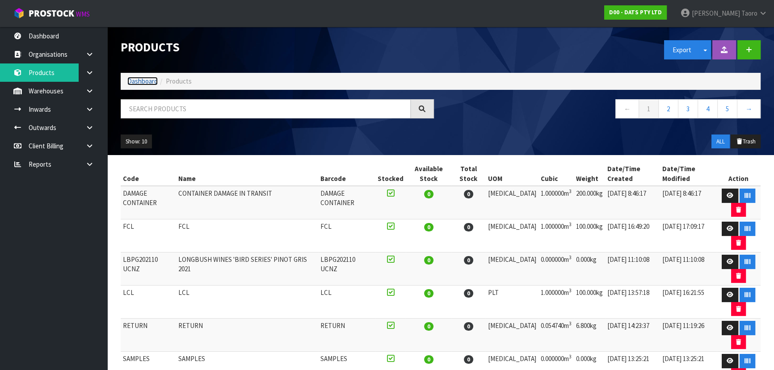
click at [147, 83] on link "Dashboard" at bounding box center [142, 81] width 30 height 8
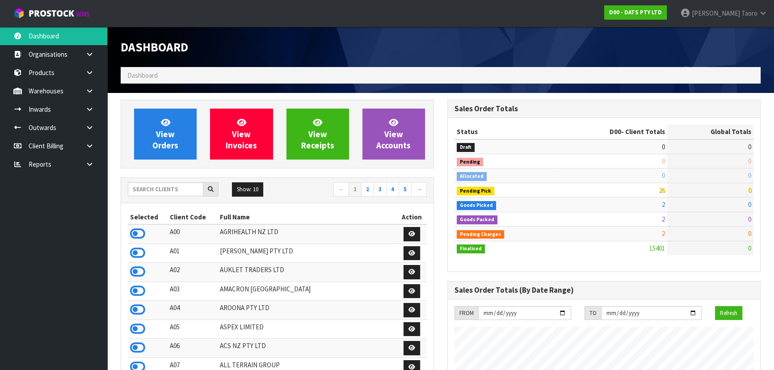
scroll to position [675, 326]
click at [731, 14] on span "Harriet" at bounding box center [715, 13] width 48 height 8
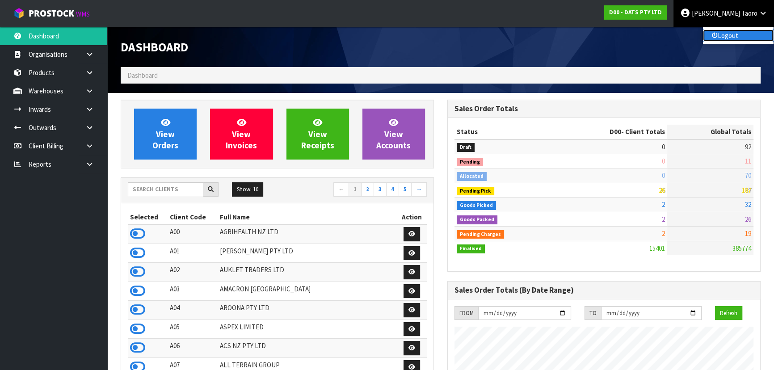
click at [730, 40] on link "Logout" at bounding box center [738, 35] width 71 height 12
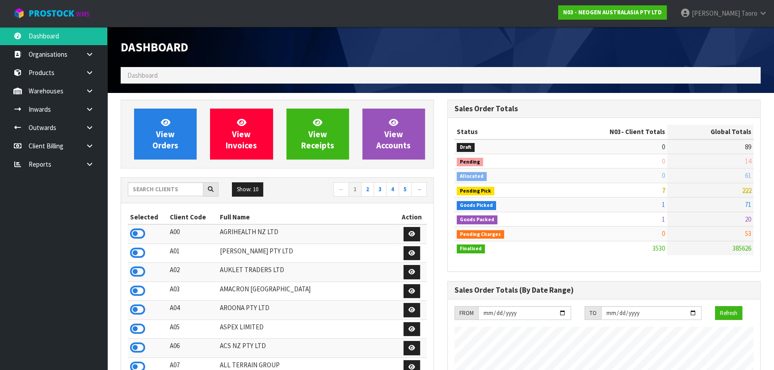
scroll to position [675, 326]
click at [341, 60] on div "Dashboard" at bounding box center [277, 47] width 327 height 40
click at [607, 16] on link "N03 - NEOGEN AUSTRALASIA PTY LTD" at bounding box center [612, 12] width 109 height 14
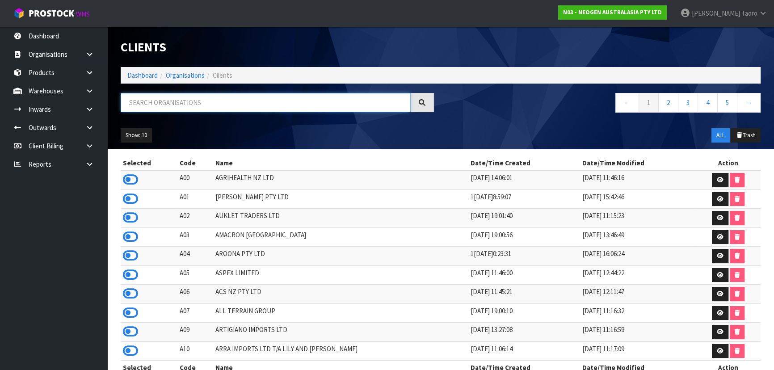
click at [352, 96] on input "text" at bounding box center [266, 102] width 290 height 19
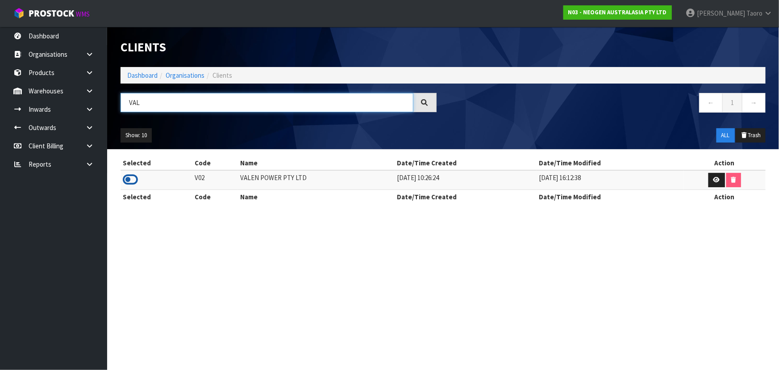
type input "VAL"
click at [130, 179] on icon at bounding box center [130, 179] width 15 height 13
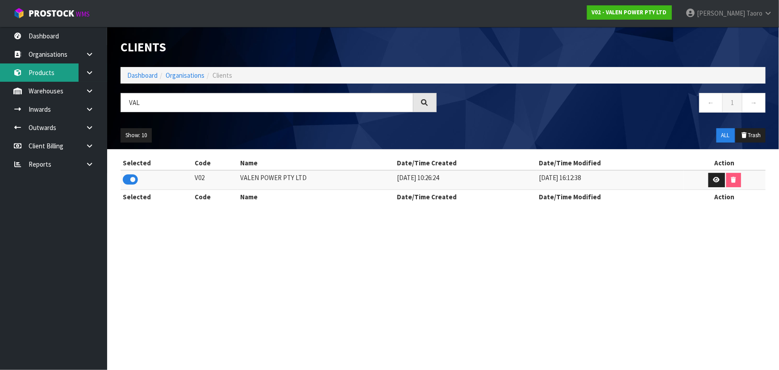
click at [59, 67] on link "Products" at bounding box center [53, 72] width 107 height 18
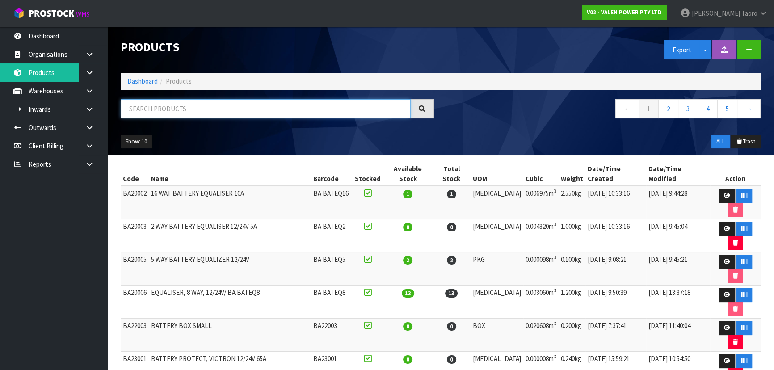
click at [151, 108] on input "text" at bounding box center [266, 108] width 290 height 19
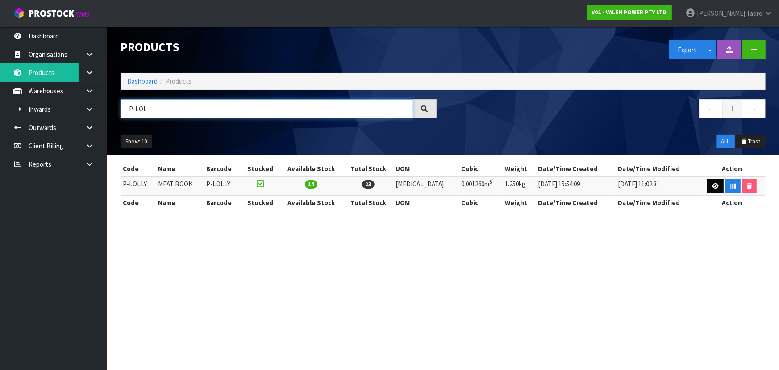
type input "P-LOL"
click at [712, 185] on icon at bounding box center [715, 186] width 7 height 6
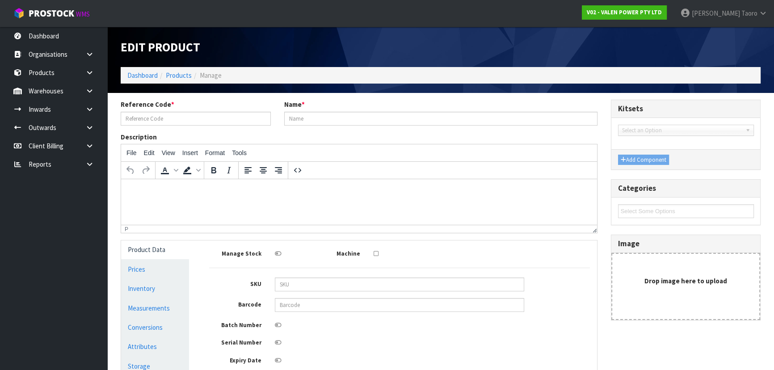
type input "P-LOLLY"
type input "MEAT BOOK"
type input "P-LOLLY"
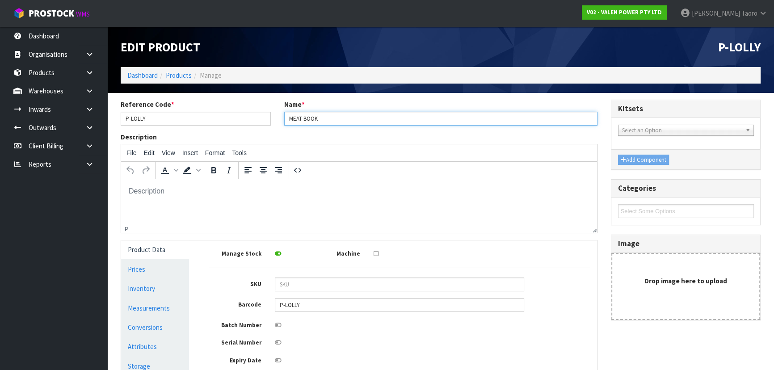
drag, startPoint x: 327, startPoint y: 117, endPoint x: 239, endPoint y: 119, distance: 87.1
click at [239, 119] on div "Reference Code * P-LOLLY Name * MEAT BOOK" at bounding box center [359, 116] width 490 height 32
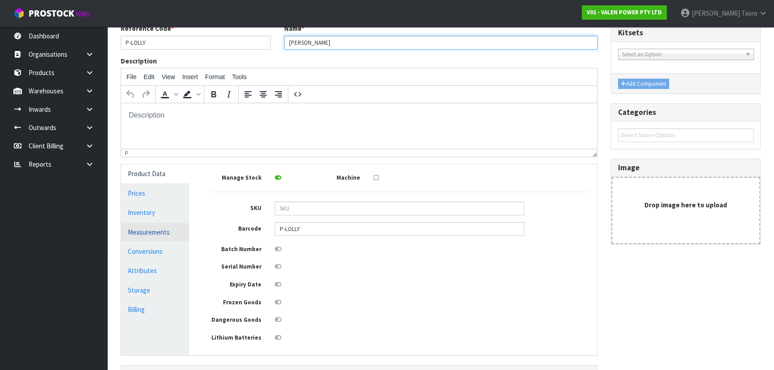
scroll to position [81, 0]
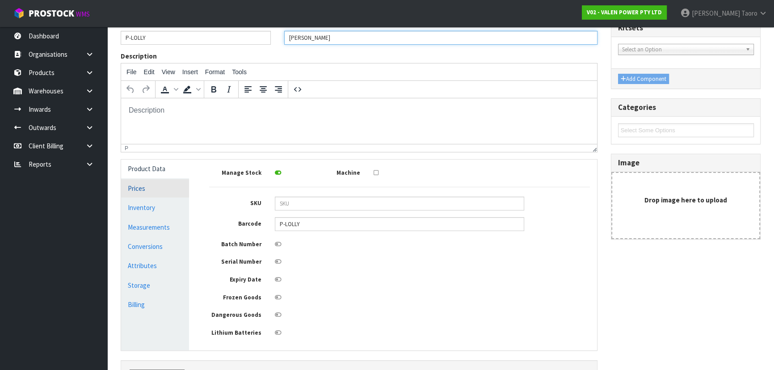
type input "ALLENS LOLLIES"
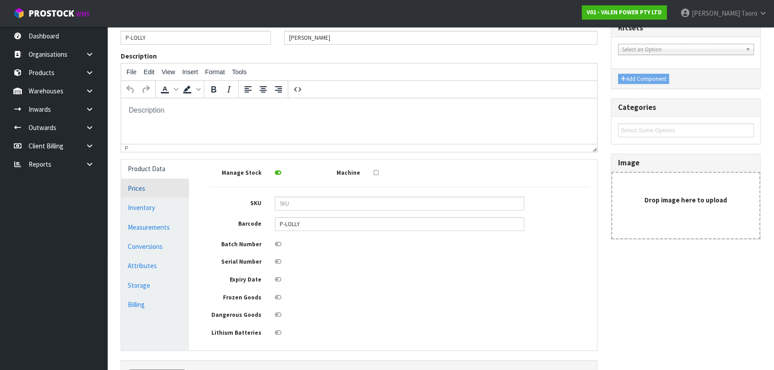
click at [155, 188] on link "Prices" at bounding box center [155, 188] width 68 height 18
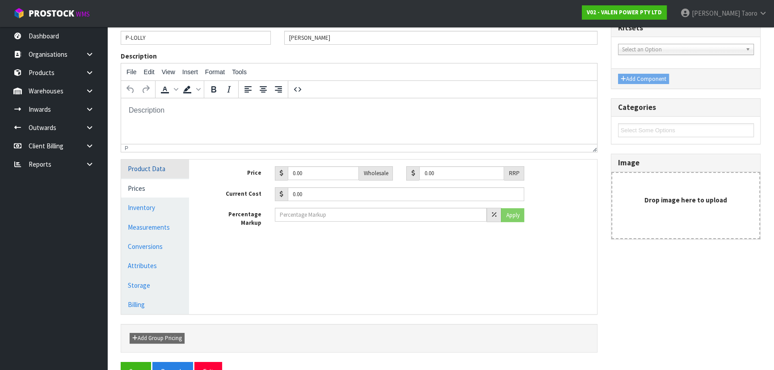
click at [161, 164] on link "Product Data" at bounding box center [155, 168] width 68 height 18
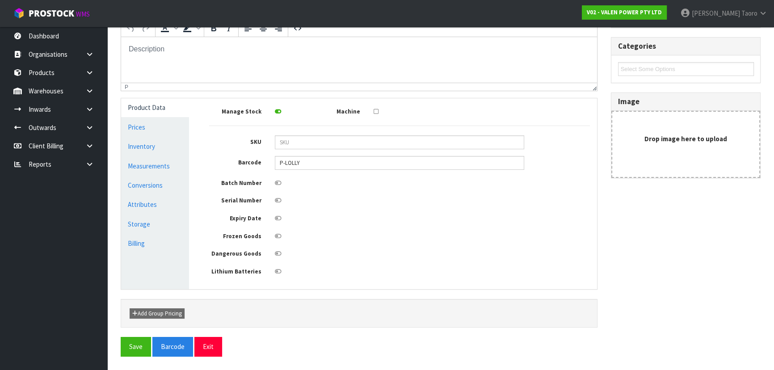
scroll to position [144, 0]
click at [279, 180] on icon at bounding box center [278, 183] width 7 height 6
click at [0, 0] on input "checkbox" at bounding box center [0, 0] width 0 height 0
click at [279, 215] on icon at bounding box center [278, 218] width 7 height 6
click at [0, 0] on input "checkbox" at bounding box center [0, 0] width 0 height 0
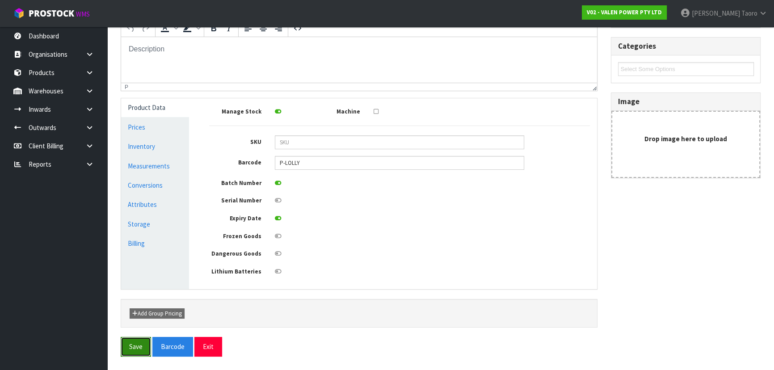
click at [136, 341] on button "Save" at bounding box center [136, 346] width 30 height 19
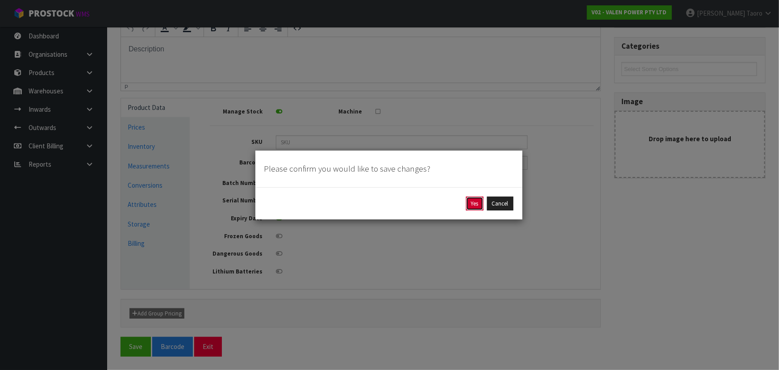
click at [479, 197] on button "Yes" at bounding box center [474, 204] width 17 height 14
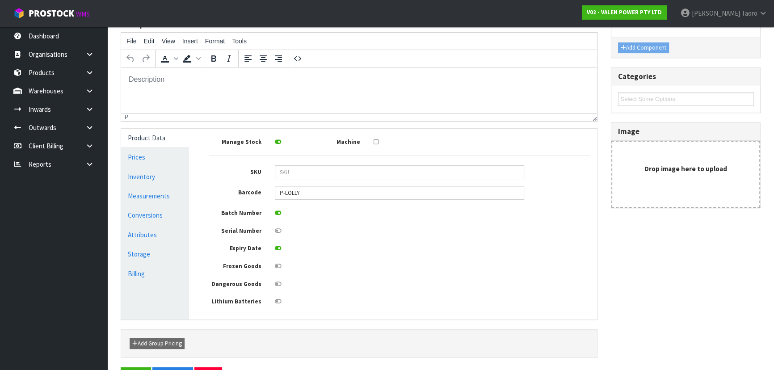
scroll to position [0, 0]
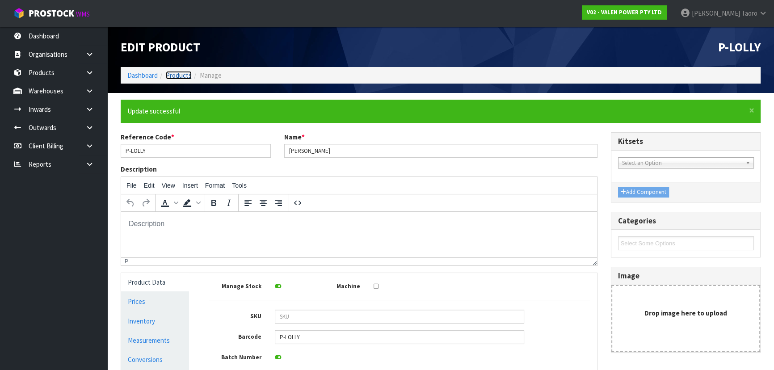
click at [178, 74] on link "Products" at bounding box center [179, 75] width 26 height 8
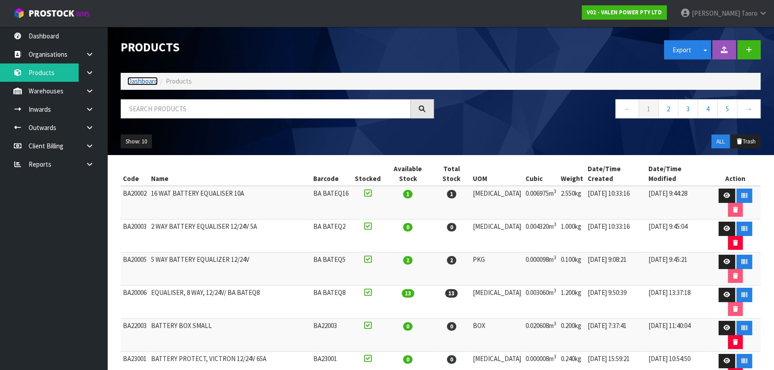
click at [143, 82] on link "Dashboard" at bounding box center [142, 81] width 30 height 8
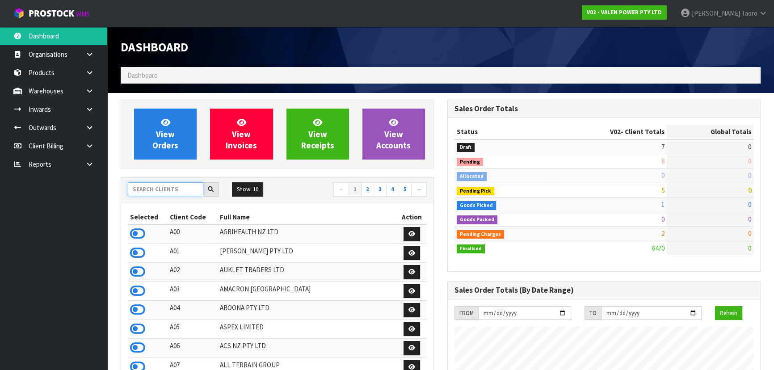
click at [183, 186] on input "text" at bounding box center [165, 189] width 75 height 14
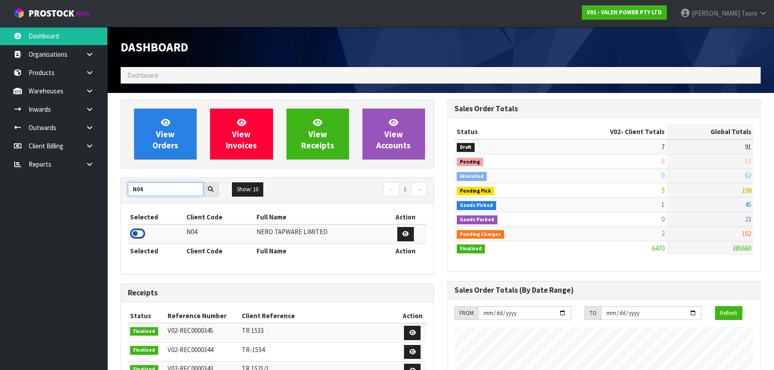
type input "N04"
click at [142, 233] on icon at bounding box center [137, 233] width 15 height 13
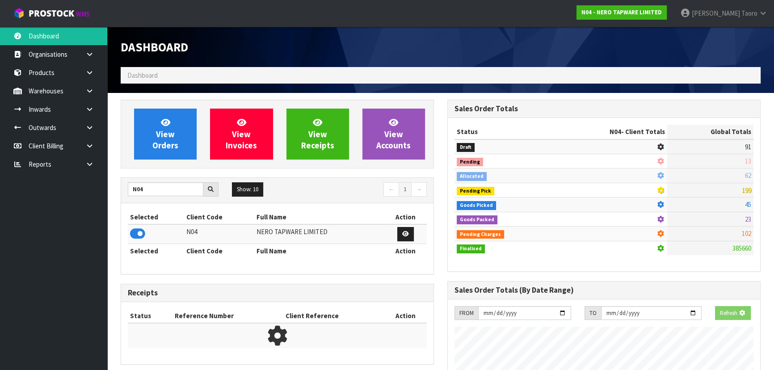
scroll to position [704, 326]
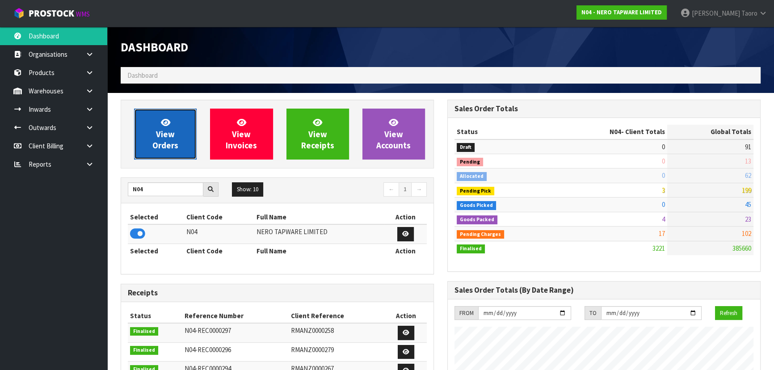
click at [154, 112] on link "View Orders" at bounding box center [165, 134] width 63 height 51
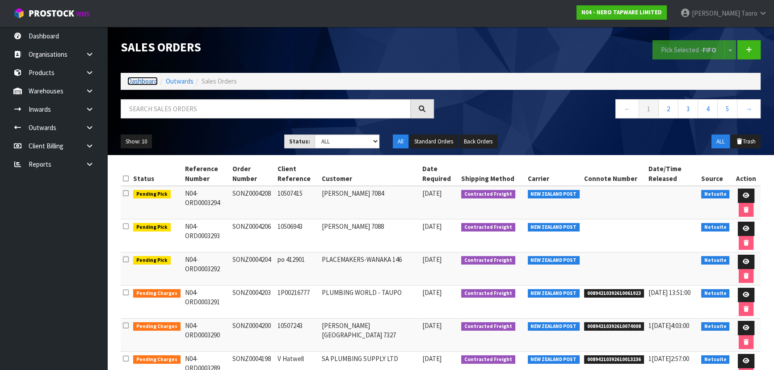
click at [148, 80] on link "Dashboard" at bounding box center [142, 81] width 30 height 8
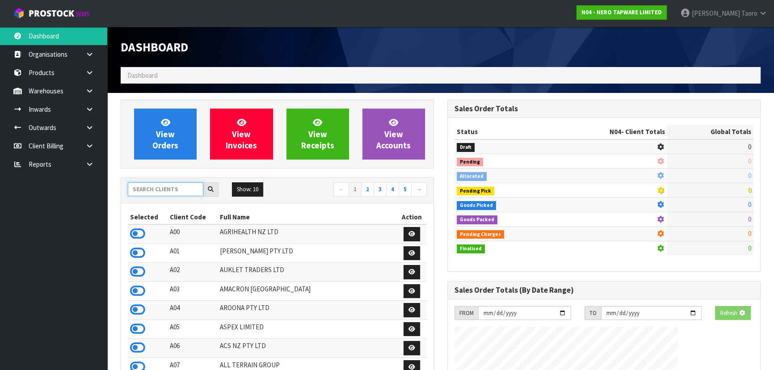
click at [188, 185] on input "text" at bounding box center [165, 189] width 75 height 14
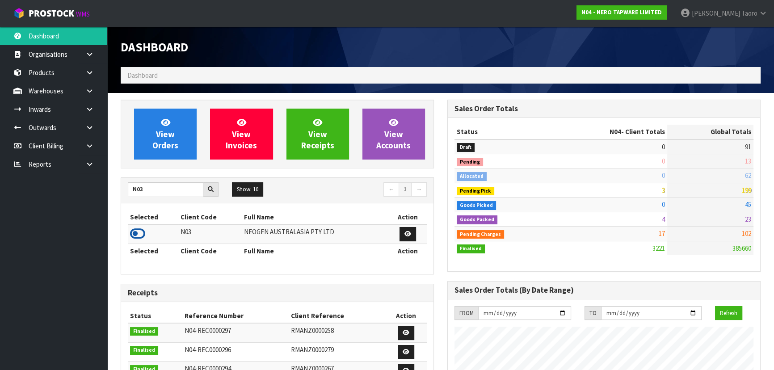
click at [140, 232] on icon at bounding box center [137, 233] width 15 height 13
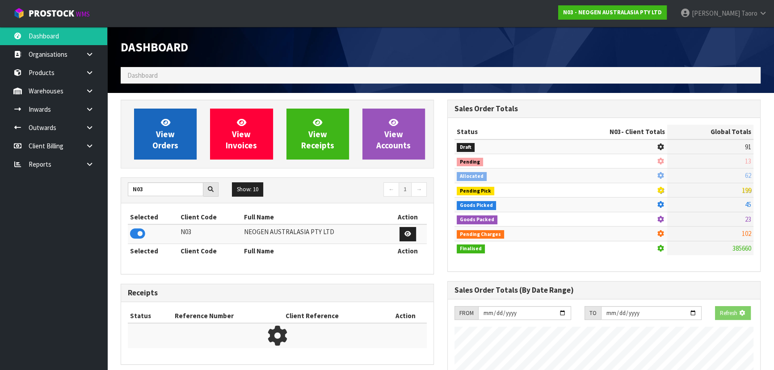
scroll to position [675, 326]
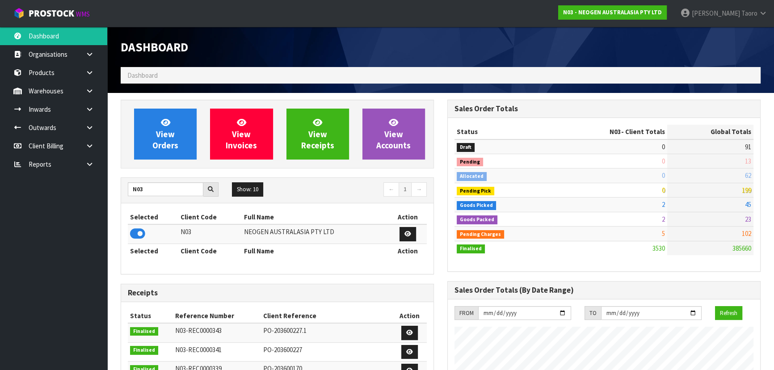
click at [210, 71] on ol "Dashboard" at bounding box center [441, 75] width 640 height 17
drag, startPoint x: 165, startPoint y: 195, endPoint x: 116, endPoint y: 211, distance: 51.6
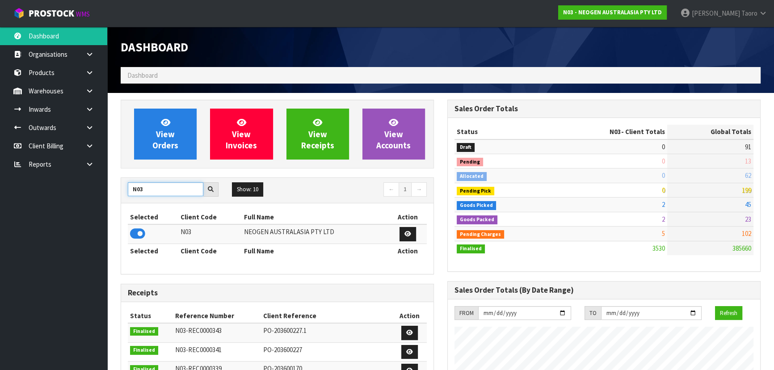
click at [116, 211] on div "View Orders View Invoices View Receipts View Accounts N03 Show: 10 5 10 25 50 ←…" at bounding box center [277, 359] width 327 height 519
type input "F01"
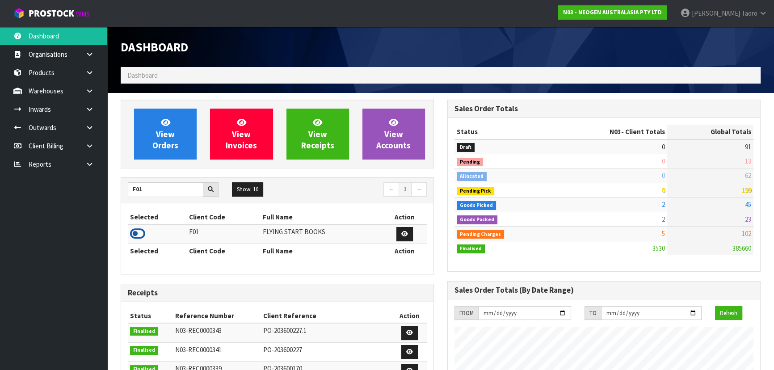
click at [135, 234] on icon at bounding box center [137, 233] width 15 height 13
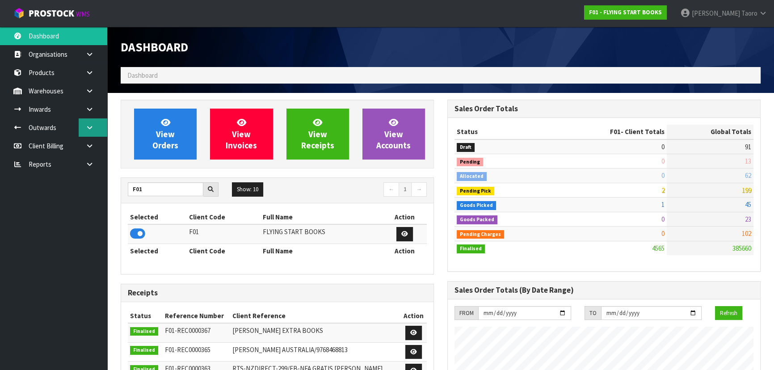
click at [92, 122] on link at bounding box center [93, 127] width 29 height 18
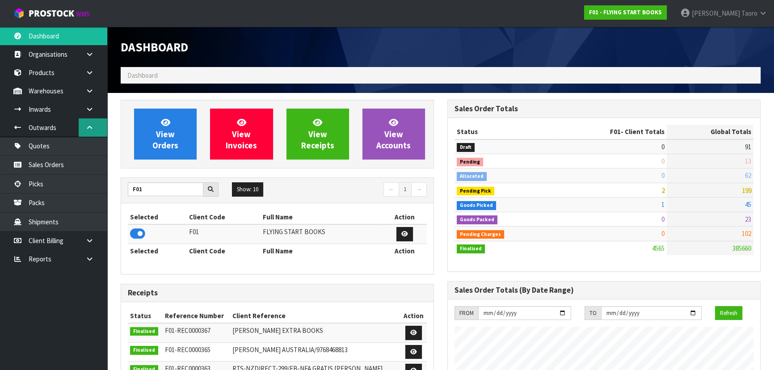
click at [96, 125] on link at bounding box center [93, 127] width 29 height 18
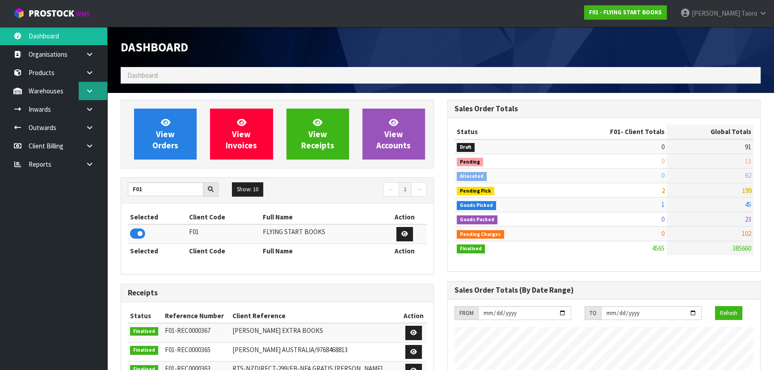
click at [93, 94] on link at bounding box center [93, 91] width 29 height 18
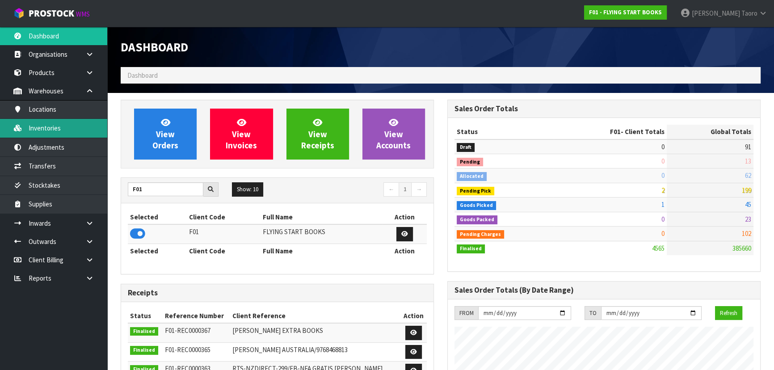
click at [78, 127] on link "Inventories" at bounding box center [53, 128] width 107 height 18
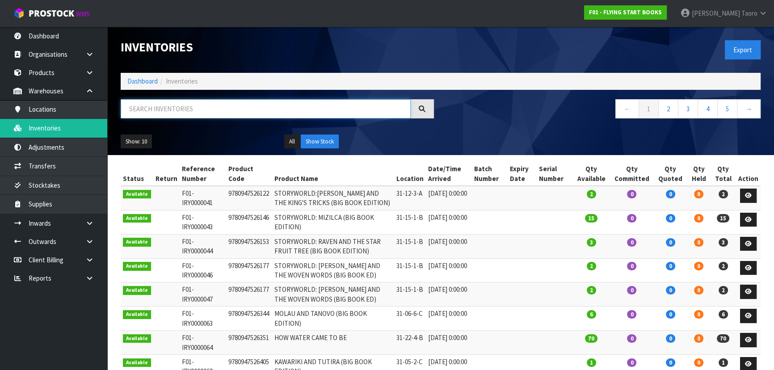
click at [178, 111] on input "text" at bounding box center [266, 108] width 290 height 19
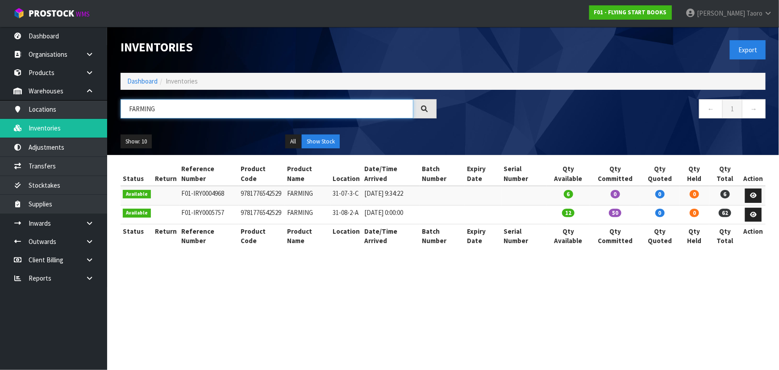
type input "FARMING"
click at [143, 82] on link "Dashboard" at bounding box center [142, 81] width 30 height 8
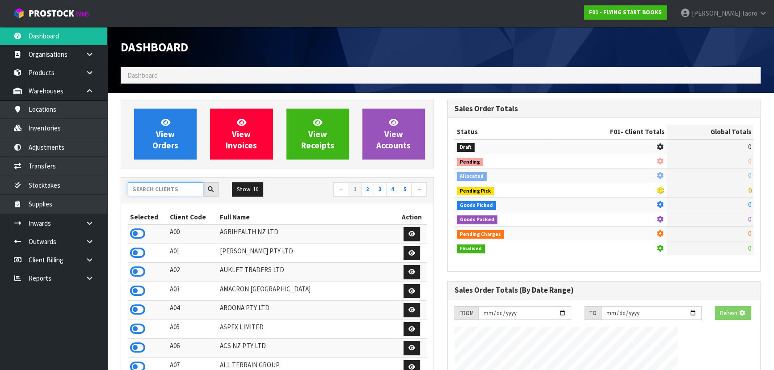
click at [152, 191] on input "text" at bounding box center [165, 189] width 75 height 14
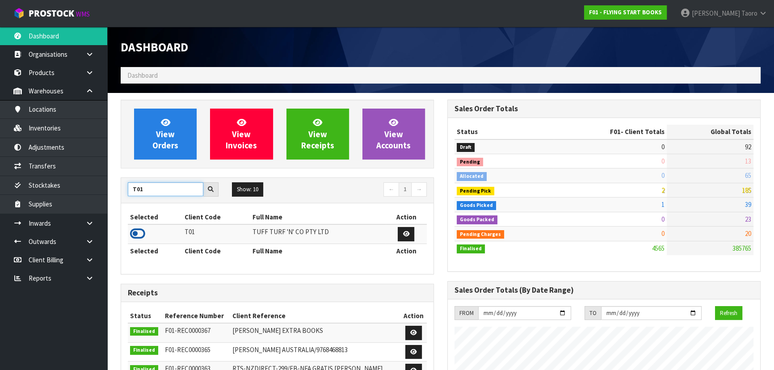
type input "T01"
click at [142, 235] on icon at bounding box center [137, 233] width 15 height 13
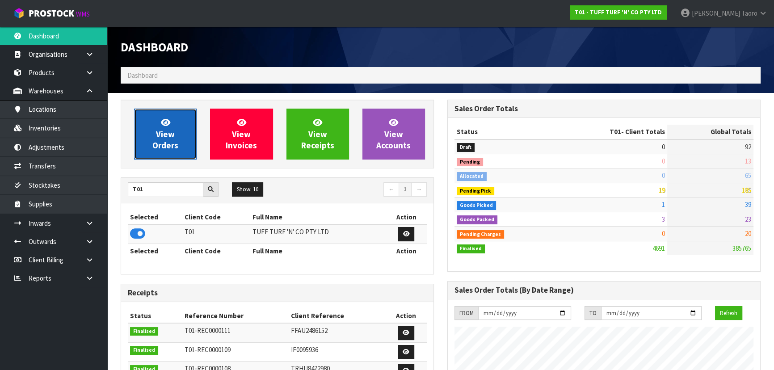
click at [170, 129] on span "View Orders" at bounding box center [165, 133] width 26 height 33
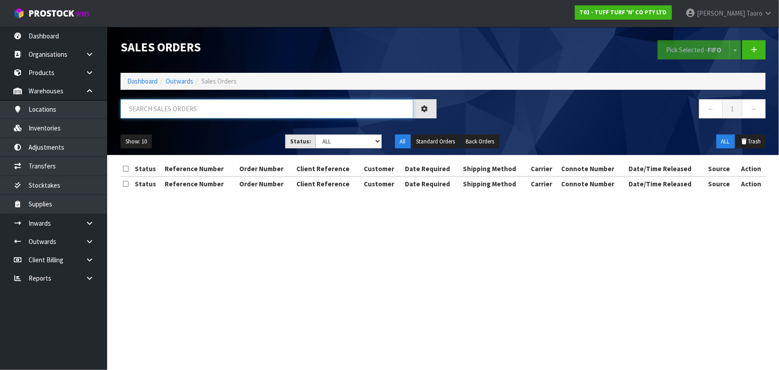
click at [197, 108] on input "text" at bounding box center [267, 108] width 293 height 19
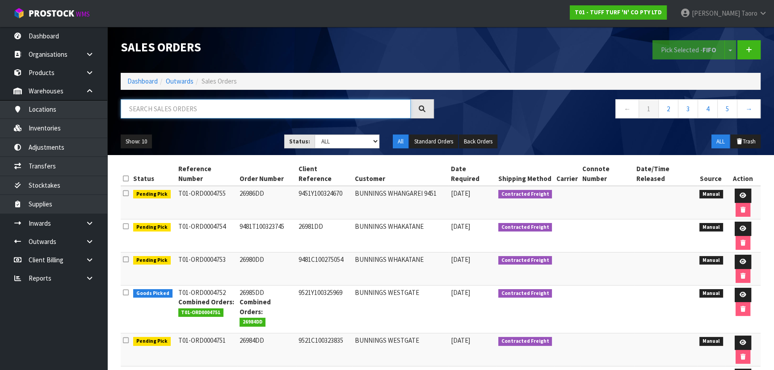
click at [171, 110] on input "text" at bounding box center [266, 108] width 290 height 19
type input "4751"
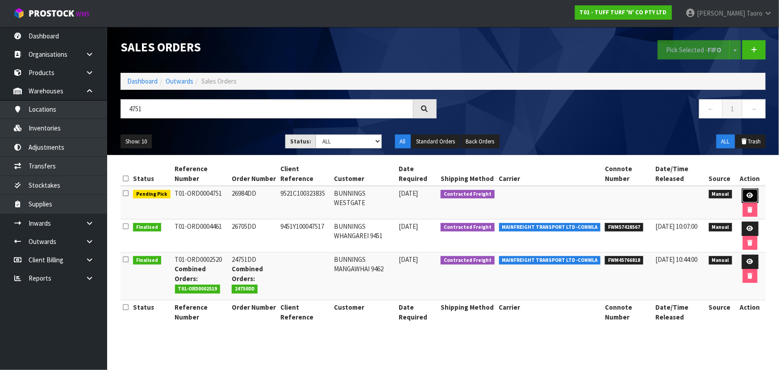
click at [747, 196] on icon at bounding box center [750, 196] width 7 height 6
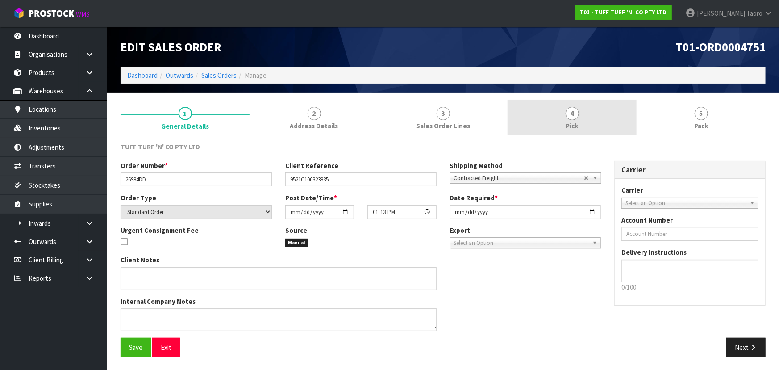
click at [598, 129] on link "4 Pick" at bounding box center [572, 117] width 129 height 35
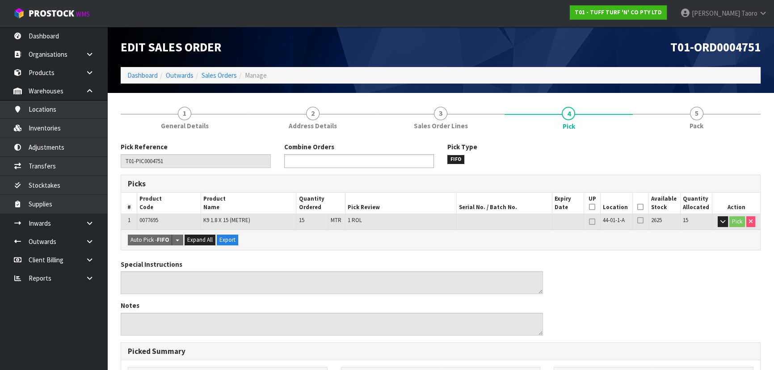
click at [349, 165] on input "text" at bounding box center [320, 160] width 66 height 11
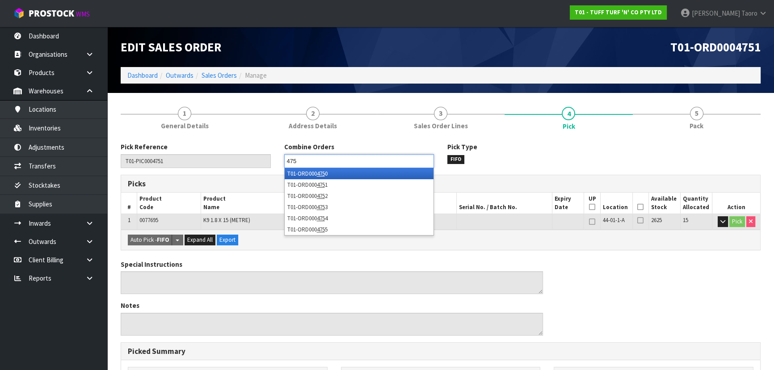
type input "4752"
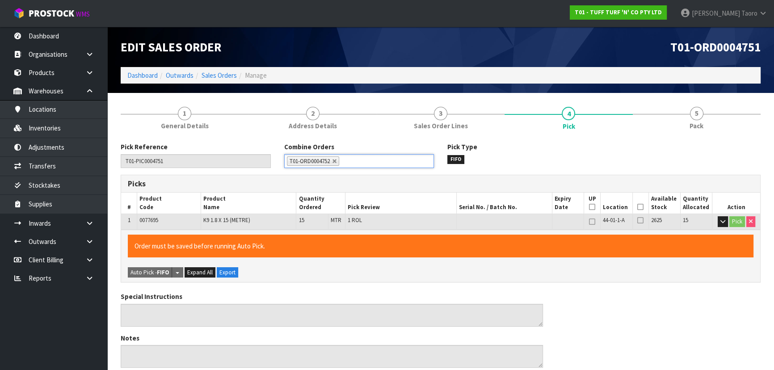
drag, startPoint x: 640, startPoint y: 209, endPoint x: 391, endPoint y: 272, distance: 256.7
click at [639, 207] on icon at bounding box center [640, 207] width 6 height 0
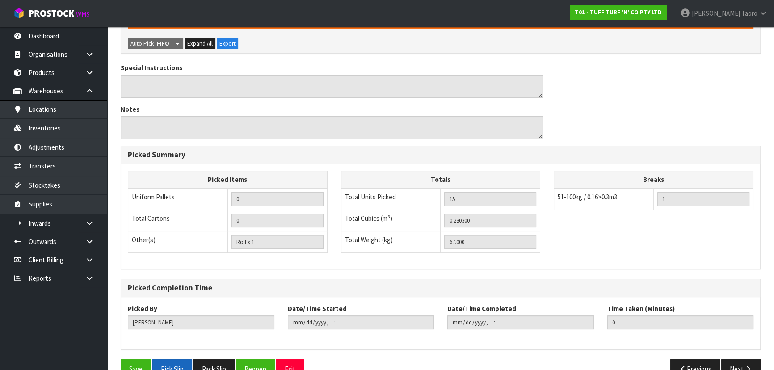
scroll to position [249, 0]
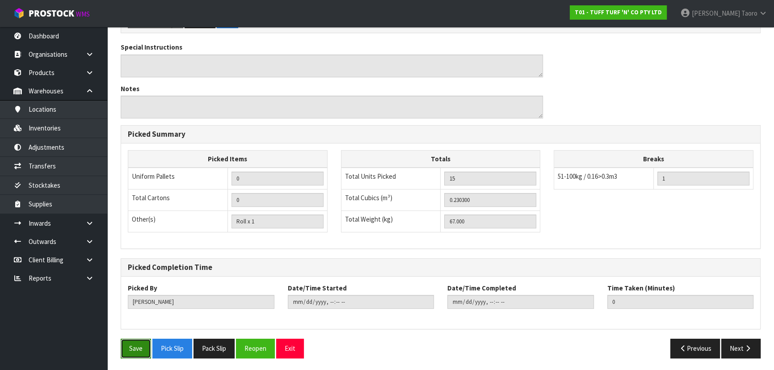
click at [141, 344] on button "Save" at bounding box center [136, 348] width 30 height 19
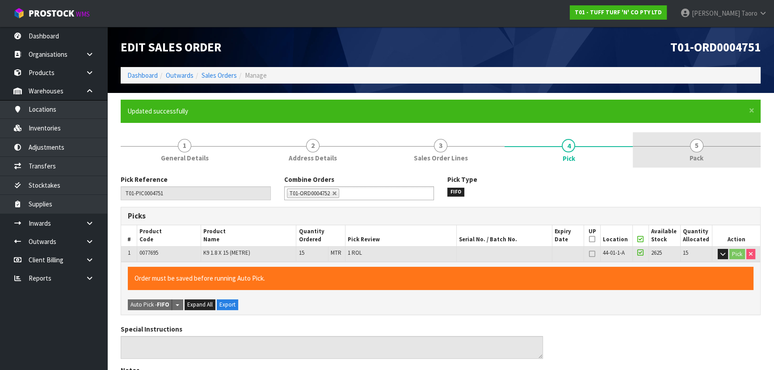
drag, startPoint x: 666, startPoint y: 151, endPoint x: 671, endPoint y: 141, distance: 11.2
click at [666, 151] on link "5 Pack" at bounding box center [696, 149] width 128 height 35
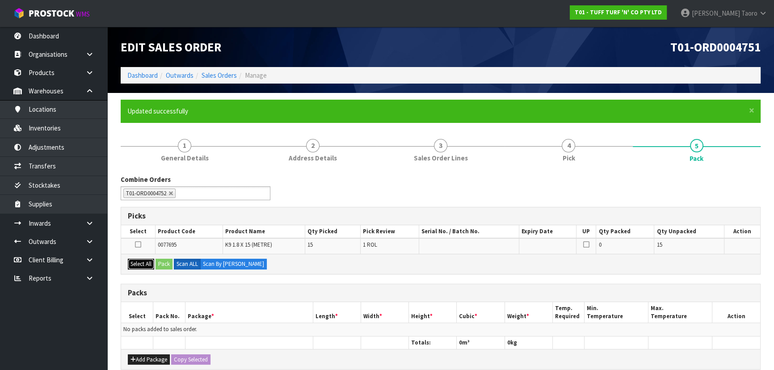
click at [151, 263] on button "Select All" at bounding box center [141, 264] width 26 height 11
click at [164, 260] on button "Pack" at bounding box center [163, 264] width 17 height 11
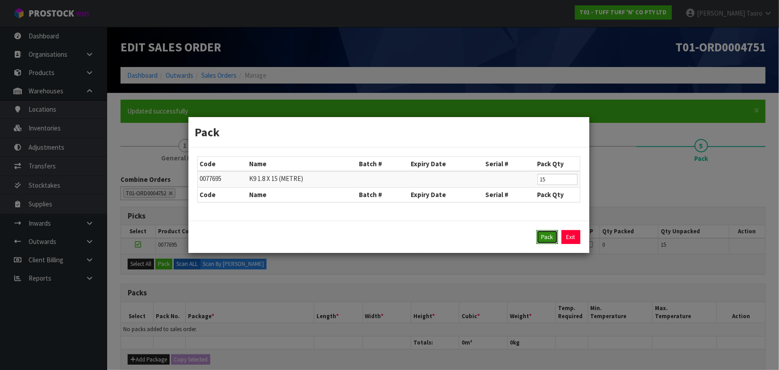
click at [540, 235] on button "Pack" at bounding box center [547, 237] width 21 height 14
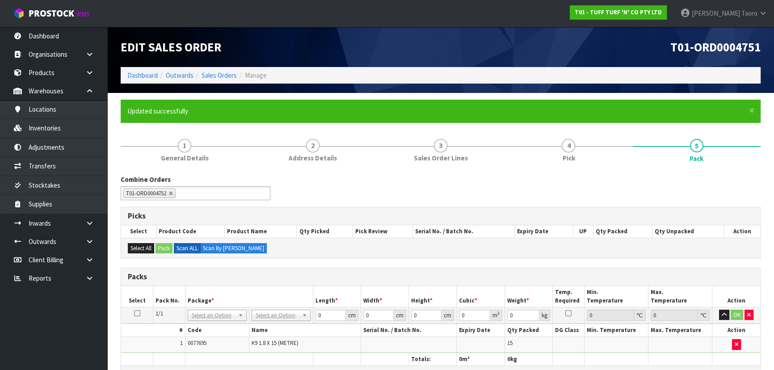
drag, startPoint x: 294, startPoint y: 316, endPoint x: 288, endPoint y: 331, distance: 16.3
click at [324, 315] on input "0" at bounding box center [330, 315] width 30 height 11
type input "183"
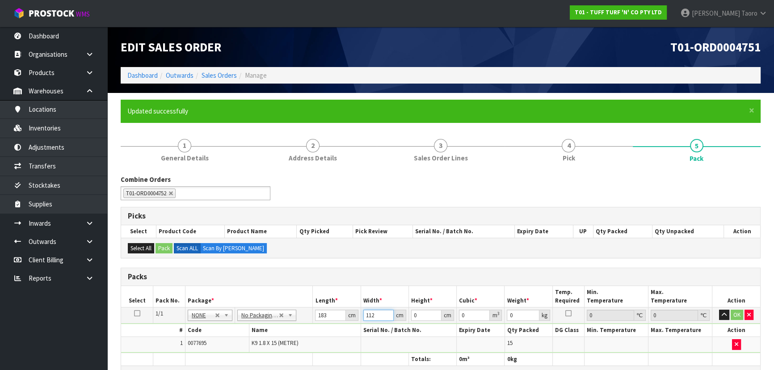
type input "112"
type input "6"
type input "0.122976"
type input "68"
type input "1.393728"
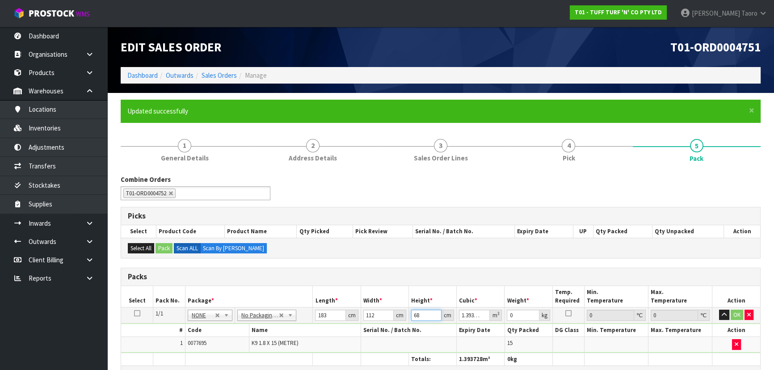
type input "68"
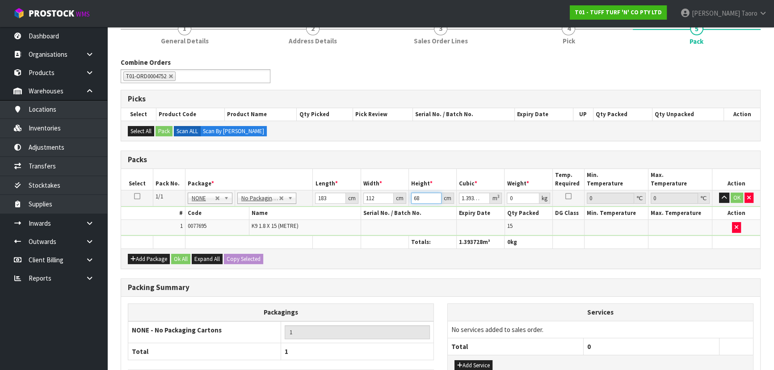
scroll to position [121, 0]
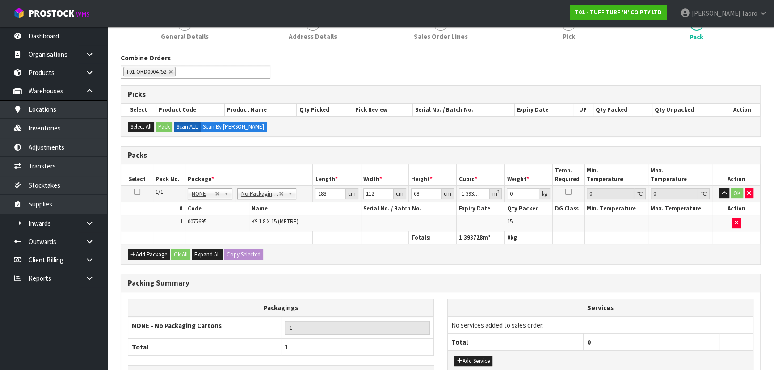
click at [500, 275] on div "Packing Summary" at bounding box center [440, 283] width 639 height 18
click at [518, 193] on input "0" at bounding box center [523, 193] width 32 height 11
type input "191"
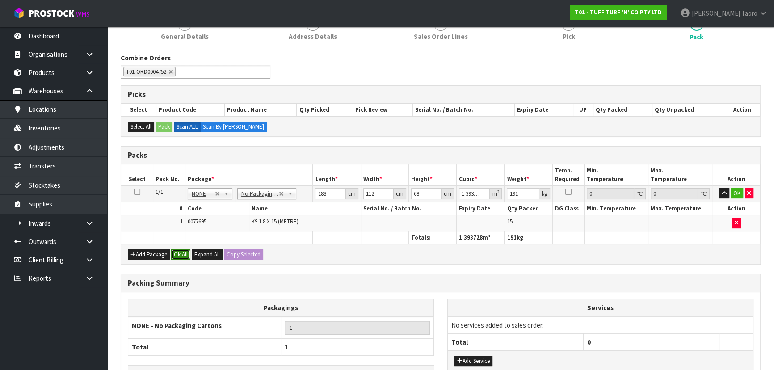
click at [181, 254] on button "Ok All" at bounding box center [180, 254] width 19 height 11
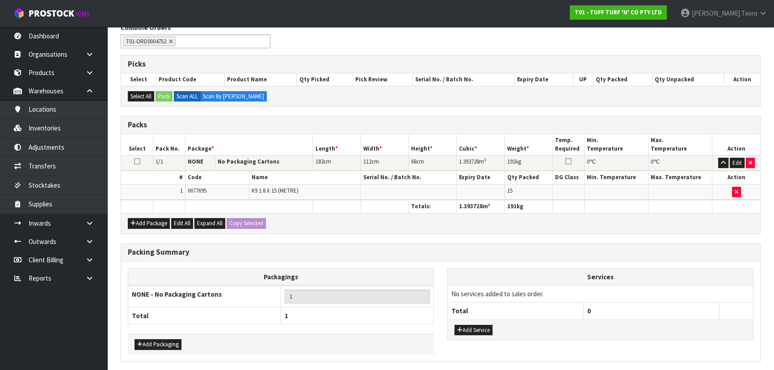
scroll to position [183, 0]
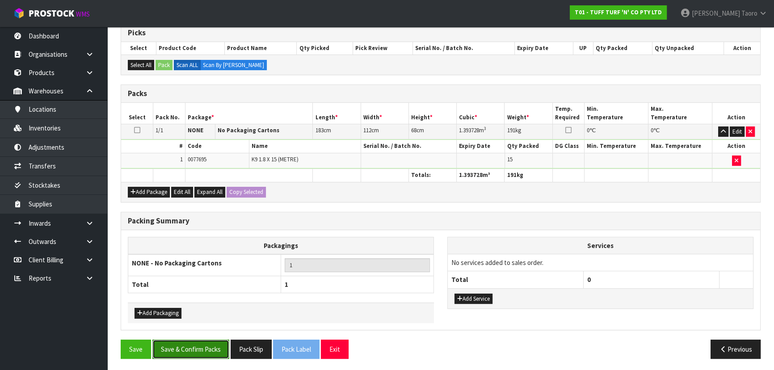
click at [223, 342] on button "Save & Confirm Packs" at bounding box center [190, 348] width 77 height 19
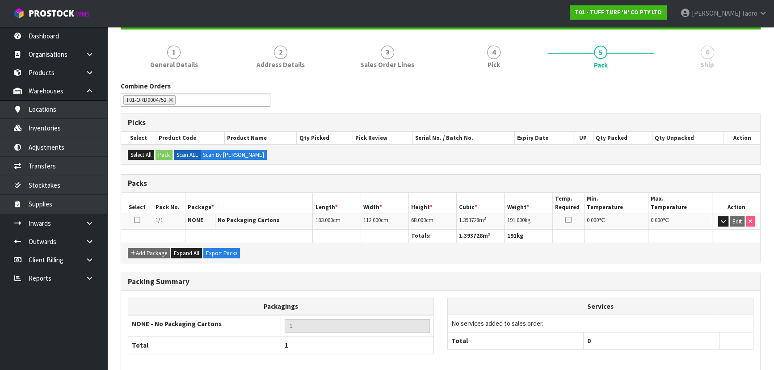
scroll to position [134, 0]
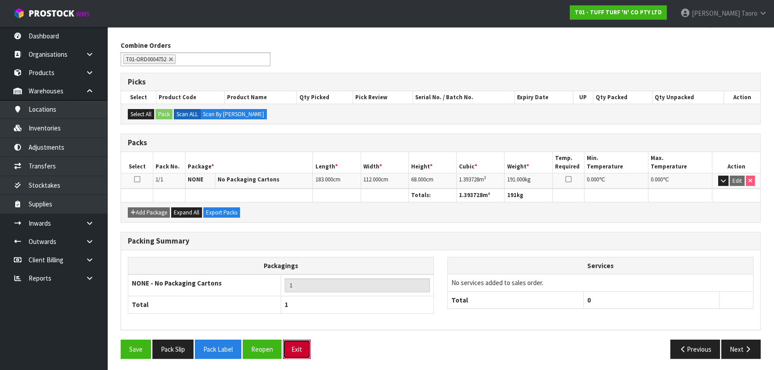
click at [304, 350] on button "Exit" at bounding box center [297, 348] width 28 height 19
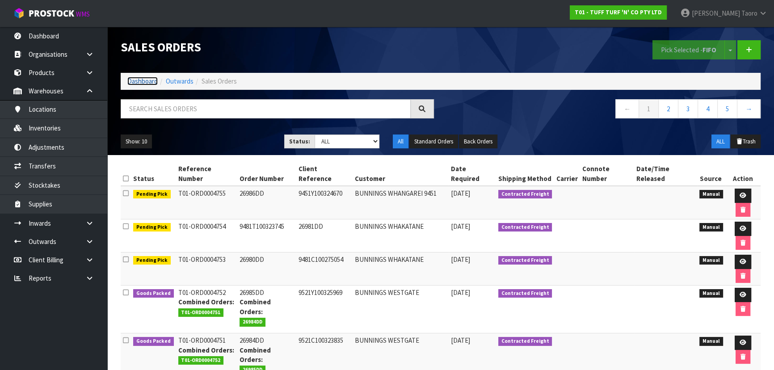
click at [143, 79] on link "Dashboard" at bounding box center [142, 81] width 30 height 8
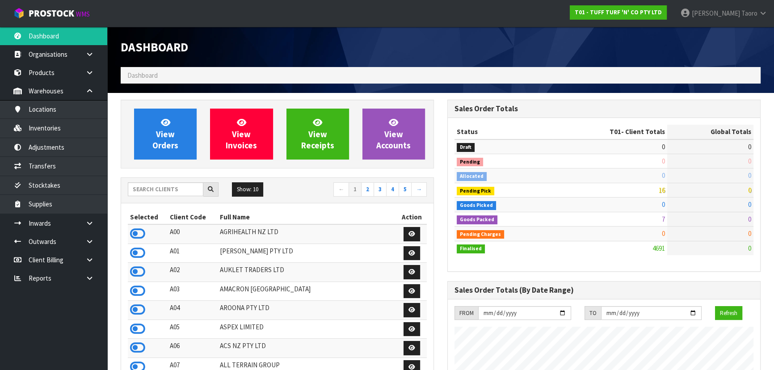
scroll to position [675, 326]
click at [168, 191] on input "text" at bounding box center [165, 189] width 75 height 14
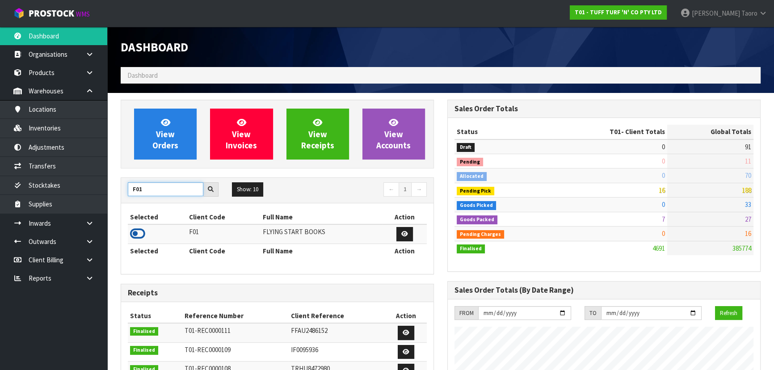
type input "F01"
click at [138, 233] on icon at bounding box center [137, 233] width 15 height 13
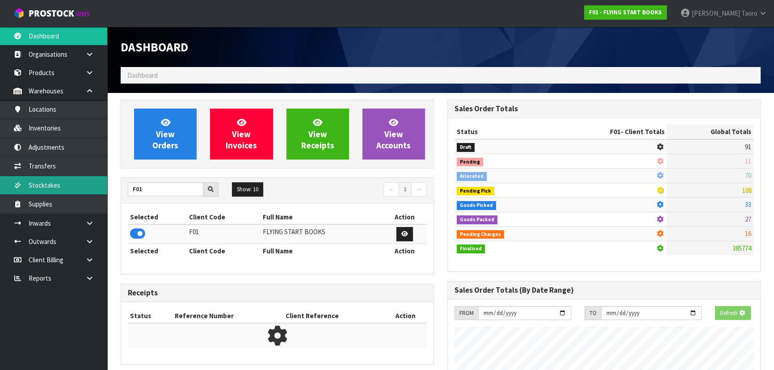
scroll to position [556, 326]
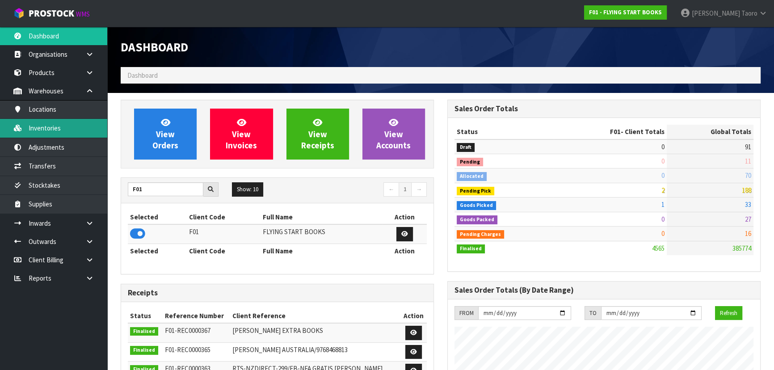
click at [70, 124] on link "Inventories" at bounding box center [53, 128] width 107 height 18
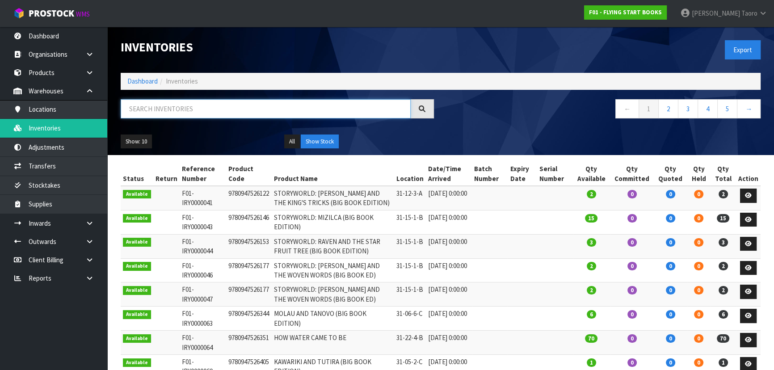
click at [135, 112] on input "text" at bounding box center [266, 108] width 290 height 19
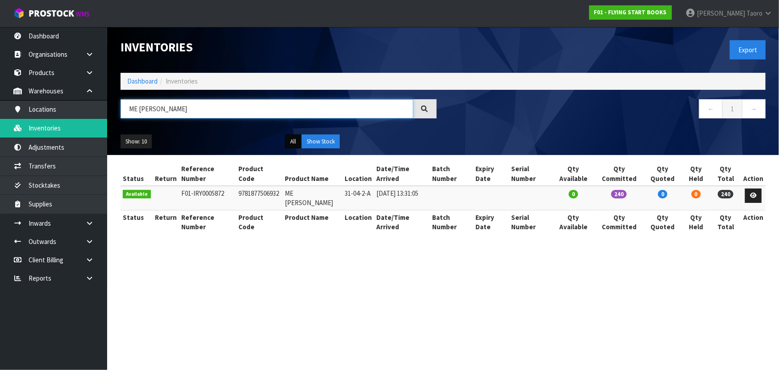
type input "ME [PERSON_NAME]"
click at [300, 139] on button "All" at bounding box center [293, 141] width 16 height 14
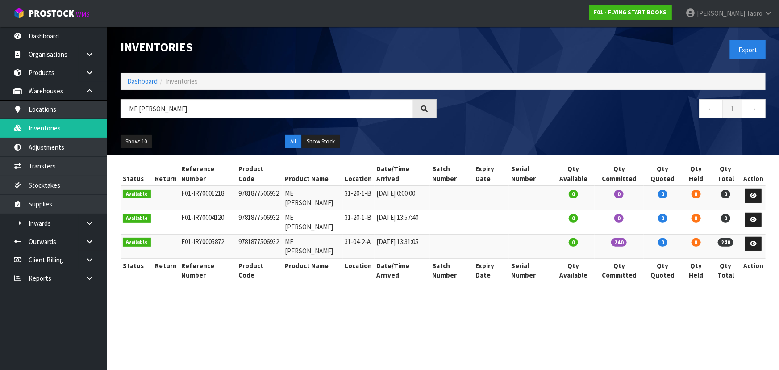
click at [272, 149] on ul "Show: 10 5 10 25 50" at bounding box center [196, 141] width 151 height 14
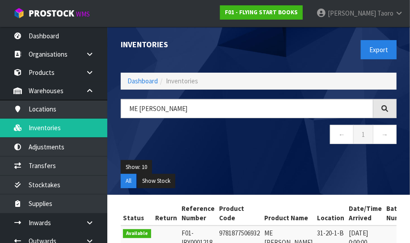
click at [217, 155] on div "Show: 10 5 10 25 50 All Show Stock" at bounding box center [258, 175] width 289 height 42
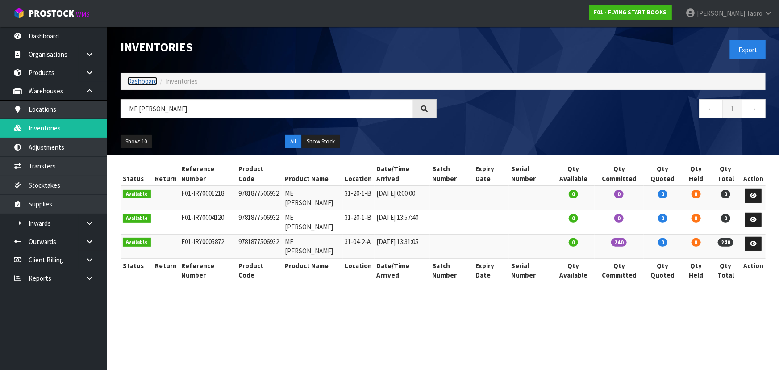
click at [141, 81] on link "Dashboard" at bounding box center [142, 81] width 30 height 8
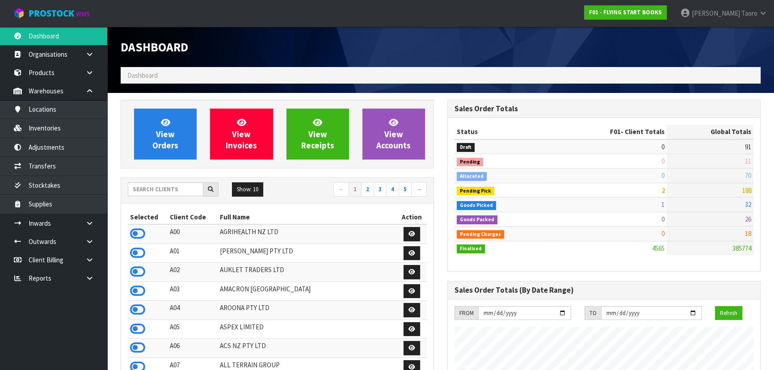
scroll to position [675, 326]
click at [176, 198] on div "Show: 10 5 10 25 50 ← 1 2 3 4 5 →" at bounding box center [277, 190] width 312 height 25
click at [178, 188] on input "text" at bounding box center [165, 189] width 75 height 14
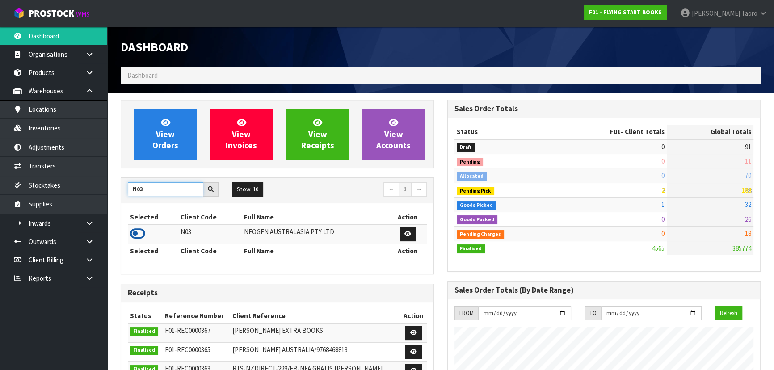
type input "N03"
drag, startPoint x: 136, startPoint y: 232, endPoint x: 166, endPoint y: 138, distance: 99.4
click at [136, 231] on icon at bounding box center [137, 233] width 15 height 13
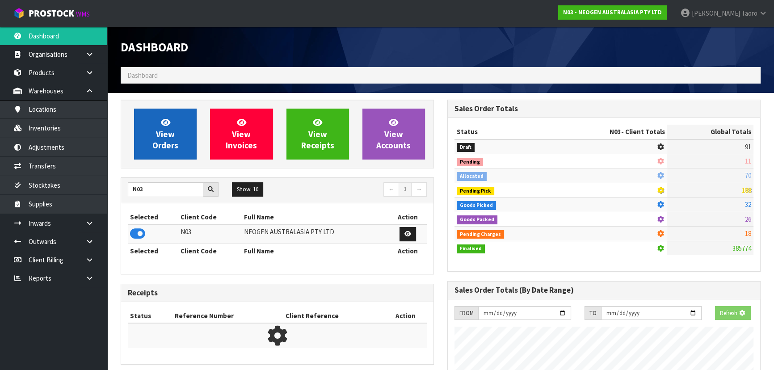
scroll to position [446103, 446333]
click at [169, 133] on span "View Orders" at bounding box center [165, 133] width 26 height 33
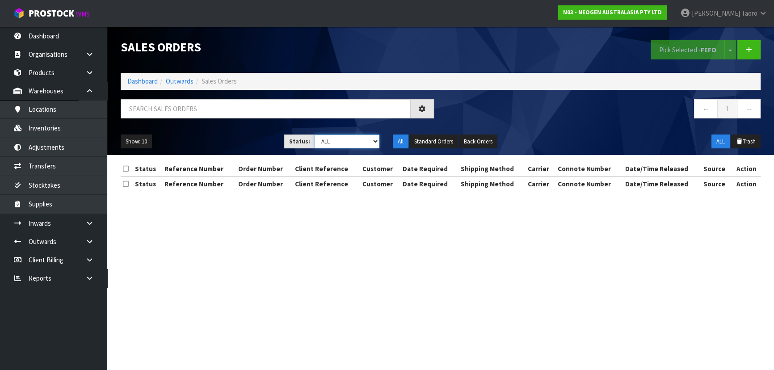
click at [358, 141] on select "Draft Pending Allocated Pending Pick Goods Picked Goods Packed Pending Charges …" at bounding box center [346, 141] width 65 height 14
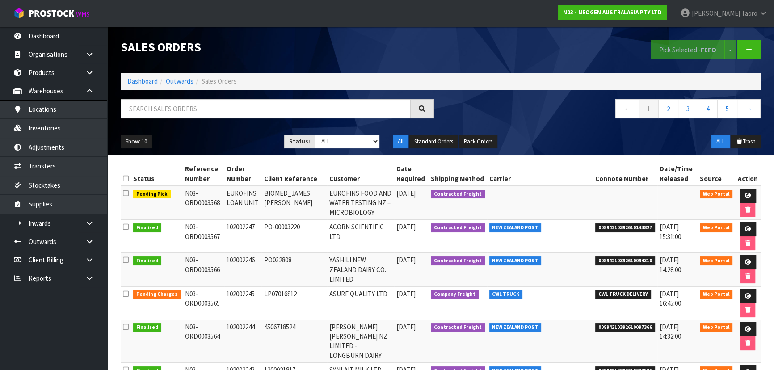
drag, startPoint x: 280, startPoint y: 293, endPoint x: 281, endPoint y: 286, distance: 7.7
click at [281, 291] on td "LP07016812" at bounding box center [294, 302] width 66 height 33
click at [749, 294] on icon at bounding box center [747, 296] width 7 height 6
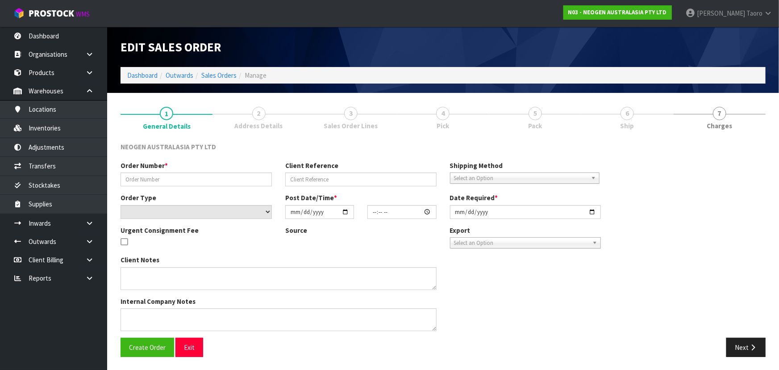
type input "102002245"
type input "LP07016812"
select select "number:0"
type input "[DATE]"
type input "10:50:00.000"
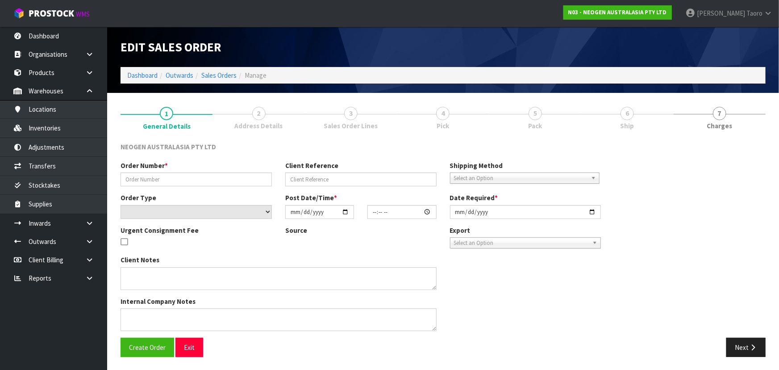
type input "[DATE]"
type textarea "ATTN: PURCHASING"
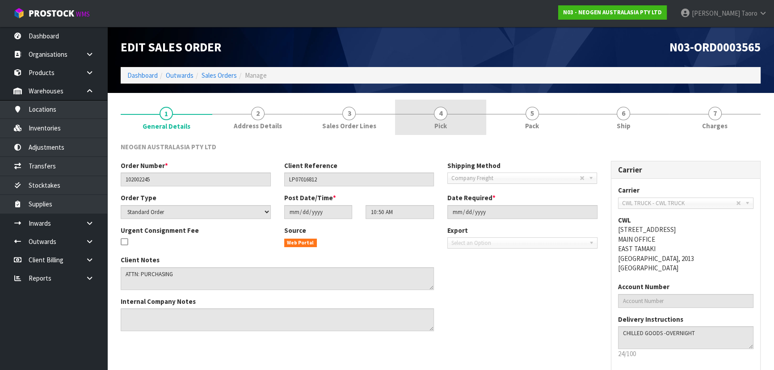
click at [457, 115] on link "4 Pick" at bounding box center [441, 117] width 92 height 35
